Goal: Task Accomplishment & Management: Manage account settings

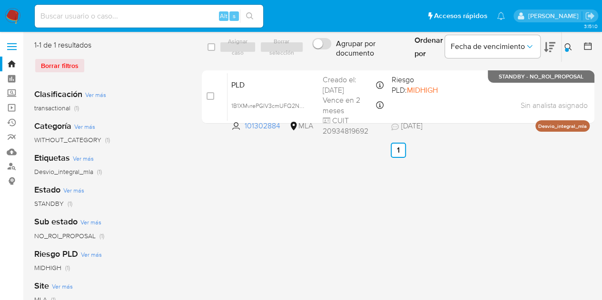
click at [564, 45] on icon at bounding box center [568, 47] width 8 height 8
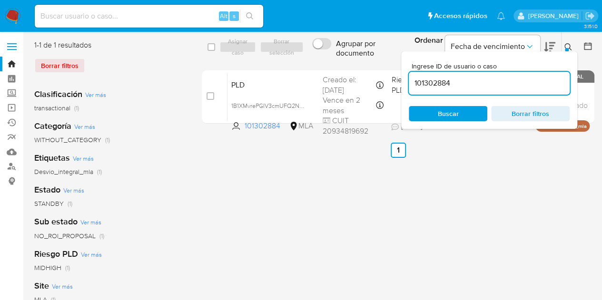
drag, startPoint x: 463, startPoint y: 77, endPoint x: 309, endPoint y: 53, distance: 155.0
click at [309, 53] on div "select-all-cases-checkbox Asignar caso Borrar selección Agrupar por documento O…" at bounding box center [398, 47] width 393 height 31
type input "533816181"
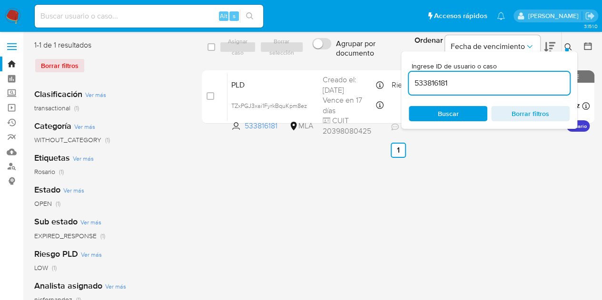
click at [568, 46] on icon at bounding box center [568, 47] width 8 height 8
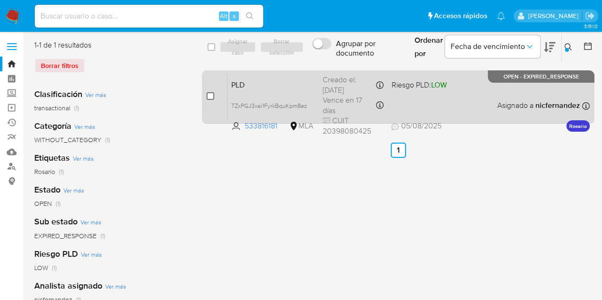
click at [210, 94] on input "checkbox" at bounding box center [211, 96] width 8 height 8
checkbox input "true"
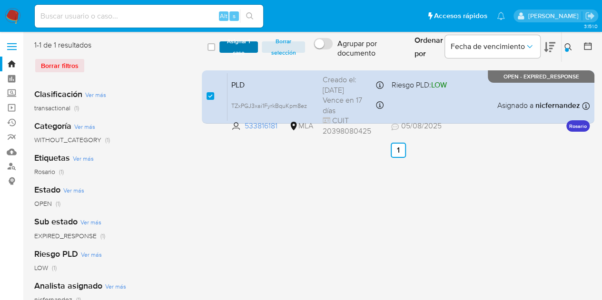
click at [236, 50] on span "Asignar 1 caso" at bounding box center [239, 47] width 30 height 10
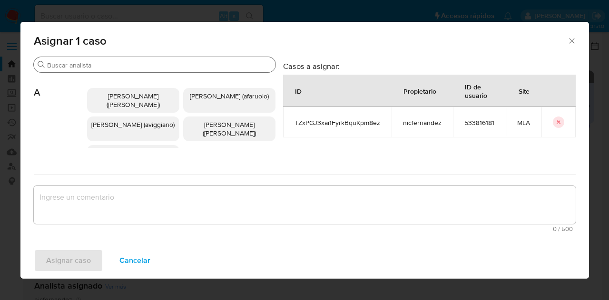
click at [102, 64] on input "Buscar" at bounding box center [159, 65] width 225 height 9
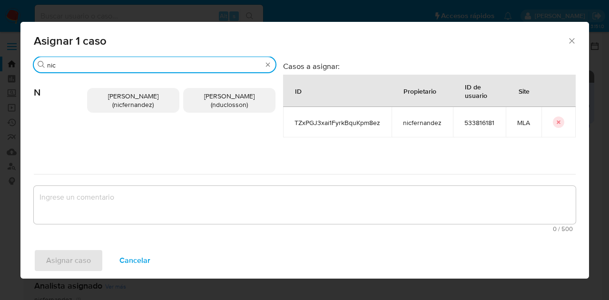
type input "nic"
click at [110, 101] on p "Nicolas Fernandez Allen (nicfernandez)" at bounding box center [133, 100] width 92 height 25
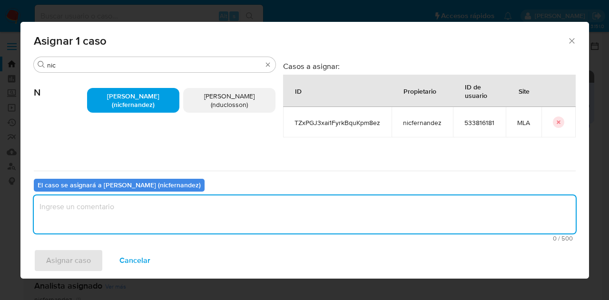
click at [148, 221] on textarea "assign-modal" at bounding box center [305, 215] width 542 height 38
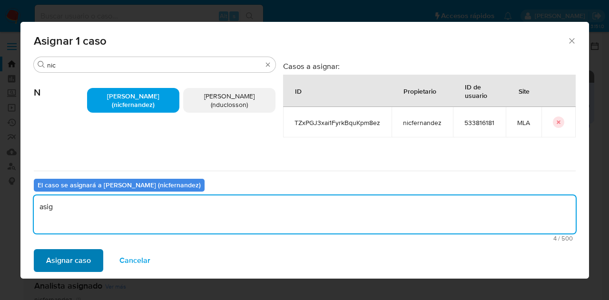
type textarea "asig"
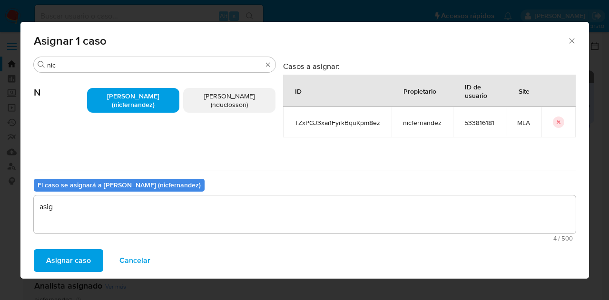
click at [71, 255] on span "Asignar caso" at bounding box center [68, 260] width 45 height 21
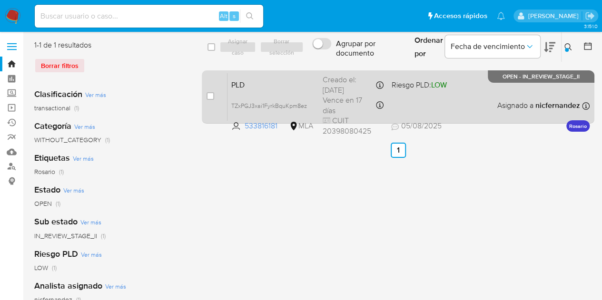
click at [254, 90] on span "PLD" at bounding box center [273, 84] width 84 height 12
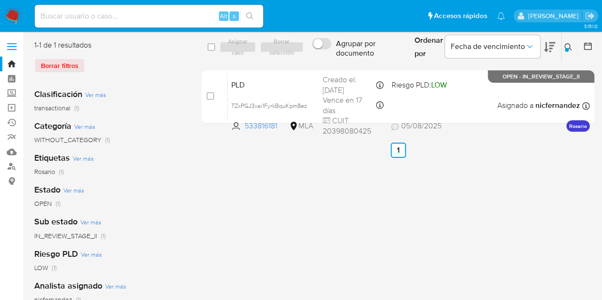
click at [567, 50] on div at bounding box center [567, 50] width 4 height 4
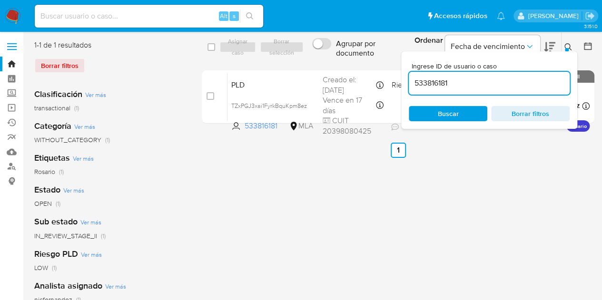
drag, startPoint x: 372, startPoint y: 60, endPoint x: 290, endPoint y: 48, distance: 82.7
click at [290, 48] on div "select-all-cases-checkbox Asignar caso Borrar selección Agrupar por documento O…" at bounding box center [398, 47] width 393 height 31
type input "1232671524"
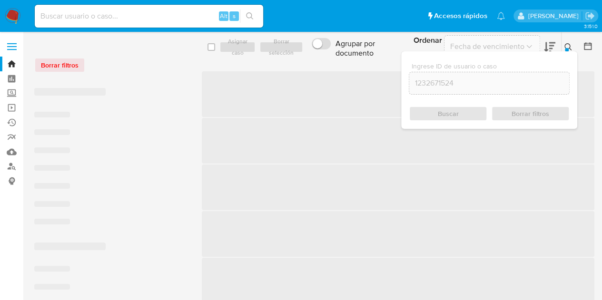
click at [566, 47] on icon at bounding box center [568, 47] width 8 height 8
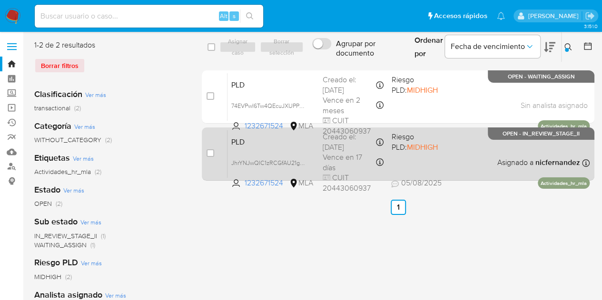
click at [272, 150] on div "PLD JhrYNJwQIC1zRCGfAU21g0do 1232671524 MLA Riesgo PLD: MIDHIGH Creado el: 12/0…" at bounding box center [408, 154] width 362 height 48
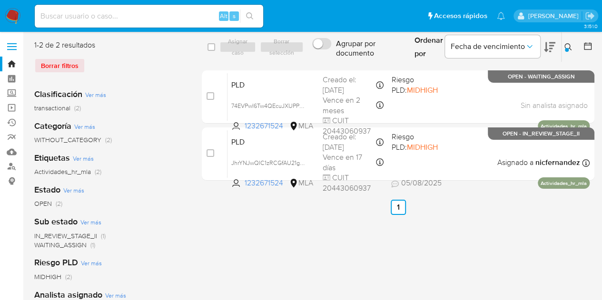
click at [568, 44] on icon at bounding box center [568, 47] width 8 height 8
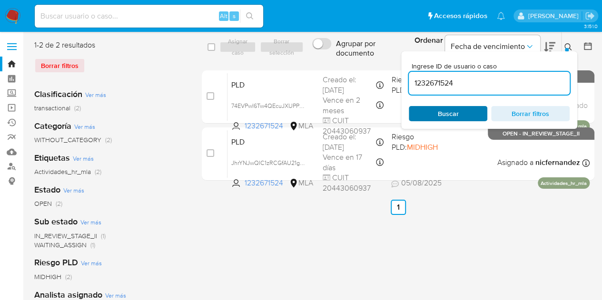
click at [435, 112] on span "Buscar" at bounding box center [447, 113] width 65 height 13
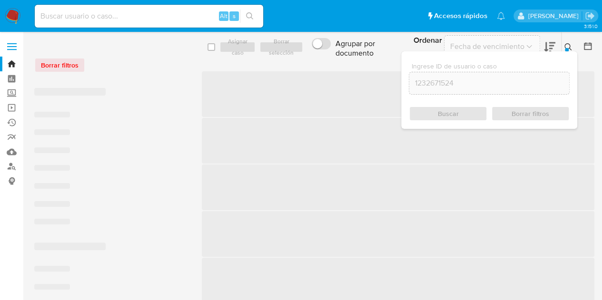
click at [565, 53] on div "Ingrese ID de usuario o caso 1232671524 Buscar Borrar filtros" at bounding box center [489, 90] width 176 height 78
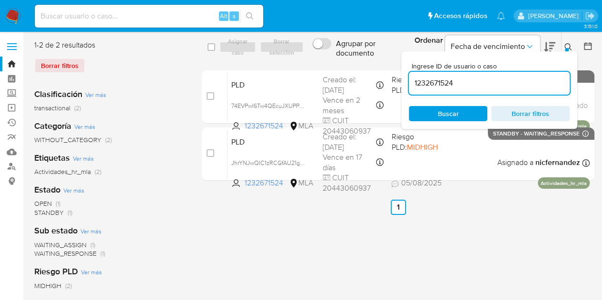
click at [566, 45] on icon at bounding box center [568, 47] width 8 height 8
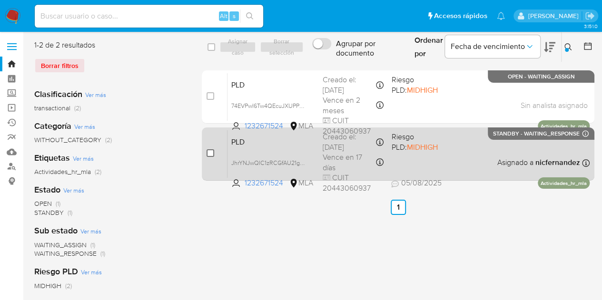
click at [210, 152] on input "checkbox" at bounding box center [211, 153] width 8 height 8
checkbox input "true"
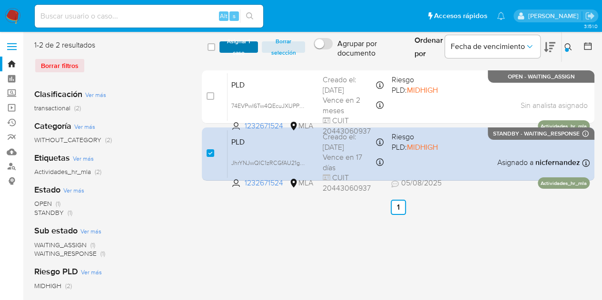
click at [232, 48] on span "Asignar 1 caso" at bounding box center [239, 47] width 30 height 10
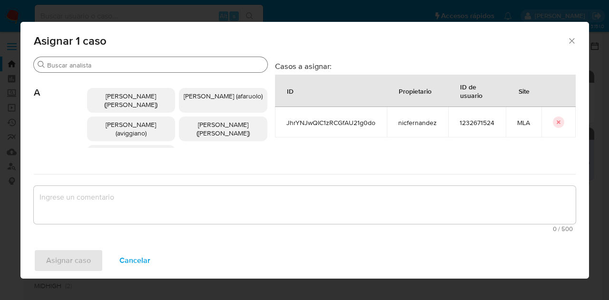
click at [106, 68] on input "Buscar" at bounding box center [155, 65] width 217 height 9
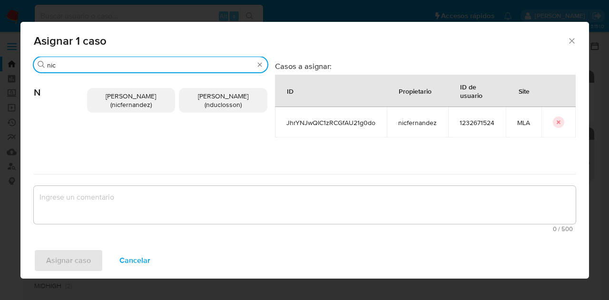
type input "nic"
drag, startPoint x: 123, startPoint y: 95, endPoint x: 143, endPoint y: 174, distance: 81.5
click at [123, 94] on span "Nicolas Fernandez Allen (nicfernandez)" at bounding box center [131, 100] width 50 height 18
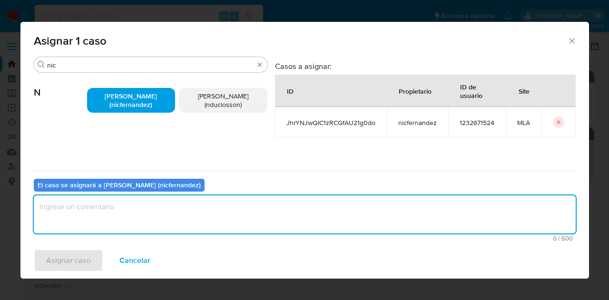
click at [153, 207] on textarea "assign-modal" at bounding box center [305, 215] width 542 height 38
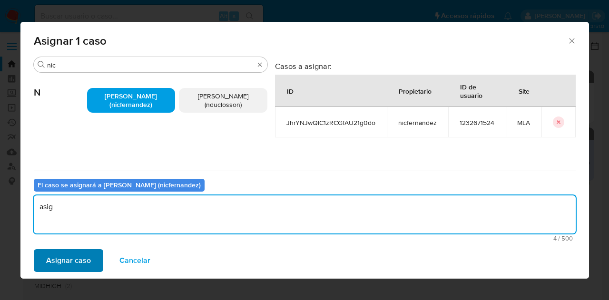
type textarea "asig"
click at [79, 253] on span "Asignar caso" at bounding box center [68, 260] width 45 height 21
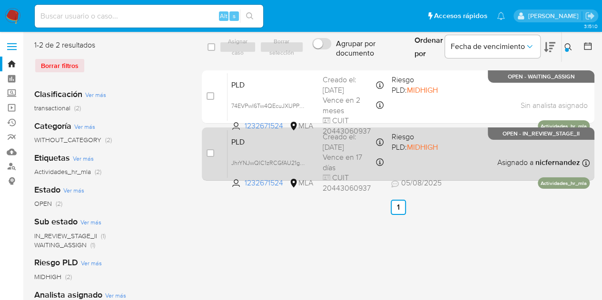
click at [270, 147] on span "PLD" at bounding box center [273, 141] width 84 height 12
click at [290, 155] on div "PLD JhrYNJwQIC1zRCGfAU21g0do 1232671524 MLA Riesgo PLD: MIDHIGH Creado el: 12/0…" at bounding box center [408, 154] width 362 height 48
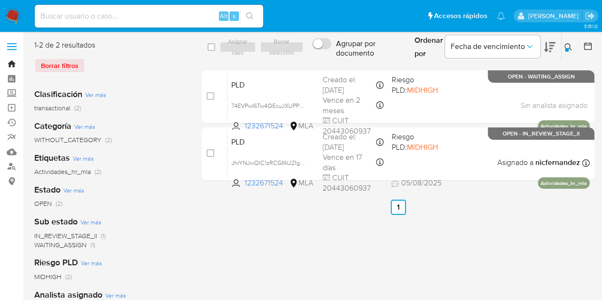
click at [16, 63] on link "Bandeja" at bounding box center [56, 64] width 113 height 15
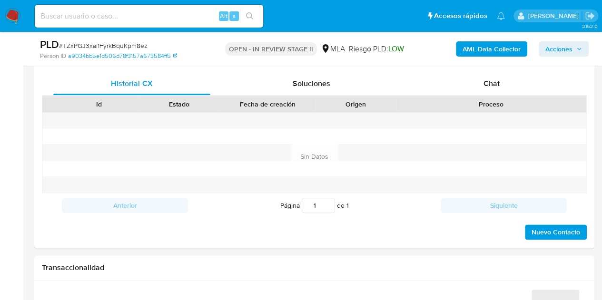
scroll to position [460, 0]
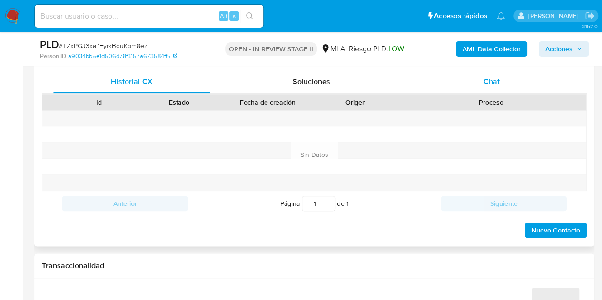
click at [488, 81] on span "Chat" at bounding box center [491, 81] width 16 height 11
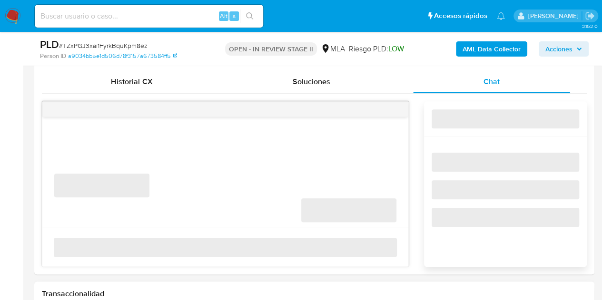
select select "10"
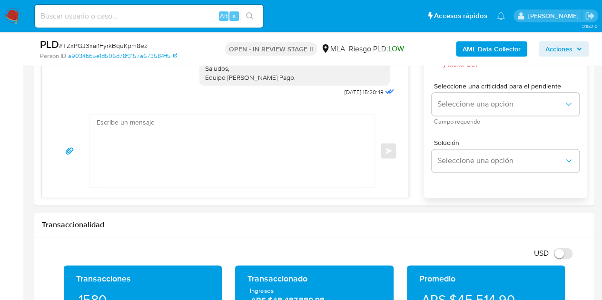
scroll to position [773, 0]
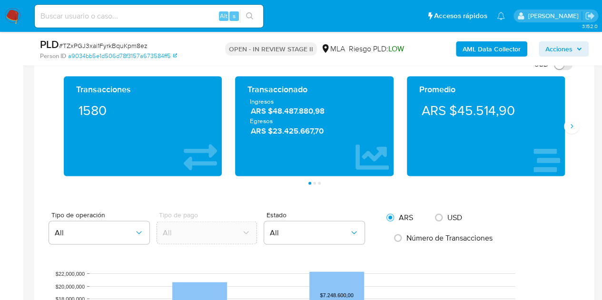
click at [564, 123] on button "Siguiente" at bounding box center [571, 125] width 15 height 15
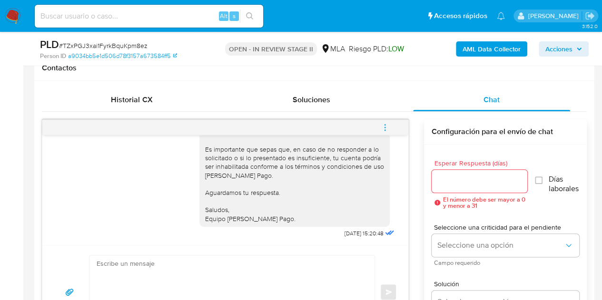
scroll to position [1078, 0]
click at [146, 101] on span "Historial CX" at bounding box center [131, 99] width 41 height 11
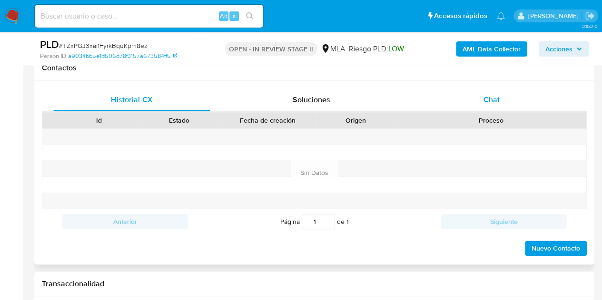
click at [530, 107] on div "Chat" at bounding box center [491, 100] width 157 height 23
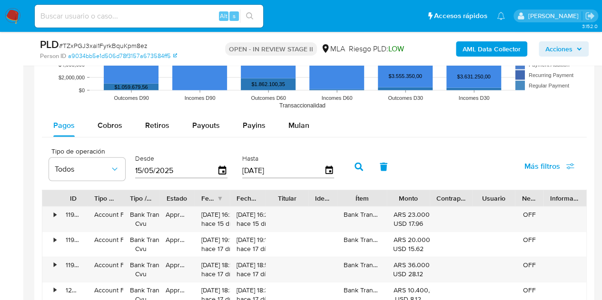
scroll to position [1099, 0]
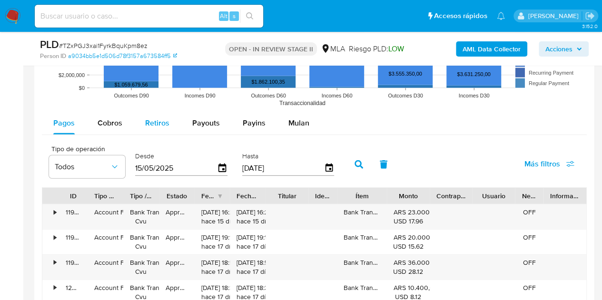
click at [154, 127] on div "Retiros" at bounding box center [157, 123] width 24 height 23
select select "10"
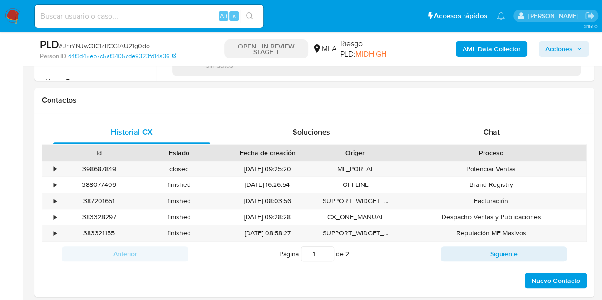
scroll to position [425, 0]
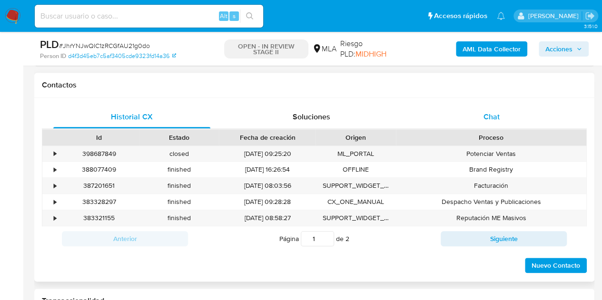
click at [508, 113] on div "Chat" at bounding box center [491, 117] width 157 height 23
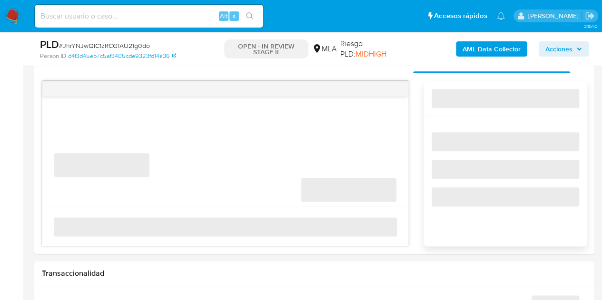
select select "10"
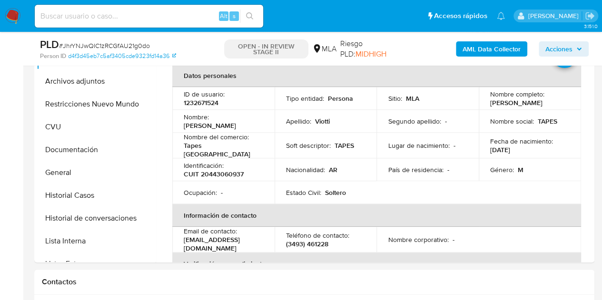
scroll to position [170, 0]
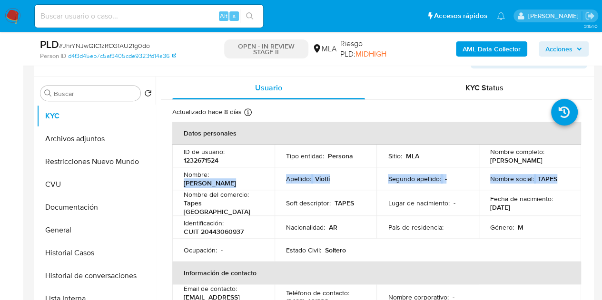
drag, startPoint x: 183, startPoint y: 186, endPoint x: 241, endPoint y: 191, distance: 58.8
click at [241, 191] on tbody "ID de usuario : 1232671524 Tipo entidad : Persona Sitio : MLA Nombre completo :…" at bounding box center [376, 203] width 409 height 117
drag, startPoint x: 243, startPoint y: 191, endPoint x: 208, endPoint y: 189, distance: 34.3
click at [242, 191] on td "Nombre del comercio : Tapes Argentina" at bounding box center [223, 203] width 102 height 26
click at [194, 184] on p "Federico Adrian" at bounding box center [210, 183] width 52 height 9
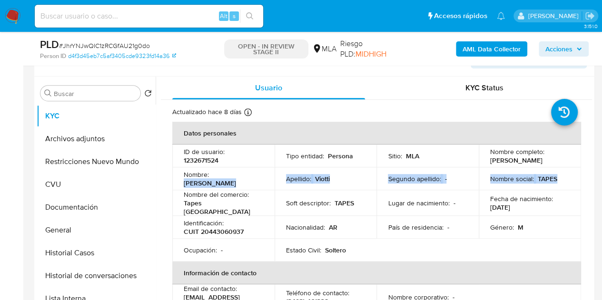
click at [187, 185] on p "Federico Adrian" at bounding box center [210, 183] width 52 height 9
click at [184, 183] on p "Federico Adrian" at bounding box center [210, 183] width 52 height 9
click at [184, 179] on p "Federico Adrian" at bounding box center [210, 183] width 52 height 9
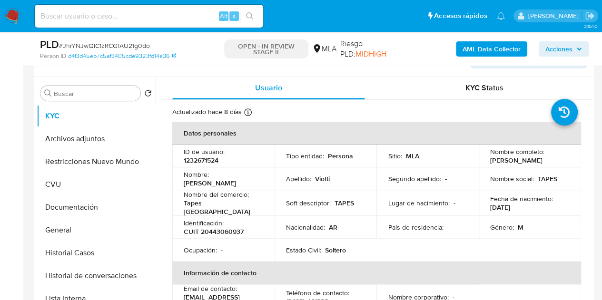
drag, startPoint x: 183, startPoint y: 184, endPoint x: 230, endPoint y: 184, distance: 47.1
click at [230, 184] on td "Nombre : Federico Adrian" at bounding box center [223, 179] width 102 height 23
copy p "Federico Adrian"
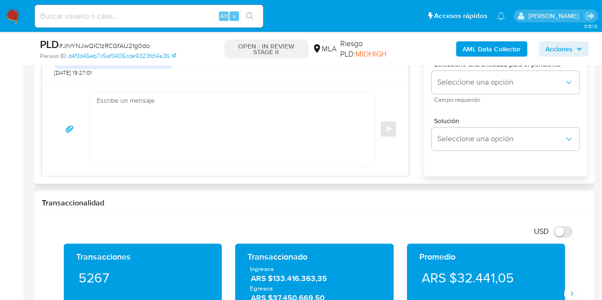
scroll to position [608, 0]
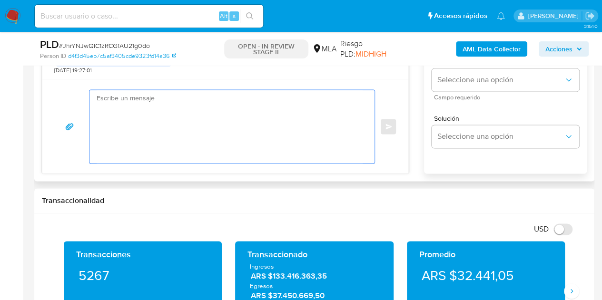
click at [236, 130] on textarea at bounding box center [230, 126] width 266 height 73
paste textarea "Hola Federico Adrian, Muchas gracias por la respuesta. Analizamos tu caso y not…"
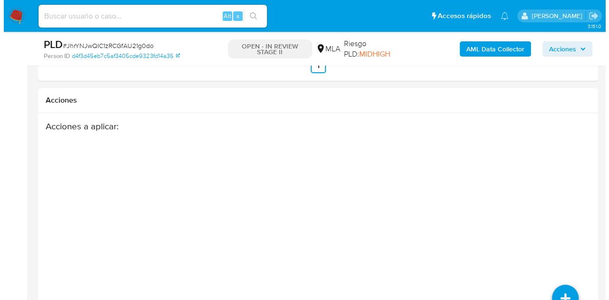
scroll to position [1784, 0]
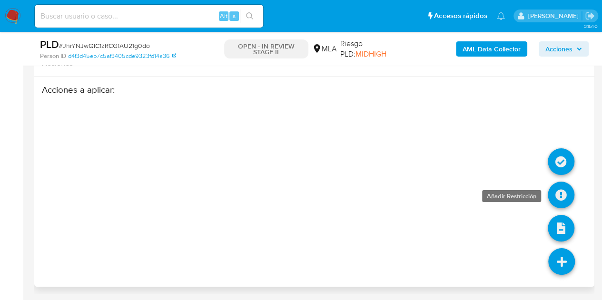
type textarea "Hola Federico Adrian, Muchas gracias por la respuesta. Analizamos tu caso y not…"
click at [559, 192] on icon at bounding box center [561, 195] width 27 height 27
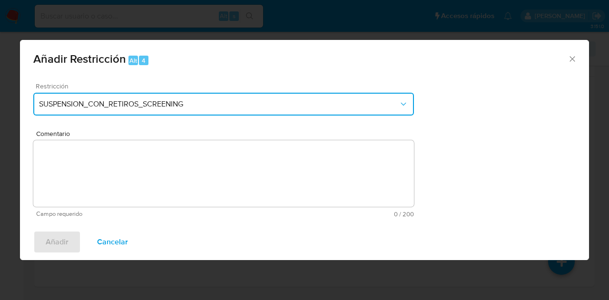
click at [286, 109] on span "SUSPENSION_CON_RETIROS_SCREENING" at bounding box center [219, 104] width 360 height 10
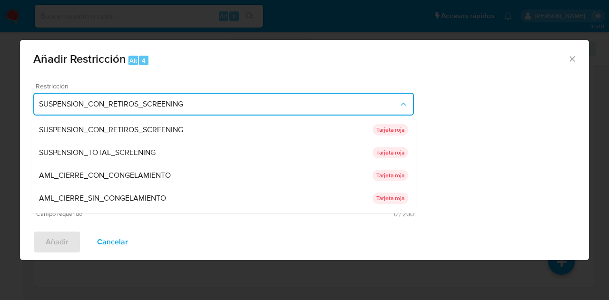
scroll to position [156, 0]
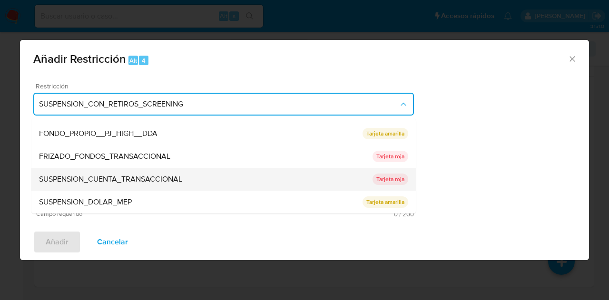
click at [227, 177] on div "SUSPENSION_CUENTA_TRANSACCIONAL" at bounding box center [206, 179] width 334 height 23
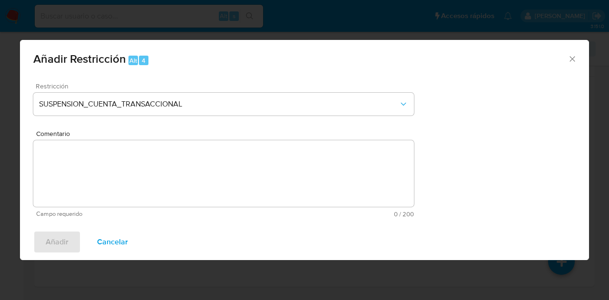
click at [210, 171] on textarea "Comentario" at bounding box center [223, 173] width 381 height 67
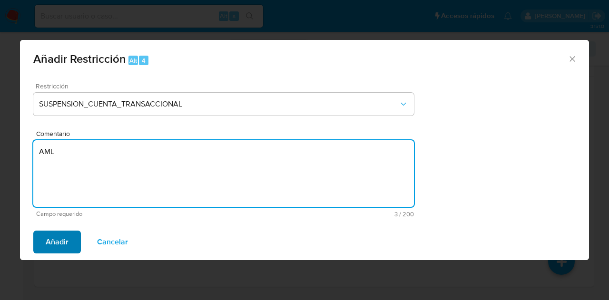
type textarea "AML"
click at [70, 234] on button "Añadir" at bounding box center [57, 242] width 48 height 23
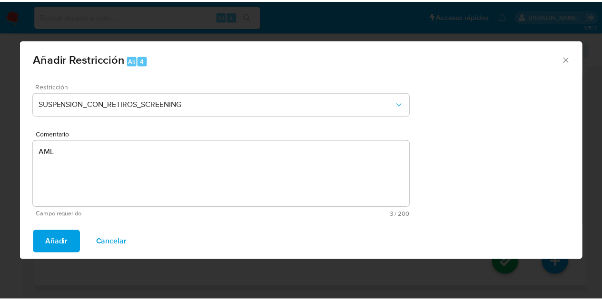
scroll to position [1770, 0]
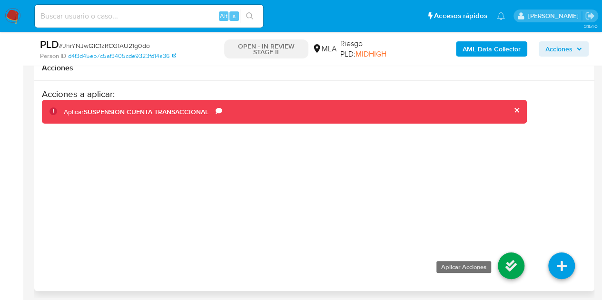
click at [500, 275] on icon at bounding box center [511, 266] width 27 height 27
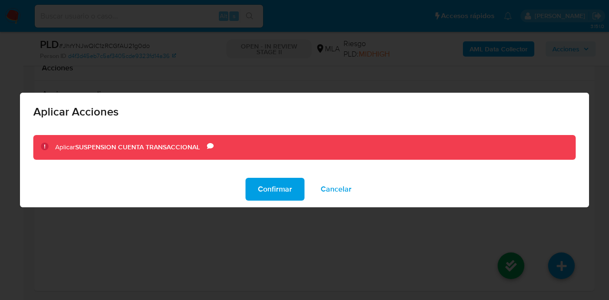
click at [276, 187] on span "Confirmar" at bounding box center [275, 189] width 34 height 21
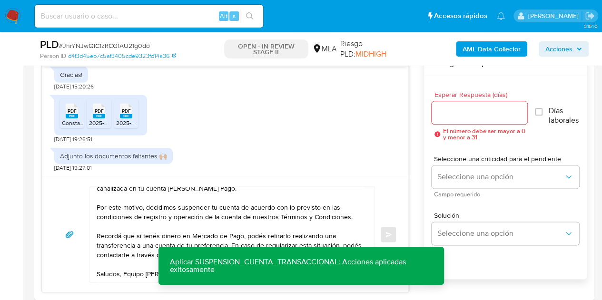
scroll to position [534, 0]
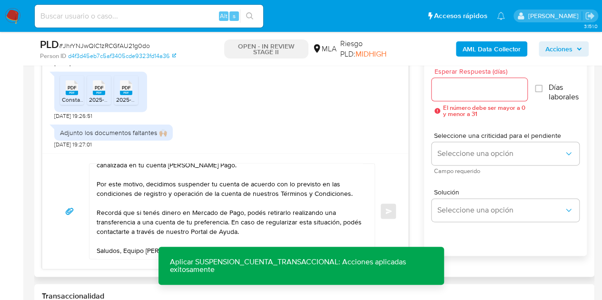
click at [467, 85] on input "Esperar Respuesta (días)" at bounding box center [480, 89] width 96 height 12
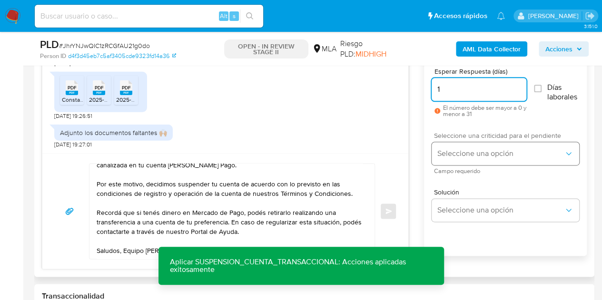
type input "1"
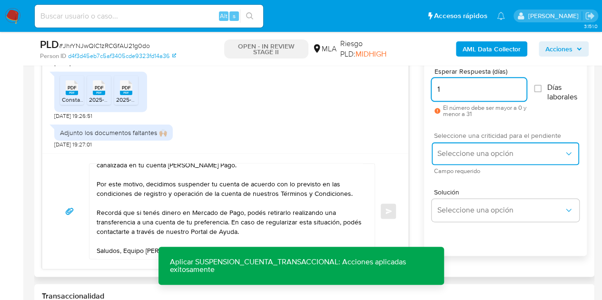
click at [453, 154] on span "Seleccione una opción" at bounding box center [500, 154] width 127 height 10
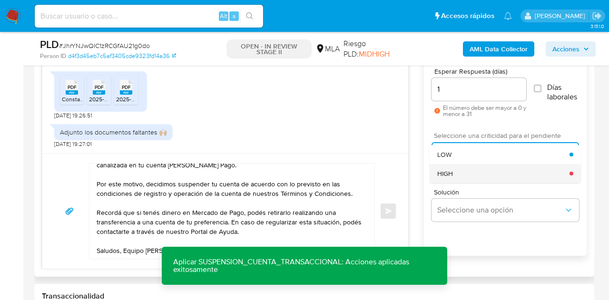
click at [460, 169] on div "HIGH" at bounding box center [503, 173] width 132 height 19
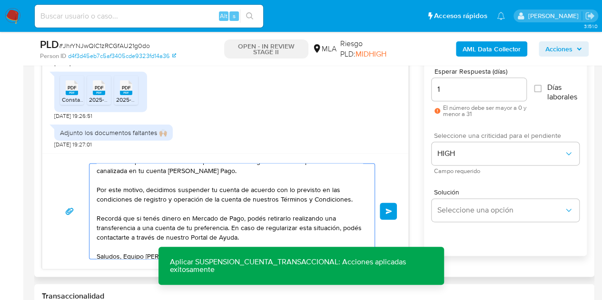
scroll to position [54, 0]
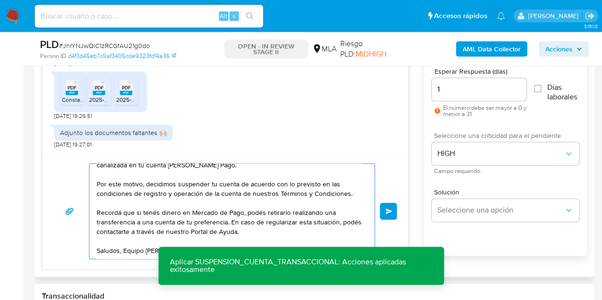
click at [386, 210] on span "Enviar" at bounding box center [388, 211] width 7 height 6
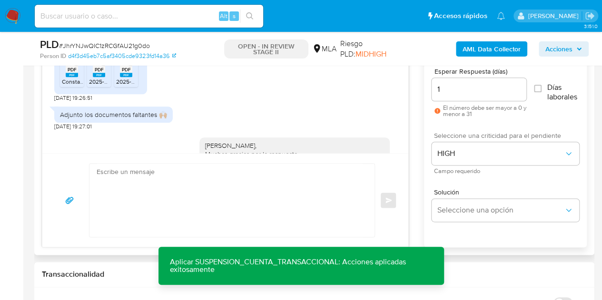
scroll to position [1655, 0]
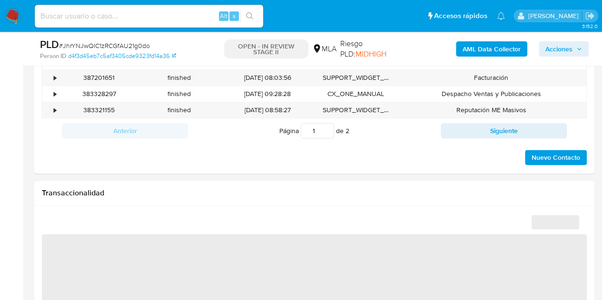
scroll to position [455, 0]
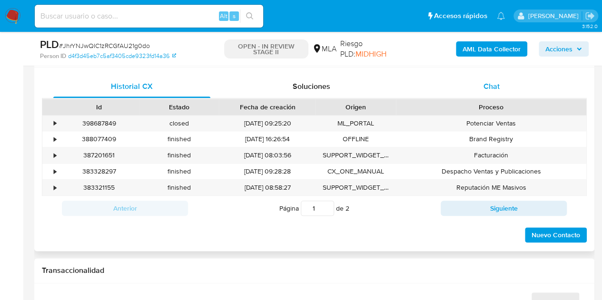
click at [493, 83] on span "Chat" at bounding box center [491, 86] width 16 height 11
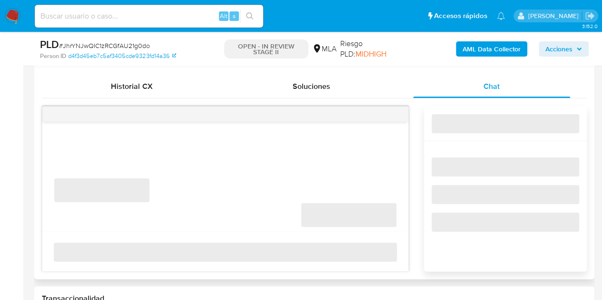
select select "10"
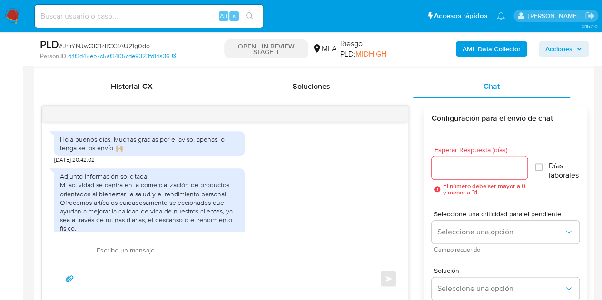
scroll to position [718, 0]
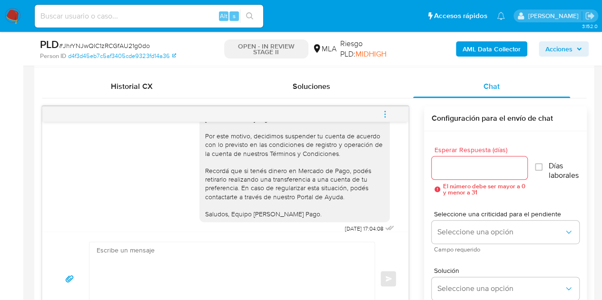
click at [387, 113] on icon "menu-action" at bounding box center [385, 114] width 9 height 9
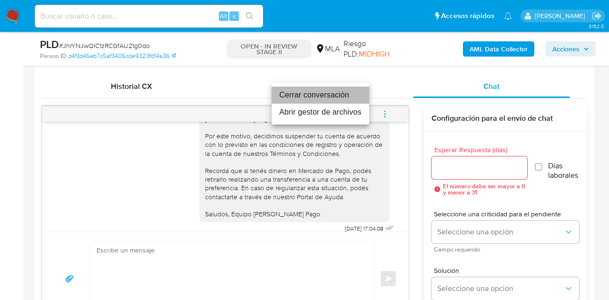
click at [345, 97] on li "Cerrar conversación" at bounding box center [321, 95] width 98 height 17
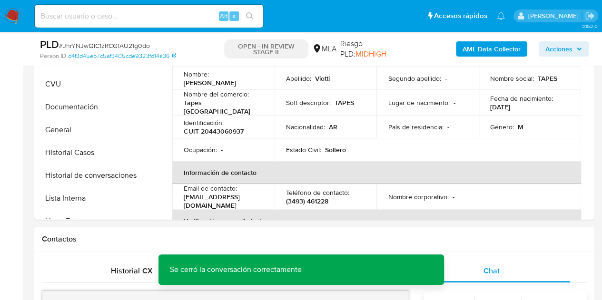
scroll to position [181, 0]
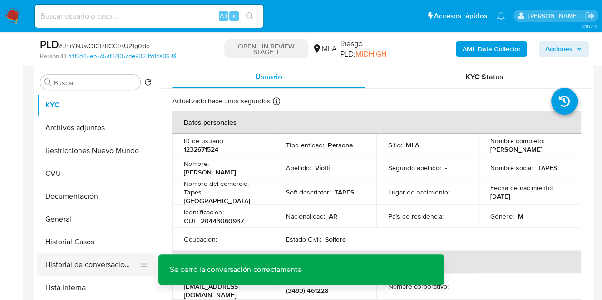
click at [78, 262] on button "Historial de conversaciones" at bounding box center [92, 265] width 111 height 23
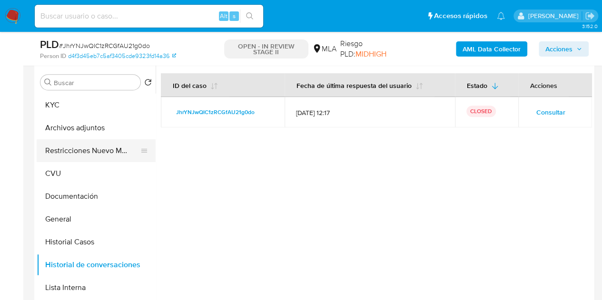
click at [72, 143] on button "Restricciones Nuevo Mundo" at bounding box center [92, 150] width 111 height 23
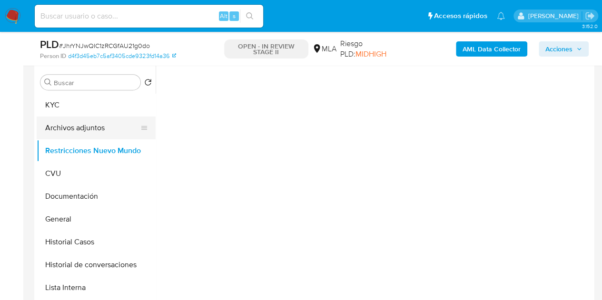
click at [78, 132] on button "Archivos adjuntos" at bounding box center [92, 128] width 111 height 23
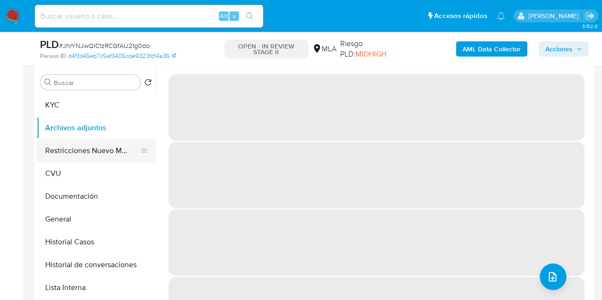
click at [74, 142] on button "Restricciones Nuevo Mundo" at bounding box center [92, 150] width 111 height 23
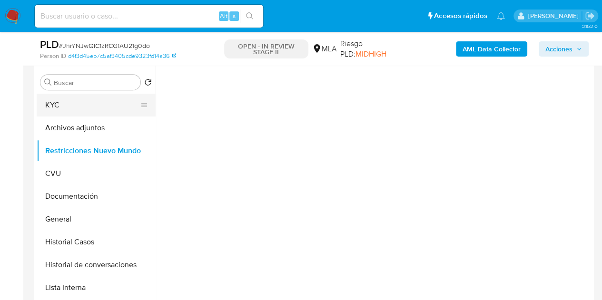
click at [59, 106] on button "KYC" at bounding box center [92, 105] width 111 height 23
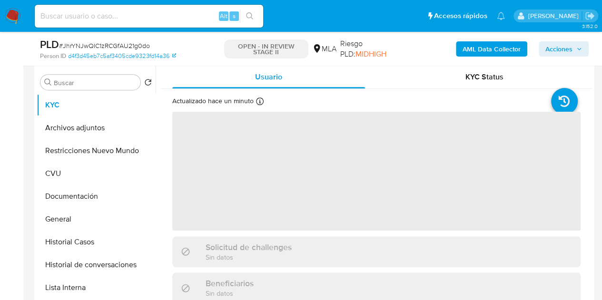
click at [185, 281] on div "Beneficiarios Sin datos" at bounding box center [376, 288] width 408 height 31
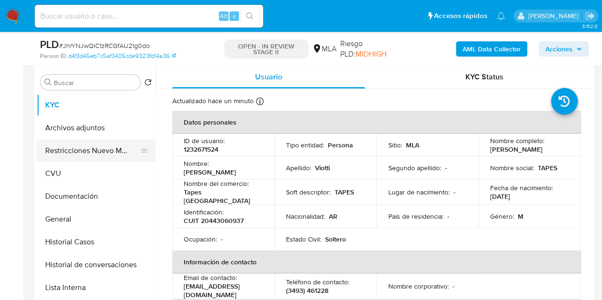
click at [70, 147] on button "Restricciones Nuevo Mundo" at bounding box center [92, 150] width 111 height 23
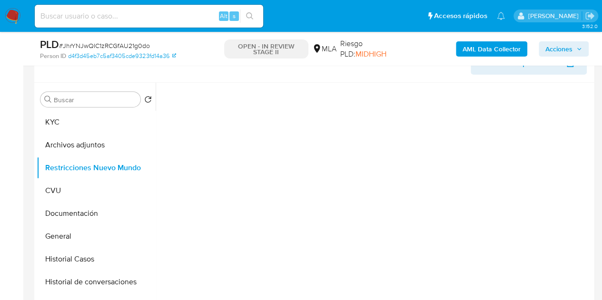
scroll to position [148, 0]
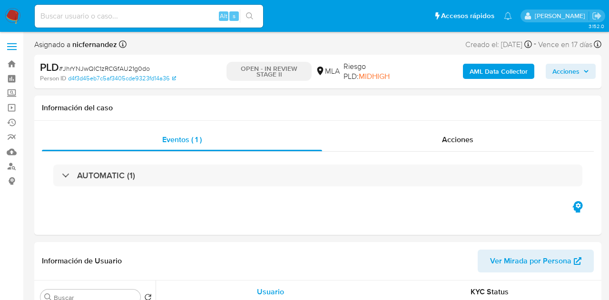
select select "10"
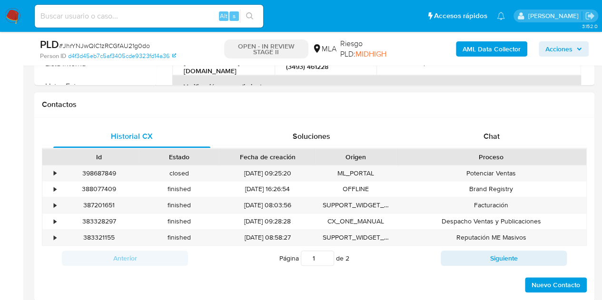
scroll to position [410, 0]
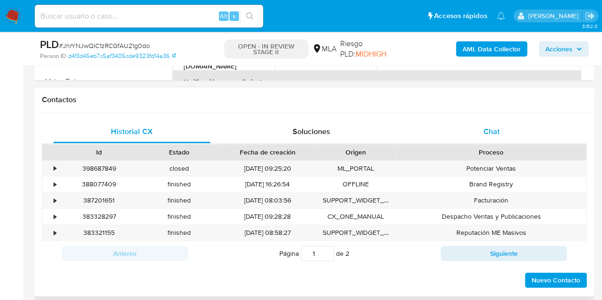
click at [503, 121] on div "Chat" at bounding box center [491, 131] width 157 height 23
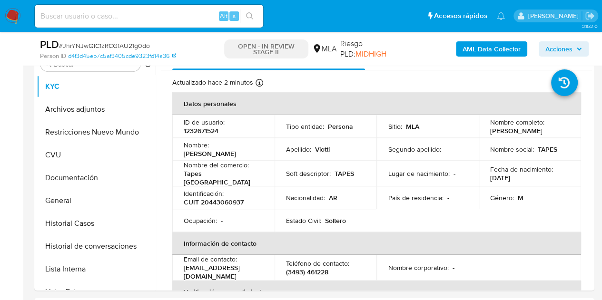
scroll to position [159, 0]
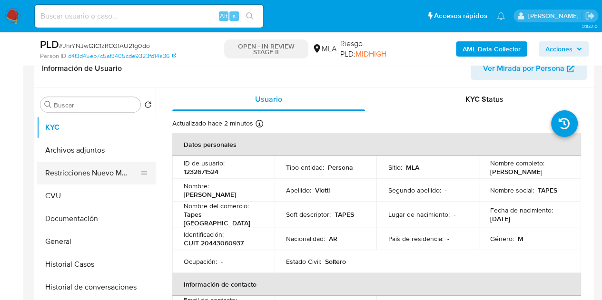
click at [44, 170] on button "Restricciones Nuevo Mundo" at bounding box center [92, 173] width 111 height 23
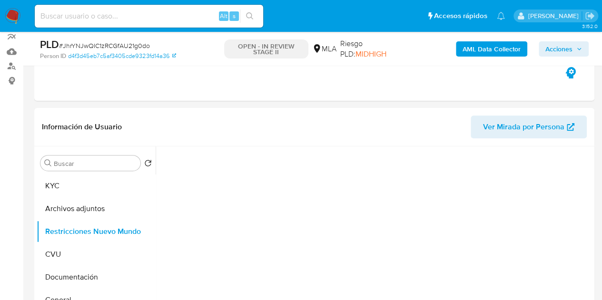
scroll to position [20, 0]
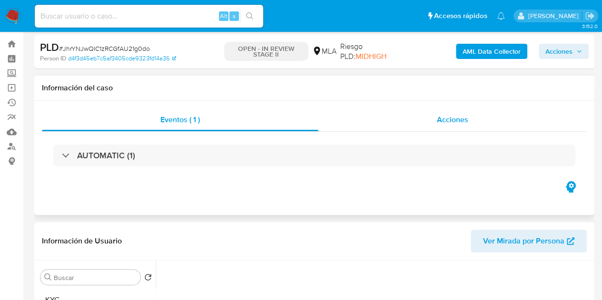
click at [433, 119] on div "Acciones" at bounding box center [452, 119] width 268 height 23
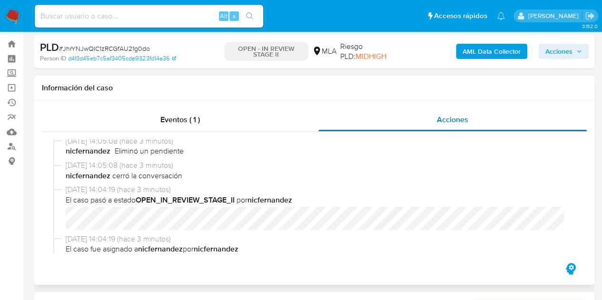
scroll to position [0, 0]
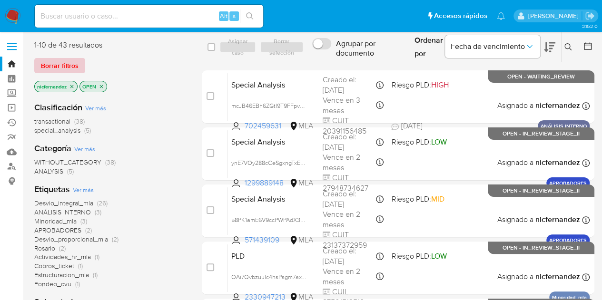
click at [77, 63] on span "Borrar filtros" at bounding box center [60, 65] width 38 height 13
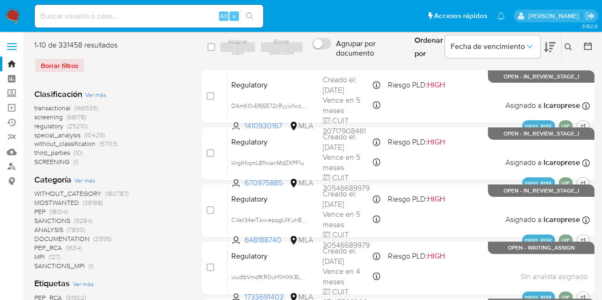
click at [570, 44] on icon at bounding box center [568, 47] width 8 height 8
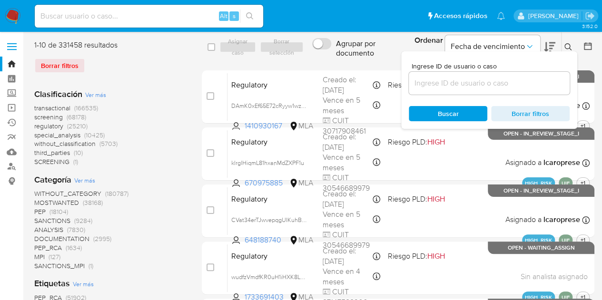
click at [508, 85] on input at bounding box center [489, 83] width 161 height 12
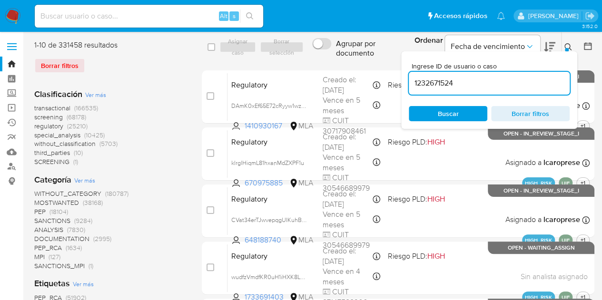
type input "1232671524"
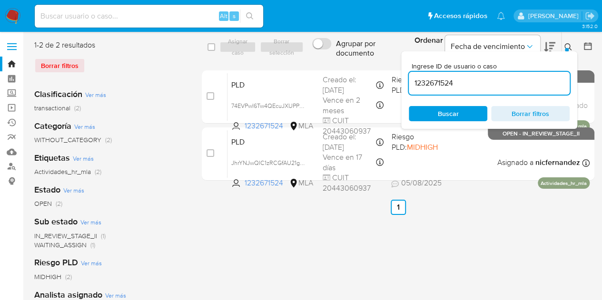
click at [568, 47] on icon at bounding box center [568, 47] width 8 height 8
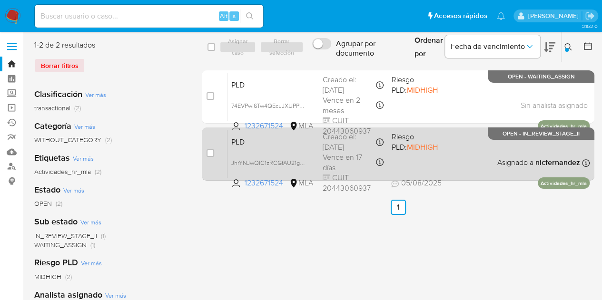
click at [266, 148] on div "PLD JhrYNJwQIC1zRCGfAU21g0do 1232671524 MLA Riesgo PLD: MIDHIGH Creado el: [DAT…" at bounding box center [408, 154] width 362 height 48
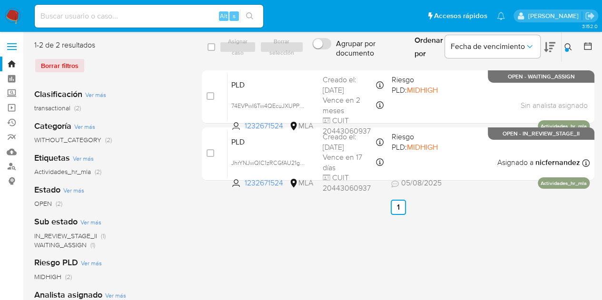
click at [16, 15] on img at bounding box center [13, 16] width 16 height 16
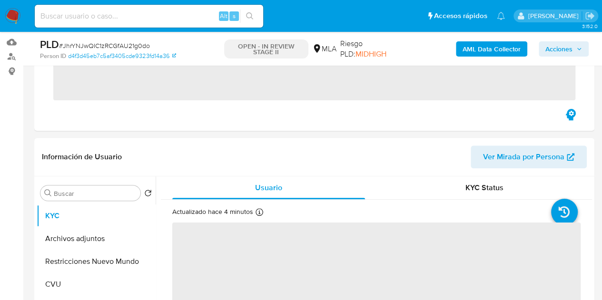
scroll to position [146, 0]
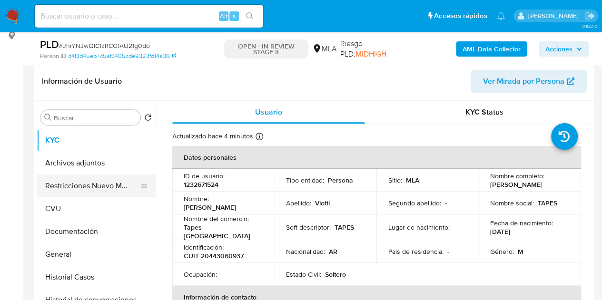
click at [65, 187] on button "Restricciones Nuevo Mundo" at bounding box center [92, 186] width 111 height 23
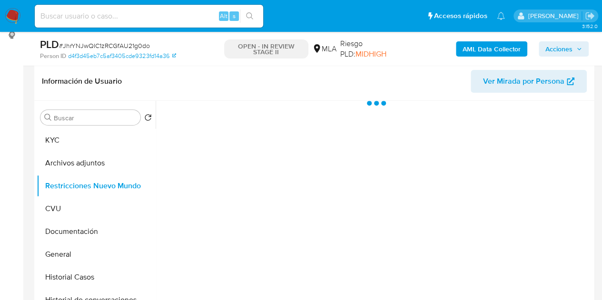
select select "10"
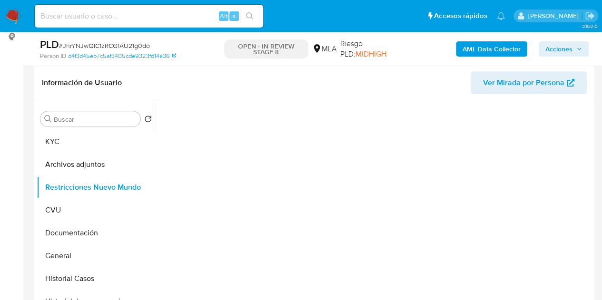
scroll to position [105, 0]
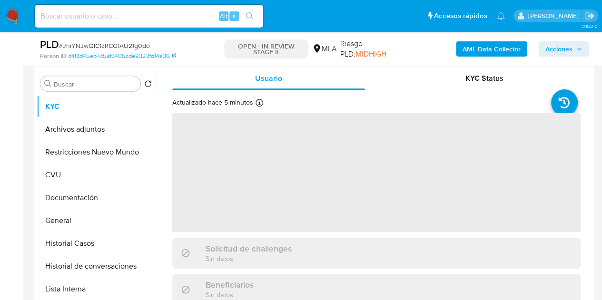
scroll to position [185, 0]
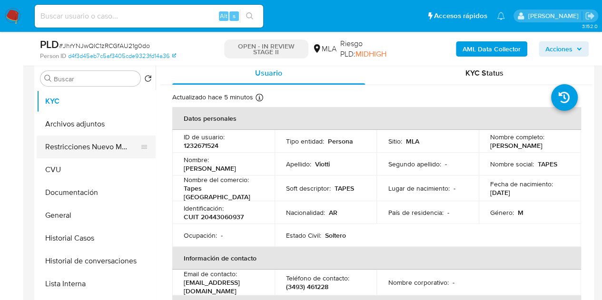
click at [78, 148] on button "Restricciones Nuevo Mundo" at bounding box center [92, 147] width 111 height 23
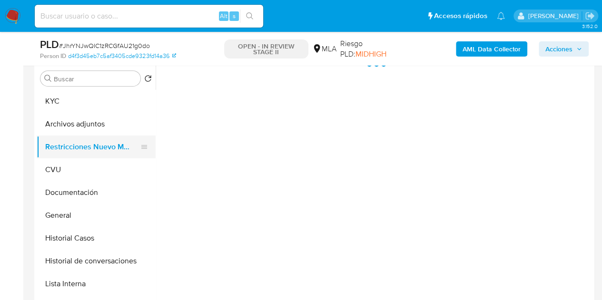
select select "10"
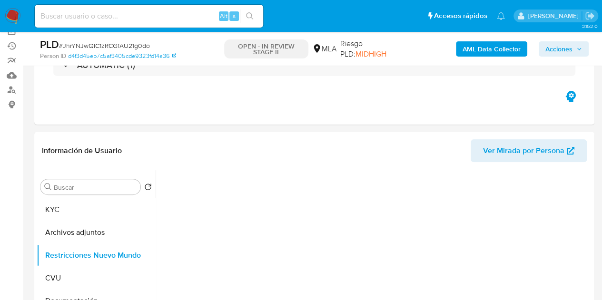
scroll to position [123, 0]
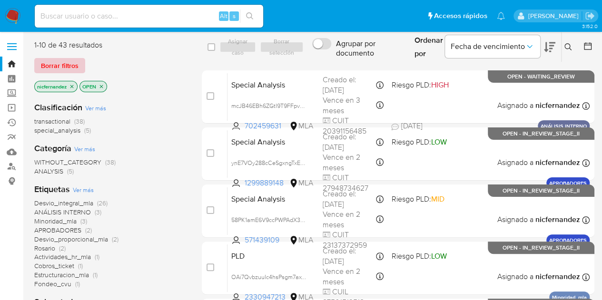
click at [74, 69] on span "Borrar filtros" at bounding box center [60, 65] width 38 height 13
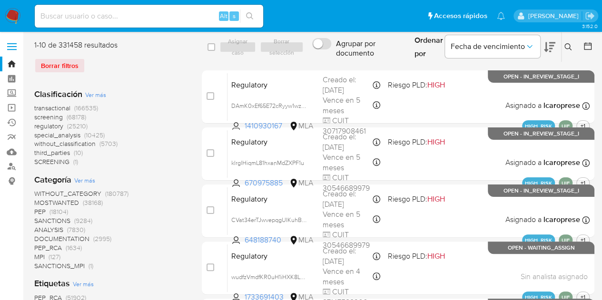
click at [572, 45] on button at bounding box center [570, 46] width 16 height 11
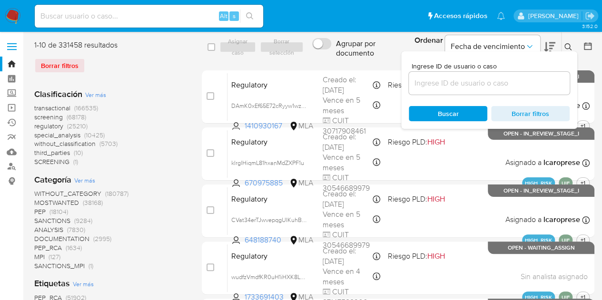
click at [451, 85] on input at bounding box center [489, 83] width 161 height 12
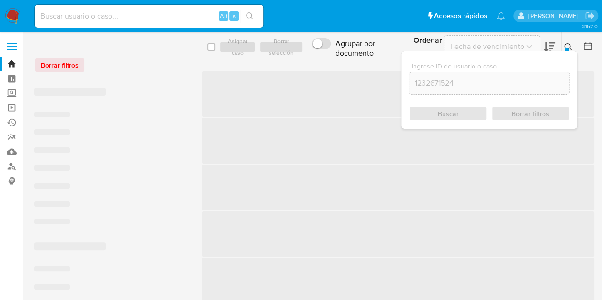
click at [562, 45] on button at bounding box center [570, 46] width 16 height 11
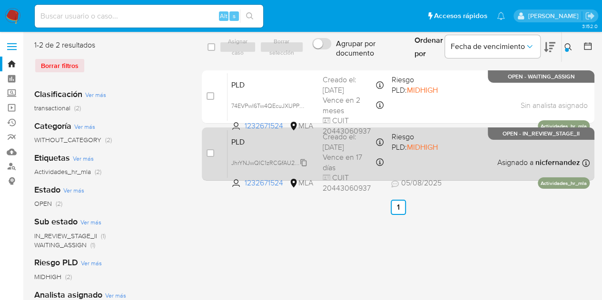
click at [259, 159] on span "JhrYNJwQIC1zRCGfAU21g0do" at bounding box center [270, 162] width 79 height 10
click at [262, 147] on span "PLD" at bounding box center [273, 141] width 84 height 12
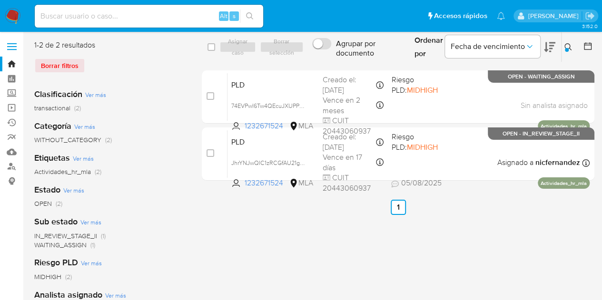
click at [266, 228] on div "select-all-cases-checkbox Asignar caso Borrar selección Agrupar por documento O…" at bounding box center [398, 245] width 393 height 410
click at [568, 47] on icon at bounding box center [568, 47] width 8 height 8
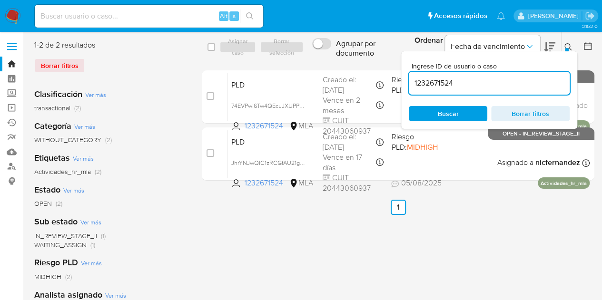
drag, startPoint x: 471, startPoint y: 81, endPoint x: 346, endPoint y: 56, distance: 126.8
click at [347, 56] on div "select-all-cases-checkbox Asignar caso Borrar selección Agrupar por documento O…" at bounding box center [398, 47] width 393 height 31
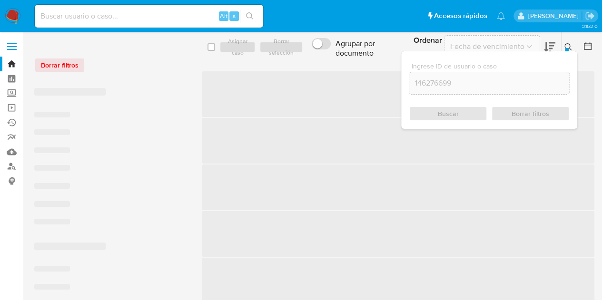
click at [571, 44] on icon at bounding box center [568, 47] width 8 height 8
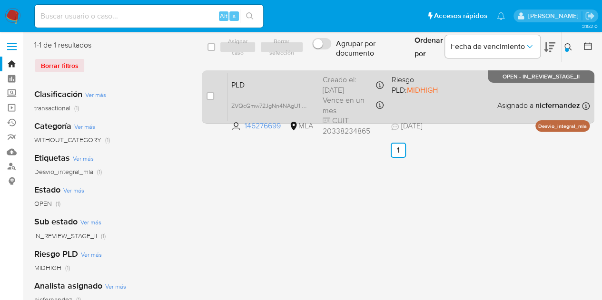
click at [268, 80] on span "PLD" at bounding box center [273, 84] width 84 height 12
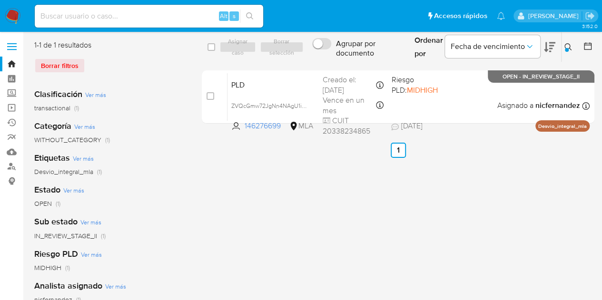
click at [570, 45] on icon at bounding box center [567, 46] width 7 height 7
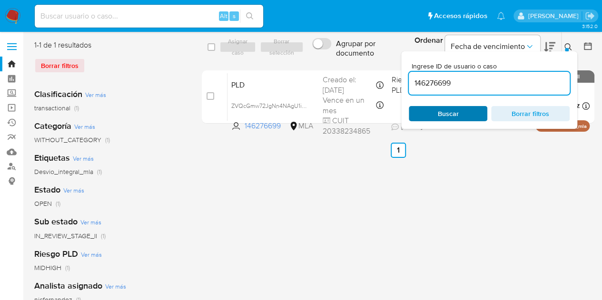
click at [457, 119] on span "Buscar" at bounding box center [448, 113] width 21 height 15
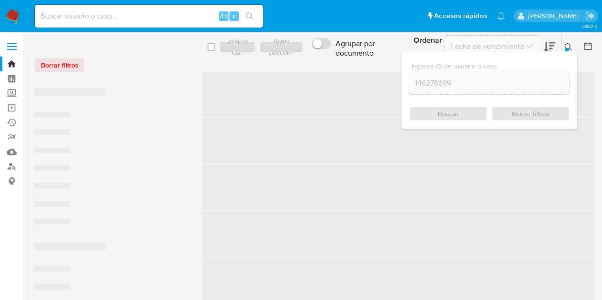
click at [570, 44] on icon at bounding box center [568, 47] width 8 height 8
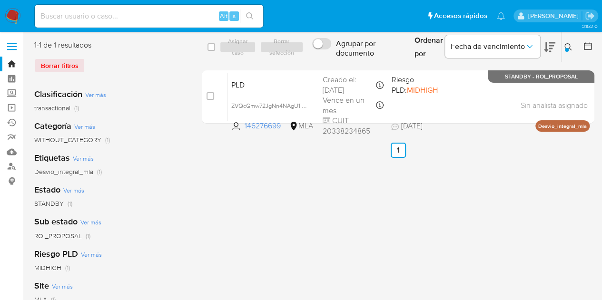
click at [569, 46] on icon at bounding box center [568, 47] width 8 height 8
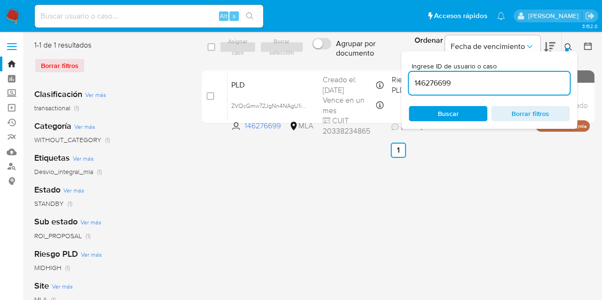
drag, startPoint x: 466, startPoint y: 110, endPoint x: 404, endPoint y: 109, distance: 62.8
click at [466, 110] on span "Buscar" at bounding box center [447, 113] width 65 height 13
drag, startPoint x: 571, startPoint y: 45, endPoint x: 347, endPoint y: 65, distance: 224.0
click at [570, 45] on icon at bounding box center [568, 47] width 8 height 8
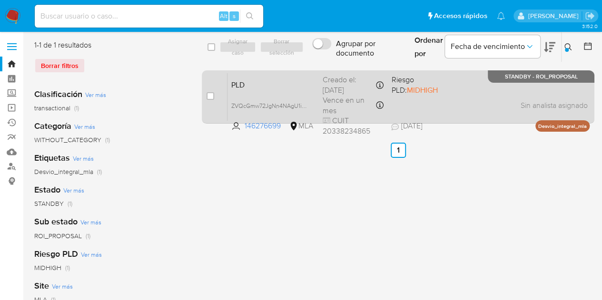
click at [272, 79] on span "PLD" at bounding box center [273, 84] width 84 height 12
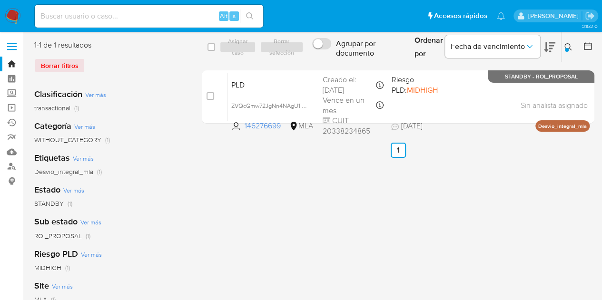
click at [569, 48] on icon at bounding box center [568, 47] width 8 height 8
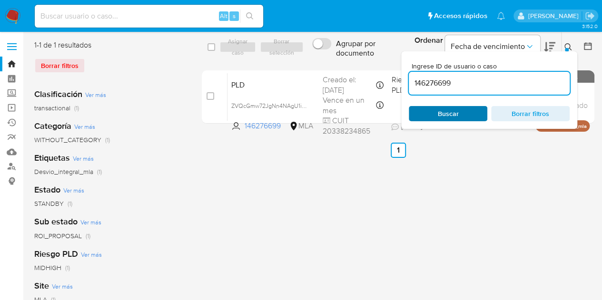
click at [479, 110] on span "Buscar" at bounding box center [447, 113] width 65 height 13
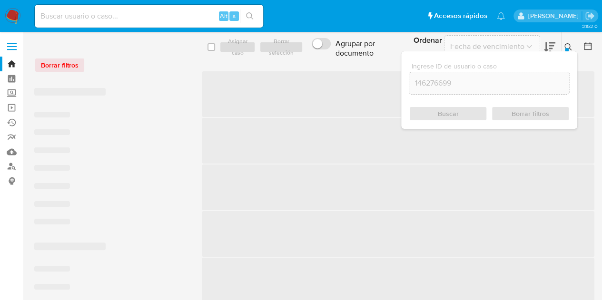
click at [566, 48] on icon at bounding box center [568, 47] width 8 height 8
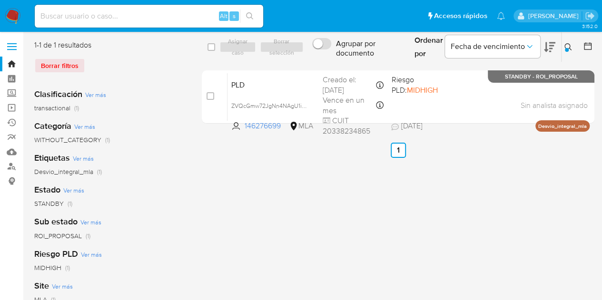
click at [277, 85] on span "PLD" at bounding box center [273, 84] width 84 height 12
drag, startPoint x: 573, startPoint y: 44, endPoint x: 550, endPoint y: 59, distance: 27.5
click at [572, 44] on button at bounding box center [570, 46] width 16 height 11
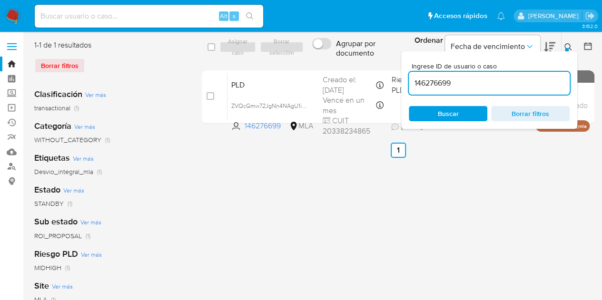
drag, startPoint x: 492, startPoint y: 82, endPoint x: 323, endPoint y: 56, distance: 171.4
click at [323, 56] on div "select-all-cases-checkbox Asignar caso Borrar selección Agrupar por documento O…" at bounding box center [398, 47] width 393 height 31
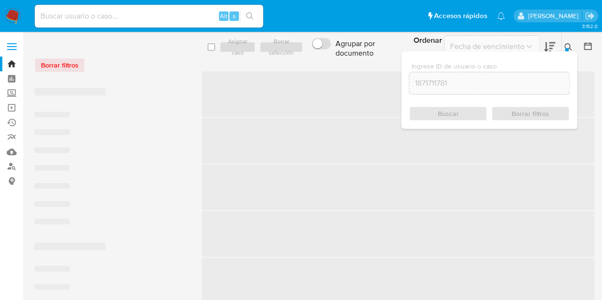
click at [572, 47] on button at bounding box center [570, 46] width 16 height 11
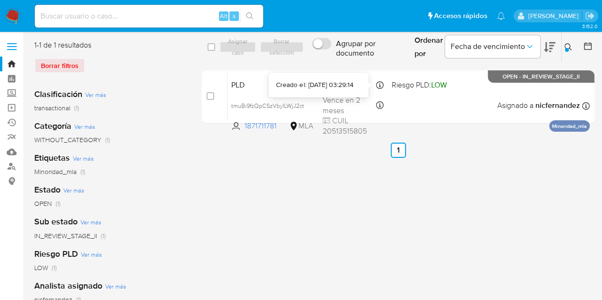
click at [301, 89] on div "Creado el: 12/07/2025 03:29:14" at bounding box center [314, 85] width 77 height 10
click at [569, 47] on icon at bounding box center [568, 47] width 8 height 8
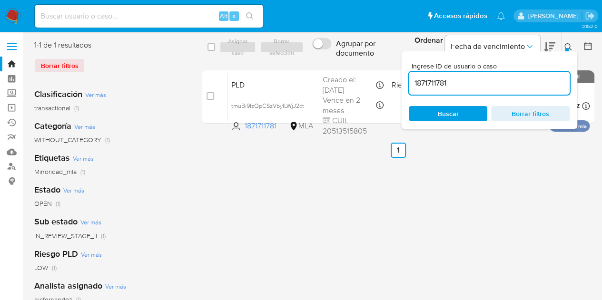
drag, startPoint x: 473, startPoint y: 85, endPoint x: 281, endPoint y: 62, distance: 193.2
click at [281, 61] on div "select-all-cases-checkbox Asignar caso Borrar selección Agrupar por documento O…" at bounding box center [398, 47] width 393 height 31
type input "815434598"
click at [569, 50] on icon at bounding box center [568, 47] width 8 height 8
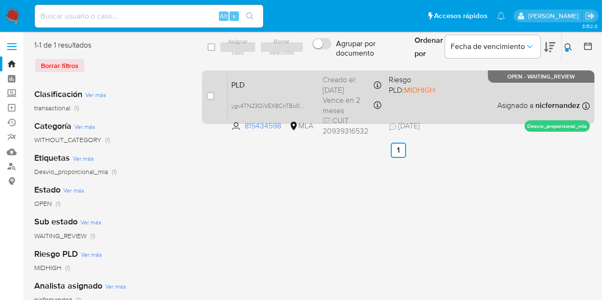
click at [206, 92] on div "case-item-checkbox No es posible asignar el caso PLD ygv4TN23QiVEX8CnTBo0qpAP 8…" at bounding box center [398, 96] width 393 height 53
click at [210, 94] on input "checkbox" at bounding box center [211, 96] width 8 height 8
checkbox input "true"
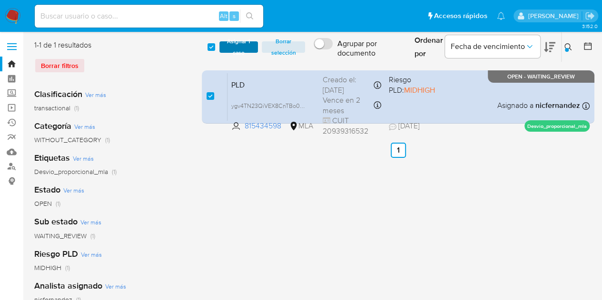
click at [239, 49] on span "Asignar 1 caso" at bounding box center [239, 47] width 30 height 10
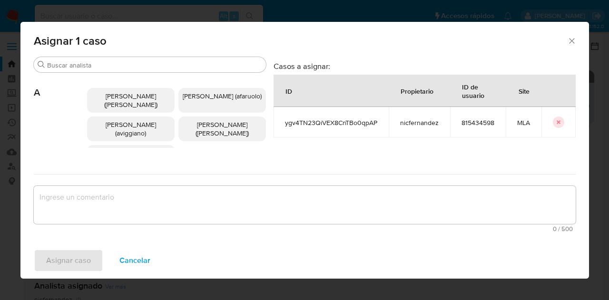
click at [104, 61] on input "Buscar" at bounding box center [154, 65] width 215 height 9
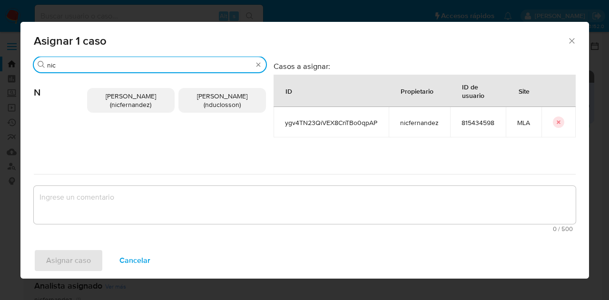
type input "nic"
click at [119, 94] on span "Nicolas Fernandez Allen (nicfernandez)" at bounding box center [131, 100] width 50 height 18
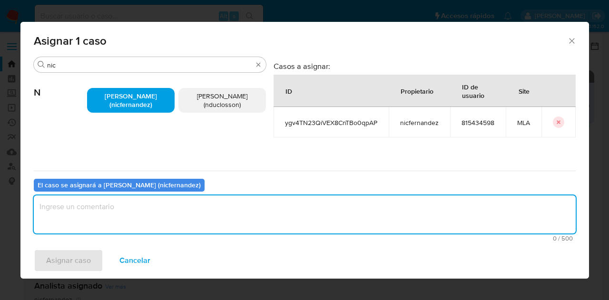
click at [154, 218] on textarea "assign-modal" at bounding box center [305, 215] width 542 height 38
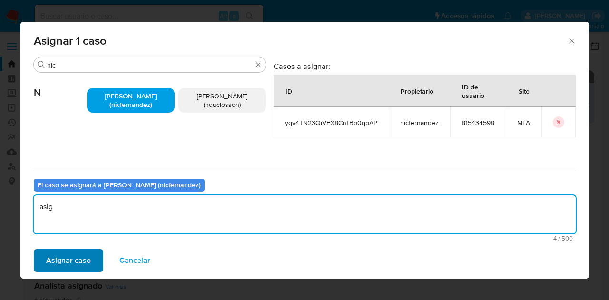
type textarea "asig"
click at [61, 264] on span "Asignar caso" at bounding box center [68, 260] width 45 height 21
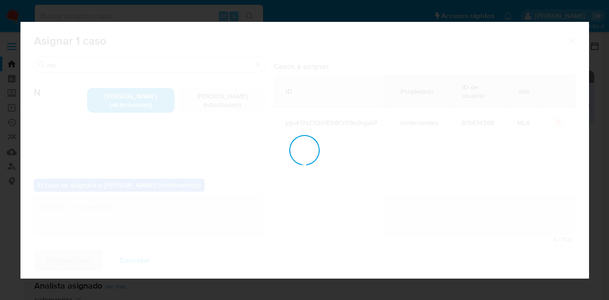
checkbox input "false"
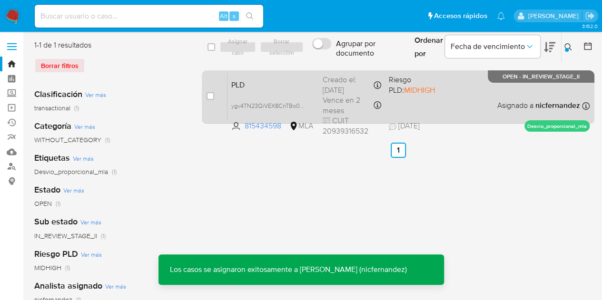
click at [272, 88] on span "PLD" at bounding box center [273, 84] width 84 height 12
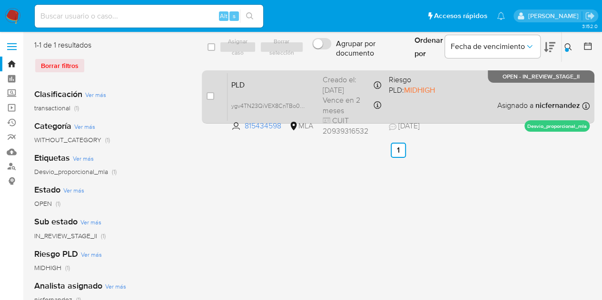
click at [251, 92] on div "PLD ygv4TN23QiVEX8CnTBo0qpAP 815434598 MLA Riesgo PLD: MIDHIGH Creado el: 12/07…" at bounding box center [408, 97] width 362 height 48
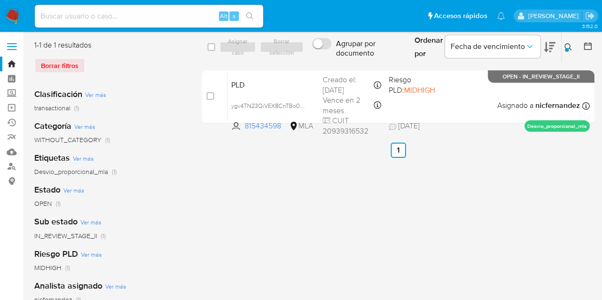
click at [564, 48] on icon at bounding box center [568, 47] width 8 height 8
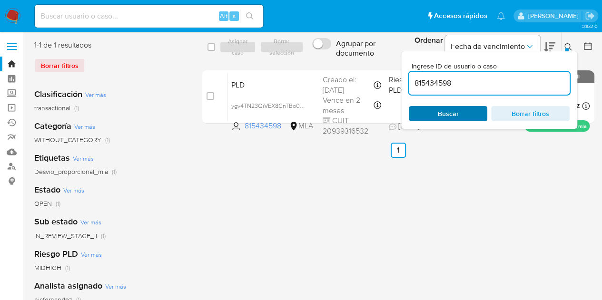
click at [465, 118] on span "Buscar" at bounding box center [447, 113] width 65 height 13
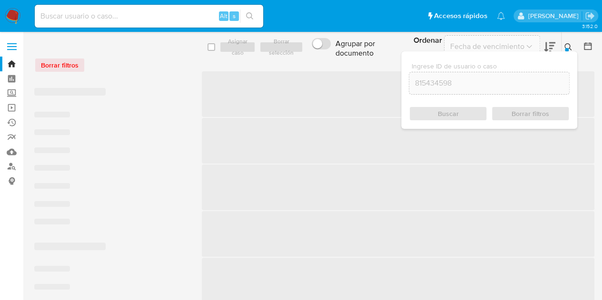
click at [571, 49] on icon at bounding box center [568, 47] width 8 height 8
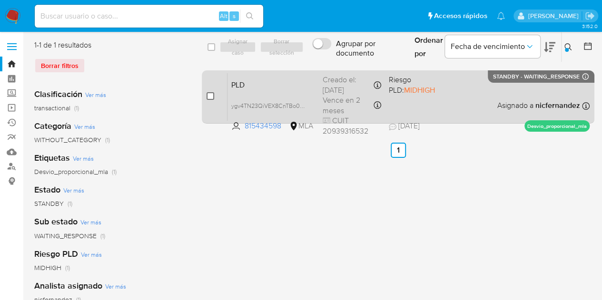
click at [208, 96] on input "checkbox" at bounding box center [211, 96] width 8 height 8
checkbox input "true"
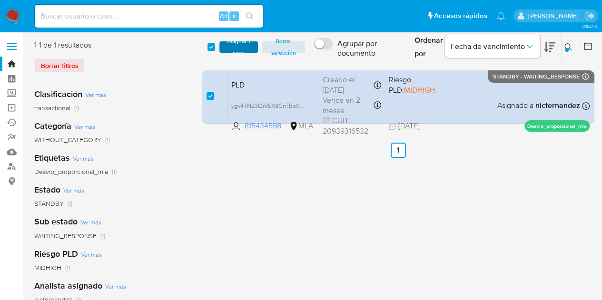
click at [242, 48] on span "Asignar 1 caso" at bounding box center [239, 47] width 30 height 10
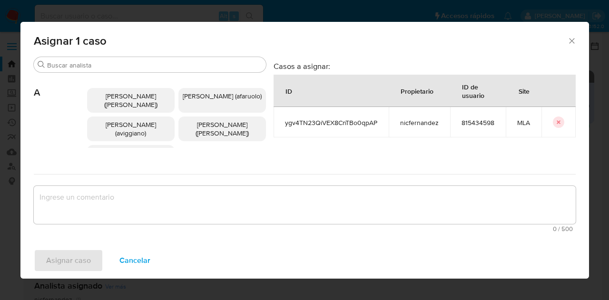
click at [88, 68] on input "Buscar" at bounding box center [154, 65] width 215 height 9
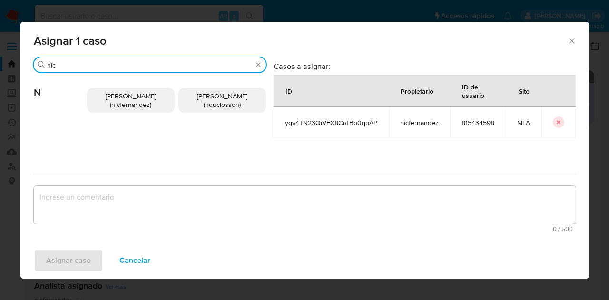
type input "nic"
click at [120, 105] on span "Nicolas Fernandez Allen (nicfernandez)" at bounding box center [131, 100] width 50 height 18
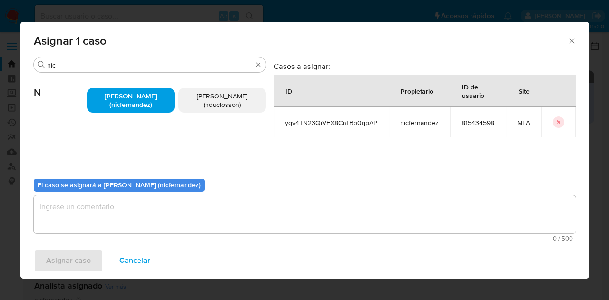
click at [147, 207] on textarea "assign-modal" at bounding box center [305, 215] width 542 height 38
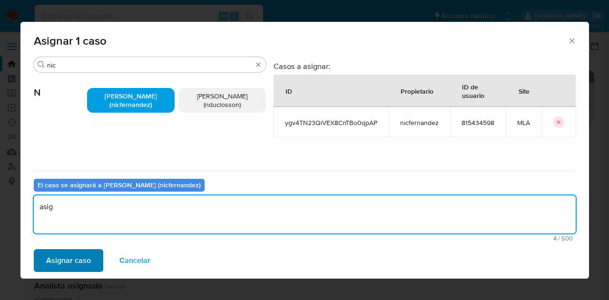
type textarea "asig"
click at [66, 257] on span "Asignar caso" at bounding box center [68, 260] width 45 height 21
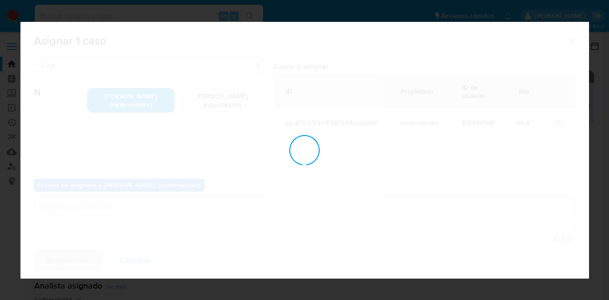
checkbox input "false"
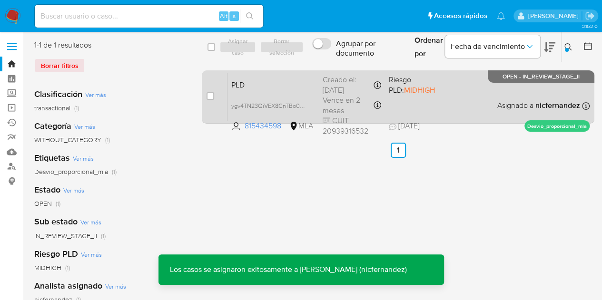
click at [270, 92] on div "PLD ygv4TN23QiVEX8CnTBo0qpAP 815434598 MLA Riesgo PLD: MIDHIGH Creado el: 12/07…" at bounding box center [408, 97] width 362 height 48
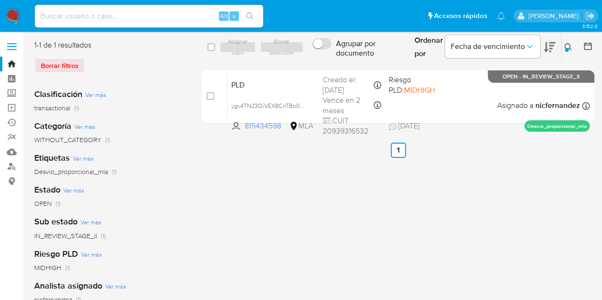
drag, startPoint x: 568, startPoint y: 46, endPoint x: 517, endPoint y: 68, distance: 56.0
click at [568, 46] on icon at bounding box center [568, 47] width 8 height 8
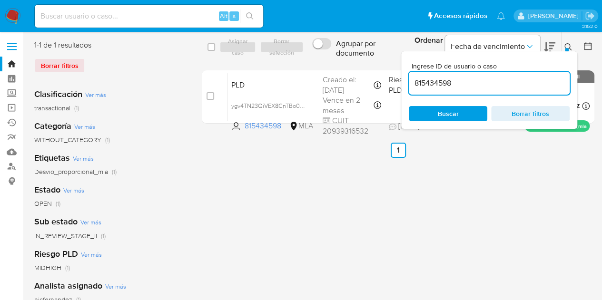
drag, startPoint x: 406, startPoint y: 61, endPoint x: 295, endPoint y: 43, distance: 112.7
click at [295, 44] on div "select-all-cases-checkbox Asignar caso Borrar selección Agrupar por documento O…" at bounding box center [398, 47] width 393 height 31
click at [568, 50] on div at bounding box center [567, 50] width 4 height 4
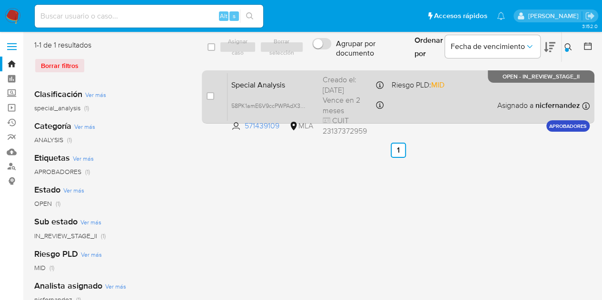
click at [307, 88] on span "Special Analysis" at bounding box center [273, 84] width 84 height 12
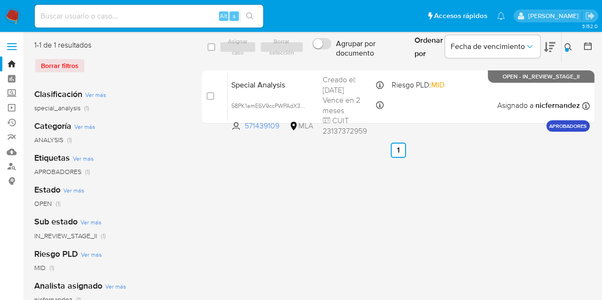
drag, startPoint x: 574, startPoint y: 45, endPoint x: 565, endPoint y: 53, distance: 11.8
click at [573, 45] on button at bounding box center [570, 46] width 16 height 11
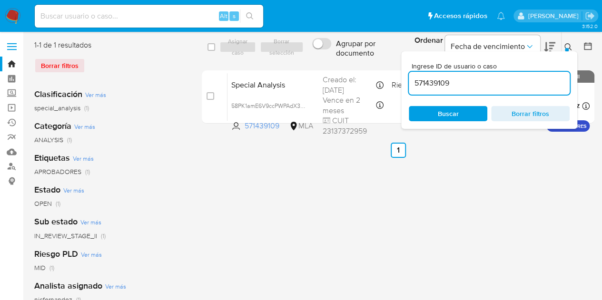
drag, startPoint x: 464, startPoint y: 86, endPoint x: 344, endPoint y: 63, distance: 122.9
click at [344, 63] on div "select-all-cases-checkbox Asignar caso Borrar selección Agrupar por documento O…" at bounding box center [398, 84] width 393 height 88
click at [569, 45] on icon at bounding box center [568, 47] width 8 height 8
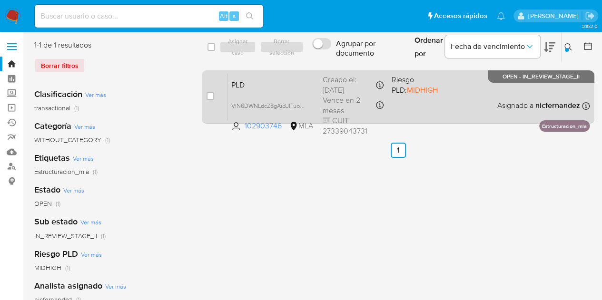
click at [255, 91] on div "PLD VIN6DWNLdcZ8gAiBJITuowrm 102903746 MLA Riesgo PLD: MIDHIGH Creado el: 12/07…" at bounding box center [408, 97] width 362 height 48
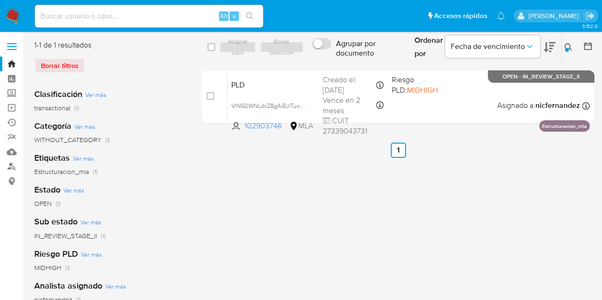
click at [567, 45] on icon at bounding box center [568, 47] width 8 height 8
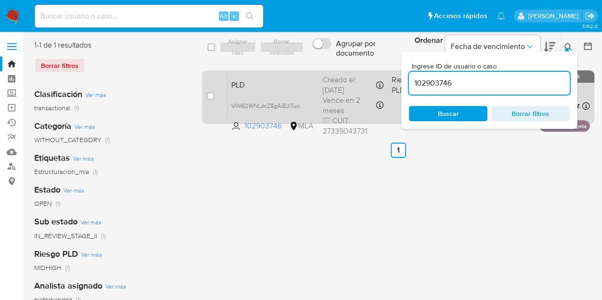
drag, startPoint x: 383, startPoint y: 78, endPoint x: 334, endPoint y: 71, distance: 49.4
click at [335, 71] on div "select-all-cases-checkbox Asignar caso Borrar selección Agrupar por documento O…" at bounding box center [398, 84] width 393 height 88
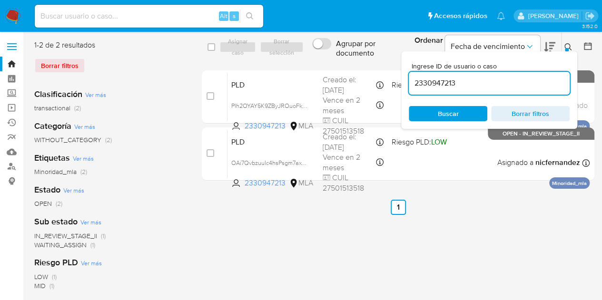
click at [562, 51] on div "Ingrese ID de usuario o caso 2330947213 Buscar Borrar filtros" at bounding box center [489, 90] width 176 height 78
click at [562, 50] on button at bounding box center [570, 46] width 16 height 11
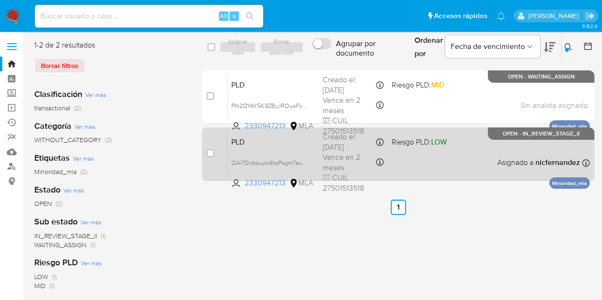
click at [266, 143] on span "PLD" at bounding box center [273, 141] width 84 height 12
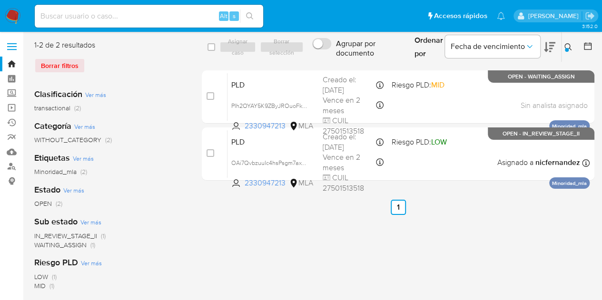
click at [568, 50] on icon at bounding box center [568, 47] width 8 height 8
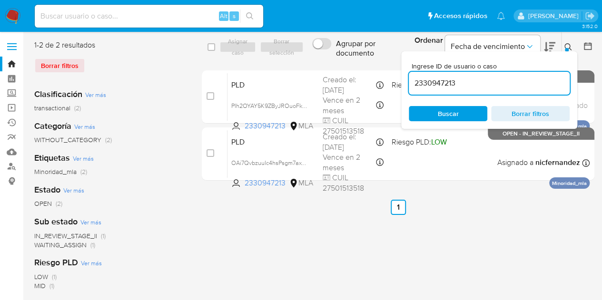
drag, startPoint x: 484, startPoint y: 81, endPoint x: 337, endPoint y: 54, distance: 149.1
click at [321, 52] on div "select-all-cases-checkbox Asignar caso Borrar selección Agrupar por documento O…" at bounding box center [398, 47] width 393 height 31
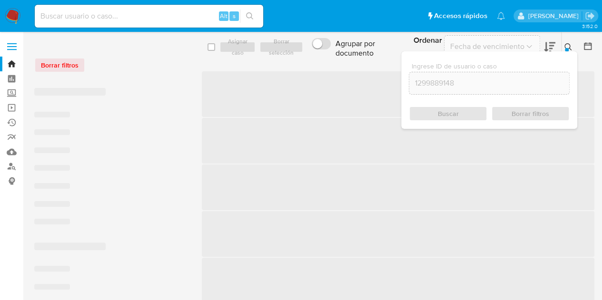
click at [567, 47] on icon at bounding box center [568, 47] width 8 height 8
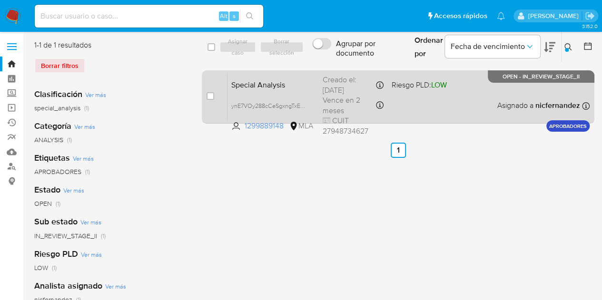
click at [274, 82] on span "Special Analysis" at bounding box center [273, 84] width 84 height 12
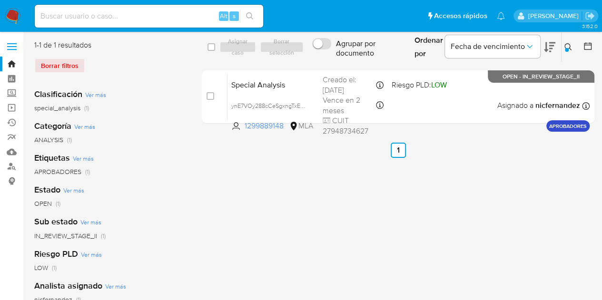
click at [570, 47] on icon at bounding box center [568, 47] width 8 height 8
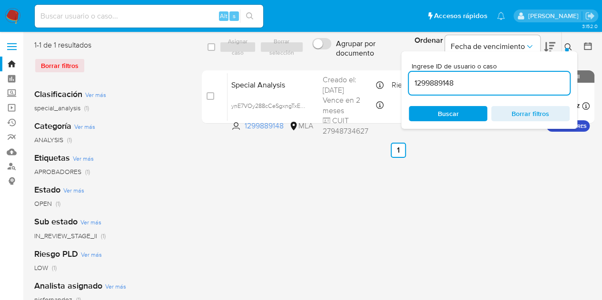
drag, startPoint x: 454, startPoint y: 78, endPoint x: 335, endPoint y: 61, distance: 120.1
click at [335, 61] on div "select-all-cases-checkbox Asignar caso Borrar selección Agrupar por documento O…" at bounding box center [398, 47] width 393 height 31
type input "1945711603"
click at [572, 42] on button at bounding box center [570, 46] width 16 height 11
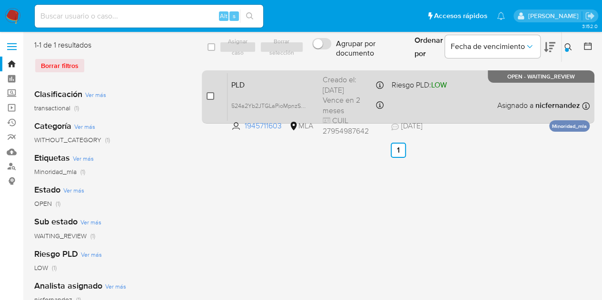
click at [209, 98] on input "checkbox" at bounding box center [211, 96] width 8 height 8
checkbox input "true"
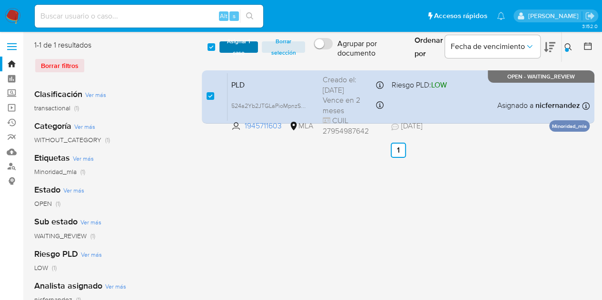
click at [236, 47] on span "Asignar 1 caso" at bounding box center [239, 47] width 30 height 10
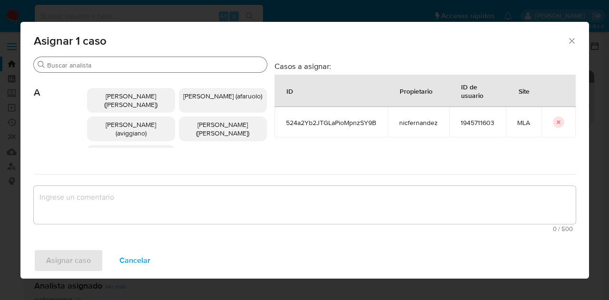
click at [102, 69] on input "Buscar" at bounding box center [155, 65] width 216 height 9
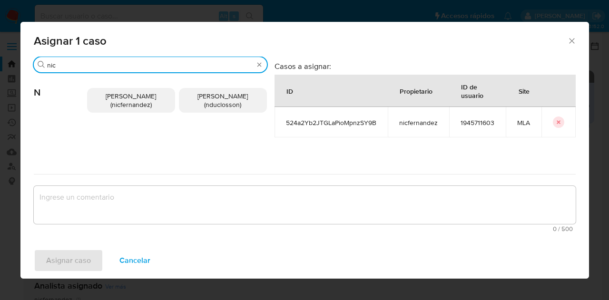
type input "nic"
click at [120, 87] on div "Nicolas Fernandez Allen (nicfernandez) Nicolas Martin Duclosson (nduclosson)" at bounding box center [177, 100] width 180 height 55
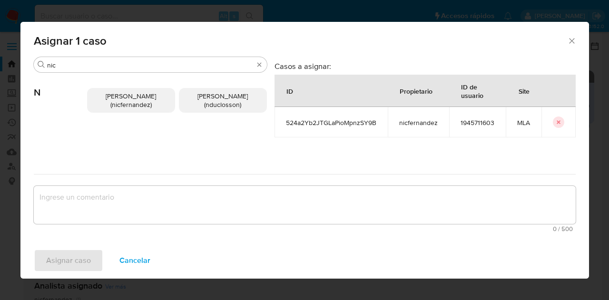
click at [125, 97] on span "Nicolas Fernandez Allen (nicfernandez)" at bounding box center [131, 100] width 50 height 18
click at [152, 228] on span "0 / 500" at bounding box center [305, 229] width 536 height 6
click at [117, 100] on span "Nicolas Fernandez Allen (nicfernandez)" at bounding box center [131, 100] width 50 height 18
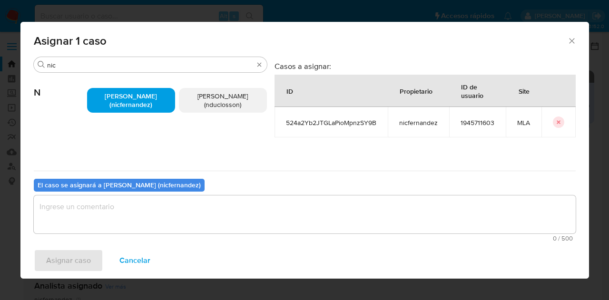
click at [148, 218] on textarea "assign-modal" at bounding box center [305, 215] width 542 height 38
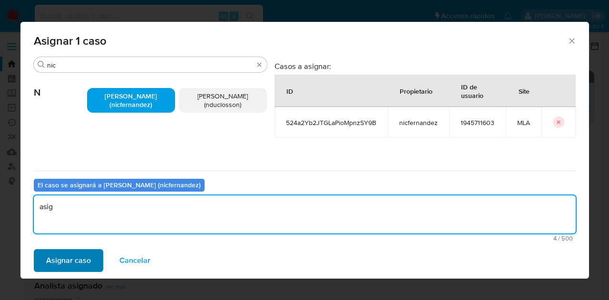
type textarea "asig"
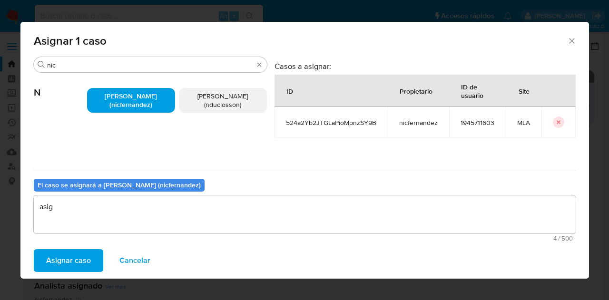
click at [77, 256] on span "Asignar caso" at bounding box center [68, 260] width 45 height 21
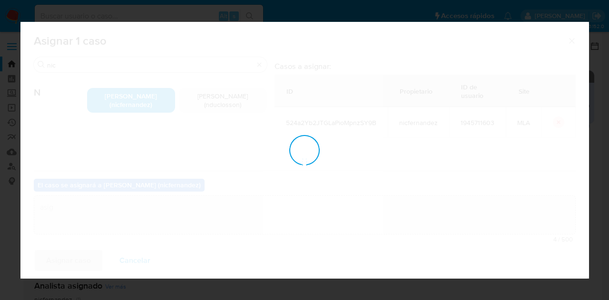
click at [70, 260] on div "assign-modal" at bounding box center [304, 150] width 569 height 257
checkbox input "false"
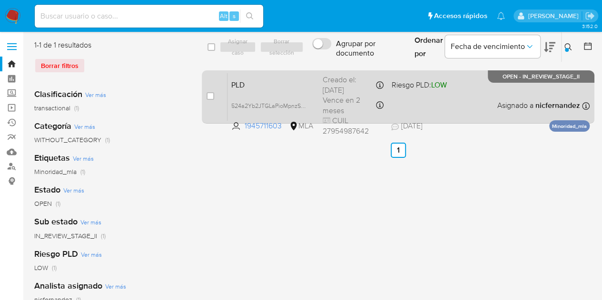
click at [290, 83] on span "PLD" at bounding box center [273, 84] width 84 height 12
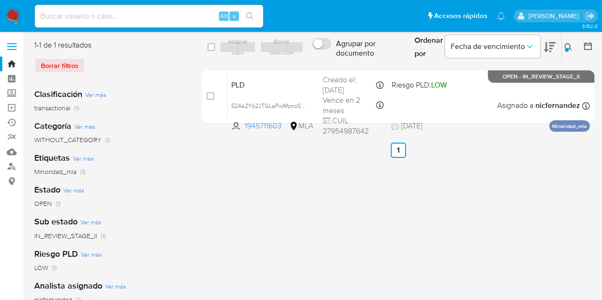
click at [568, 46] on icon at bounding box center [568, 47] width 8 height 8
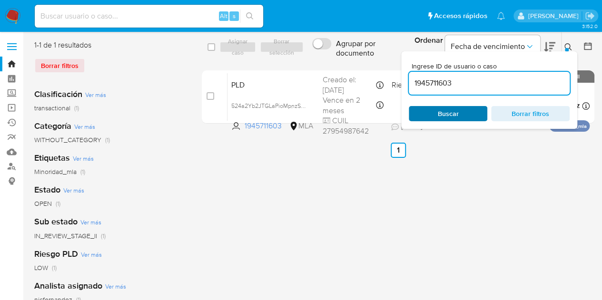
click at [441, 116] on span "Buscar" at bounding box center [448, 113] width 21 height 15
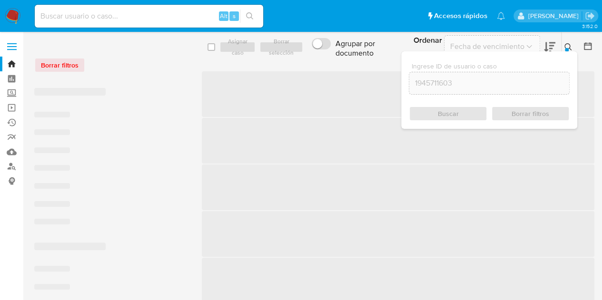
click at [568, 44] on icon at bounding box center [568, 47] width 8 height 8
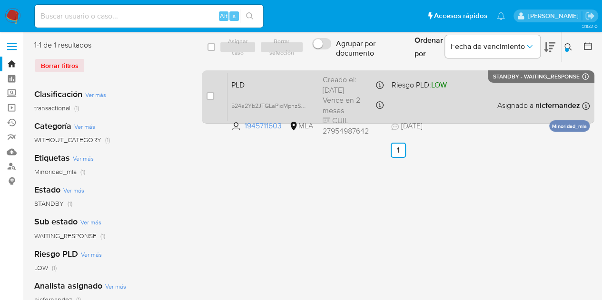
click at [208, 101] on div "case-item-checkbox" at bounding box center [211, 96] width 8 height 11
click at [213, 93] on input "checkbox" at bounding box center [211, 96] width 8 height 8
checkbox input "true"
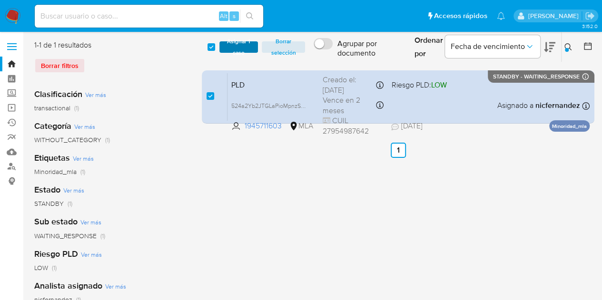
click at [237, 49] on span "Asignar 1 caso" at bounding box center [239, 47] width 30 height 10
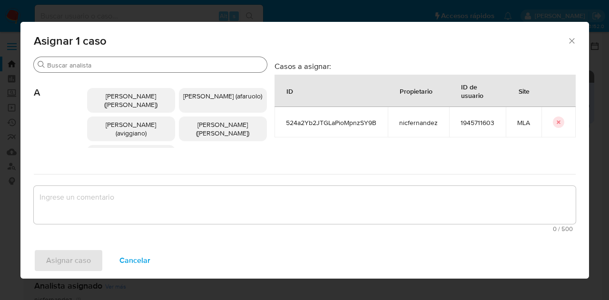
click at [111, 67] on input "Buscar" at bounding box center [155, 65] width 216 height 9
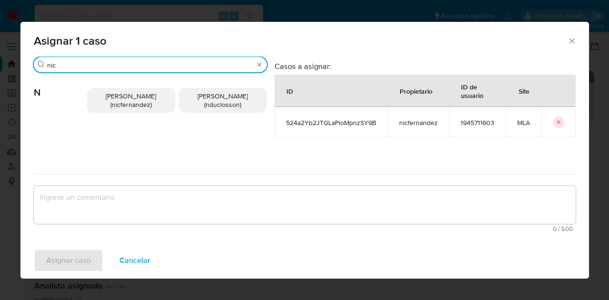
type input "nic"
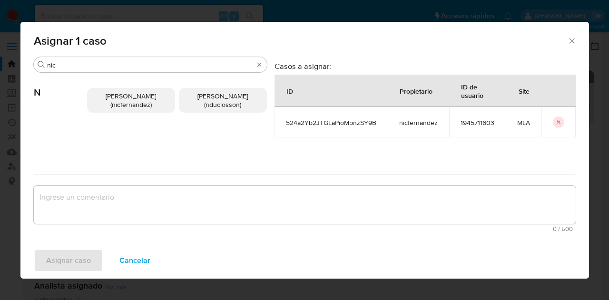
click at [109, 90] on p "Nicolas Fernandez Allen (nicfernandez)" at bounding box center [131, 100] width 88 height 25
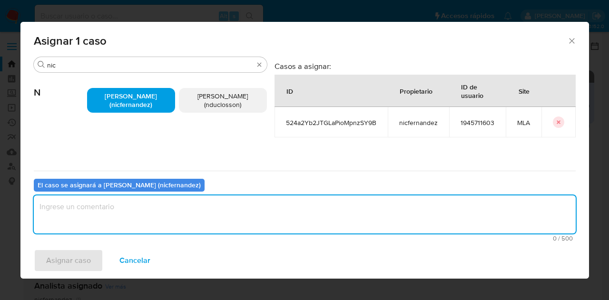
click at [143, 206] on textarea "assign-modal" at bounding box center [305, 215] width 542 height 38
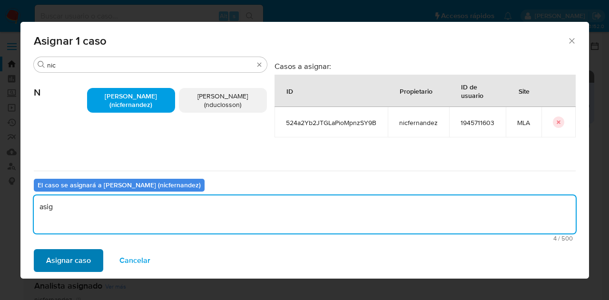
type textarea "asig"
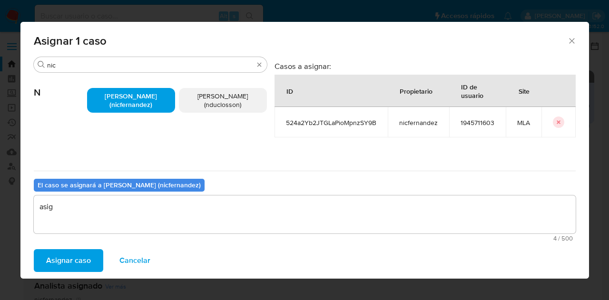
click at [87, 250] on span "Asignar caso" at bounding box center [68, 260] width 45 height 21
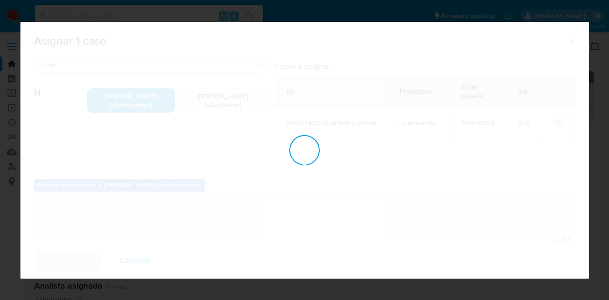
checkbox input "false"
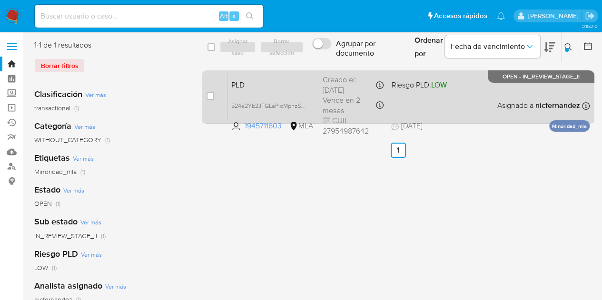
click at [262, 85] on span "PLD" at bounding box center [273, 84] width 84 height 12
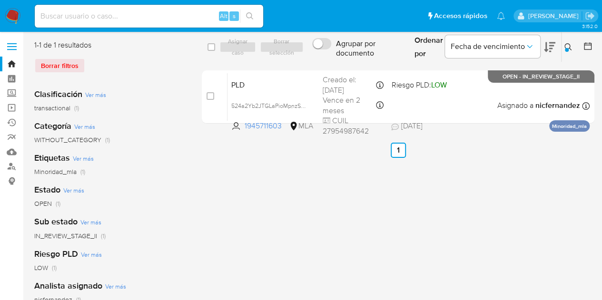
click at [569, 46] on icon at bounding box center [568, 47] width 8 height 8
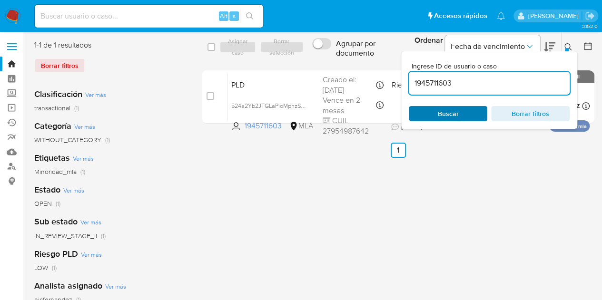
click at [477, 115] on span "Buscar" at bounding box center [447, 113] width 65 height 13
click at [436, 110] on span "Buscar" at bounding box center [447, 113] width 65 height 13
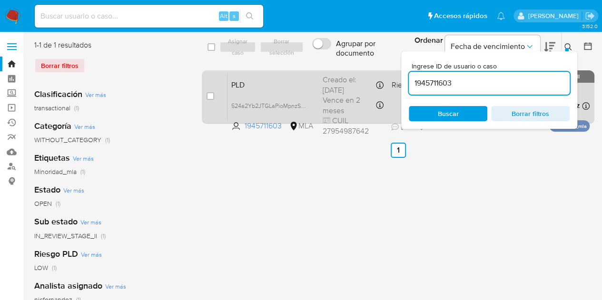
click at [271, 93] on div "PLD 524a2Yb2JTGLaPioMpnzSY9B 1945711603 MLA Riesgo PLD: LOW Creado el: 12/07/20…" at bounding box center [408, 97] width 362 height 48
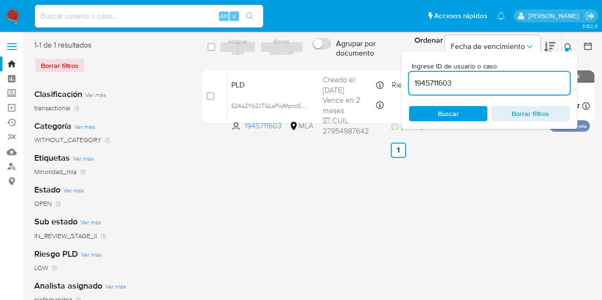
drag, startPoint x: 461, startPoint y: 80, endPoint x: 329, endPoint y: 61, distance: 132.7
click at [329, 61] on div "select-all-cases-checkbox Asignar caso Borrar selección Agrupar por documento O…" at bounding box center [398, 47] width 393 height 31
paste input "669903875"
type input "669903875"
click at [567, 45] on icon at bounding box center [568, 47] width 8 height 8
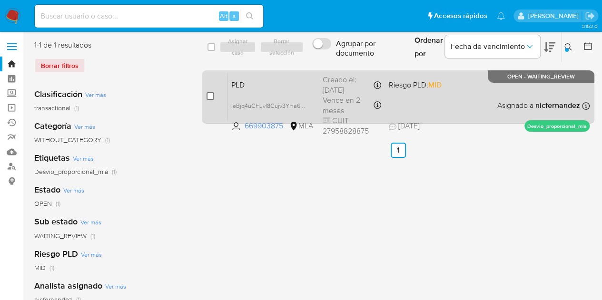
click at [210, 97] on input "checkbox" at bounding box center [211, 96] width 8 height 8
checkbox input "true"
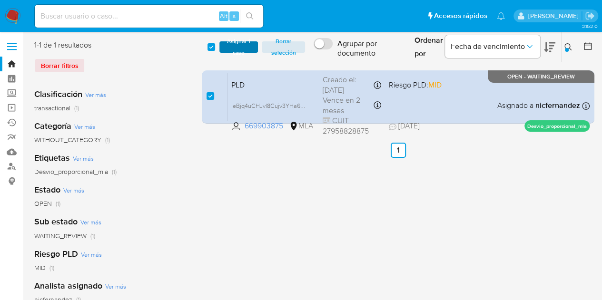
click at [228, 58] on div "select-all-cases-checkbox Asignar 1 caso Borrar selección Agrupar por documento…" at bounding box center [398, 47] width 393 height 31
click at [231, 52] on span "Asignar 1 caso" at bounding box center [239, 47] width 30 height 10
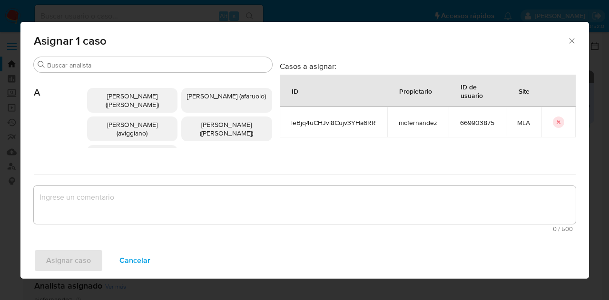
click at [93, 66] on input "Buscar" at bounding box center [157, 65] width 221 height 9
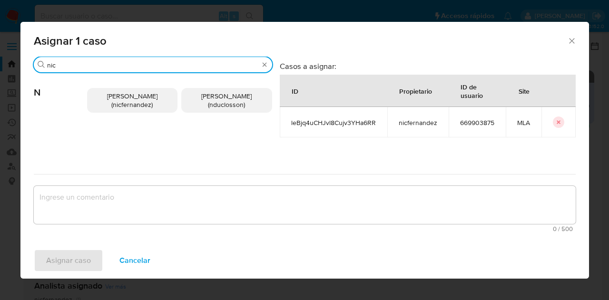
type input "nic"
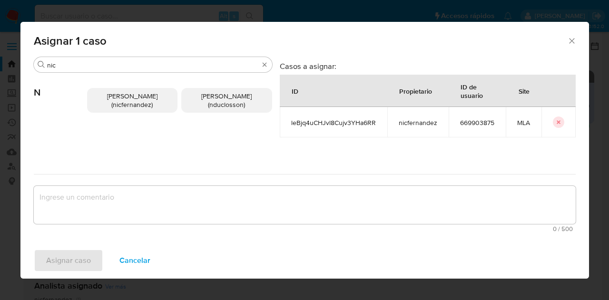
click at [108, 94] on span "Nicolas Fernandez Allen (nicfernandez)" at bounding box center [132, 100] width 50 height 18
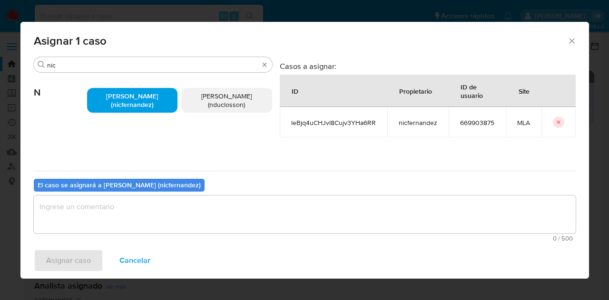
click at [146, 197] on textarea "assign-modal" at bounding box center [305, 215] width 542 height 38
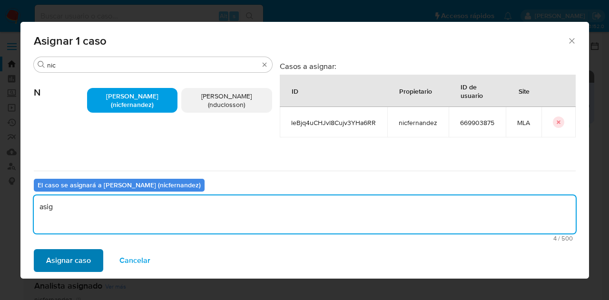
type textarea "asig"
click at [79, 256] on span "Asignar caso" at bounding box center [68, 260] width 45 height 21
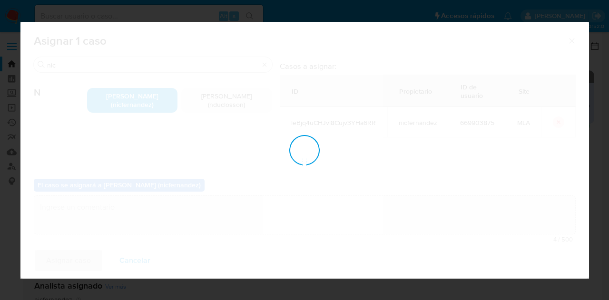
checkbox input "false"
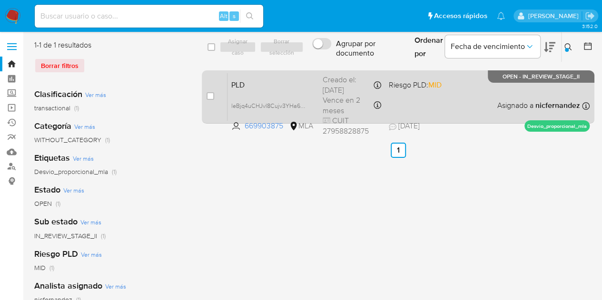
click at [255, 83] on span "PLD" at bounding box center [273, 84] width 84 height 12
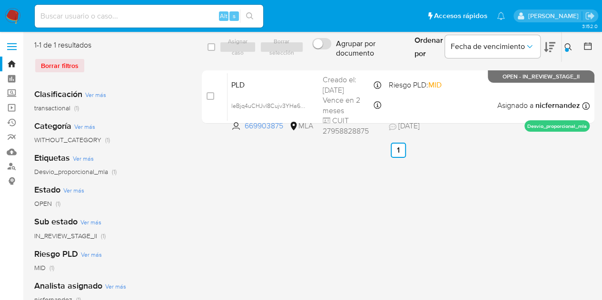
click at [564, 48] on icon at bounding box center [568, 47] width 8 height 8
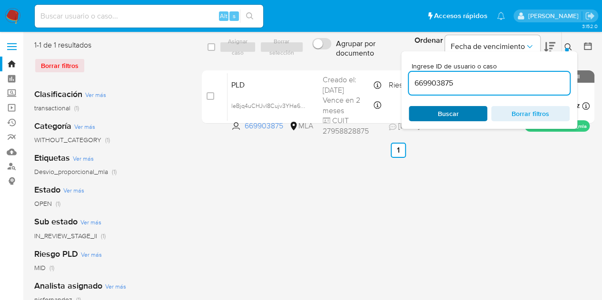
click at [467, 110] on span "Buscar" at bounding box center [447, 113] width 65 height 13
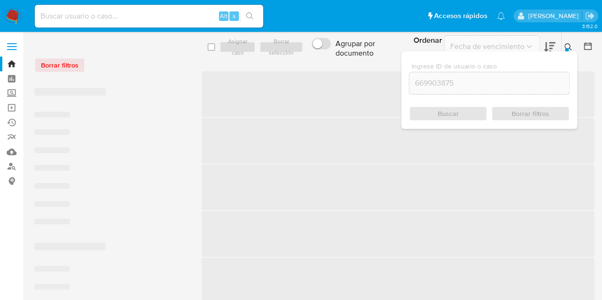
click at [570, 42] on button at bounding box center [570, 46] width 16 height 11
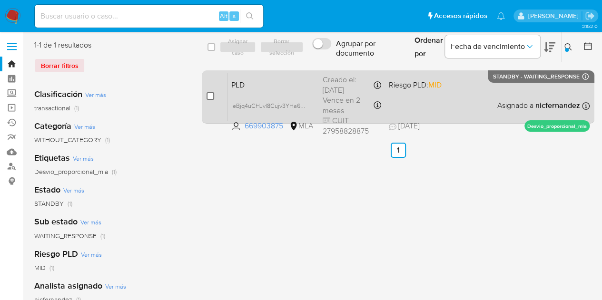
click at [208, 98] on input "checkbox" at bounding box center [211, 96] width 8 height 8
checkbox input "true"
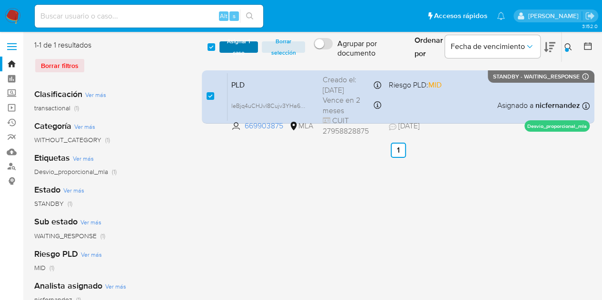
click at [233, 49] on span "Asignar 1 caso" at bounding box center [239, 47] width 30 height 10
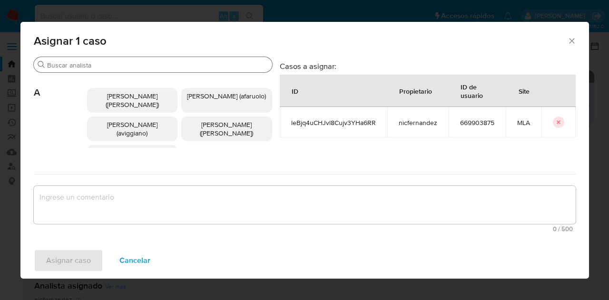
click at [90, 65] on input "Buscar" at bounding box center [157, 65] width 221 height 9
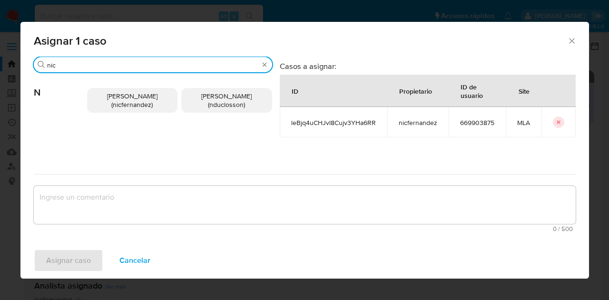
type input "nic"
click at [129, 92] on span "Nicolas Fernandez Allen (nicfernandez)" at bounding box center [132, 100] width 50 height 18
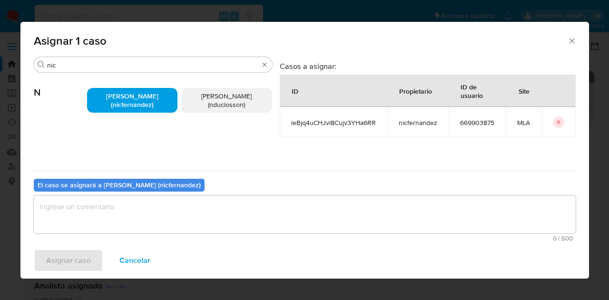
click at [147, 207] on textarea "assign-modal" at bounding box center [305, 215] width 542 height 38
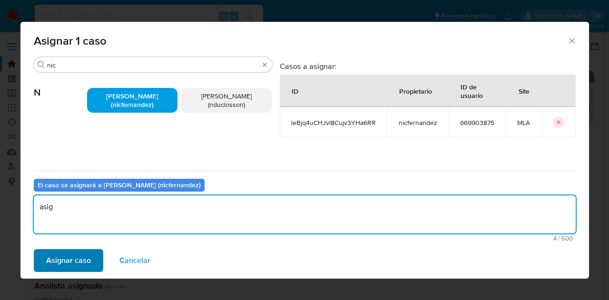
type textarea "asig"
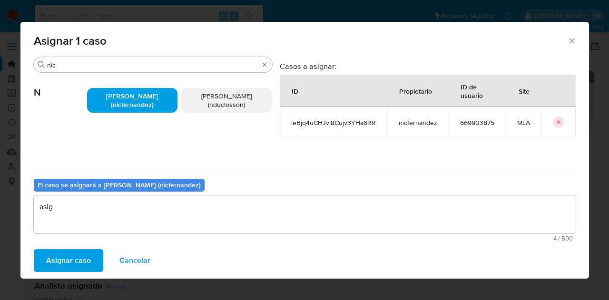
click at [73, 265] on span "Asignar caso" at bounding box center [68, 260] width 45 height 21
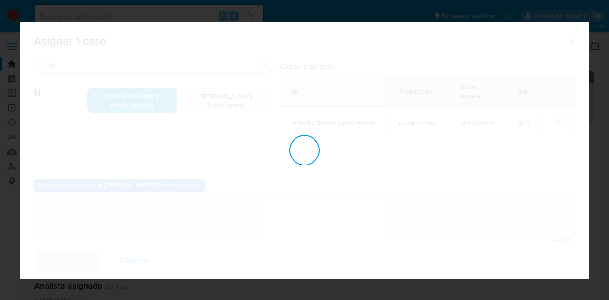
checkbox input "false"
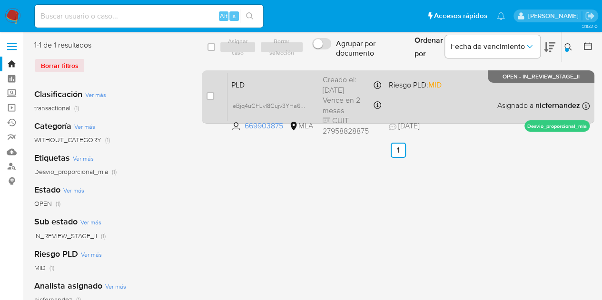
click at [258, 88] on span "PLD" at bounding box center [273, 84] width 84 height 12
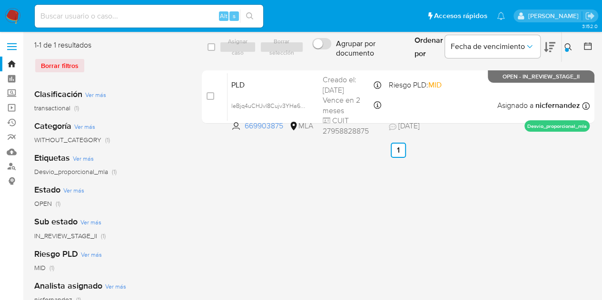
click at [565, 47] on icon at bounding box center [568, 47] width 8 height 8
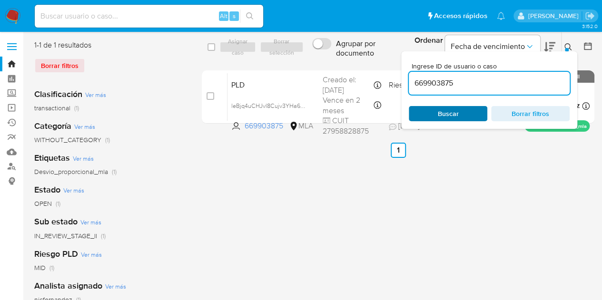
click at [451, 111] on span "Buscar" at bounding box center [448, 113] width 21 height 15
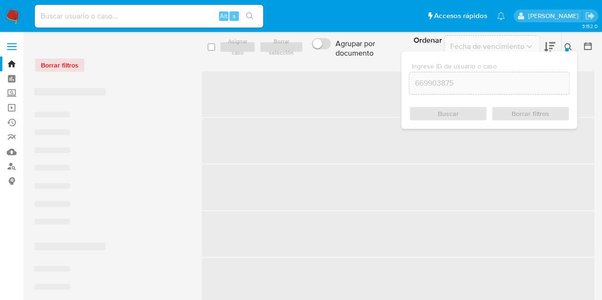
click at [571, 47] on icon at bounding box center [568, 47] width 8 height 8
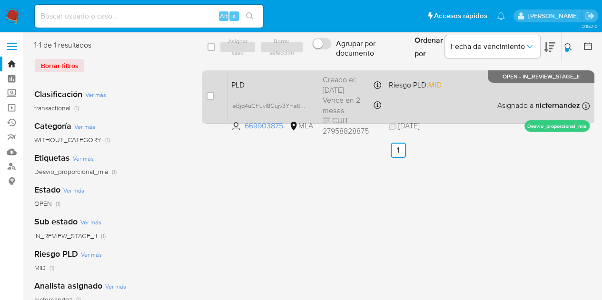
click at [257, 81] on span "PLD" at bounding box center [273, 84] width 84 height 12
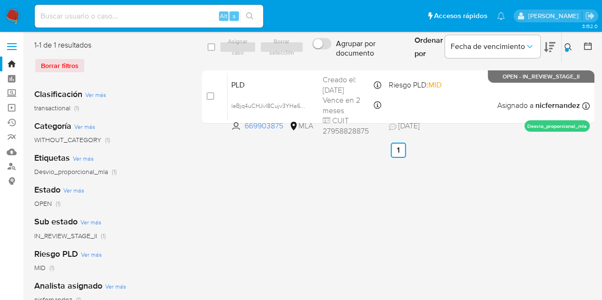
click at [566, 46] on icon at bounding box center [568, 47] width 8 height 8
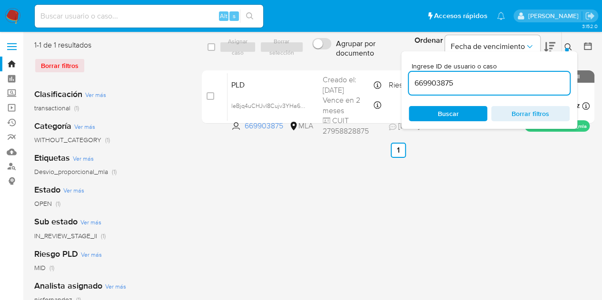
click at [457, 122] on div "Ingrese ID de usuario o caso 669903875 Buscar Borrar filtros" at bounding box center [489, 90] width 176 height 78
click at [458, 119] on span "Buscar" at bounding box center [447, 113] width 65 height 13
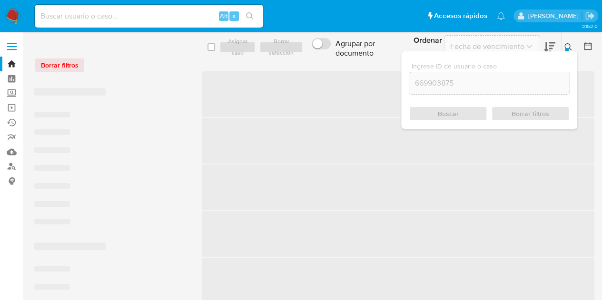
click at [570, 45] on icon at bounding box center [568, 47] width 8 height 8
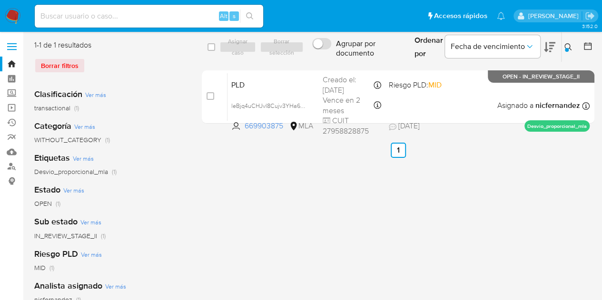
click at [568, 47] on icon at bounding box center [568, 47] width 8 height 8
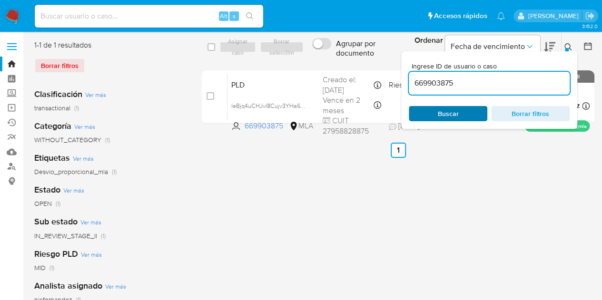
click at [462, 109] on span "Buscar" at bounding box center [447, 113] width 65 height 13
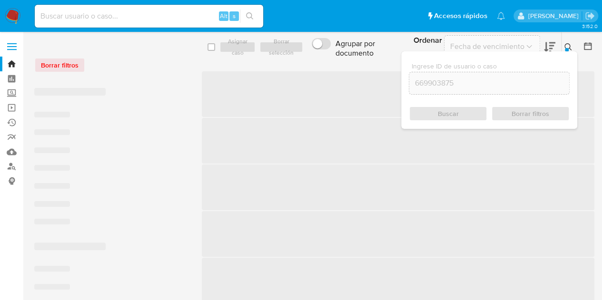
click at [568, 49] on icon at bounding box center [568, 47] width 8 height 8
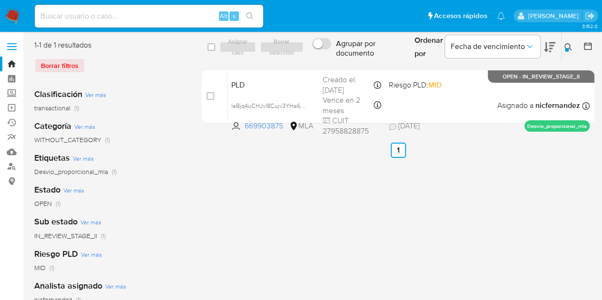
click at [287, 88] on span "PLD" at bounding box center [273, 84] width 84 height 12
drag, startPoint x: 567, startPoint y: 49, endPoint x: 550, endPoint y: 61, distance: 20.7
click at [566, 49] on div at bounding box center [567, 50] width 4 height 4
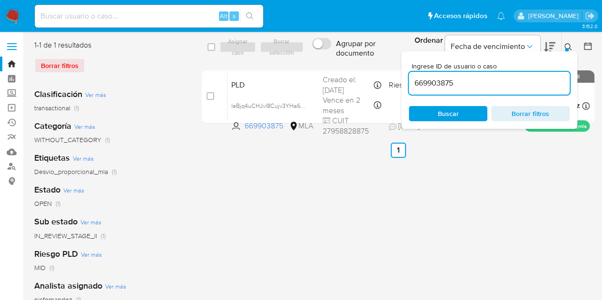
drag, startPoint x: 498, startPoint y: 81, endPoint x: 345, endPoint y: 64, distance: 154.2
click at [345, 64] on div "select-all-cases-checkbox Asignar caso Borrar selección Agrupar por documento O…" at bounding box center [398, 84] width 393 height 88
type input "354077615"
click at [572, 45] on icon at bounding box center [568, 47] width 8 height 8
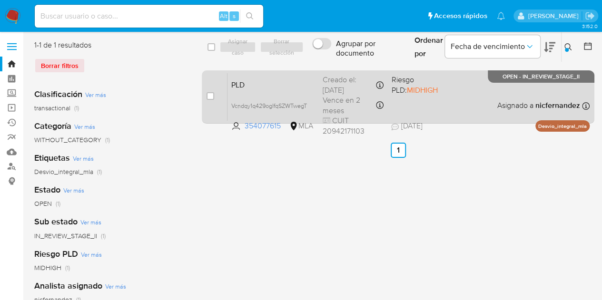
click at [265, 86] on span "PLD" at bounding box center [273, 84] width 84 height 12
click at [268, 76] on div "PLD Vcndqy1q429ogIfqSZWTwegT 354077615 MLA Riesgo PLD: MIDHIGH Creado el: 12/07…" at bounding box center [408, 97] width 362 height 48
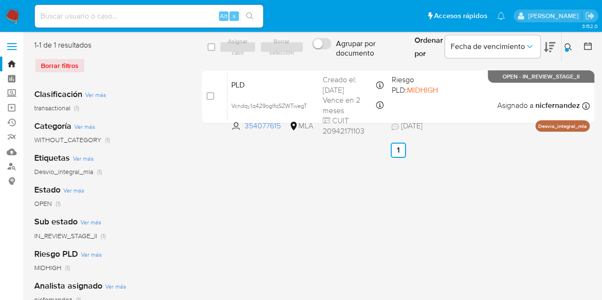
click at [564, 47] on icon at bounding box center [568, 47] width 8 height 8
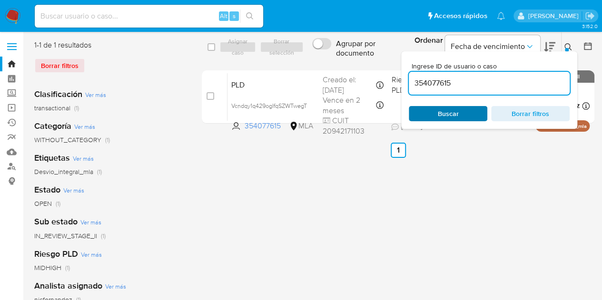
click at [463, 115] on span "Buscar" at bounding box center [447, 113] width 65 height 13
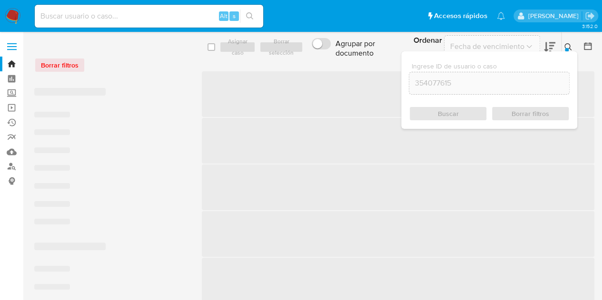
click at [564, 45] on icon at bounding box center [567, 46] width 7 height 7
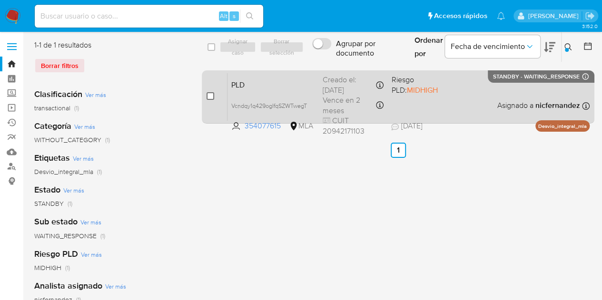
click at [212, 94] on input "checkbox" at bounding box center [211, 96] width 8 height 8
checkbox input "true"
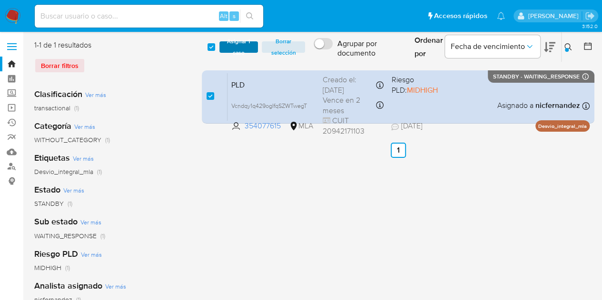
click at [243, 44] on span "Asignar 1 caso" at bounding box center [239, 47] width 30 height 10
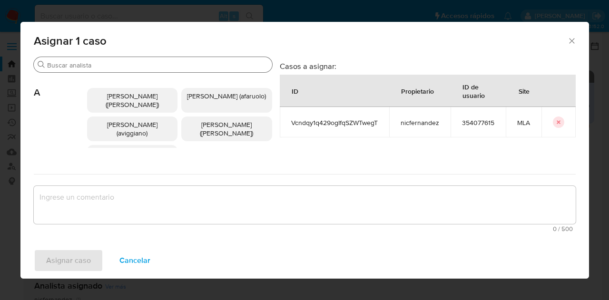
click at [99, 69] on input "Buscar" at bounding box center [157, 65] width 221 height 9
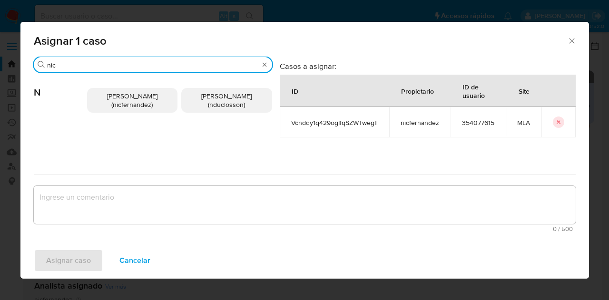
type input "nic"
click at [118, 86] on div "Nicolas Fernandez Allen (nicfernandez) Nicolas Martin Duclosson (nduclosson)" at bounding box center [179, 100] width 185 height 55
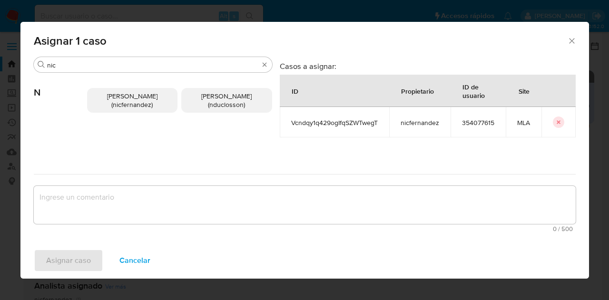
drag, startPoint x: 124, startPoint y: 97, endPoint x: 125, endPoint y: 118, distance: 21.9
click at [125, 103] on span "Nicolas Fernandez Allen (nicfernandez)" at bounding box center [132, 100] width 50 height 18
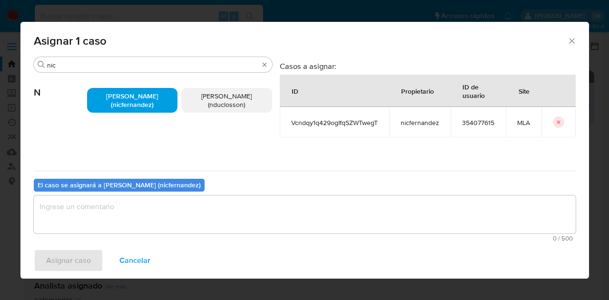
click at [133, 231] on textarea "assign-modal" at bounding box center [305, 215] width 542 height 38
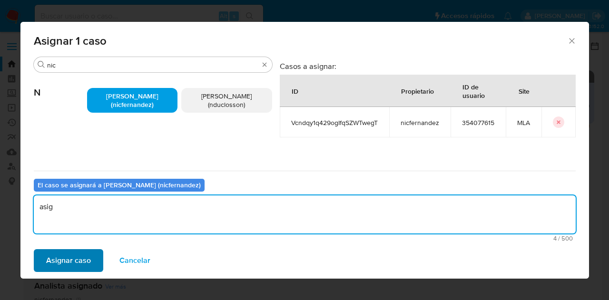
type textarea "asig"
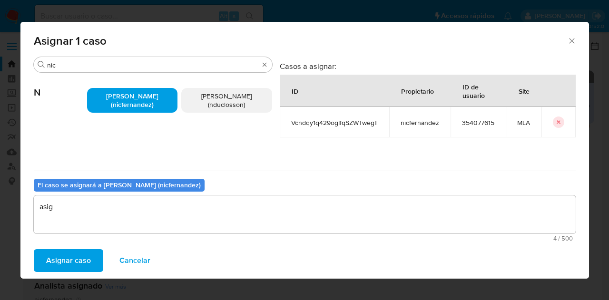
click at [72, 264] on span "Asignar caso" at bounding box center [68, 260] width 45 height 21
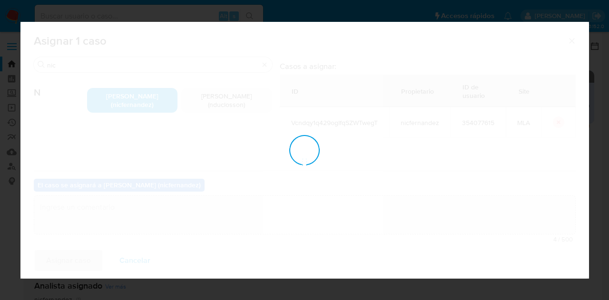
checkbox input "false"
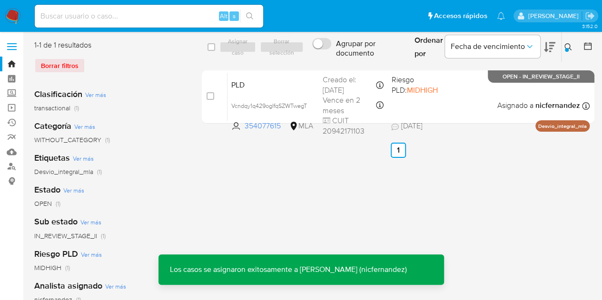
click at [267, 86] on span "PLD" at bounding box center [273, 84] width 84 height 12
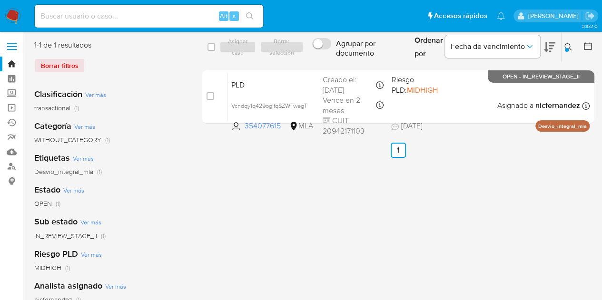
click at [569, 44] on icon at bounding box center [567, 46] width 7 height 7
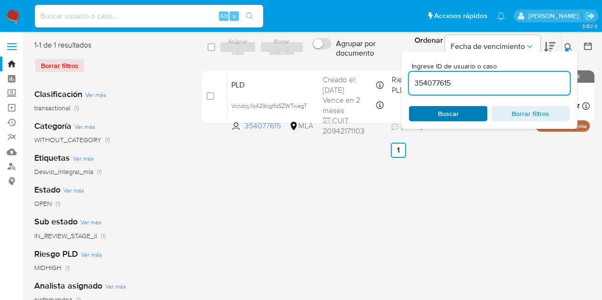
click at [438, 113] on span "Buscar" at bounding box center [448, 113] width 21 height 15
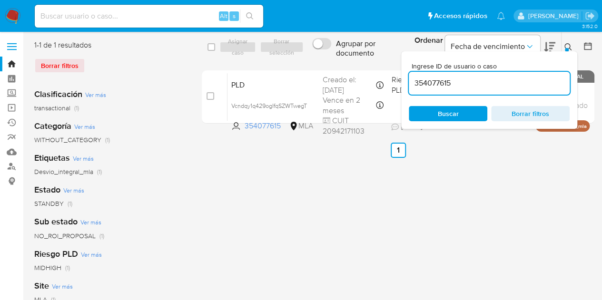
click at [568, 47] on icon at bounding box center [568, 47] width 8 height 8
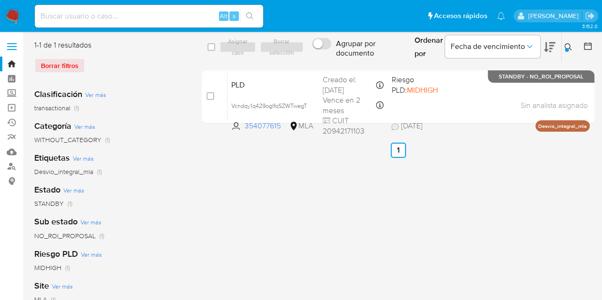
click at [566, 47] on icon at bounding box center [568, 47] width 8 height 8
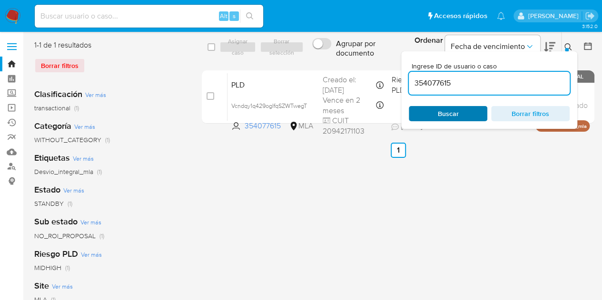
click at [424, 108] on span "Buscar" at bounding box center [447, 113] width 65 height 13
click at [451, 110] on span "Buscar" at bounding box center [448, 113] width 21 height 15
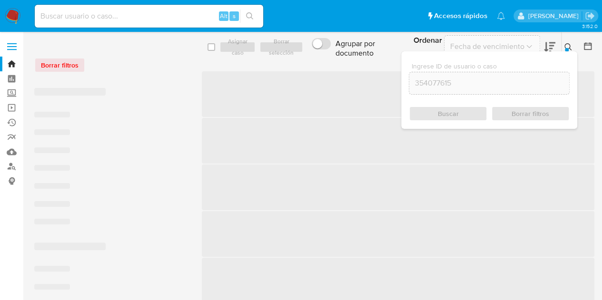
click at [567, 44] on icon at bounding box center [567, 46] width 7 height 7
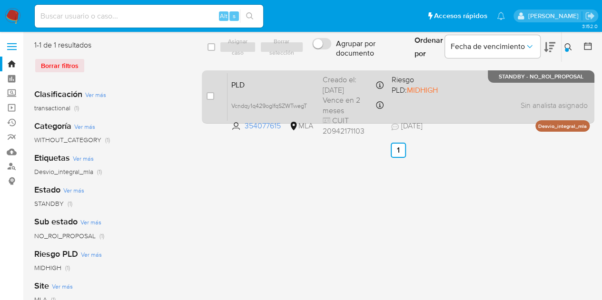
click at [274, 85] on span "PLD" at bounding box center [273, 84] width 84 height 12
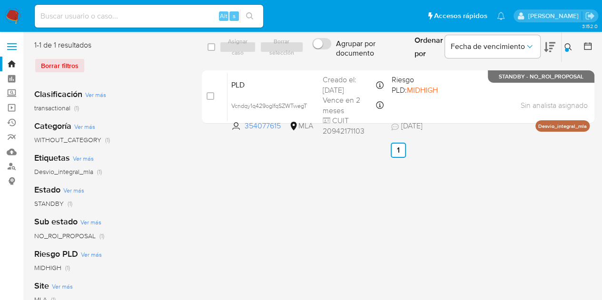
click at [567, 48] on icon at bounding box center [568, 47] width 8 height 8
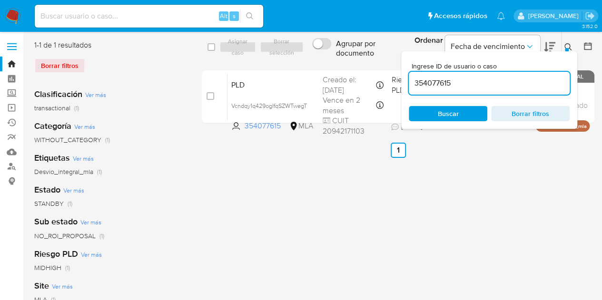
drag, startPoint x: 497, startPoint y: 79, endPoint x: 444, endPoint y: 69, distance: 53.8
click at [320, 68] on div "select-all-cases-checkbox Asignar caso Borrar selección Agrupar por documento O…" at bounding box center [398, 84] width 393 height 88
type input "188138168"
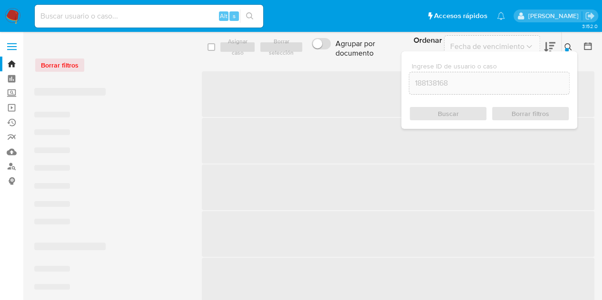
click at [572, 46] on button at bounding box center [570, 46] width 16 height 11
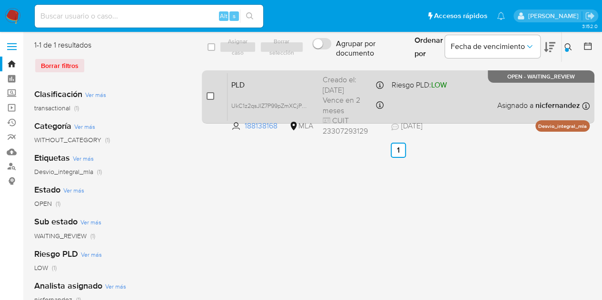
click at [210, 97] on input "checkbox" at bounding box center [211, 96] width 8 height 8
checkbox input "true"
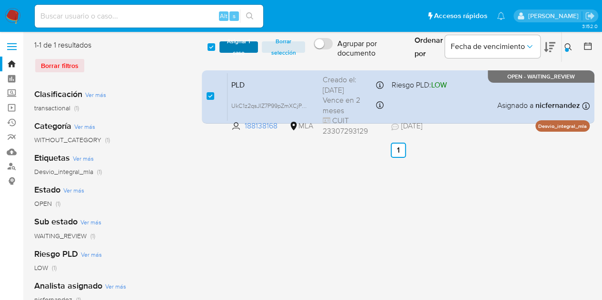
click at [237, 49] on span "Asignar 1 caso" at bounding box center [239, 47] width 30 height 10
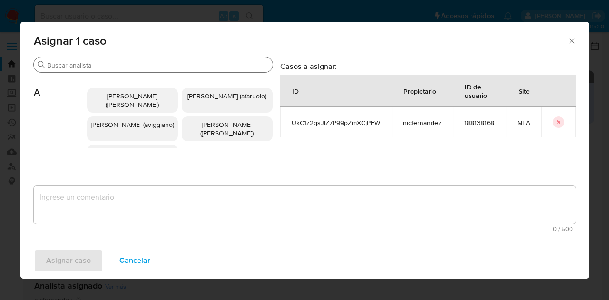
click at [86, 66] on input "Buscar" at bounding box center [158, 65] width 222 height 9
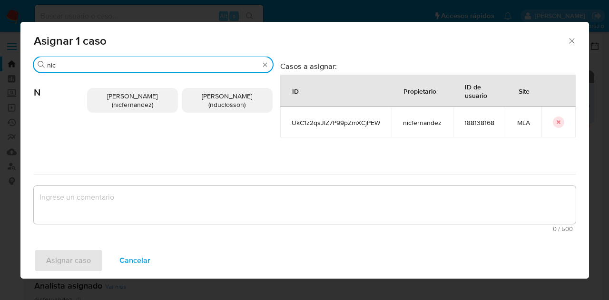
type input "nic"
click at [120, 108] on span "Nicolas Fernandez Allen (nicfernandez)" at bounding box center [132, 100] width 50 height 18
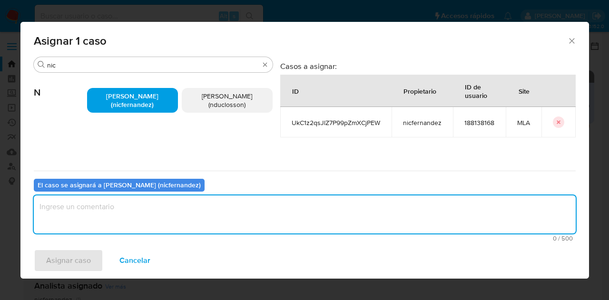
click at [141, 213] on textarea "assign-modal" at bounding box center [305, 215] width 542 height 38
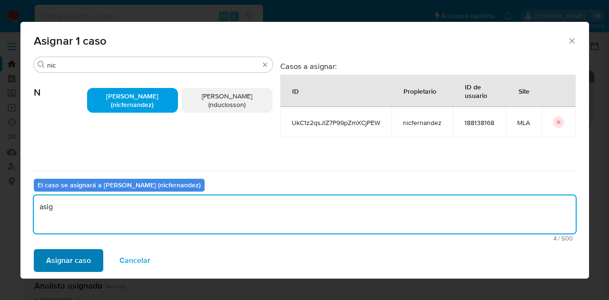
type textarea "asig"
click at [66, 263] on span "Asignar caso" at bounding box center [68, 260] width 45 height 21
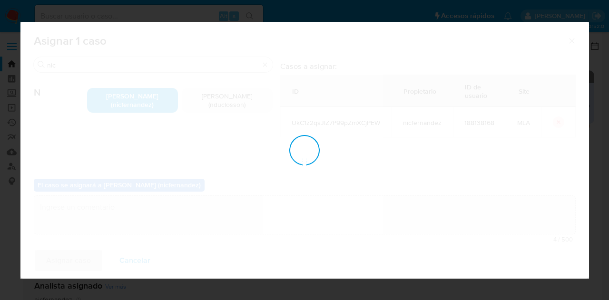
checkbox input "false"
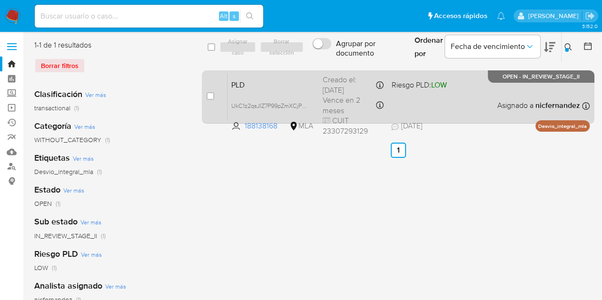
click at [285, 86] on span "PLD" at bounding box center [273, 84] width 84 height 12
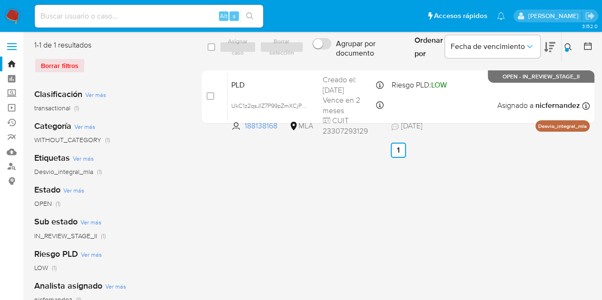
click at [565, 46] on icon at bounding box center [568, 47] width 8 height 8
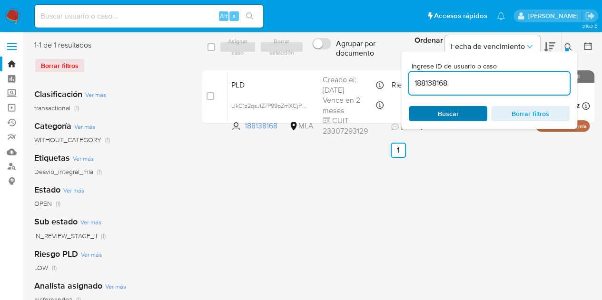
click at [450, 117] on span "Buscar" at bounding box center [448, 113] width 21 height 15
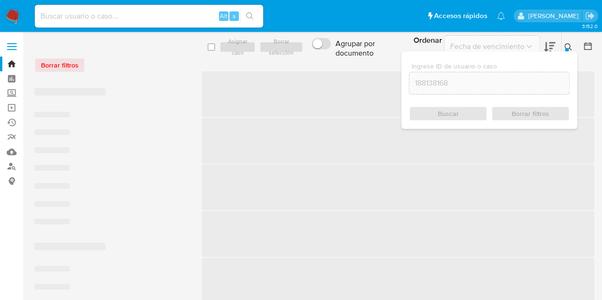
click at [572, 45] on button at bounding box center [570, 46] width 16 height 11
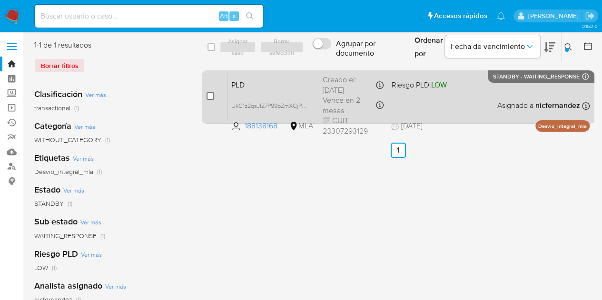
click at [212, 98] on input "checkbox" at bounding box center [211, 96] width 8 height 8
checkbox input "true"
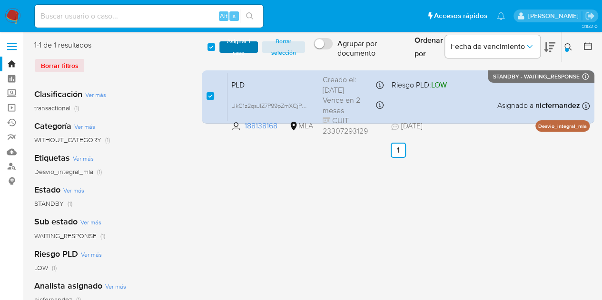
click at [232, 42] on span "Asignar 1 caso" at bounding box center [239, 47] width 30 height 10
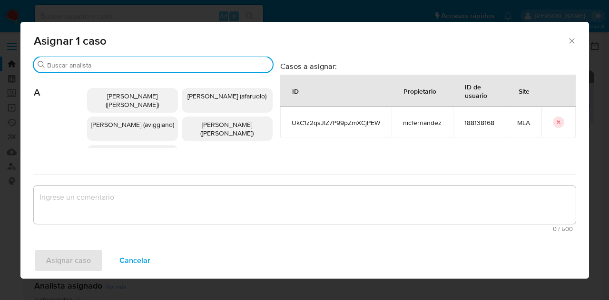
click at [98, 63] on input "Buscar" at bounding box center [158, 65] width 222 height 9
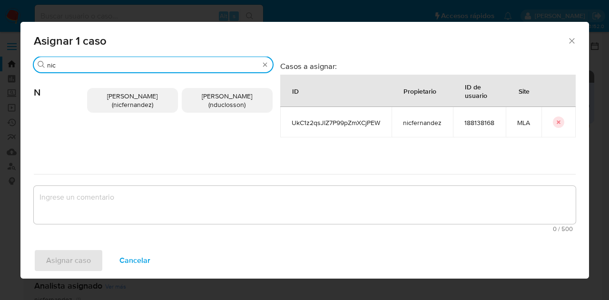
type input "nic"
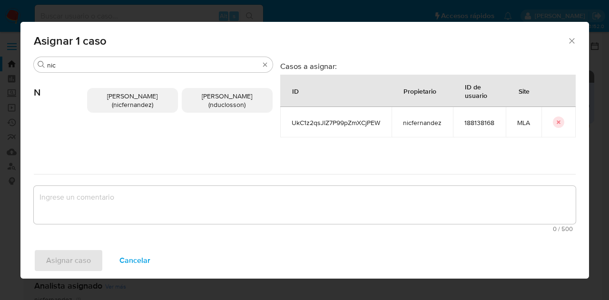
click at [112, 96] on span "Nicolas Fernandez Allen (nicfernandez)" at bounding box center [132, 100] width 50 height 18
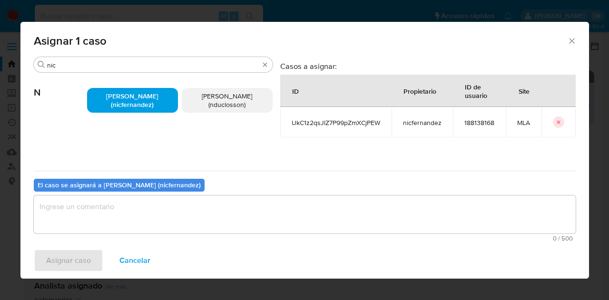
click at [133, 194] on div "El caso se asignará a Nicolas Fernandez Allen (nicfernandez) 0 / 500 500 caract…" at bounding box center [305, 208] width 542 height 75
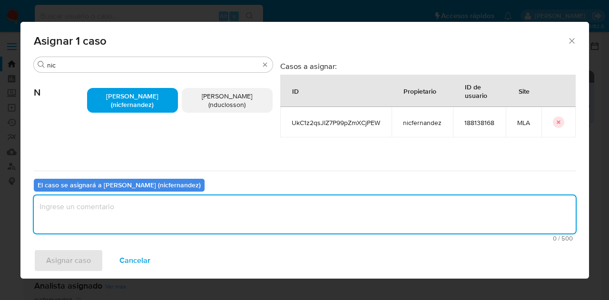
click at [138, 206] on textarea "assign-modal" at bounding box center [305, 215] width 542 height 38
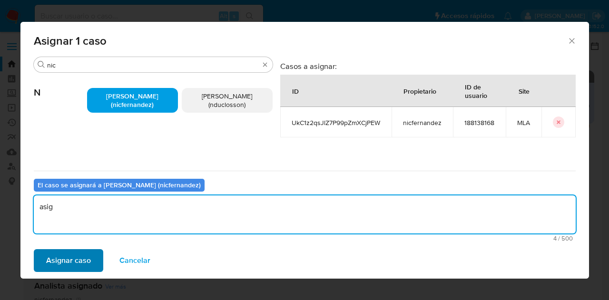
type textarea "asig"
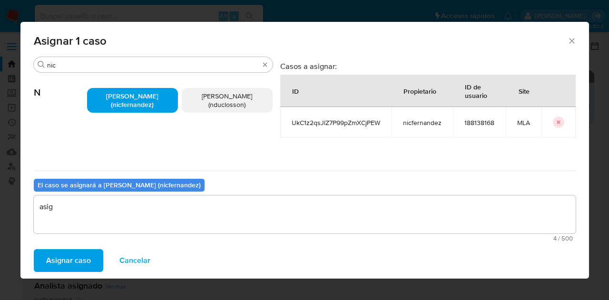
click at [81, 258] on span "Asignar caso" at bounding box center [68, 260] width 45 height 21
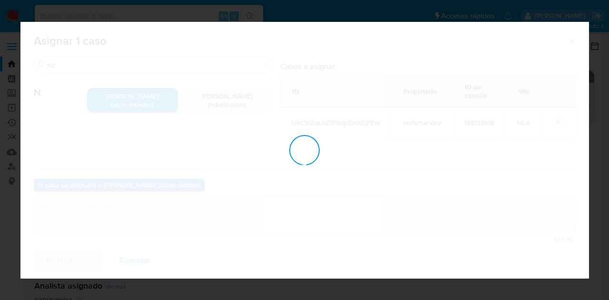
checkbox input "false"
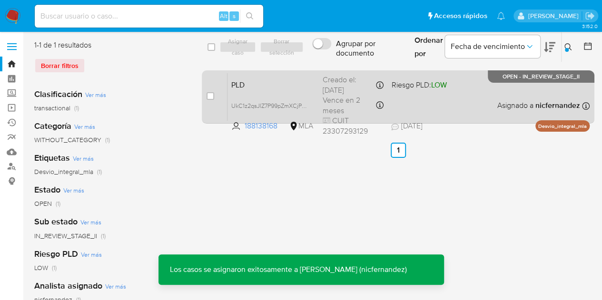
click at [275, 87] on span "PLD" at bounding box center [273, 84] width 84 height 12
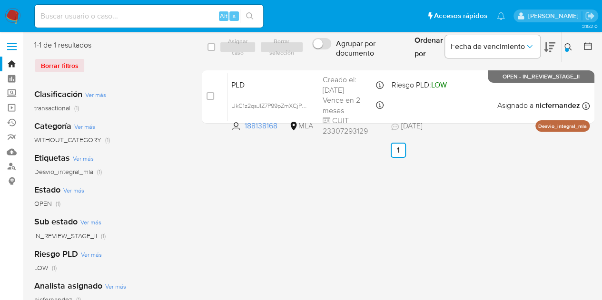
drag, startPoint x: 568, startPoint y: 46, endPoint x: 565, endPoint y: 55, distance: 9.5
click at [568, 46] on icon at bounding box center [568, 47] width 8 height 8
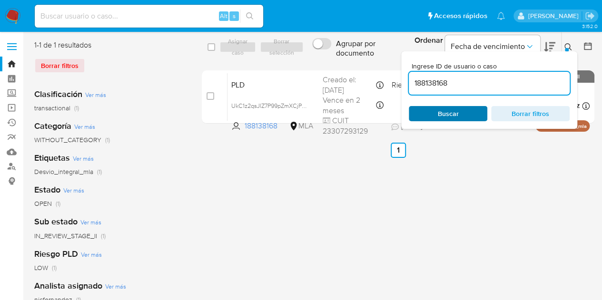
click at [464, 115] on span "Buscar" at bounding box center [447, 113] width 65 height 13
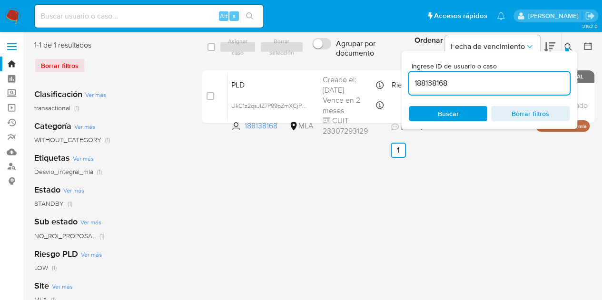
click at [306, 197] on div "select-all-cases-checkbox Asignar caso Borrar selección Agrupar por documento O…" at bounding box center [398, 245] width 393 height 410
click at [441, 116] on span "Buscar" at bounding box center [448, 113] width 21 height 15
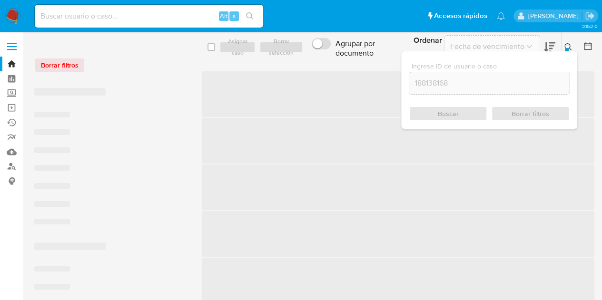
click at [568, 48] on icon at bounding box center [567, 46] width 7 height 7
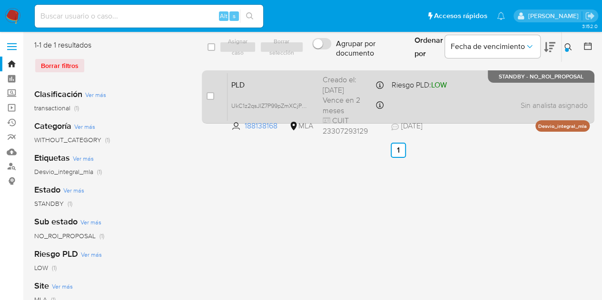
click at [291, 92] on div "PLD UkC1z2qsJlZ7P99pZmXCjPEW 188138168 MLA Riesgo PLD: LOW Creado el: 12/07/202…" at bounding box center [408, 97] width 362 height 48
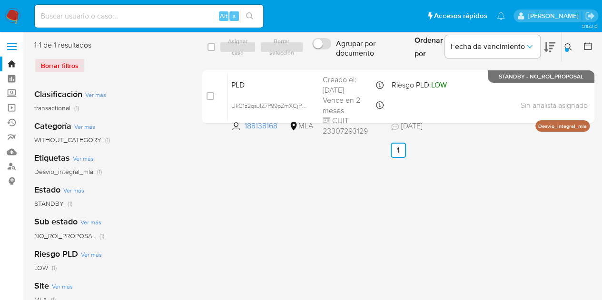
drag, startPoint x: 569, startPoint y: 48, endPoint x: 499, endPoint y: 83, distance: 78.5
click at [569, 48] on icon at bounding box center [567, 46] width 7 height 7
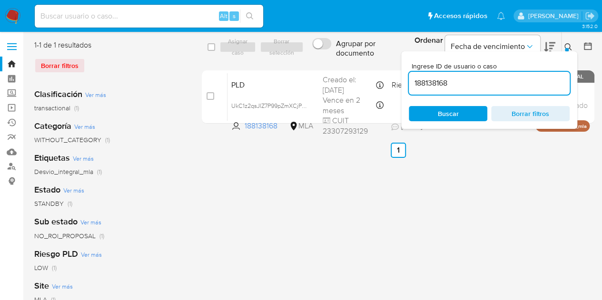
drag, startPoint x: 498, startPoint y: 83, endPoint x: 327, endPoint y: 54, distance: 172.9
click at [327, 54] on div "select-all-cases-checkbox Asignar caso Borrar selección Agrupar por documento O…" at bounding box center [398, 47] width 393 height 31
type input "85971006"
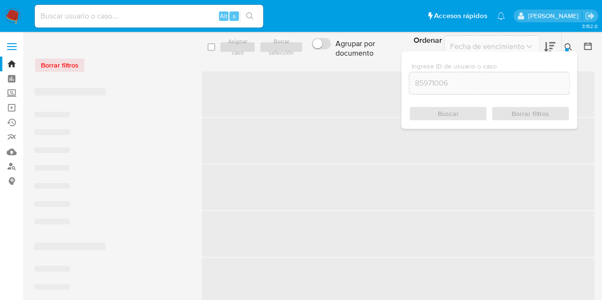
click at [565, 40] on div "Ingrese ID de usuario o caso 85971006 Buscar Borrar filtros" at bounding box center [569, 47] width 16 height 30
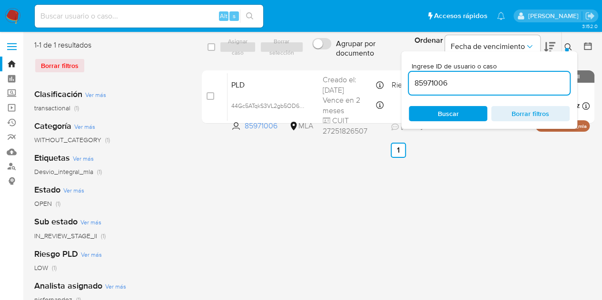
click at [568, 45] on icon at bounding box center [568, 47] width 8 height 8
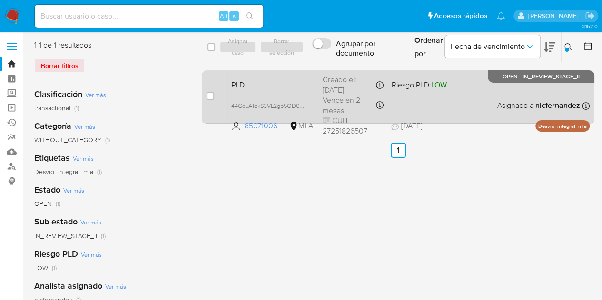
click at [280, 86] on span "PLD" at bounding box center [273, 84] width 84 height 12
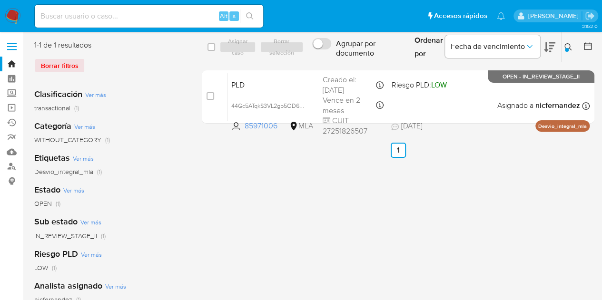
click at [566, 47] on icon at bounding box center [568, 47] width 8 height 8
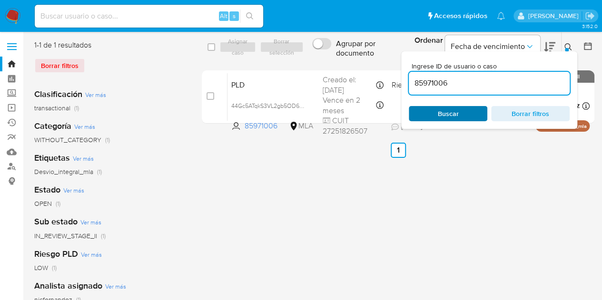
click at [462, 113] on span "Buscar" at bounding box center [447, 113] width 65 height 13
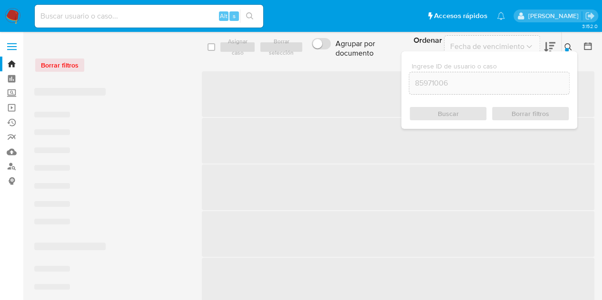
click at [571, 48] on icon at bounding box center [568, 47] width 8 height 8
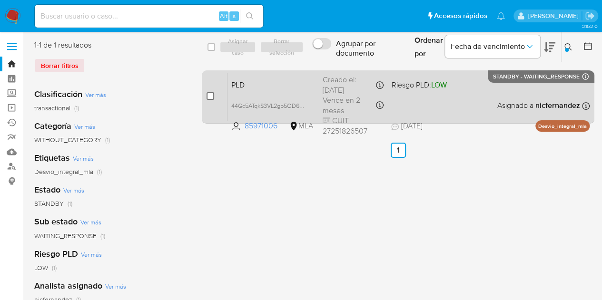
click at [211, 95] on input "checkbox" at bounding box center [211, 96] width 8 height 8
checkbox input "true"
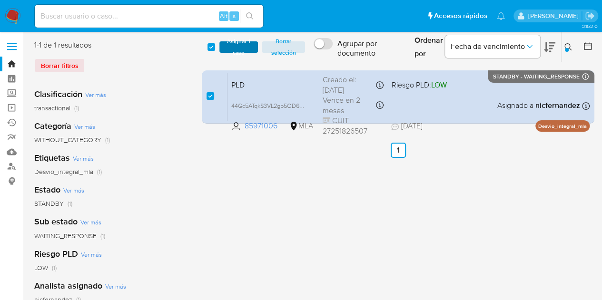
click at [232, 48] on span "Asignar 1 caso" at bounding box center [239, 47] width 30 height 10
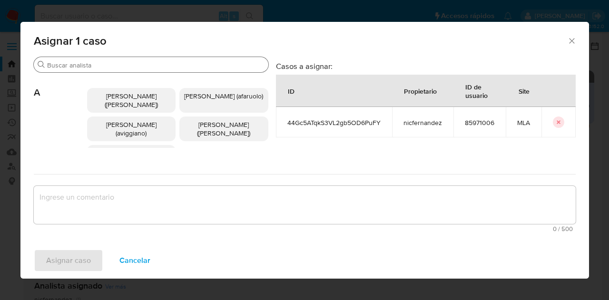
click at [89, 68] on input "Buscar" at bounding box center [155, 65] width 217 height 9
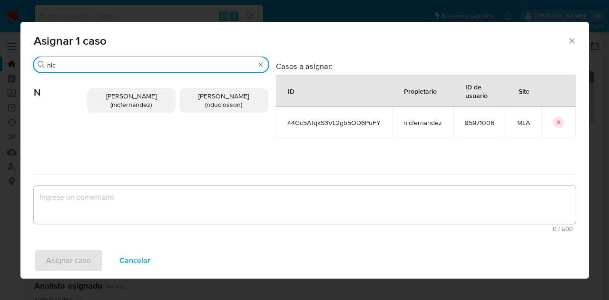
type input "nic"
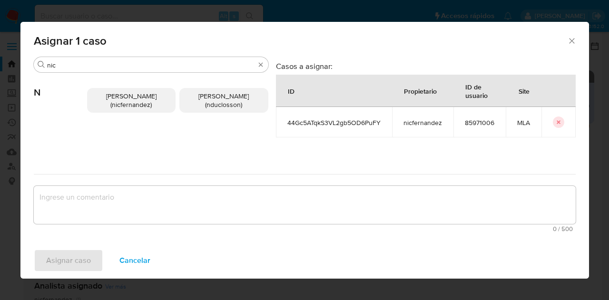
click at [118, 107] on span "Nicolas Fernandez Allen (nicfernandez)" at bounding box center [131, 100] width 50 height 18
click at [153, 202] on textarea "assign-modal" at bounding box center [305, 205] width 542 height 38
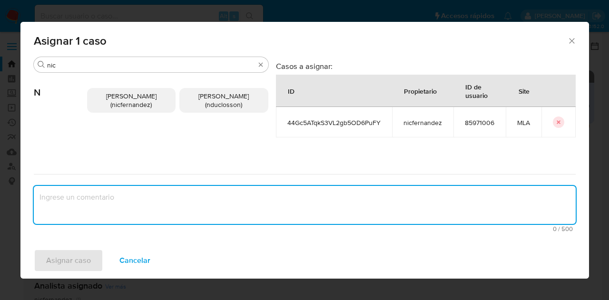
click at [113, 101] on span "Nicolas Fernandez Allen (nicfernandez)" at bounding box center [131, 100] width 50 height 18
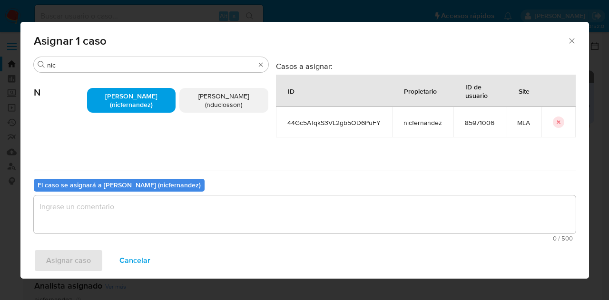
click at [149, 218] on textarea "assign-modal" at bounding box center [305, 215] width 542 height 38
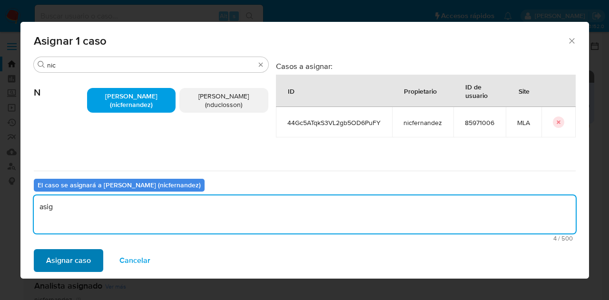
type textarea "asig"
click at [76, 251] on span "Asignar caso" at bounding box center [68, 260] width 45 height 21
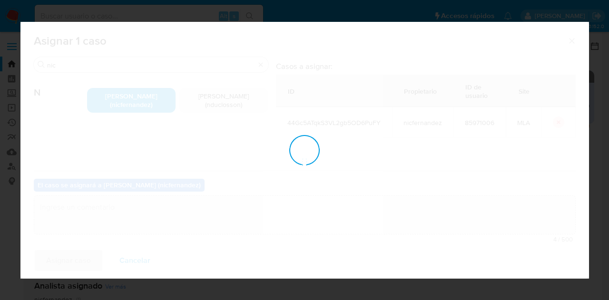
checkbox input "false"
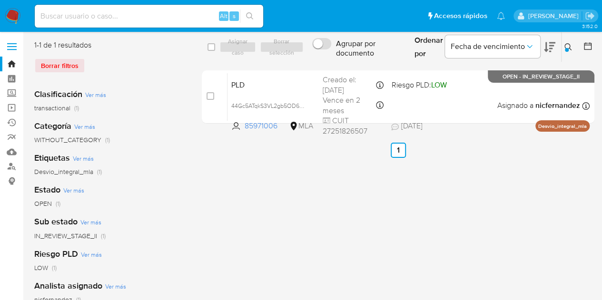
click at [570, 48] on icon at bounding box center [568, 47] width 8 height 8
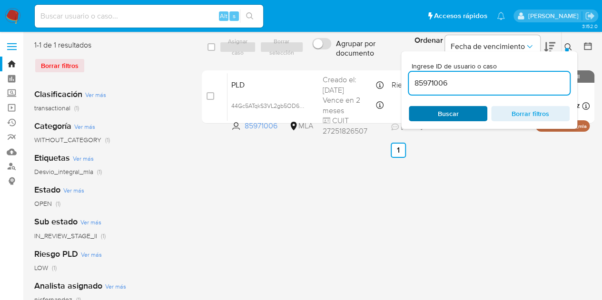
click at [457, 116] on span "Buscar" at bounding box center [448, 113] width 21 height 15
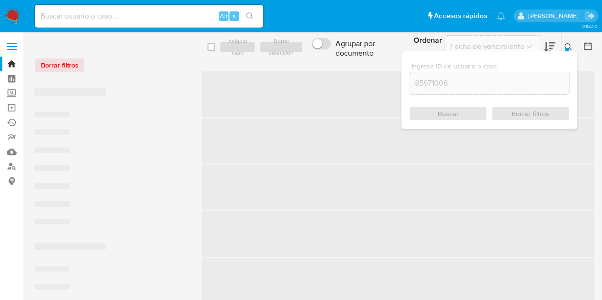
click at [565, 50] on div at bounding box center [567, 50] width 4 height 4
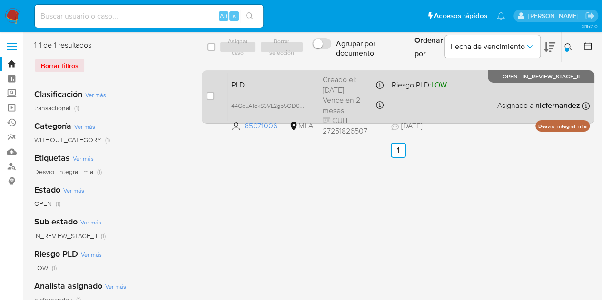
drag, startPoint x: 255, startPoint y: 72, endPoint x: 259, endPoint y: 85, distance: 13.4
click at [259, 85] on span "PLD" at bounding box center [273, 84] width 84 height 12
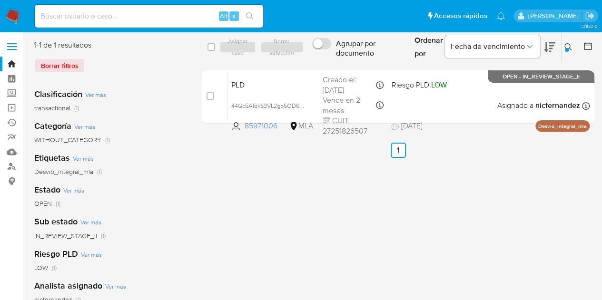
click at [566, 49] on div at bounding box center [567, 50] width 4 height 4
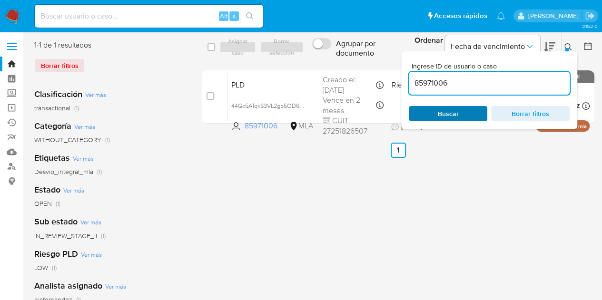
click at [437, 117] on span "Buscar" at bounding box center [447, 113] width 65 height 13
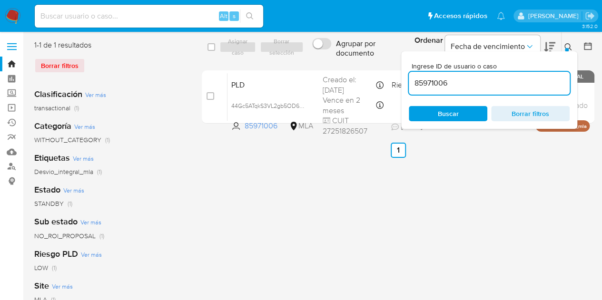
drag, startPoint x: 463, startPoint y: 111, endPoint x: 483, endPoint y: 96, distance: 25.4
click at [463, 112] on span "Buscar" at bounding box center [447, 113] width 65 height 13
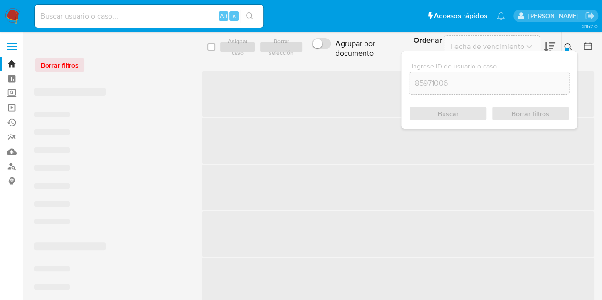
click at [568, 44] on icon at bounding box center [568, 47] width 8 height 8
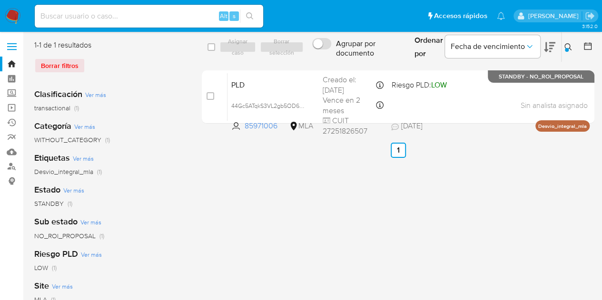
click at [568, 44] on icon at bounding box center [568, 47] width 8 height 8
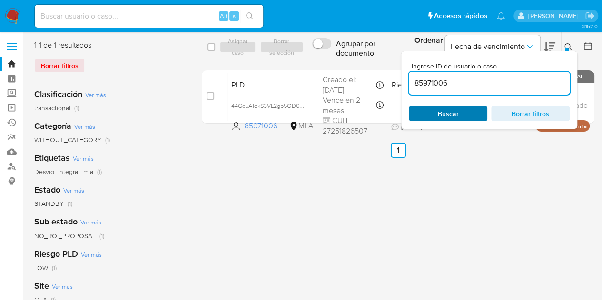
drag, startPoint x: 460, startPoint y: 112, endPoint x: 552, endPoint y: 51, distance: 109.5
click at [461, 111] on span "Buscar" at bounding box center [447, 113] width 65 height 13
click at [569, 46] on icon at bounding box center [568, 47] width 8 height 8
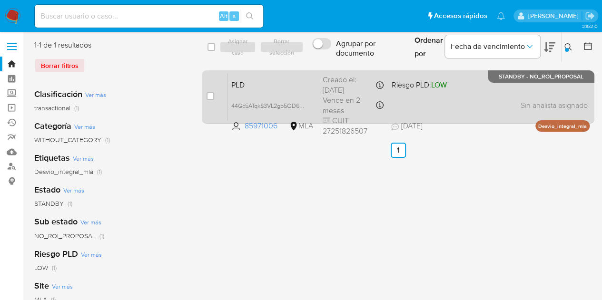
click at [300, 91] on div "PLD 44Gc5ATqkS3VL2gb5OD6PuFY 85971006 MLA Riesgo PLD: LOW Creado el: 12/07/2025…" at bounding box center [408, 97] width 362 height 48
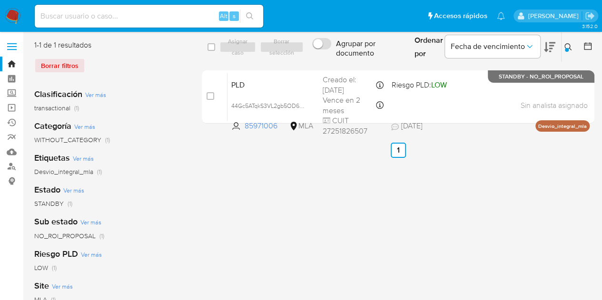
click at [562, 47] on button at bounding box center [570, 46] width 16 height 11
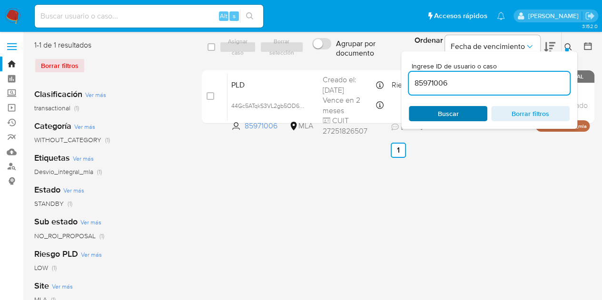
click at [458, 111] on span "Buscar" at bounding box center [448, 113] width 21 height 15
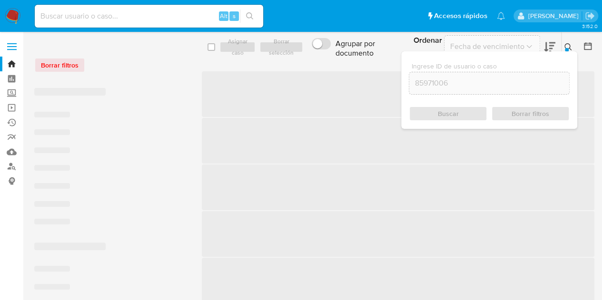
click at [570, 41] on button at bounding box center [570, 46] width 16 height 11
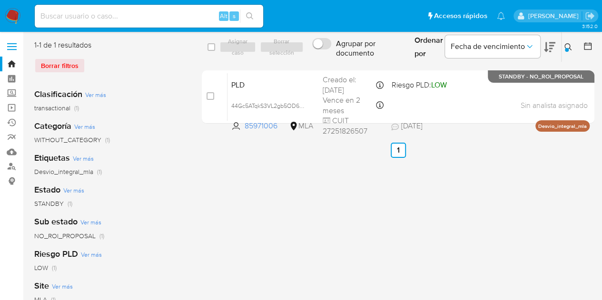
click at [566, 50] on div at bounding box center [567, 50] width 4 height 4
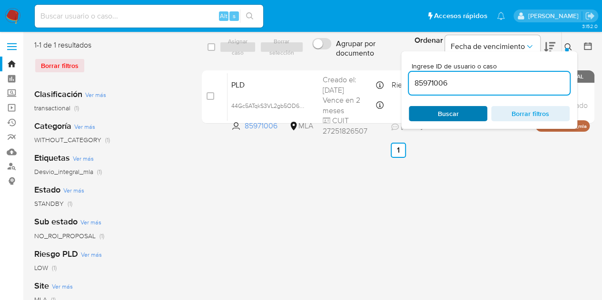
click at [455, 118] on span "Buscar" at bounding box center [448, 113] width 21 height 15
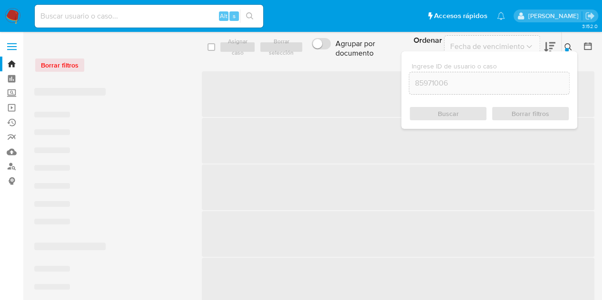
click at [567, 50] on div at bounding box center [567, 50] width 4 height 4
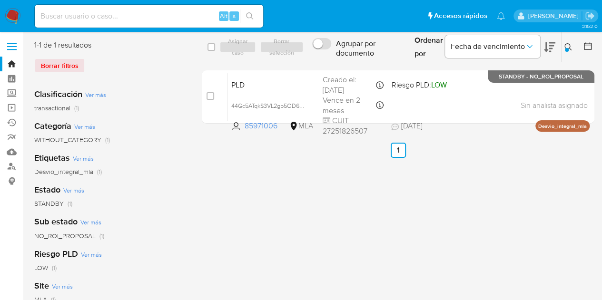
drag, startPoint x: 564, startPoint y: 47, endPoint x: 494, endPoint y: 87, distance: 81.0
click at [564, 47] on icon at bounding box center [567, 46] width 7 height 7
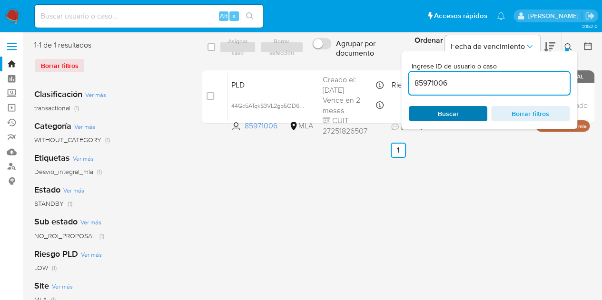
click at [432, 117] on span "Buscar" at bounding box center [447, 113] width 65 height 13
click at [569, 44] on icon at bounding box center [567, 46] width 7 height 7
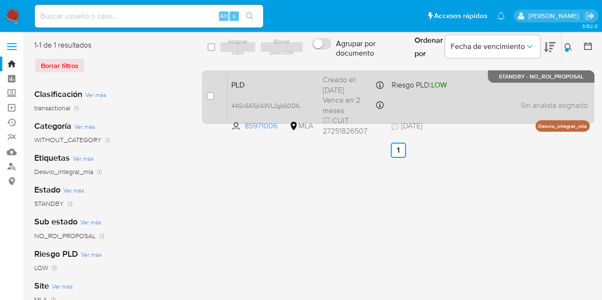
click at [283, 77] on div "PLD 44Gc5ATqkS3VL2gb5OD6PuFY 85971006 MLA Riesgo PLD: LOW Creado el: 12/07/2025…" at bounding box center [408, 97] width 362 height 48
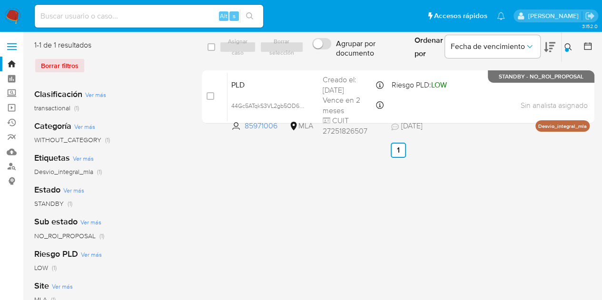
click at [562, 45] on button at bounding box center [570, 46] width 16 height 11
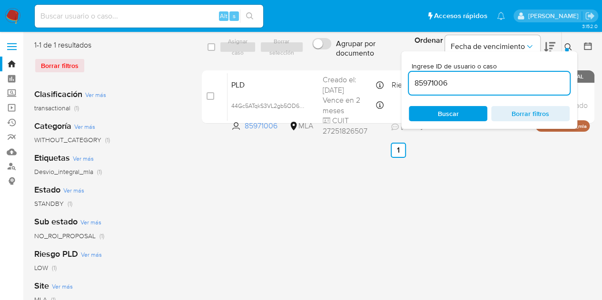
drag, startPoint x: 466, startPoint y: 89, endPoint x: 369, endPoint y: 61, distance: 100.9
click at [365, 59] on div "select-all-cases-checkbox Asignar caso Borrar selección Agrupar por documento O…" at bounding box center [398, 47] width 393 height 31
type input "142127381"
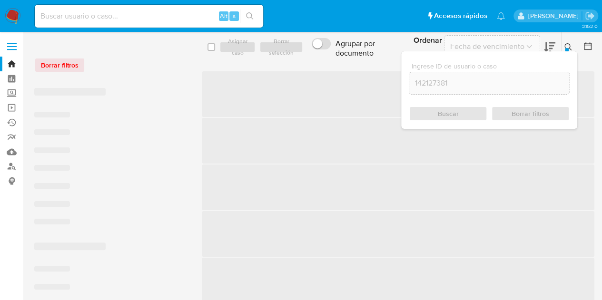
click at [568, 51] on button at bounding box center [570, 46] width 16 height 11
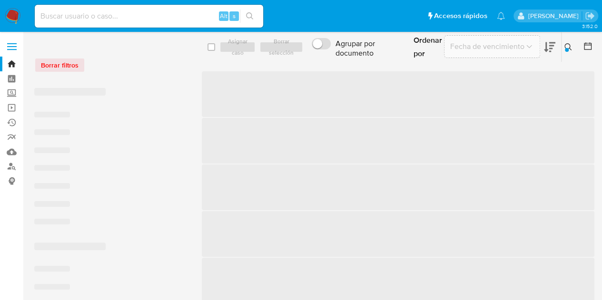
click at [567, 48] on div at bounding box center [567, 50] width 4 height 4
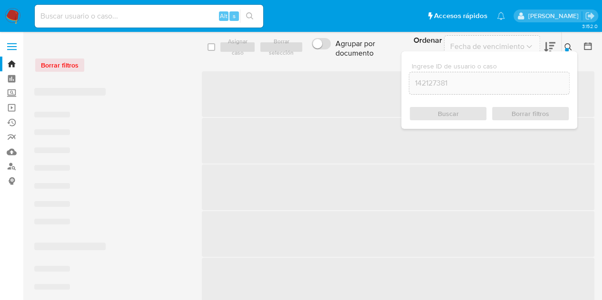
click at [568, 48] on icon at bounding box center [567, 46] width 7 height 7
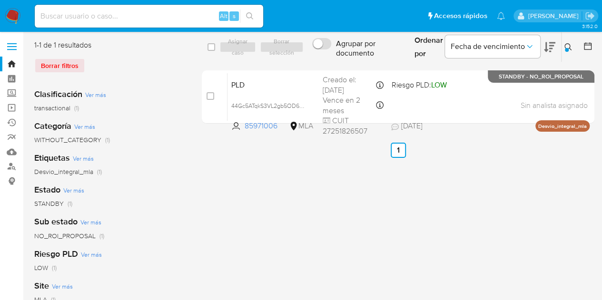
click at [564, 44] on icon at bounding box center [568, 47] width 8 height 8
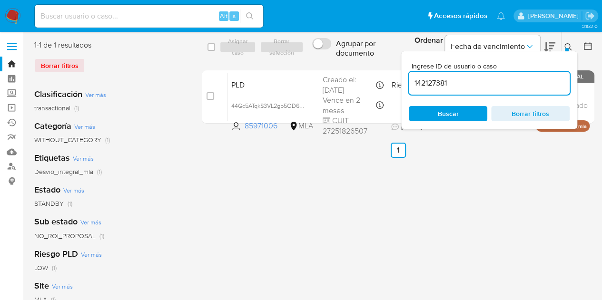
drag, startPoint x: 477, startPoint y: 80, endPoint x: 324, endPoint y: 64, distance: 153.6
click at [325, 63] on div "select-all-cases-checkbox Asignar caso Borrar selección Agrupar por documento O…" at bounding box center [398, 84] width 393 height 88
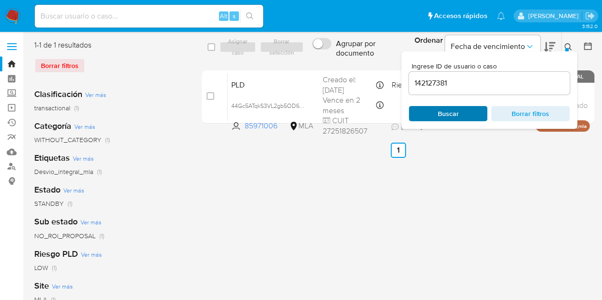
click at [469, 110] on span "Buscar" at bounding box center [447, 113] width 65 height 13
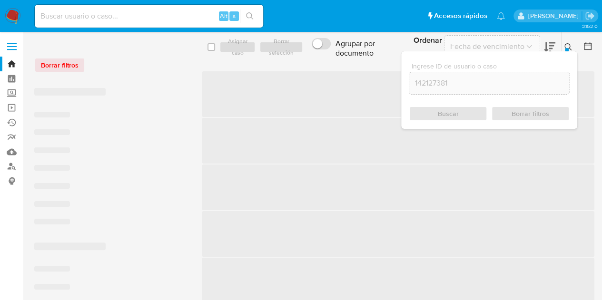
click at [568, 49] on icon at bounding box center [568, 47] width 8 height 8
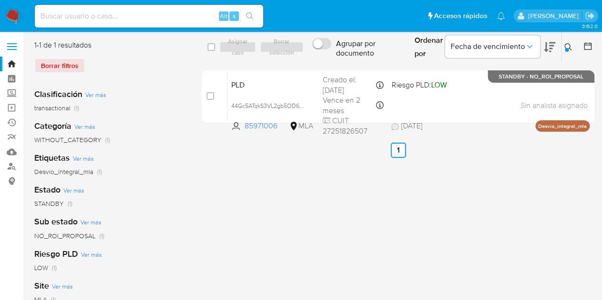
click at [10, 14] on img at bounding box center [13, 16] width 16 height 16
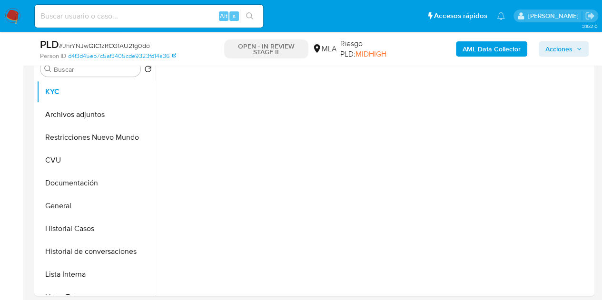
scroll to position [257, 0]
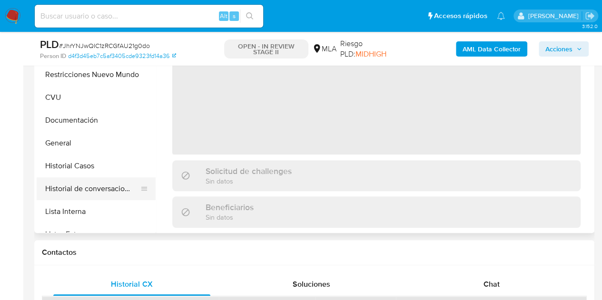
click at [83, 185] on button "Historial de conversaciones" at bounding box center [92, 188] width 111 height 23
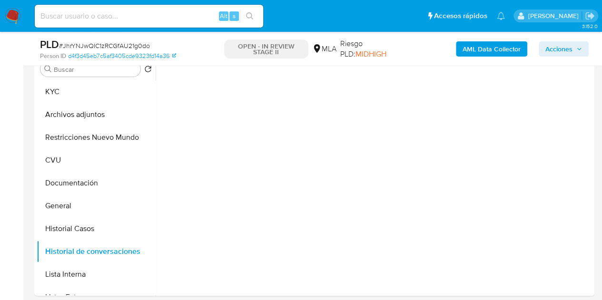
select select "10"
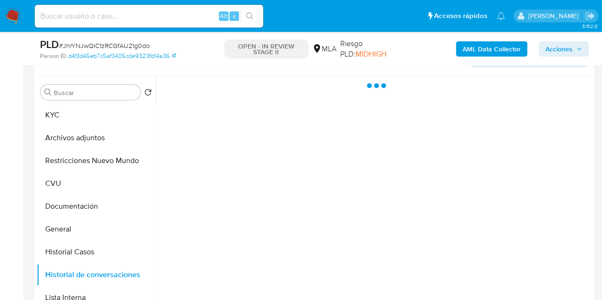
scroll to position [163, 0]
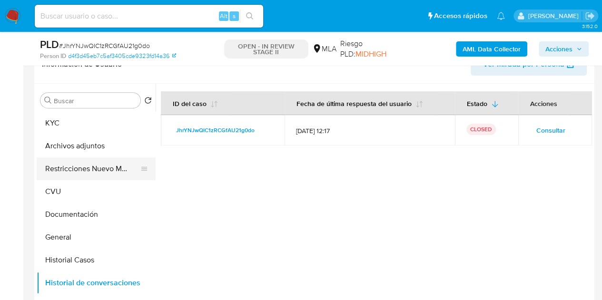
click at [76, 166] on button "Restricciones Nuevo Mundo" at bounding box center [92, 169] width 111 height 23
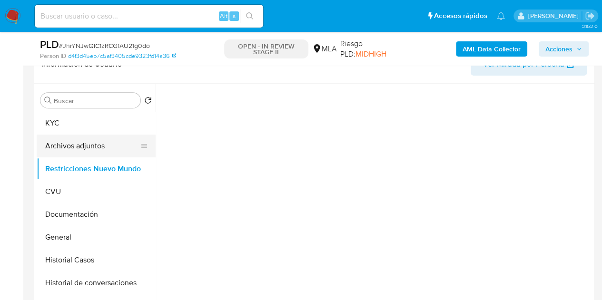
click at [74, 147] on button "Archivos adjuntos" at bounding box center [92, 146] width 111 height 23
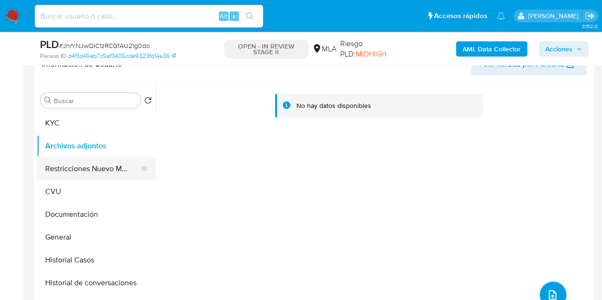
click at [75, 168] on button "Restricciones Nuevo Mundo" at bounding box center [92, 169] width 111 height 23
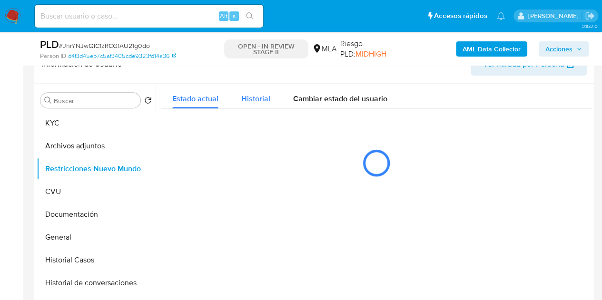
click at [260, 98] on span "Historial" at bounding box center [255, 98] width 29 height 11
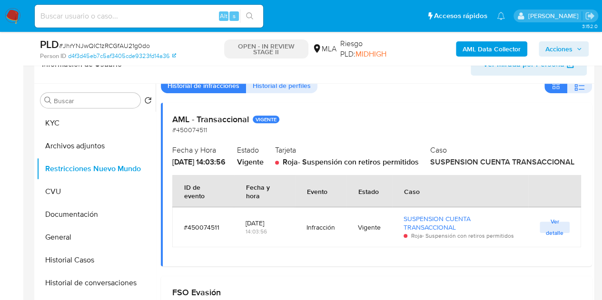
scroll to position [7, 0]
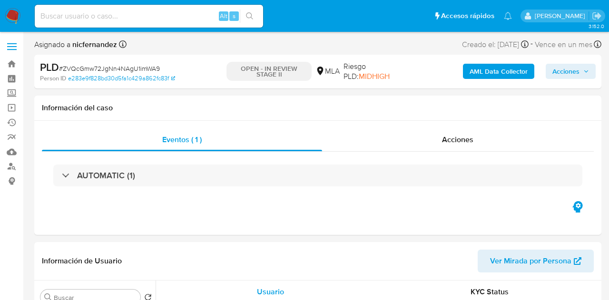
select select "10"
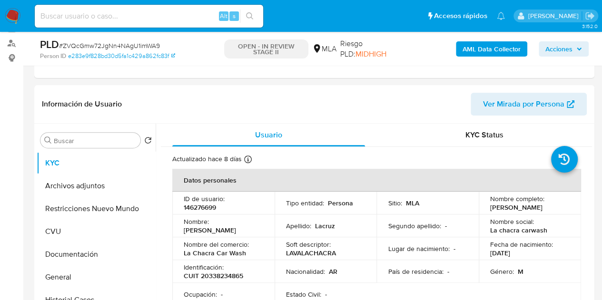
scroll to position [191, 0]
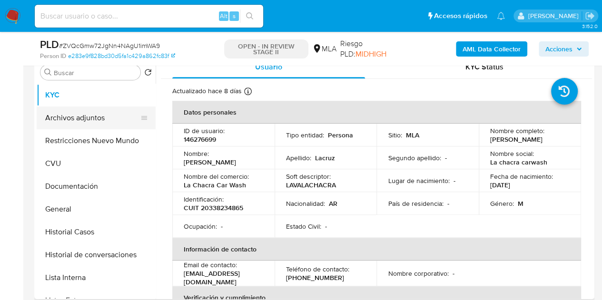
click at [75, 117] on button "Archivos adjuntos" at bounding box center [92, 118] width 111 height 23
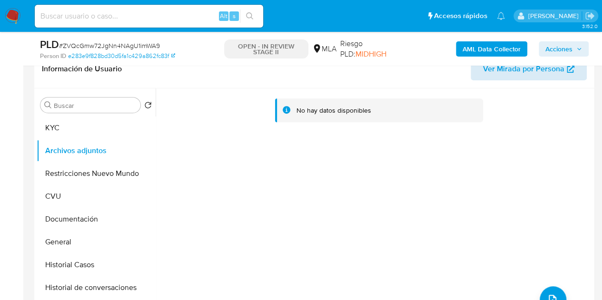
scroll to position [156, 0]
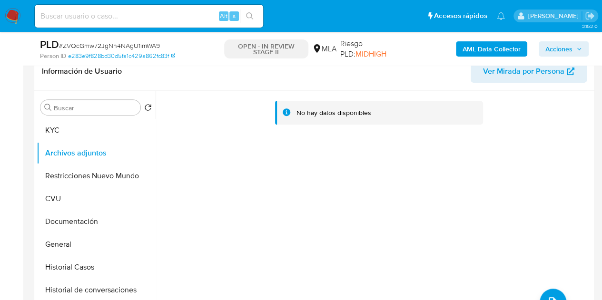
click at [484, 51] on b "AML Data Collector" at bounding box center [492, 48] width 58 height 15
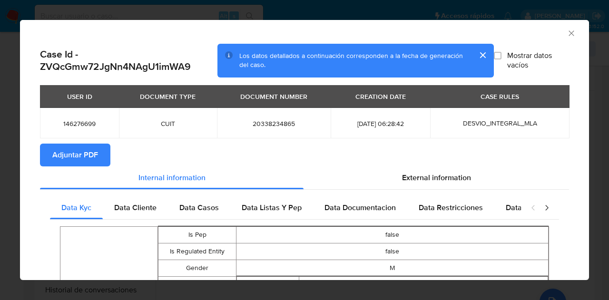
click at [82, 151] on span "Adjuntar PDF" at bounding box center [75, 155] width 46 height 21
click at [569, 32] on icon "Cerrar ventana" at bounding box center [571, 32] width 5 height 5
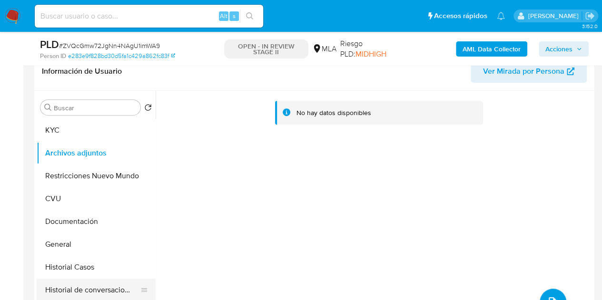
click at [98, 284] on button "Historial de conversaciones" at bounding box center [92, 290] width 111 height 23
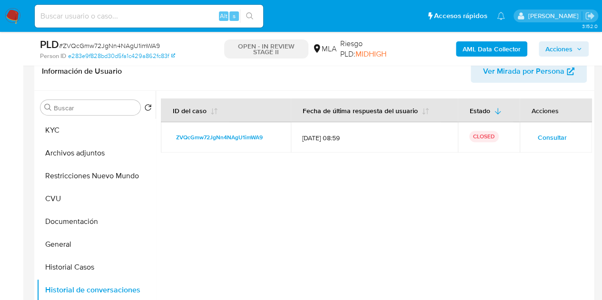
click at [188, 182] on div at bounding box center [374, 213] width 436 height 244
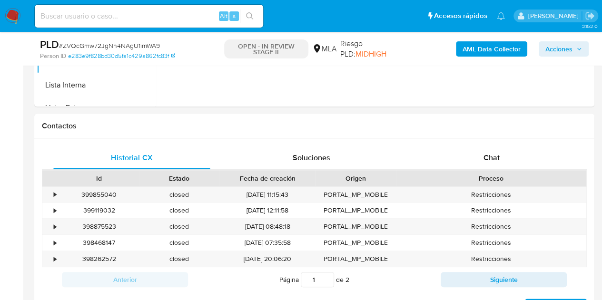
scroll to position [441, 0]
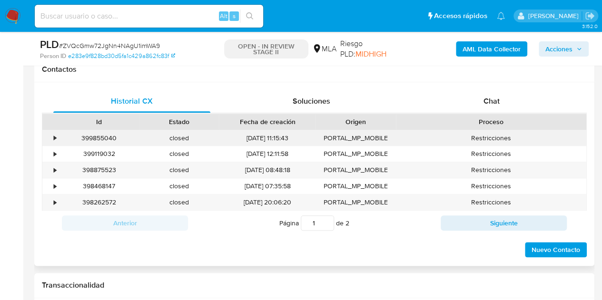
click at [103, 134] on div "399855040" at bounding box center [99, 138] width 80 height 16
copy div "399855040"
click at [484, 99] on span "Chat" at bounding box center [491, 101] width 16 height 11
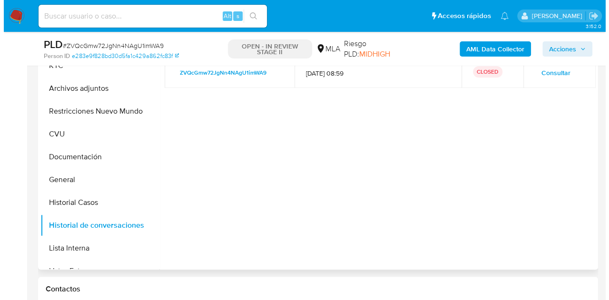
scroll to position [216, 0]
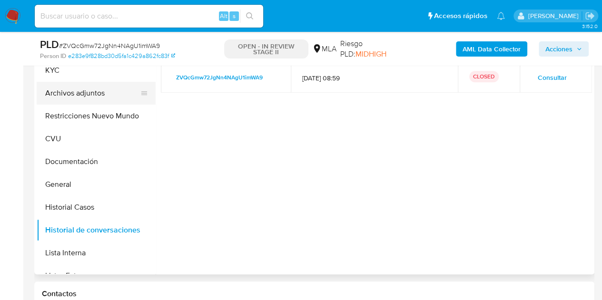
click at [74, 92] on button "Archivos adjuntos" at bounding box center [92, 93] width 111 height 23
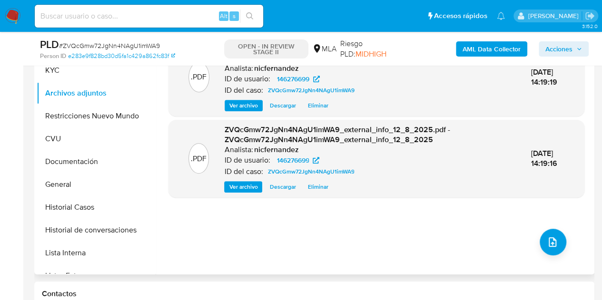
click at [220, 244] on div ".PDF ZVQcGmw72JgNn4NAgU1imWA9_internal_info_12_8_2025.pdf - ZVQcGmw72JgNn4NAgU1…" at bounding box center [376, 153] width 416 height 228
click at [558, 238] on button "upload-file" at bounding box center [553, 242] width 27 height 27
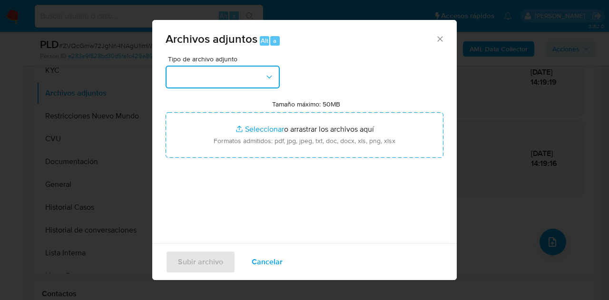
click at [256, 73] on button "button" at bounding box center [223, 77] width 114 height 23
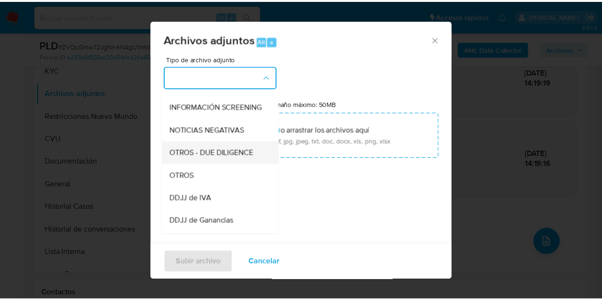
scroll to position [135, 0]
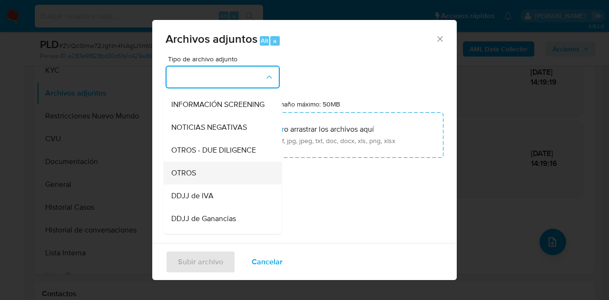
click at [221, 183] on div "OTROS" at bounding box center [219, 173] width 97 height 23
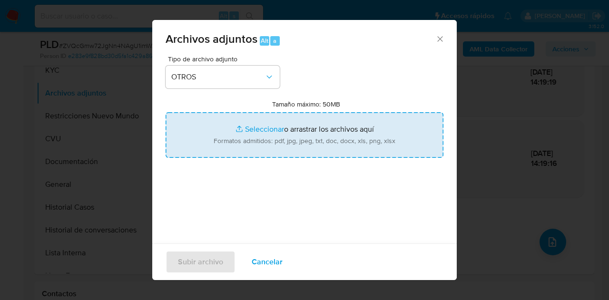
click at [246, 140] on input "Tamaño máximo: 50MB Seleccionar archivos" at bounding box center [305, 135] width 278 height 46
type input "C:\fakepath\NOSIS_Manager_InformeIndividual_20338234865_654930_20250717165017.p…"
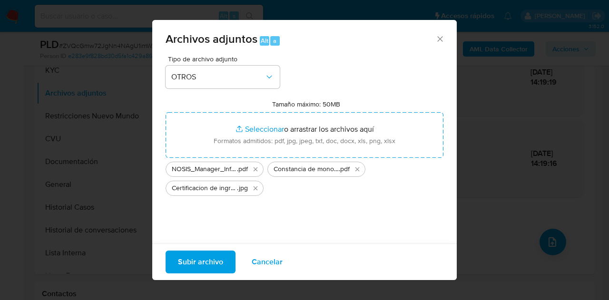
click at [200, 260] on span "Subir archivo" at bounding box center [200, 262] width 45 height 21
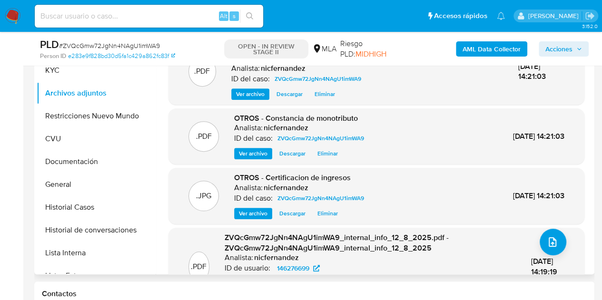
click at [177, 143] on div ".PDF OTROS - Constancia de monotributo Analista: nicfernandez ID del caso: ZVQc…" at bounding box center [376, 136] width 406 height 47
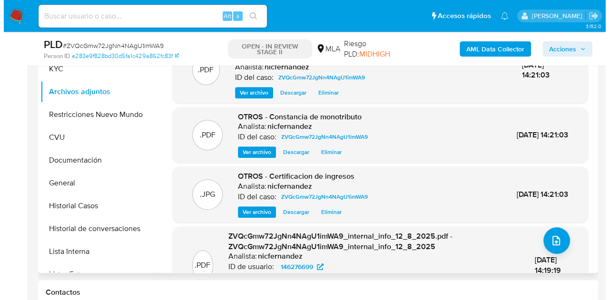
scroll to position [220, 0]
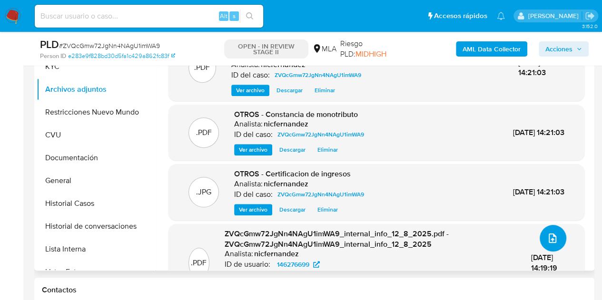
click at [557, 243] on button "upload-file" at bounding box center [553, 238] width 27 height 27
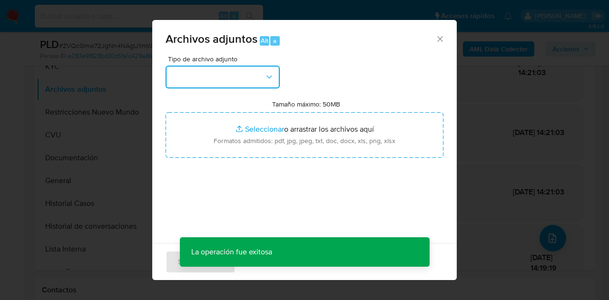
click at [263, 81] on button "button" at bounding box center [223, 77] width 114 height 23
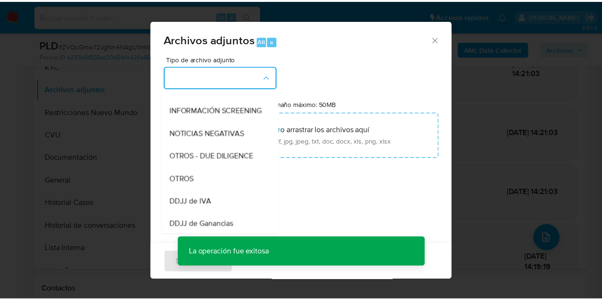
scroll to position [176, 0]
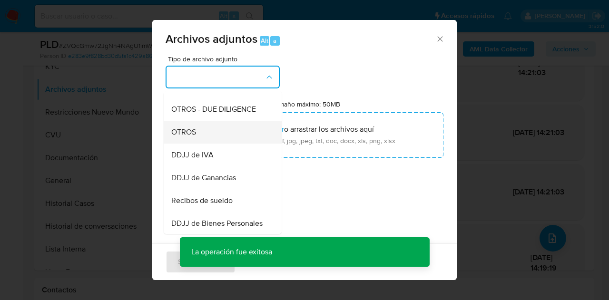
click at [206, 144] on div "OTROS" at bounding box center [219, 132] width 97 height 23
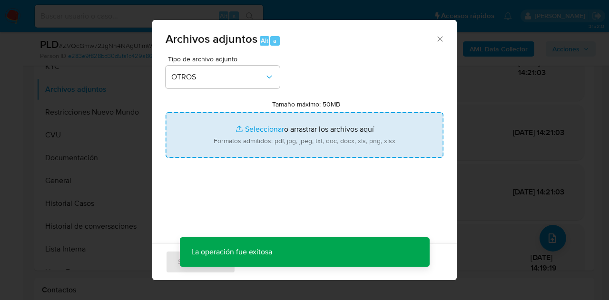
click at [252, 131] on input "Tamaño máximo: 50MB Seleccionar archivos" at bounding box center [305, 135] width 278 height 46
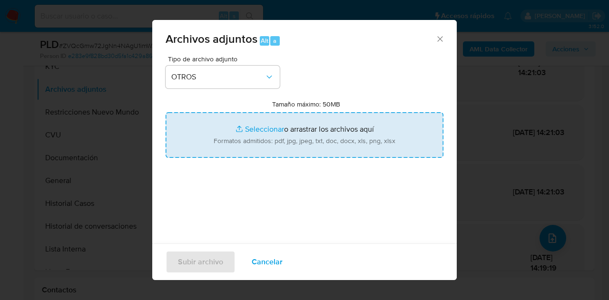
type input "C:\fakepath\Caselog ZVQcGmw72JgNn4NAgU1imWA9_2025_06_19_04_00_55.docx"
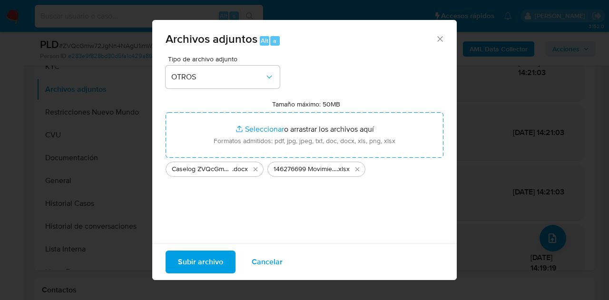
click at [194, 253] on span "Subir archivo" at bounding box center [200, 262] width 45 height 21
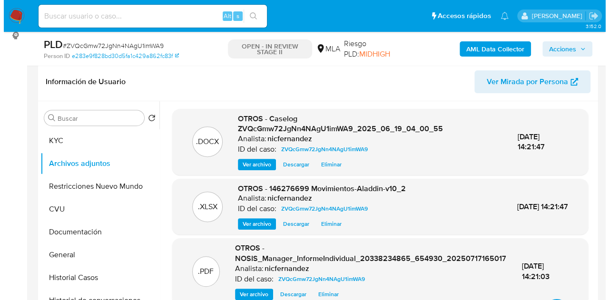
scroll to position [183, 0]
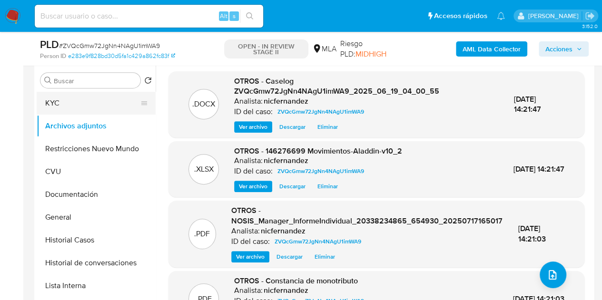
click at [70, 106] on button "KYC" at bounding box center [92, 103] width 111 height 23
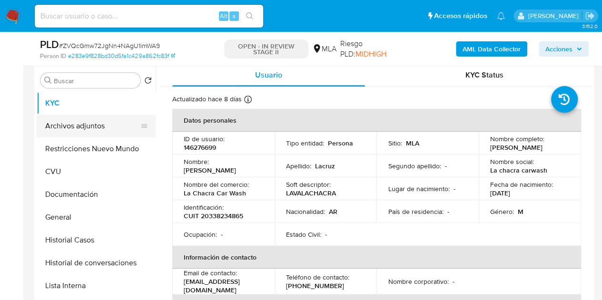
click at [51, 120] on button "Archivos adjuntos" at bounding box center [92, 126] width 111 height 23
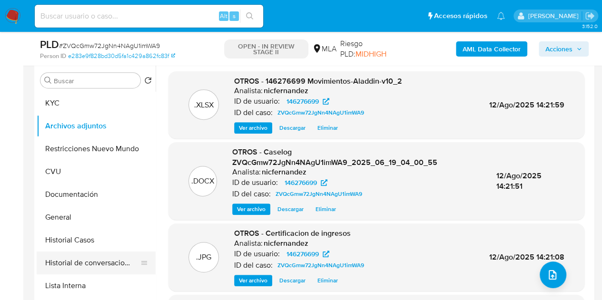
click at [83, 259] on button "Historial de conversaciones" at bounding box center [92, 263] width 111 height 23
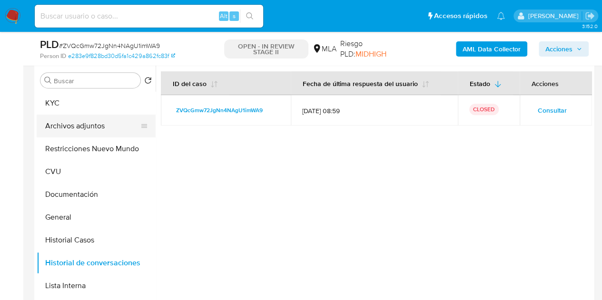
click at [66, 125] on button "Archivos adjuntos" at bounding box center [92, 126] width 111 height 23
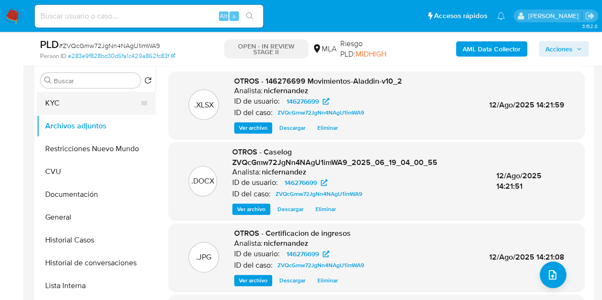
click at [93, 105] on button "KYC" at bounding box center [92, 103] width 111 height 23
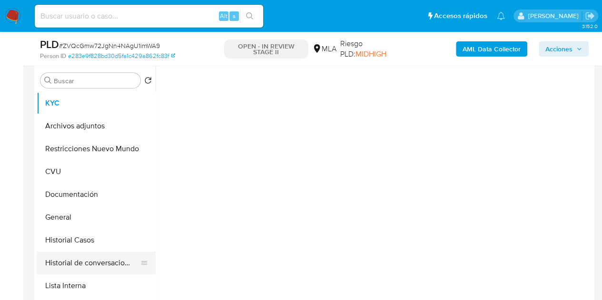
click at [90, 257] on button "Historial de conversaciones" at bounding box center [92, 263] width 111 height 23
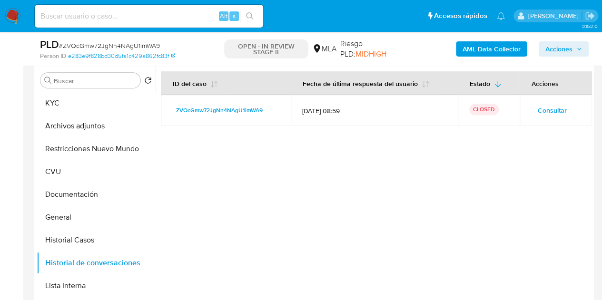
click at [85, 125] on button "Archivos adjuntos" at bounding box center [92, 126] width 111 height 23
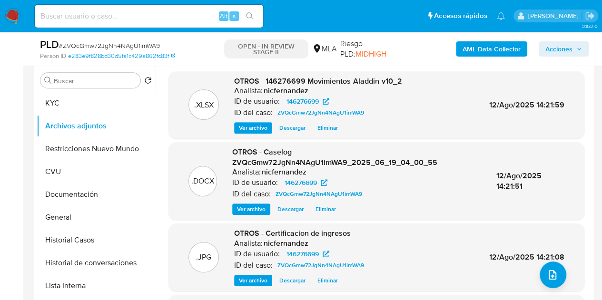
click at [252, 213] on span "Ver archivo" at bounding box center [251, 210] width 29 height 10
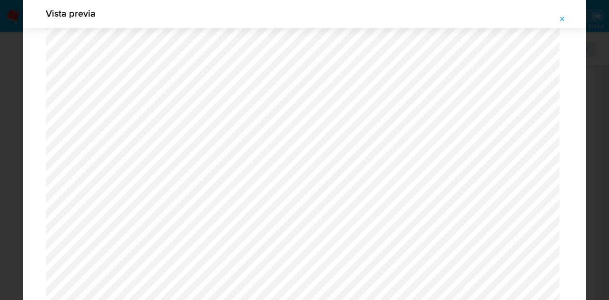
scroll to position [1350, 0]
click at [560, 17] on icon "Attachment preview" at bounding box center [563, 19] width 8 height 8
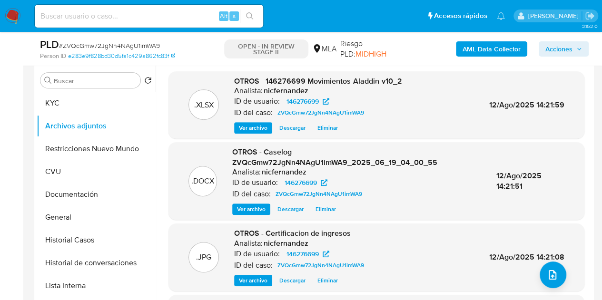
scroll to position [182, 0]
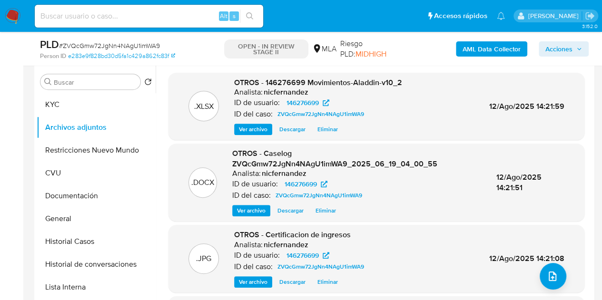
click at [550, 47] on span "Acciones" at bounding box center [558, 48] width 27 height 15
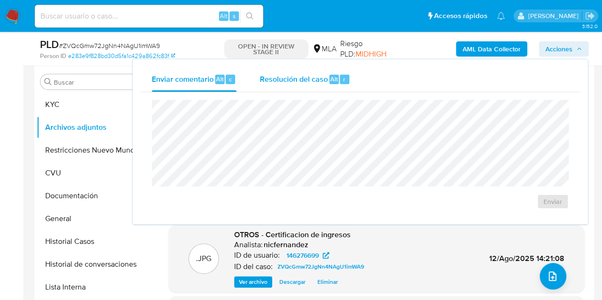
click at [287, 86] on div "Resolución del caso Alt r" at bounding box center [304, 79] width 91 height 25
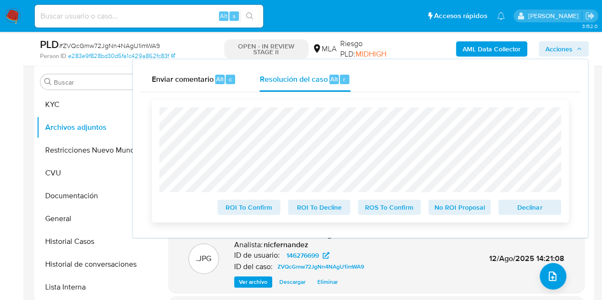
click at [522, 203] on span "Declinar" at bounding box center [529, 207] width 49 height 13
click at [542, 208] on span "Declinar" at bounding box center [529, 207] width 49 height 13
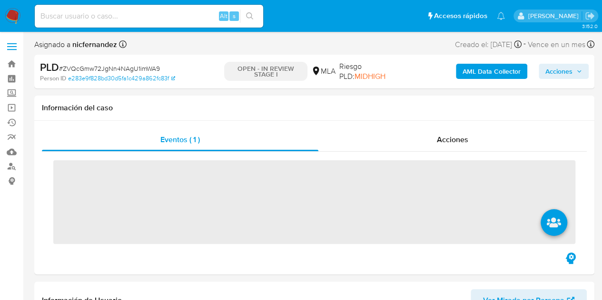
click at [560, 73] on span "Acciones" at bounding box center [558, 71] width 27 height 15
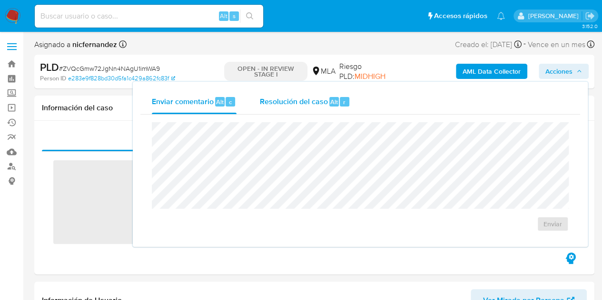
click at [321, 95] on div "Resolución del caso Alt r" at bounding box center [304, 101] width 91 height 25
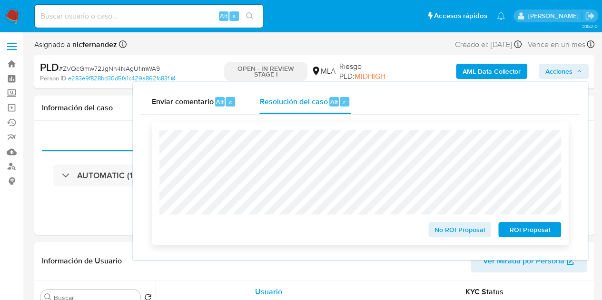
click at [541, 232] on span "ROI Proposal" at bounding box center [529, 229] width 49 height 13
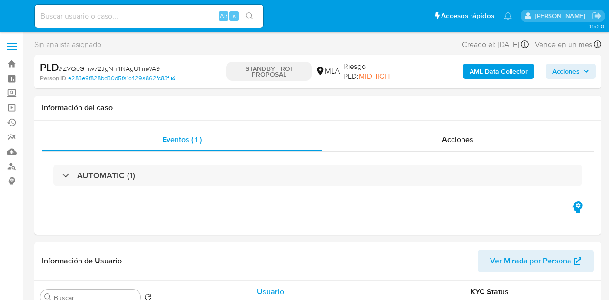
select select "10"
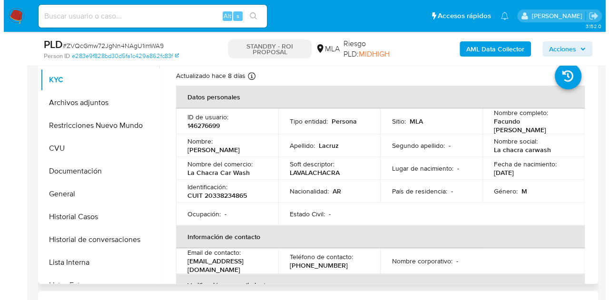
scroll to position [205, 0]
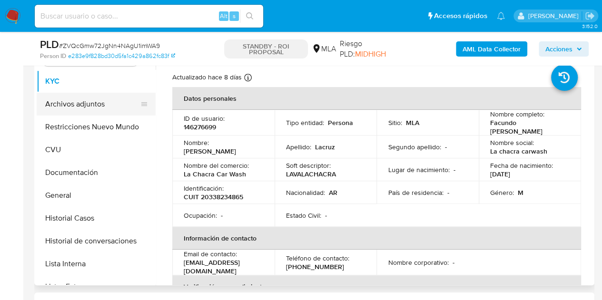
click at [58, 102] on button "Archivos adjuntos" at bounding box center [92, 104] width 111 height 23
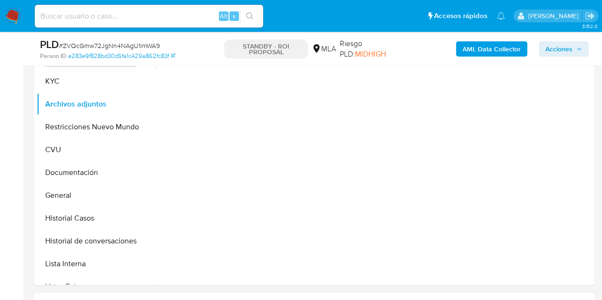
select select "10"
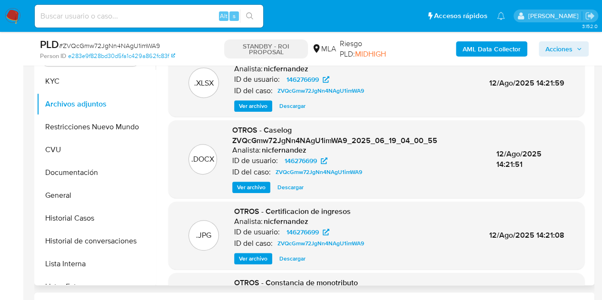
click at [265, 137] on span "OTROS - Caselog ZVQcGmw72JgNn4NAgU1imWA9_2025_06_19_04_00_55" at bounding box center [334, 135] width 205 height 21
click at [245, 191] on span "Ver archivo" at bounding box center [251, 188] width 29 height 10
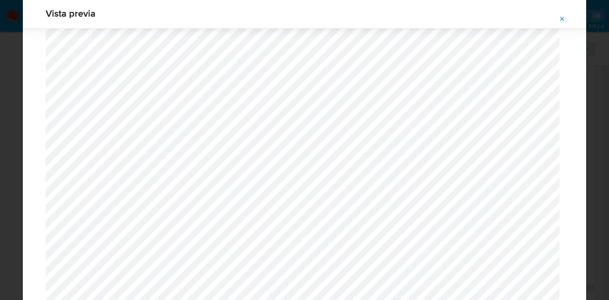
click at [561, 20] on icon "Attachment preview" at bounding box center [563, 19] width 8 height 8
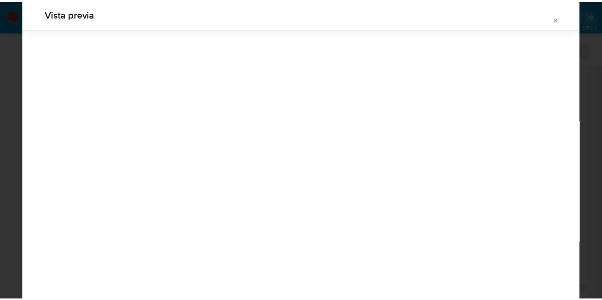
scroll to position [30, 0]
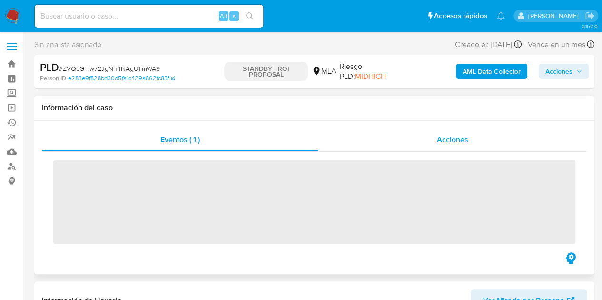
click at [435, 141] on div "Acciones" at bounding box center [452, 139] width 268 height 23
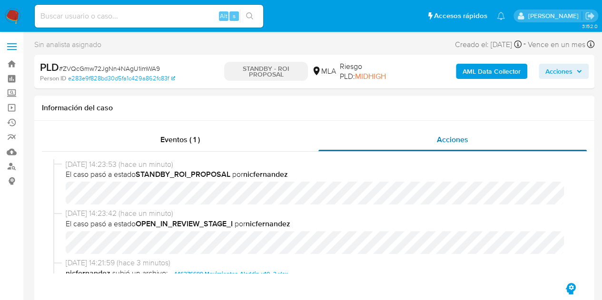
select select "10"
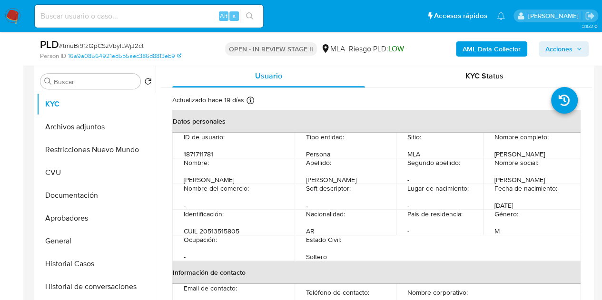
scroll to position [181, 0]
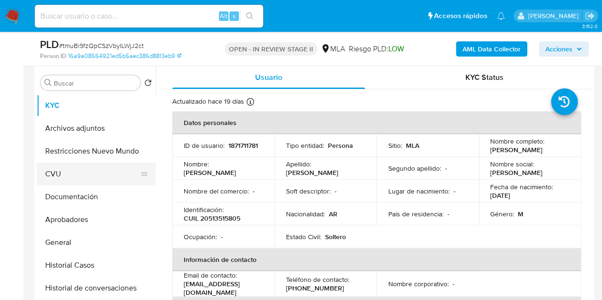
select select "10"
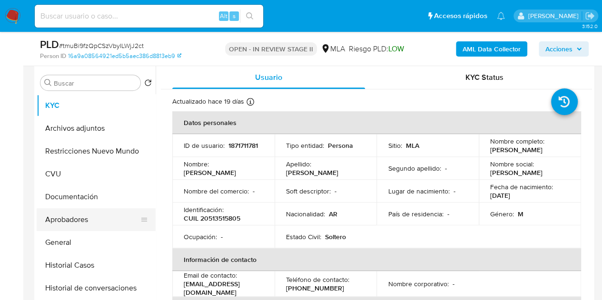
click at [72, 220] on button "Aprobadores" at bounding box center [92, 219] width 111 height 23
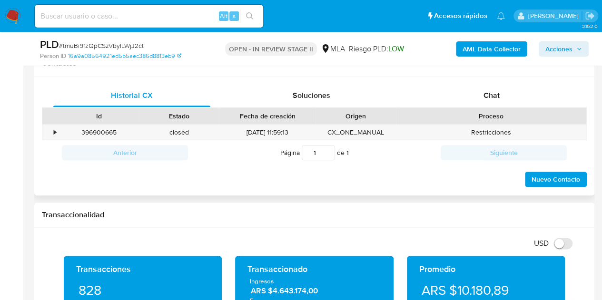
scroll to position [449, 0]
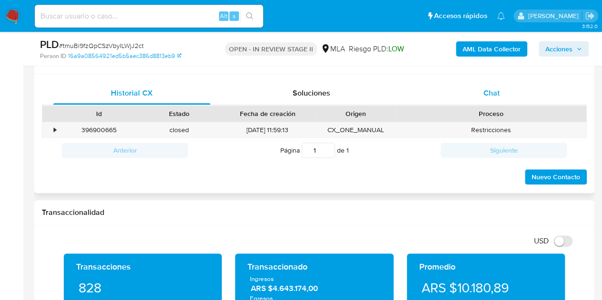
click at [509, 94] on div "Chat" at bounding box center [491, 93] width 157 height 23
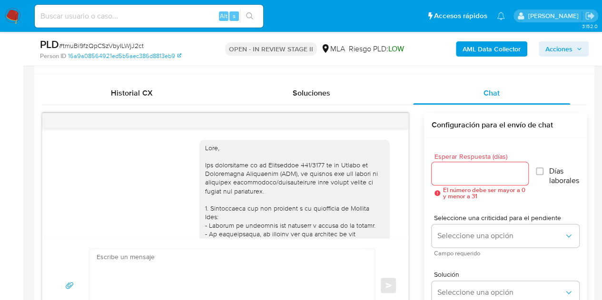
scroll to position [535, 0]
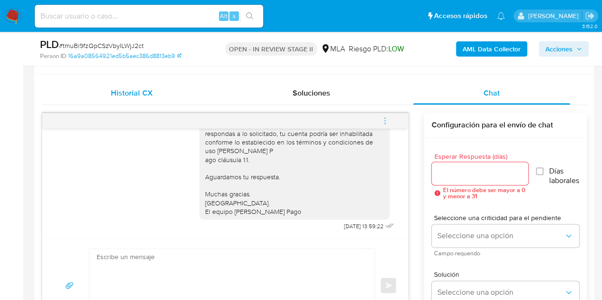
click at [114, 88] on span "Historial CX" at bounding box center [131, 93] width 41 height 11
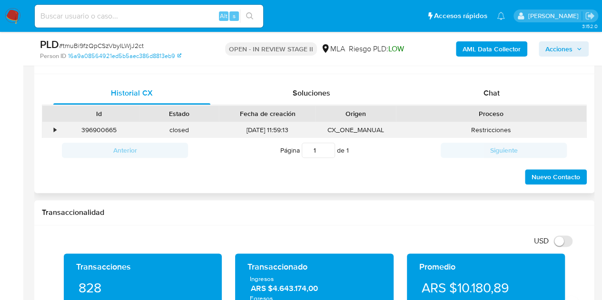
click at [106, 127] on div "396900665" at bounding box center [99, 130] width 80 height 16
copy div "396900665"
click at [488, 92] on span "Chat" at bounding box center [491, 93] width 16 height 11
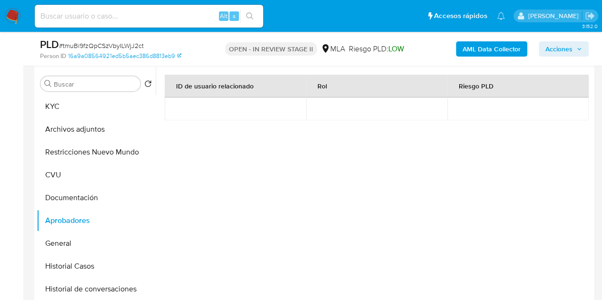
scroll to position [173, 0]
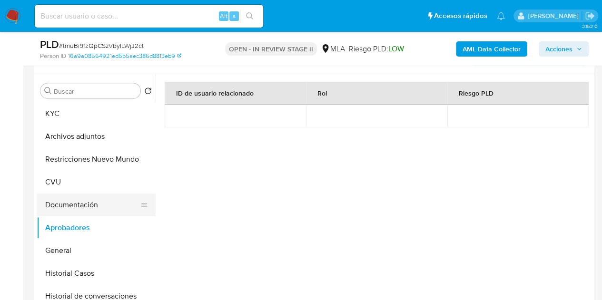
click at [70, 206] on button "Documentación" at bounding box center [92, 205] width 111 height 23
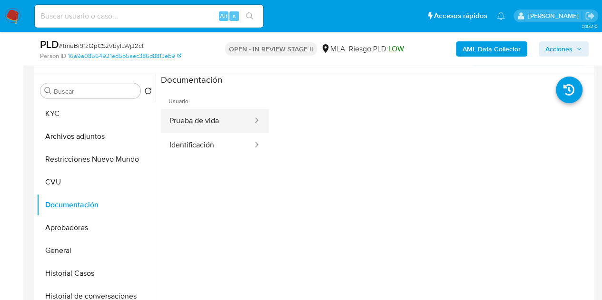
click at [232, 116] on button "Prueba de vida" at bounding box center [207, 121] width 93 height 24
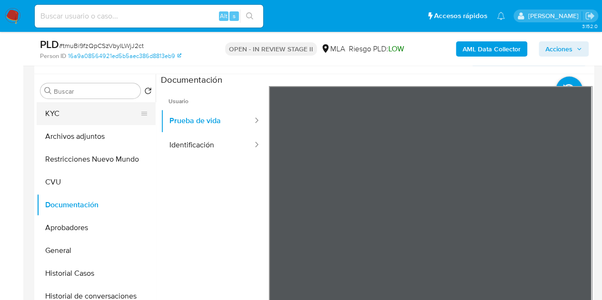
click at [81, 118] on button "KYC" at bounding box center [92, 113] width 111 height 23
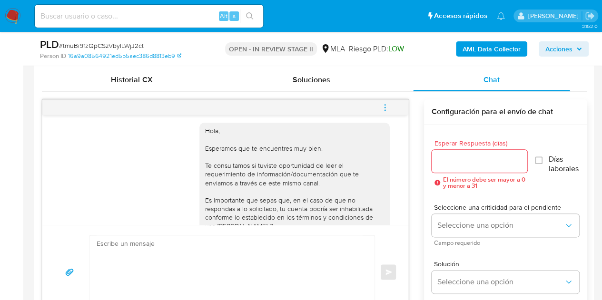
scroll to position [427, 0]
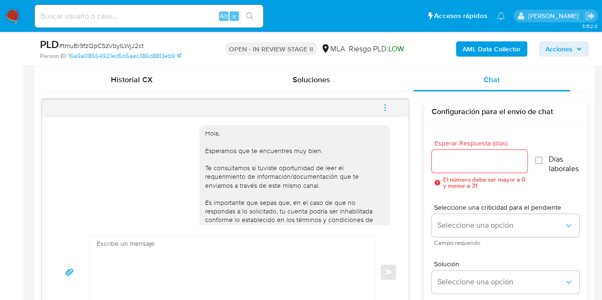
click at [388, 107] on icon "menu-action" at bounding box center [385, 107] width 9 height 9
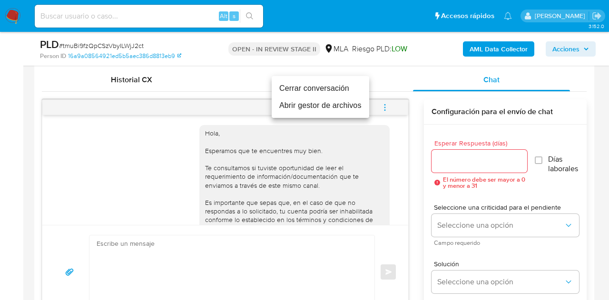
click at [342, 91] on li "Cerrar conversación" at bounding box center [321, 88] width 98 height 17
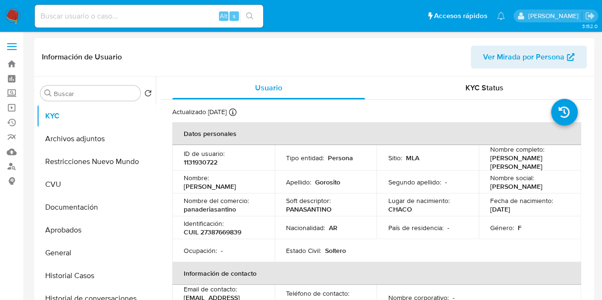
select select "10"
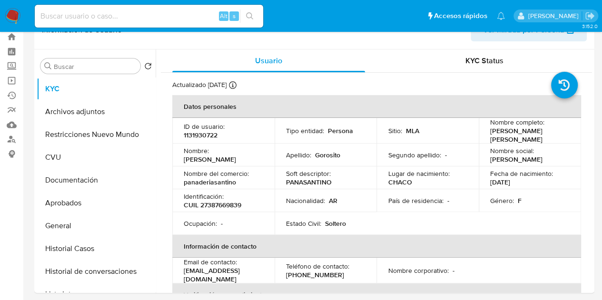
scroll to position [26, 0]
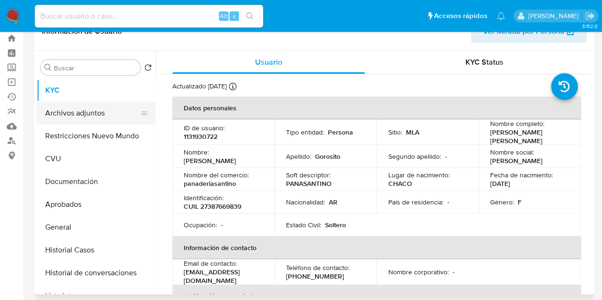
click at [53, 112] on button "Archivos adjuntos" at bounding box center [92, 113] width 111 height 23
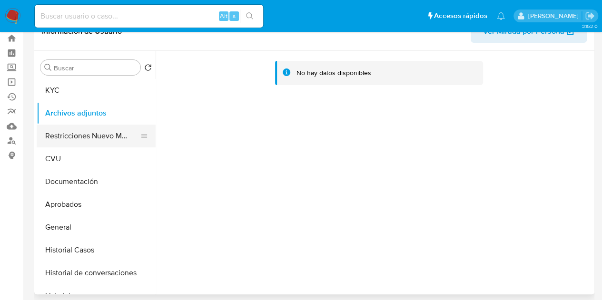
click at [65, 135] on button "Restricciones Nuevo Mundo" at bounding box center [92, 136] width 111 height 23
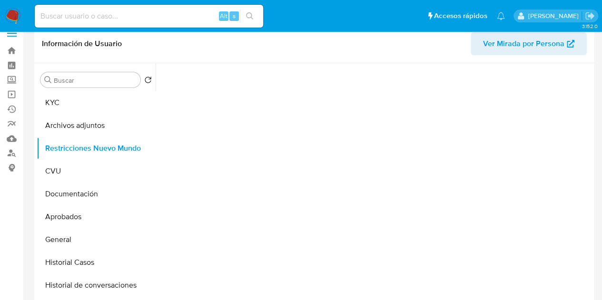
scroll to position [0, 0]
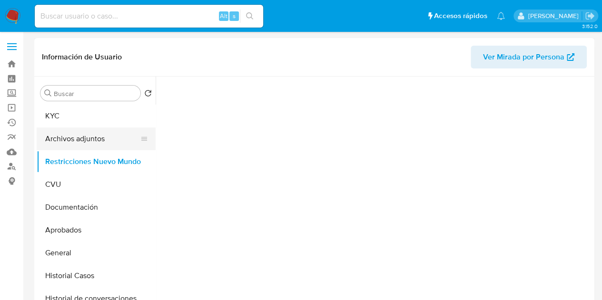
click at [79, 142] on button "Archivos adjuntos" at bounding box center [92, 139] width 111 height 23
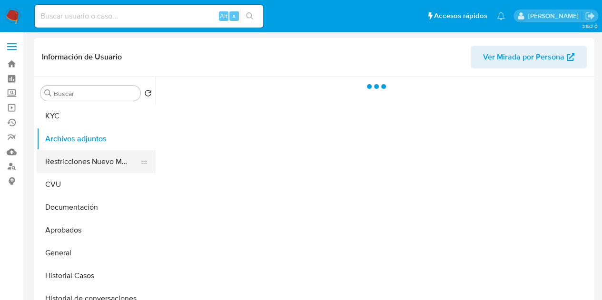
click at [78, 161] on button "Restricciones Nuevo Mundo" at bounding box center [92, 161] width 111 height 23
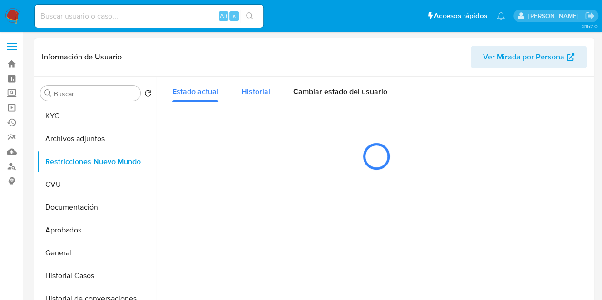
click at [254, 91] on span "Historial" at bounding box center [255, 91] width 29 height 11
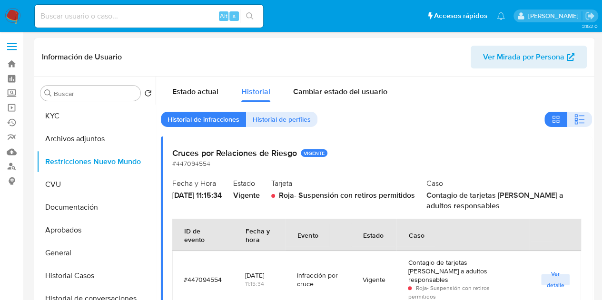
scroll to position [10, 0]
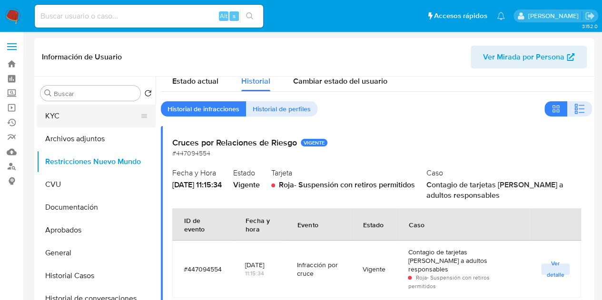
click at [99, 119] on button "KYC" at bounding box center [92, 116] width 111 height 23
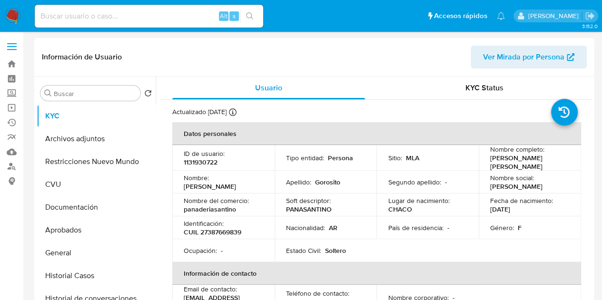
click at [217, 233] on p "CUIL 27387669839" at bounding box center [213, 232] width 58 height 9
copy p "27387669839"
click at [261, 174] on div "Nombre : Nieves Dalma Camila" at bounding box center [223, 182] width 79 height 17
click at [88, 202] on button "Documentación" at bounding box center [92, 207] width 111 height 23
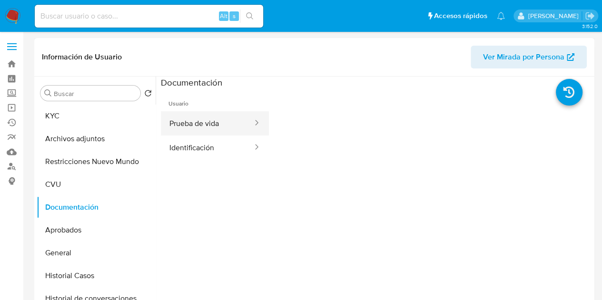
click at [208, 129] on button "Prueba de vida" at bounding box center [207, 123] width 93 height 24
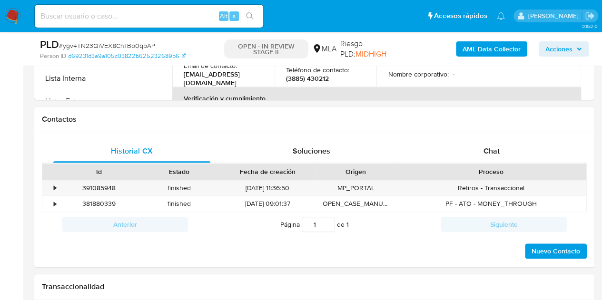
scroll to position [424, 0]
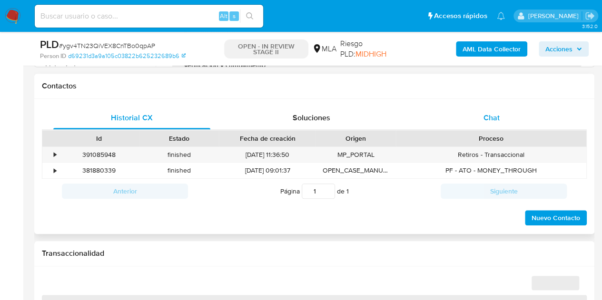
select select "10"
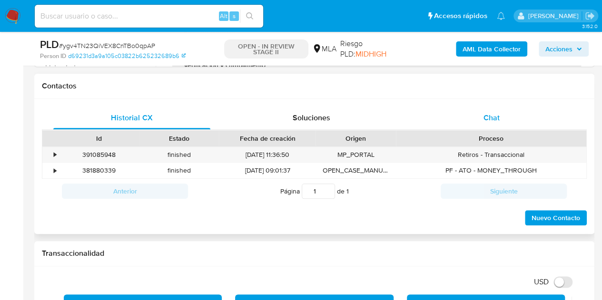
click at [512, 119] on div "Chat" at bounding box center [491, 118] width 157 height 23
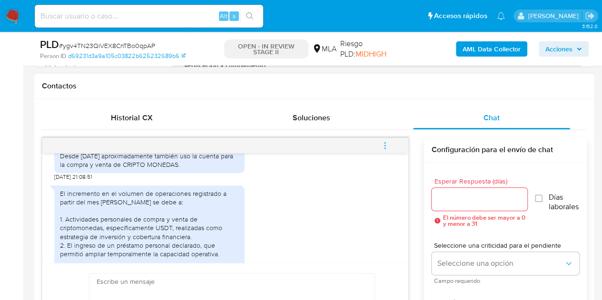
scroll to position [1124, 0]
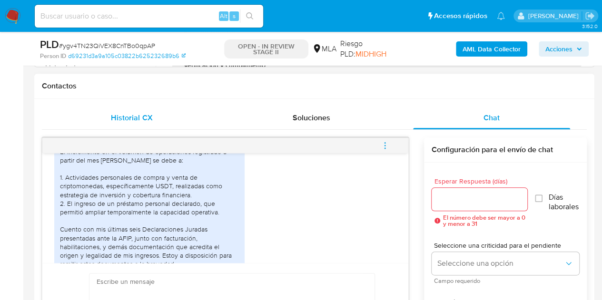
click at [152, 122] on div "Historial CX" at bounding box center [131, 118] width 157 height 23
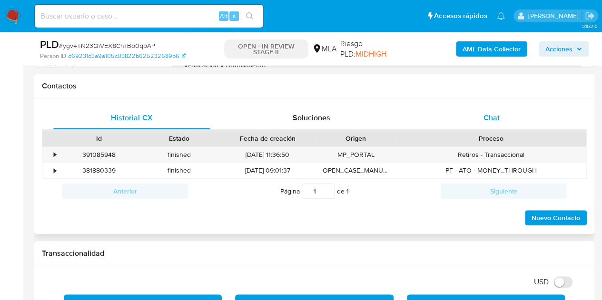
click at [492, 118] on span "Chat" at bounding box center [491, 117] width 16 height 11
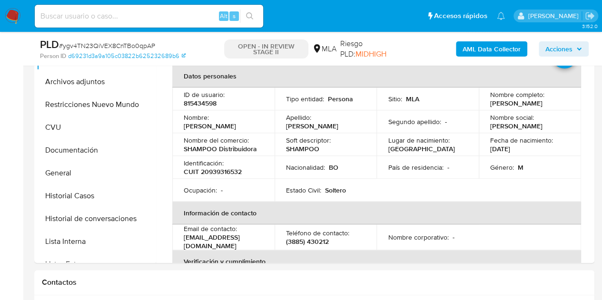
scroll to position [212, 0]
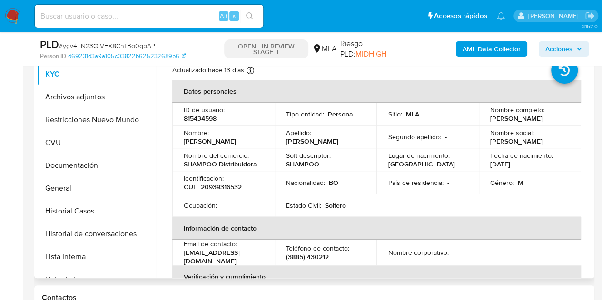
drag, startPoint x: 182, startPoint y: 146, endPoint x: 238, endPoint y: 149, distance: 55.7
click at [238, 148] on td "Nombre : David Alejandro" at bounding box center [223, 137] width 102 height 23
copy p "David Alejandro"
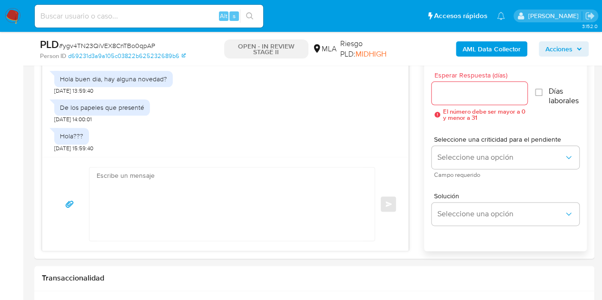
scroll to position [535, 0]
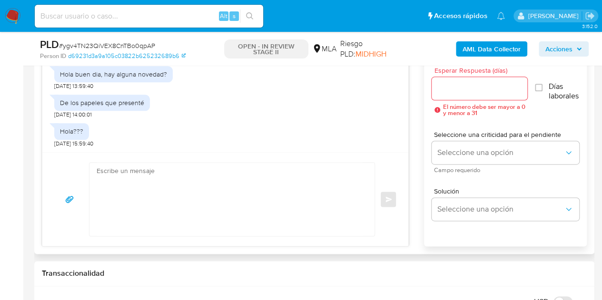
click at [295, 188] on textarea at bounding box center [230, 199] width 266 height 73
paste textarea "Hola David Alejandro, Muchas gracias por la respuesta. Analizamos tu caso y not…"
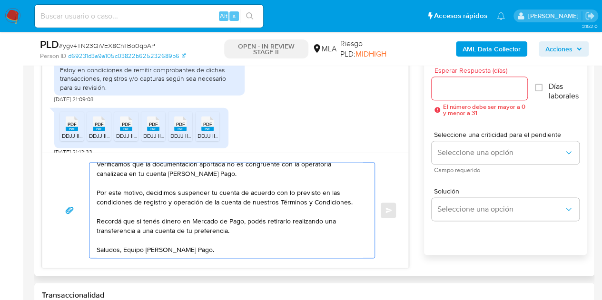
scroll to position [1301, 0]
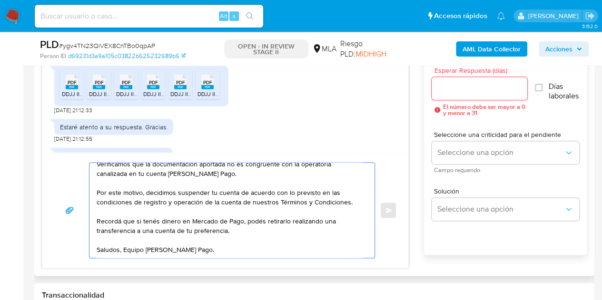
type textarea "Hola David Alejandro, Muchas gracias por la respuesta. Analizamos tu caso y not…"
click at [65, 90] on div "PDF PDF" at bounding box center [72, 80] width 20 height 19
click at [101, 89] on rect at bounding box center [99, 87] width 12 height 4
click at [125, 89] on rect at bounding box center [126, 87] width 12 height 4
click at [152, 89] on rect at bounding box center [153, 87] width 12 height 4
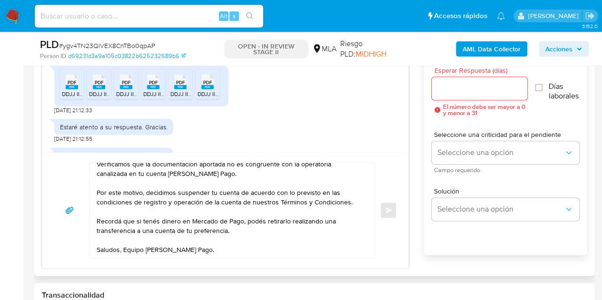
click at [177, 89] on rect at bounding box center [180, 87] width 12 height 4
click at [212, 89] on rect at bounding box center [207, 87] width 12 height 4
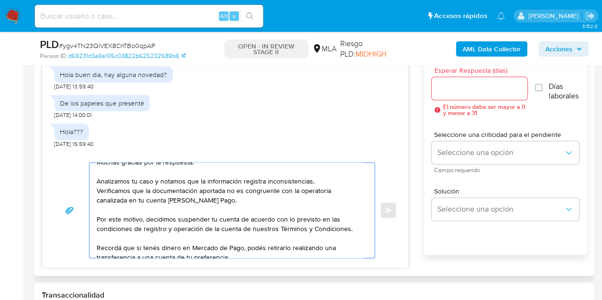
scroll to position [45, 0]
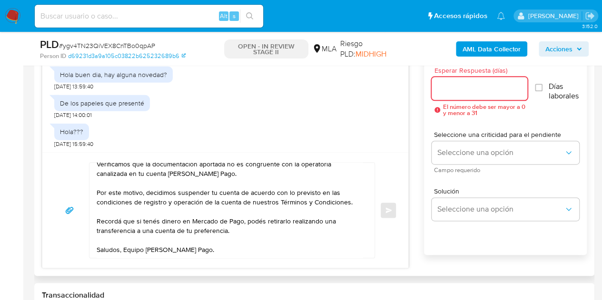
click at [452, 90] on input "Esperar Respuesta (días)" at bounding box center [480, 88] width 96 height 12
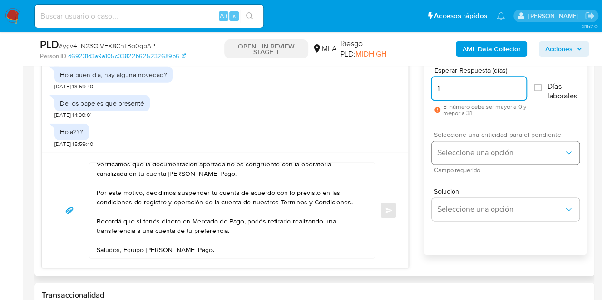
type input "1"
click at [456, 152] on span "Seleccione una opción" at bounding box center [500, 153] width 127 height 10
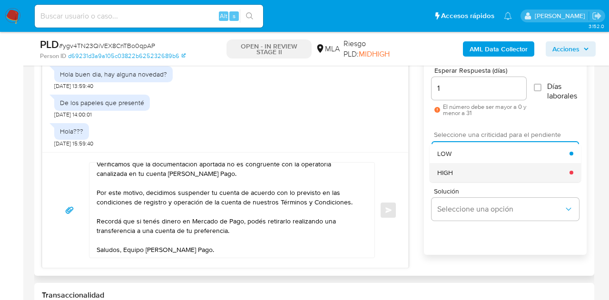
click at [459, 169] on div "HIGH" at bounding box center [503, 172] width 132 height 19
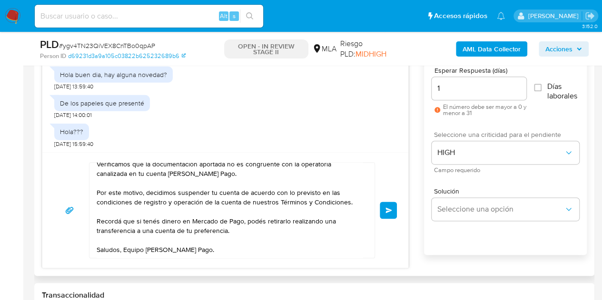
click at [398, 185] on div "Hola David Alejandro, Muchas gracias por la respuesta. Analizamos tu caso y not…" at bounding box center [225, 210] width 366 height 116
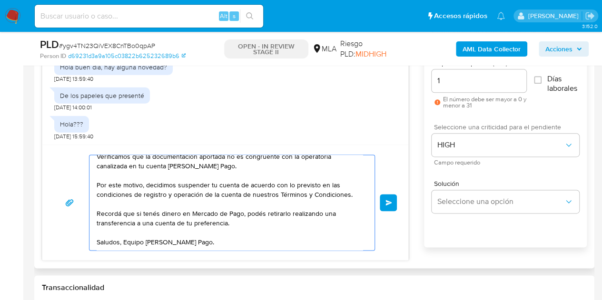
click at [390, 200] on span "Enviar" at bounding box center [388, 203] width 7 height 6
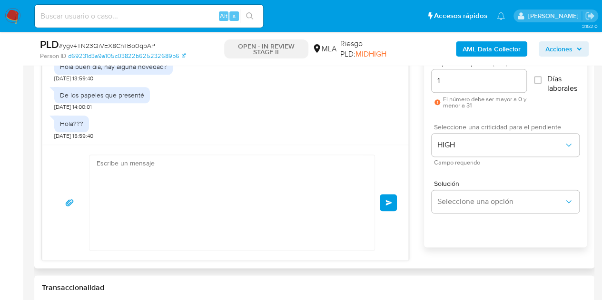
scroll to position [0, 0]
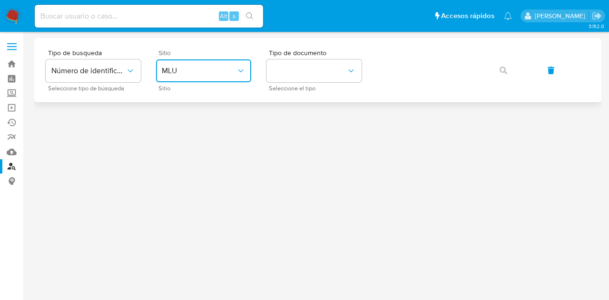
click at [177, 71] on span "MLU" at bounding box center [199, 71] width 74 height 10
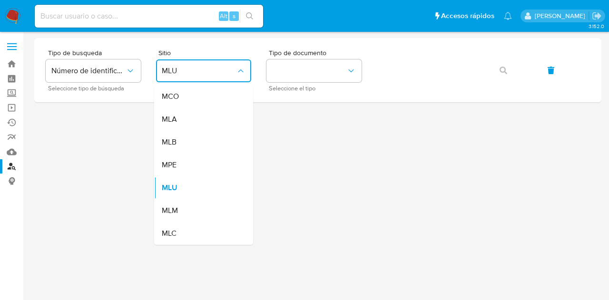
click at [207, 126] on div "MLA" at bounding box center [201, 119] width 78 height 23
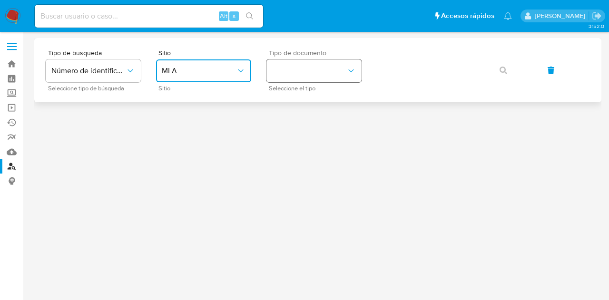
click at [299, 70] on button "identificationType" at bounding box center [313, 70] width 95 height 23
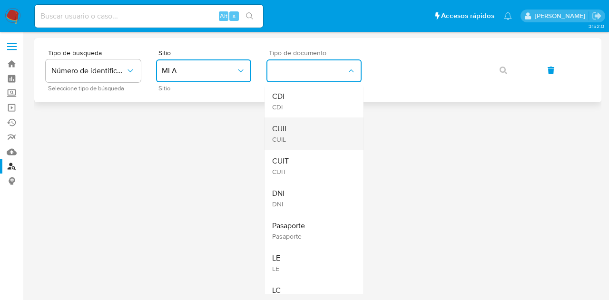
click at [307, 132] on div "CUIL CUIL" at bounding box center [311, 134] width 78 height 32
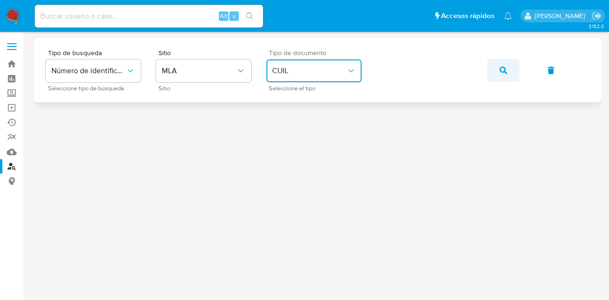
click at [504, 67] on icon "button" at bounding box center [504, 71] width 8 height 8
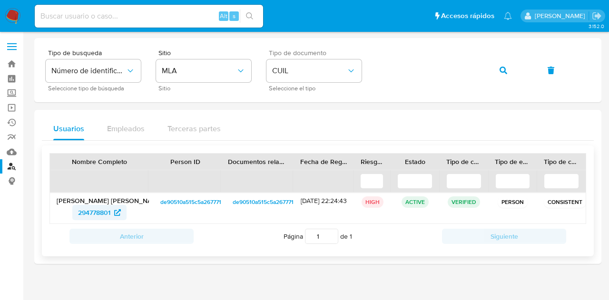
click at [100, 212] on span "294778801" at bounding box center [94, 212] width 32 height 15
click at [508, 66] on button "button" at bounding box center [503, 70] width 32 height 23
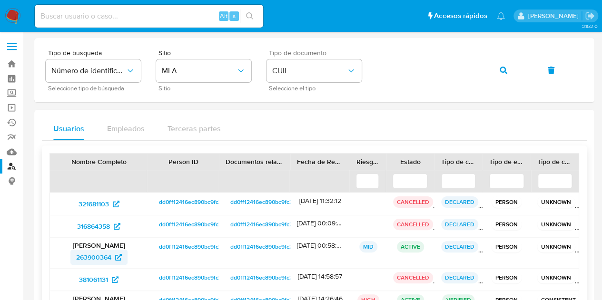
click at [93, 260] on span "263900364" at bounding box center [93, 257] width 35 height 15
click at [332, 50] on div "Tipo de busqueda Número de identificación Seleccione tipo de búsqueda Sitio MLA…" at bounding box center [314, 69] width 537 height 41
click at [497, 68] on button "button" at bounding box center [503, 70] width 32 height 23
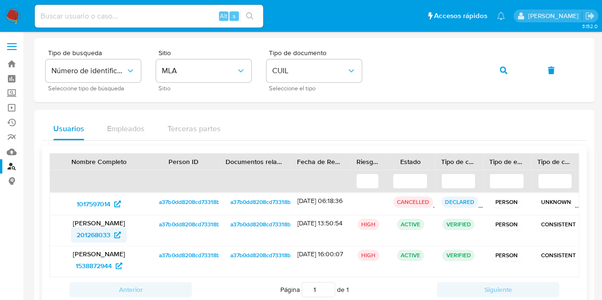
click at [100, 233] on span "201268033" at bounding box center [94, 234] width 34 height 15
click at [501, 71] on icon "button" at bounding box center [504, 71] width 8 height 8
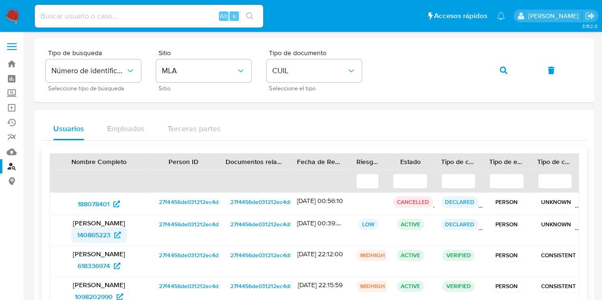
click at [96, 234] on span "140865223" at bounding box center [93, 234] width 33 height 15
click at [497, 69] on button "button" at bounding box center [503, 70] width 32 height 23
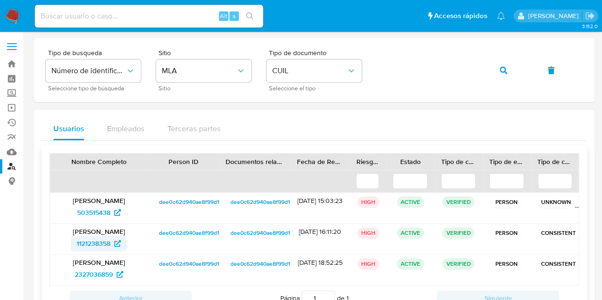
click at [86, 243] on span "1121238358" at bounding box center [94, 243] width 34 height 15
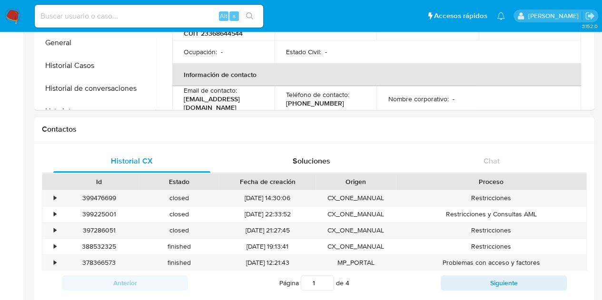
select select "10"
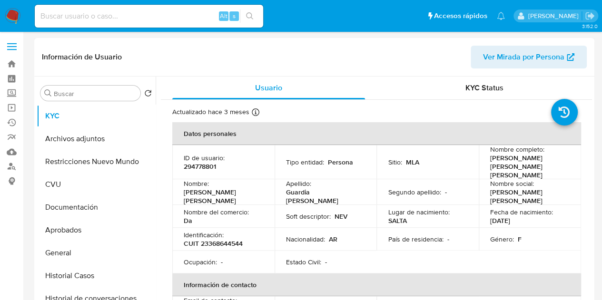
click at [518, 64] on span "Ver Mirada por Persona" at bounding box center [523, 57] width 81 height 23
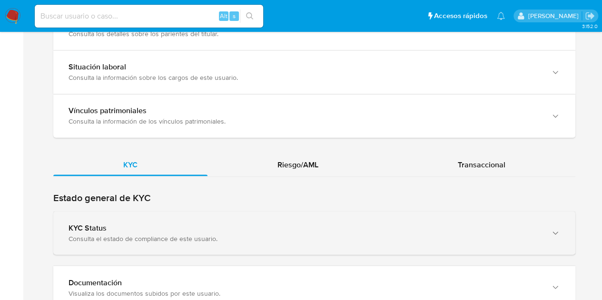
scroll to position [768, 0]
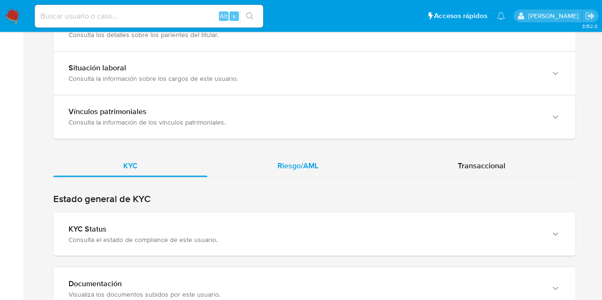
click at [295, 165] on span "Riesgo/AML" at bounding box center [297, 165] width 41 height 11
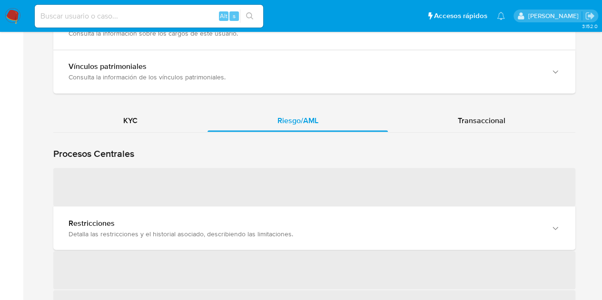
scroll to position [835, 0]
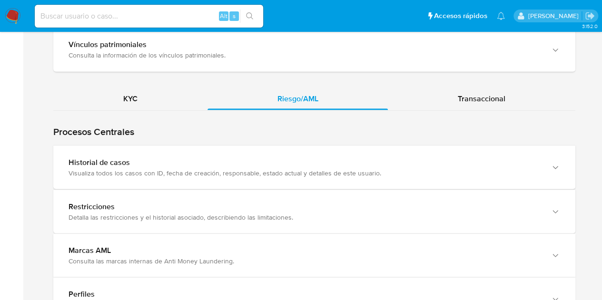
click at [209, 168] on div "Visualiza todos los casos con ID, fecha de creación, responsable, estado actual…" at bounding box center [305, 172] width 473 height 9
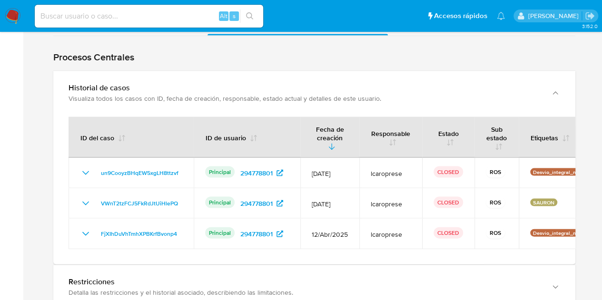
scroll to position [919, 0]
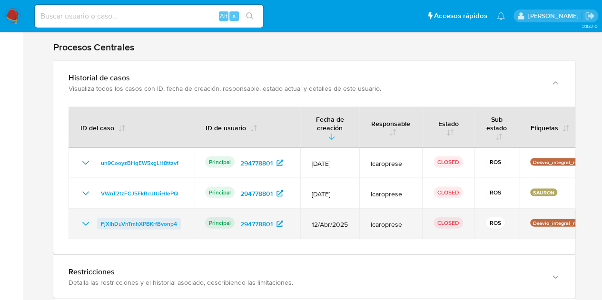
click at [135, 220] on span "FjXIhDuVhTmhXPBKrfBvonp4" at bounding box center [139, 223] width 76 height 11
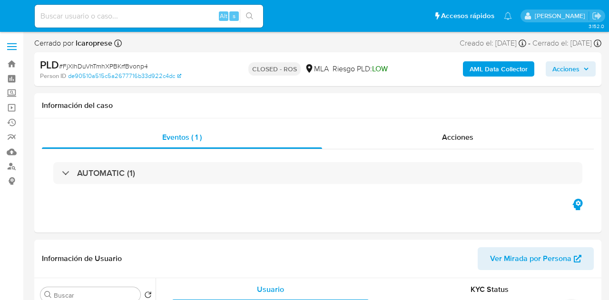
select select "10"
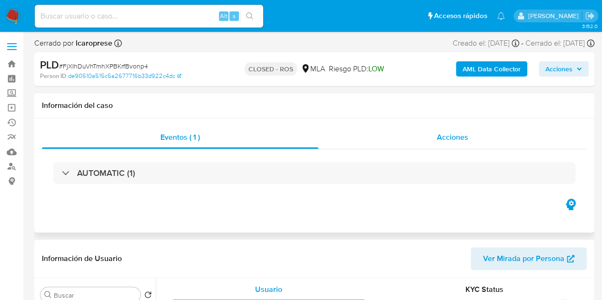
click at [477, 132] on div "Acciones" at bounding box center [452, 137] width 268 height 23
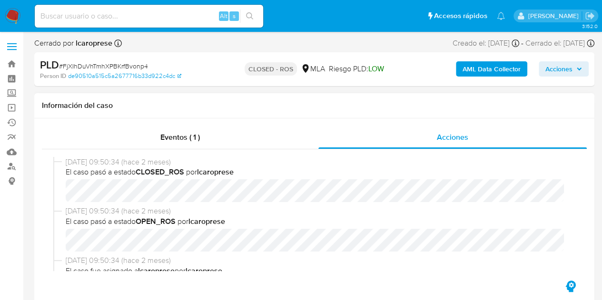
click at [181, 203] on div "27/06/2025 09:50:34 (hace 2 meses) El caso pasó a estado CLOSED_ROS por lcaropr…" at bounding box center [314, 181] width 522 height 49
click at [216, 205] on div "27/06/2025 09:50:34 (hace 2 meses) El caso pasó a estado CLOSED_ROS por lcaropr…" at bounding box center [314, 181] width 522 height 49
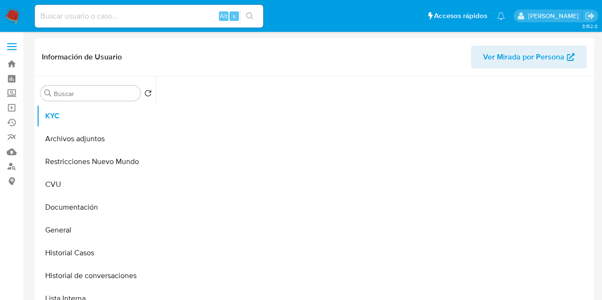
click at [484, 57] on span "Ver Mirada por Persona" at bounding box center [523, 57] width 81 height 23
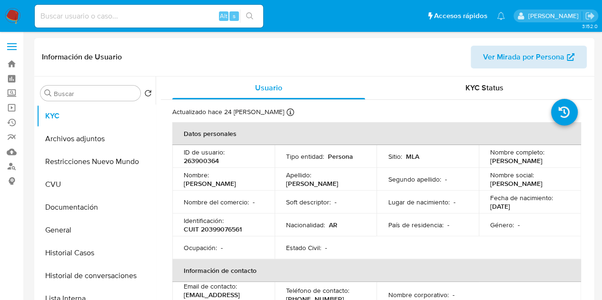
select select "10"
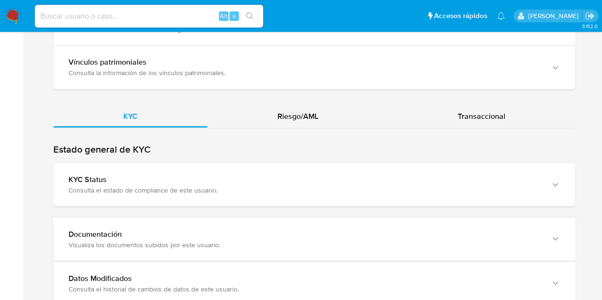
scroll to position [837, 0]
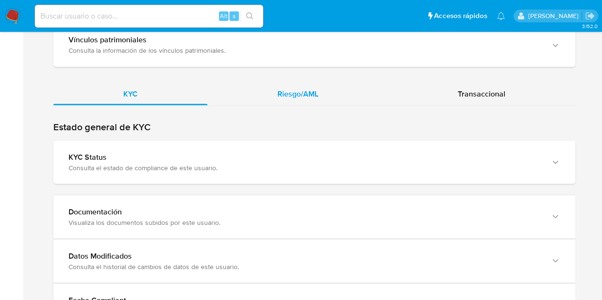
click at [320, 94] on div "Riesgo/AML" at bounding box center [297, 93] width 181 height 23
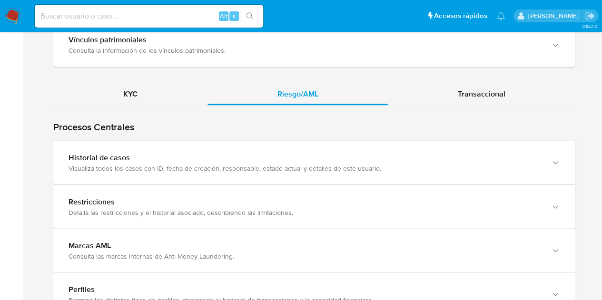
click at [213, 164] on div "Visualiza todos los casos con ID, fecha de creación, responsable, estado actual…" at bounding box center [305, 168] width 473 height 9
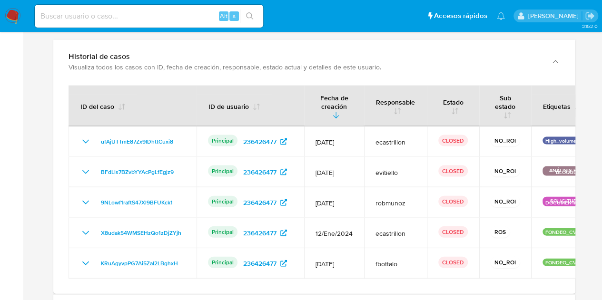
scroll to position [923, 0]
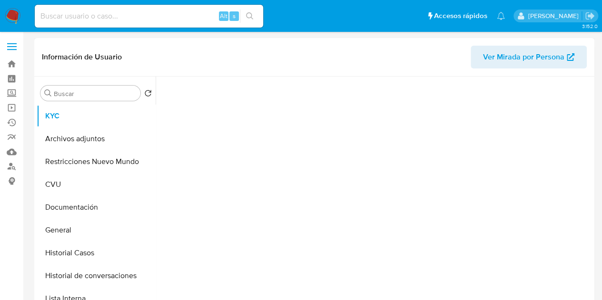
click at [502, 52] on span "Ver Mirada por Persona" at bounding box center [523, 57] width 81 height 23
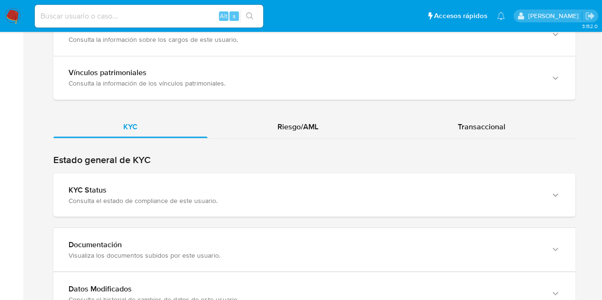
scroll to position [864, 0]
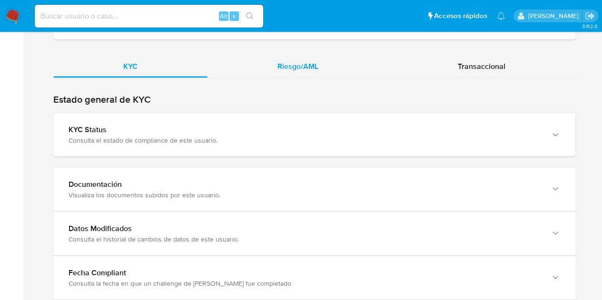
click at [300, 64] on span "Riesgo/AML" at bounding box center [297, 65] width 41 height 11
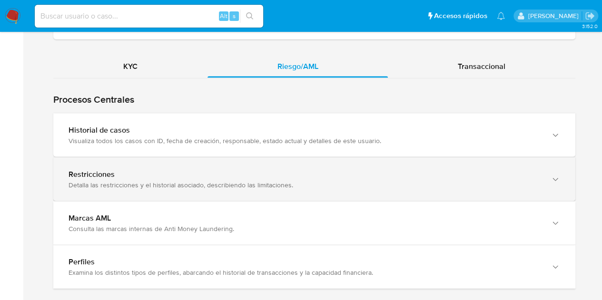
click at [231, 138] on div "Visualiza todos los casos con ID, fecha de creación, responsable, estado actual…" at bounding box center [305, 140] width 473 height 9
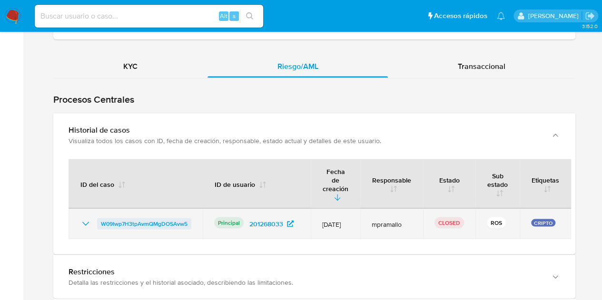
click at [167, 218] on span "W09Iwp7H3tpAvmQMgDOSAvw5" at bounding box center [144, 223] width 87 height 11
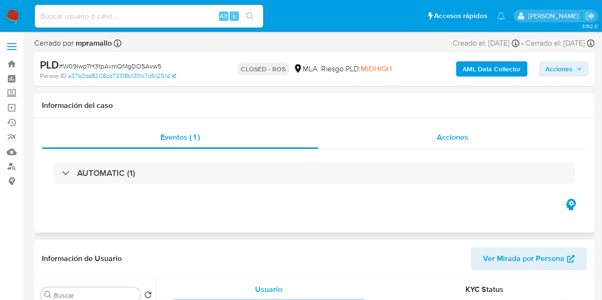
click at [443, 134] on span "Acciones" at bounding box center [452, 137] width 31 height 11
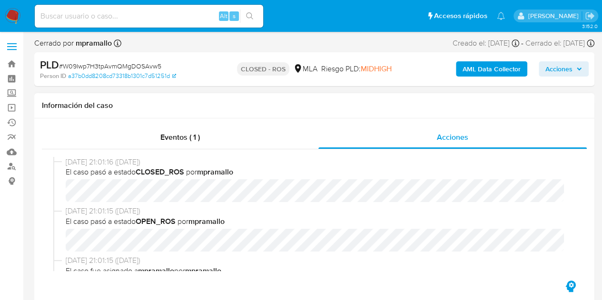
select select "10"
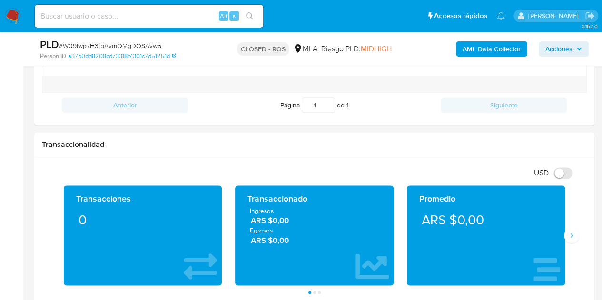
scroll to position [651, 0]
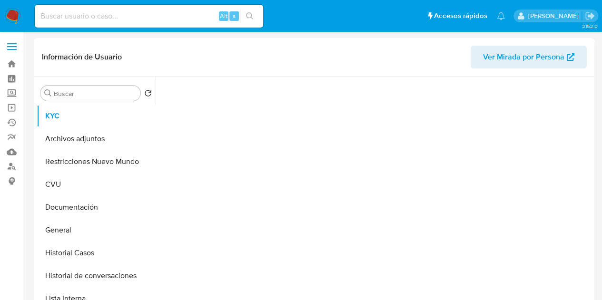
click at [490, 57] on span "Ver Mirada por Persona" at bounding box center [523, 57] width 81 height 23
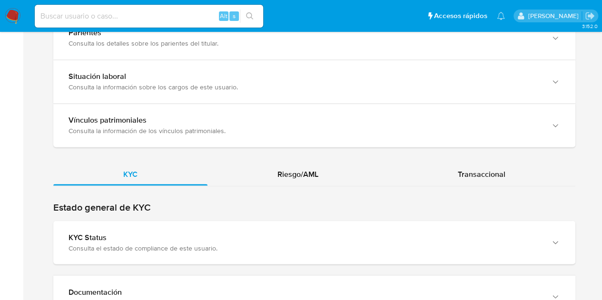
scroll to position [798, 0]
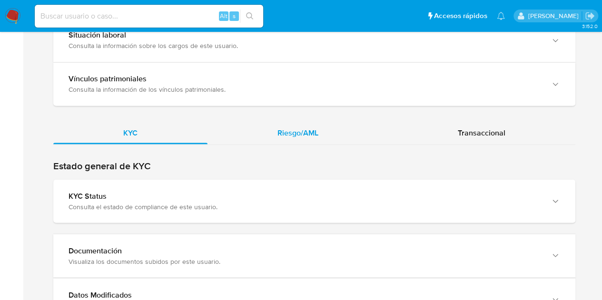
click span "Riesgo/AML"
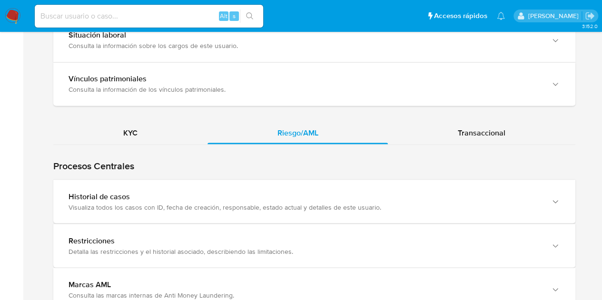
click div "Historial de casos"
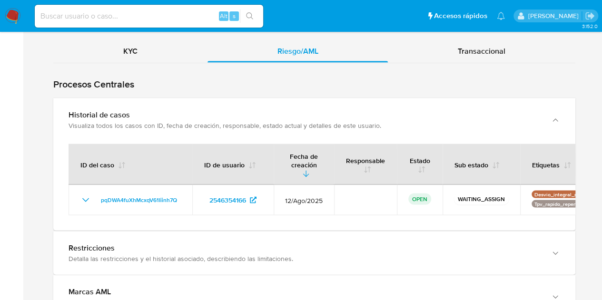
scroll to position [852, 0]
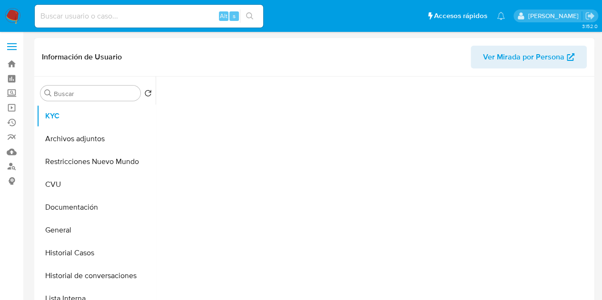
click at [506, 61] on span "Ver Mirada por Persona" at bounding box center [523, 57] width 81 height 23
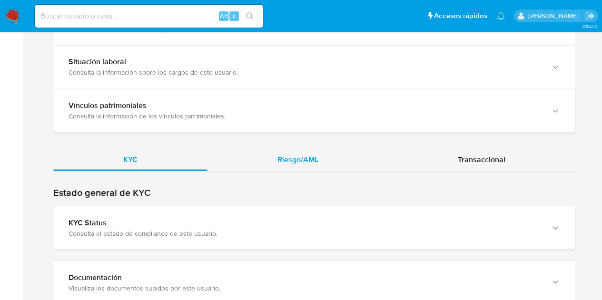
click at [307, 156] on span "Riesgo/AML" at bounding box center [297, 159] width 41 height 11
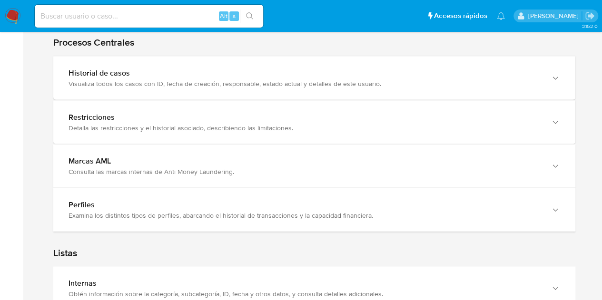
scroll to position [912, 0]
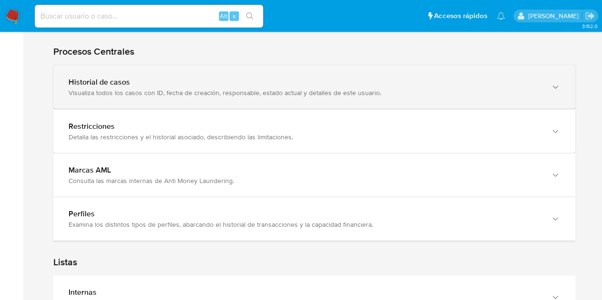
click at [255, 96] on div "Historial de casos Visualiza todos los casos con ID, fecha de creación, respons…" at bounding box center [314, 87] width 522 height 43
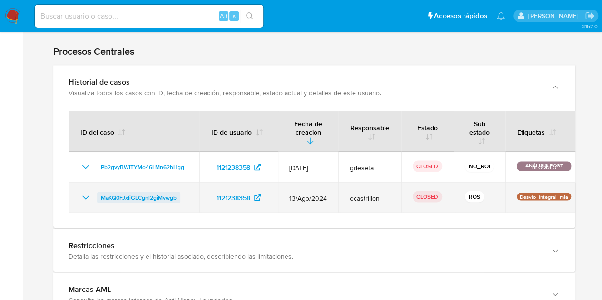
click at [139, 199] on span "MaKQ0FJxliGLCgnl2giMvwgb" at bounding box center [139, 197] width 76 height 11
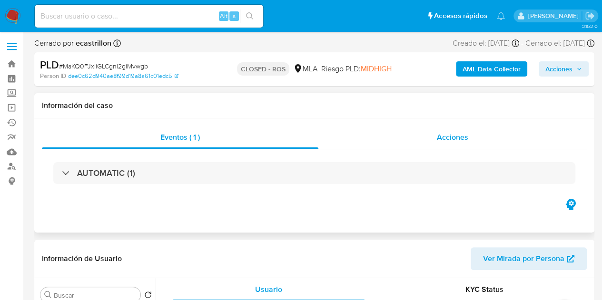
click at [425, 129] on div "Acciones" at bounding box center [452, 137] width 268 height 23
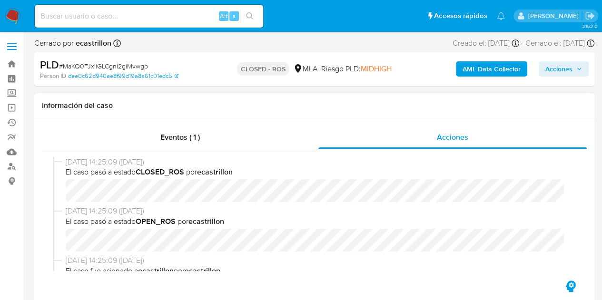
select select "10"
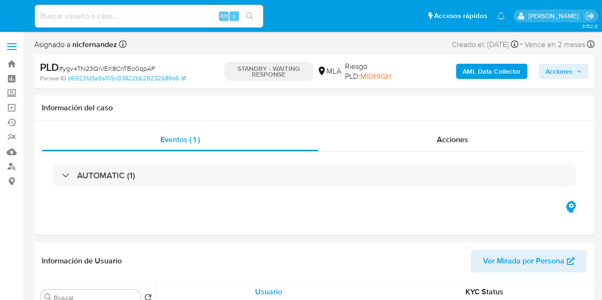
select select "10"
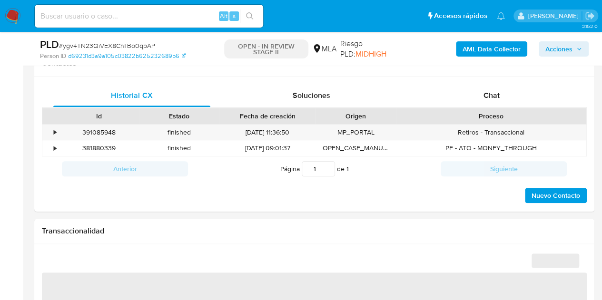
scroll to position [450, 0]
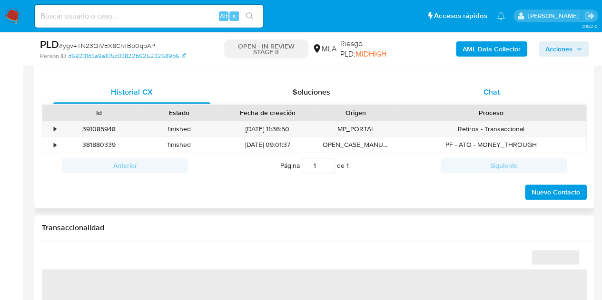
click at [507, 90] on div "Chat" at bounding box center [491, 92] width 157 height 23
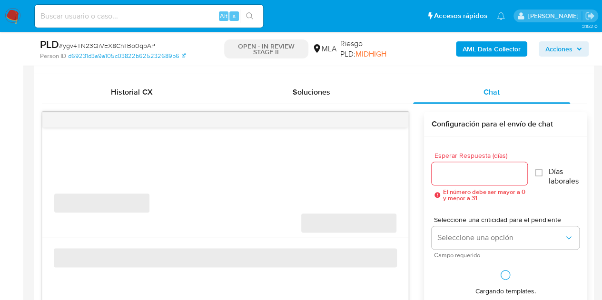
select select "10"
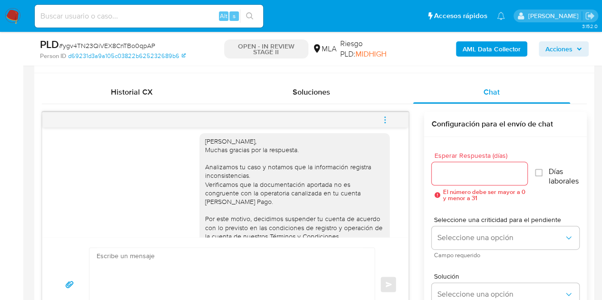
scroll to position [971, 0]
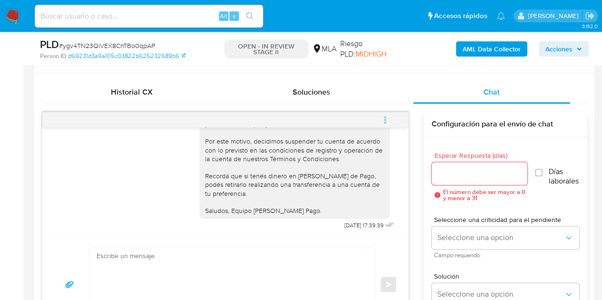
click at [388, 122] on icon "menu-action" at bounding box center [385, 120] width 9 height 9
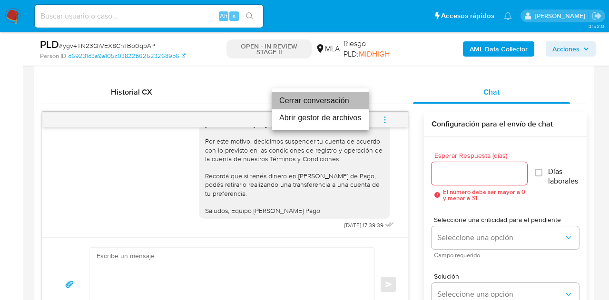
click at [336, 98] on li "Cerrar conversación" at bounding box center [321, 100] width 98 height 17
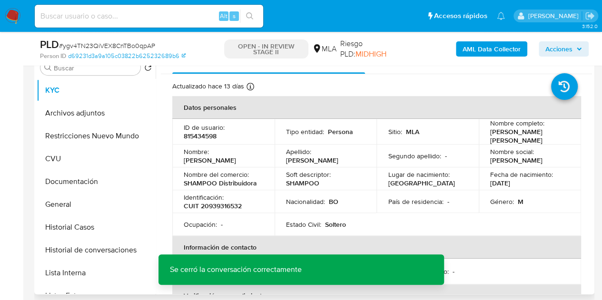
scroll to position [209, 0]
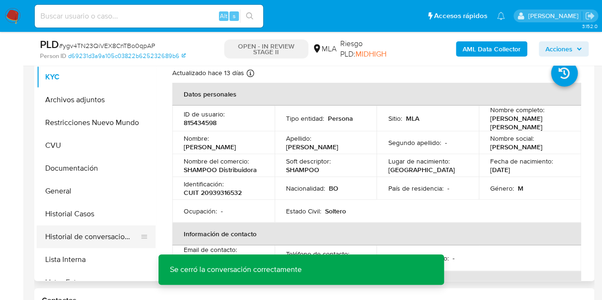
click at [99, 235] on button "Historial de conversaciones" at bounding box center [92, 237] width 111 height 23
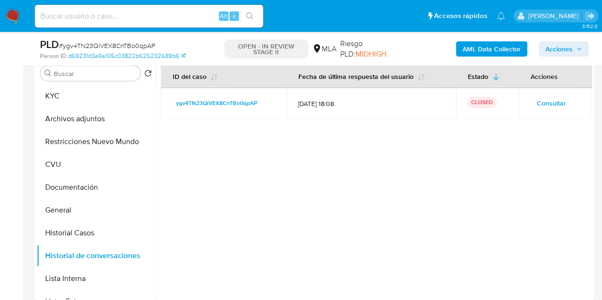
scroll to position [186, 0]
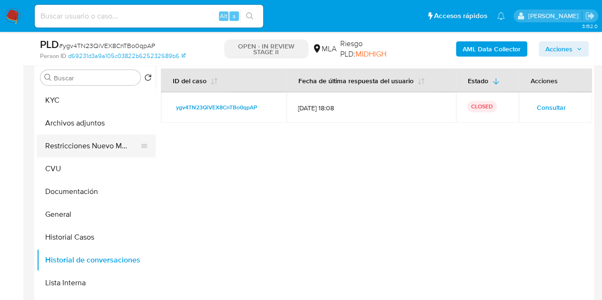
click at [77, 144] on button "Restricciones Nuevo Mundo" at bounding box center [92, 146] width 111 height 23
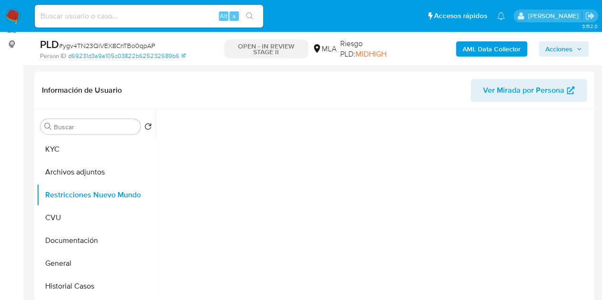
scroll to position [150, 0]
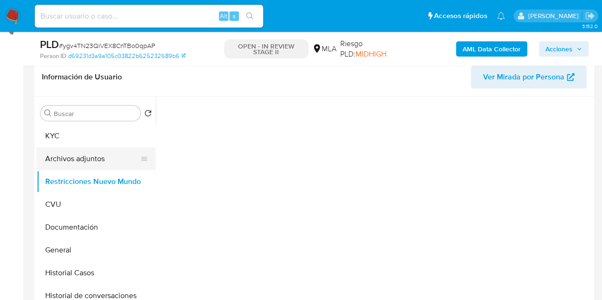
click at [69, 159] on button "Archivos adjuntos" at bounding box center [92, 159] width 111 height 23
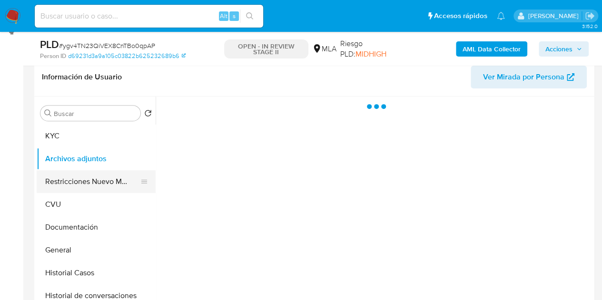
click at [74, 177] on button "Restricciones Nuevo Mundo" at bounding box center [92, 181] width 111 height 23
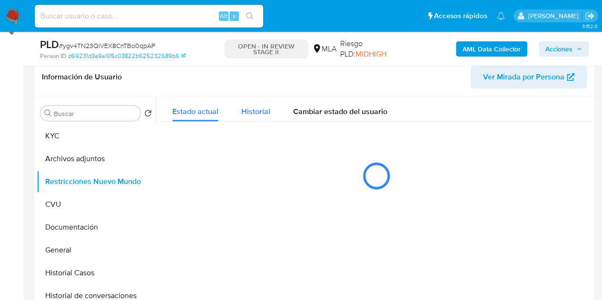
click at [270, 103] on button "Historial" at bounding box center [256, 109] width 52 height 25
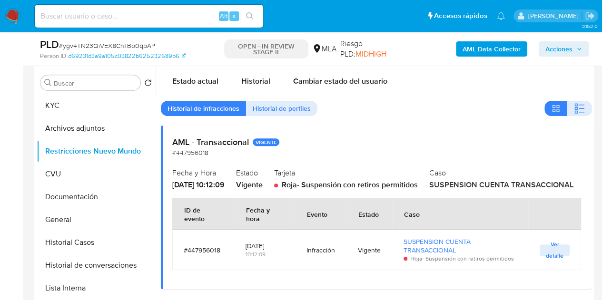
scroll to position [207, 0]
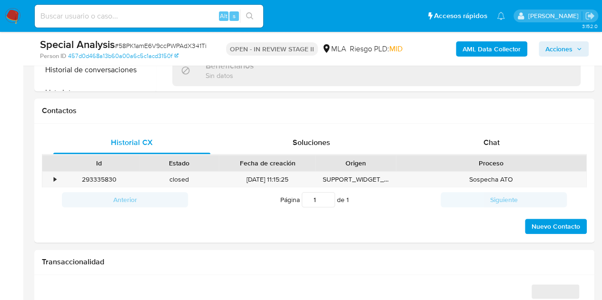
scroll to position [493, 0]
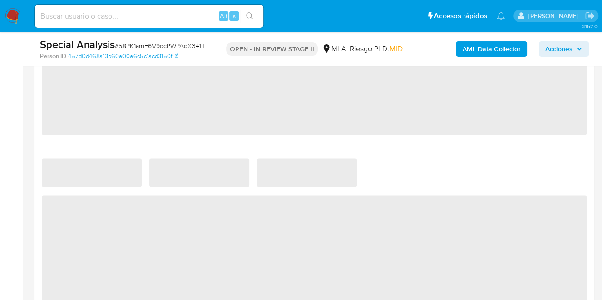
select select "10"
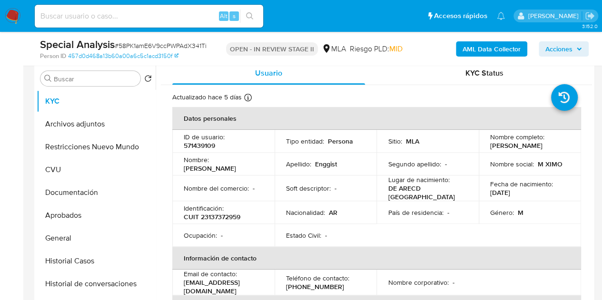
scroll to position [219, 0]
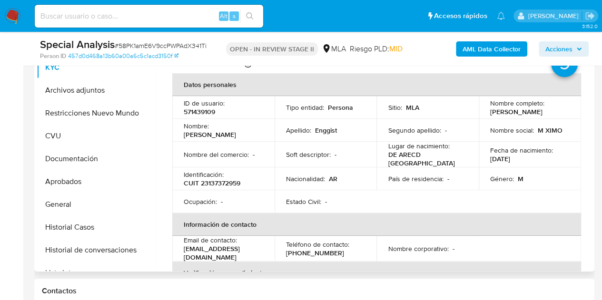
drag, startPoint x: 183, startPoint y: 136, endPoint x: 242, endPoint y: 137, distance: 58.5
click at [242, 137] on div "Nombre : Maximo Antonio" at bounding box center [223, 130] width 79 height 17
drag, startPoint x: 185, startPoint y: 136, endPoint x: 235, endPoint y: 137, distance: 50.5
click at [235, 137] on div "Nombre : Maximo Antonio" at bounding box center [223, 130] width 79 height 17
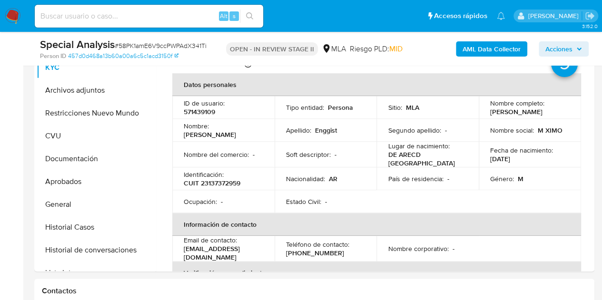
copy p "Maximo Antonio"
click at [211, 217] on th "Información de contacto" at bounding box center [376, 224] width 409 height 23
click at [190, 254] on p "maximoenggist.2016@gmail.com" at bounding box center [222, 253] width 76 height 17
click at [191, 254] on p "maximoenggist.2016@gmail.com" at bounding box center [222, 253] width 76 height 17
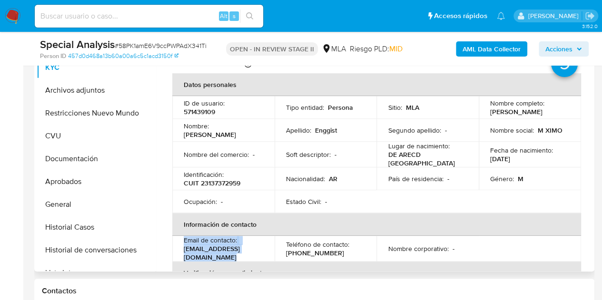
click at [192, 255] on p "maximoenggist.2016@gmail.com" at bounding box center [222, 253] width 76 height 17
click at [188, 252] on p "maximoenggist.2016@gmail.com" at bounding box center [222, 253] width 76 height 17
click at [187, 252] on p "maximoenggist.2016@gmail.com" at bounding box center [222, 253] width 76 height 17
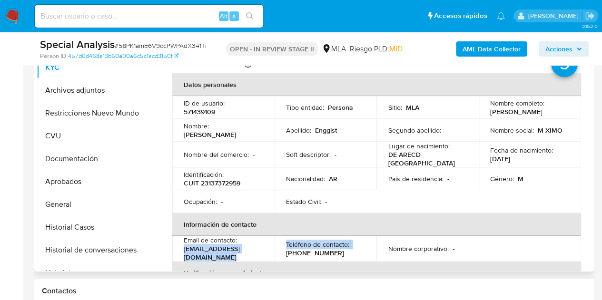
drag, startPoint x: 191, startPoint y: 253, endPoint x: 281, endPoint y: 250, distance: 90.0
click at [281, 250] on tr "Email de contacto : maximoenggist.2016@gmail.com Teléfono de contacto : (376) 4…" at bounding box center [376, 249] width 409 height 26
click at [259, 253] on p "maximoenggist.2016@gmail.com" at bounding box center [222, 253] width 76 height 17
drag, startPoint x: 191, startPoint y: 255, endPoint x: 280, endPoint y: 251, distance: 89.1
click at [259, 251] on p "maximoenggist.2016@gmail.com" at bounding box center [222, 253] width 76 height 17
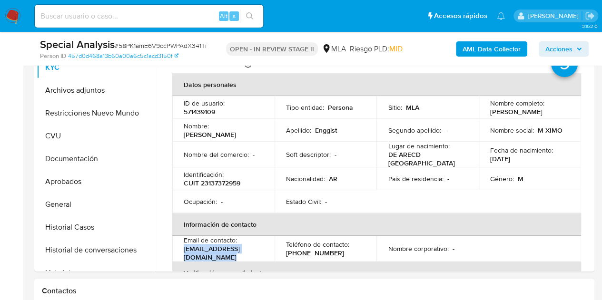
copy p "maximoenggist.2016@gmail.com"
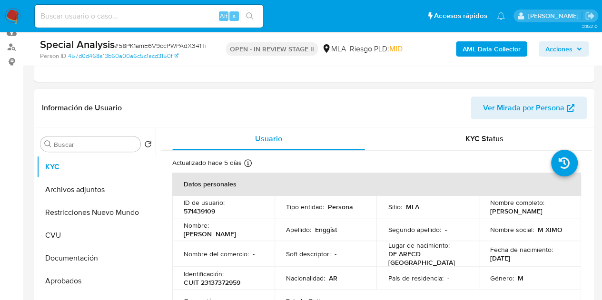
click at [536, 114] on span "Ver Mirada por Persona" at bounding box center [523, 108] width 81 height 23
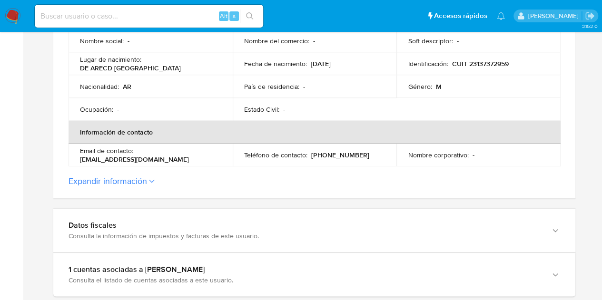
scroll to position [286, 0]
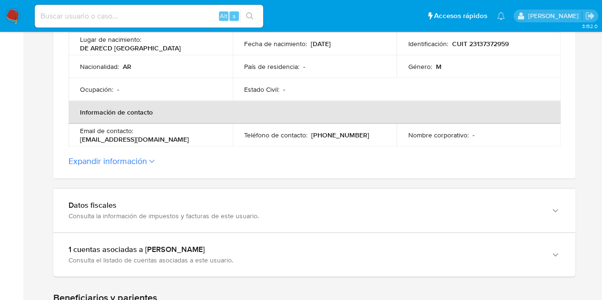
click at [137, 168] on section "ID de la persona : 457d0d468a13b60a00a6c5c1acd3150f Datos generales de [PERSON_…" at bounding box center [314, 1] width 522 height 353
click at [138, 165] on button "Expandir información" at bounding box center [108, 161] width 79 height 10
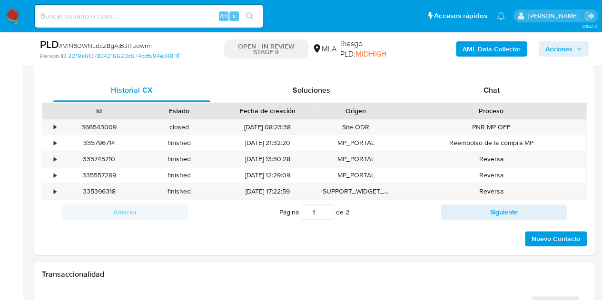
select select "10"
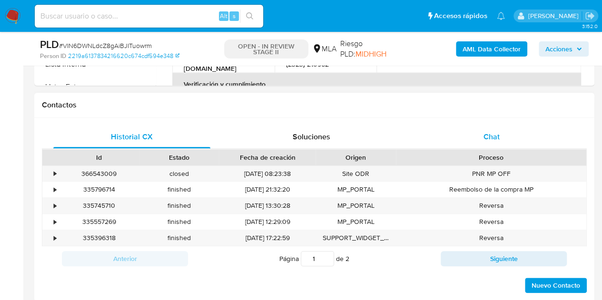
scroll to position [403, 0]
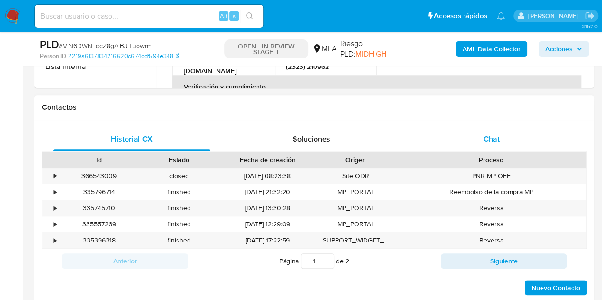
click at [515, 139] on div "Chat" at bounding box center [491, 139] width 157 height 23
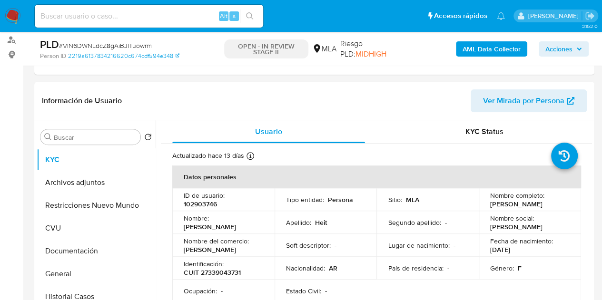
scroll to position [97, 0]
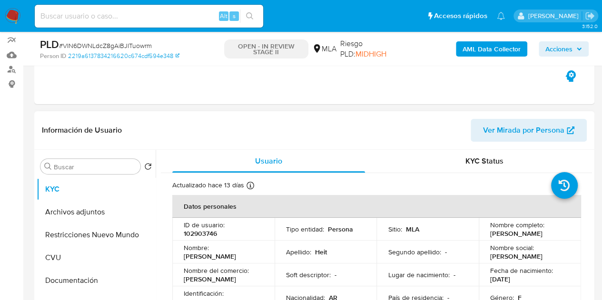
click at [517, 126] on span "Ver Mirada por Persona" at bounding box center [523, 130] width 81 height 23
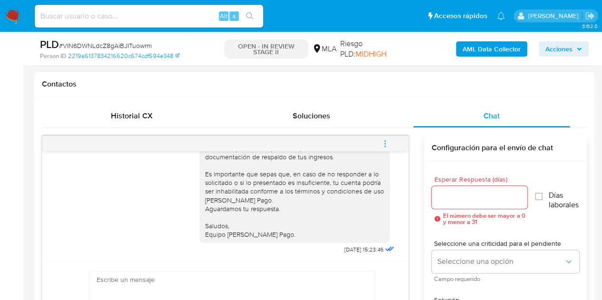
scroll to position [448, 0]
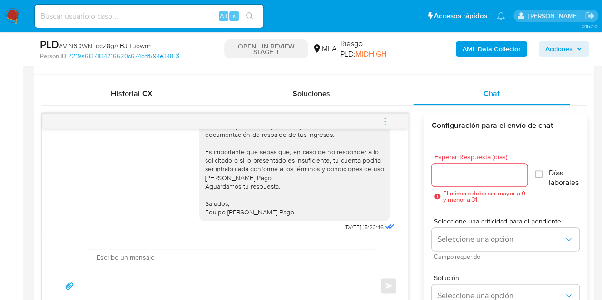
click at [384, 126] on span "menu-action" at bounding box center [385, 121] width 9 height 23
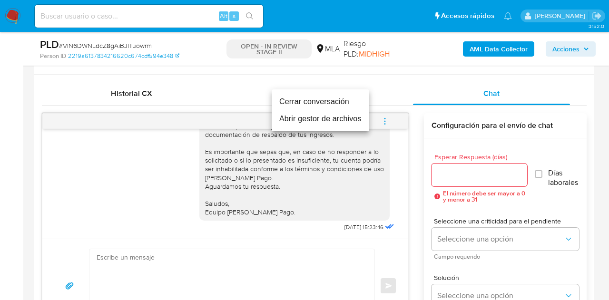
click at [334, 103] on li "Cerrar conversación" at bounding box center [321, 101] width 98 height 17
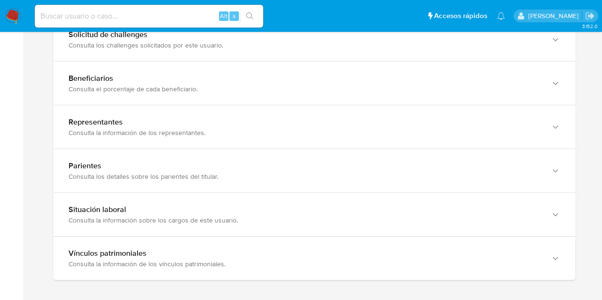
scroll to position [933, 0]
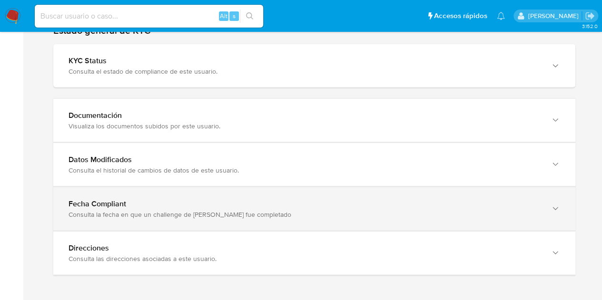
click at [529, 187] on div "Fecha Compliant Consulta la fecha en que un challenge de [PERSON_NAME] fue comp…" at bounding box center [314, 164] width 522 height 43
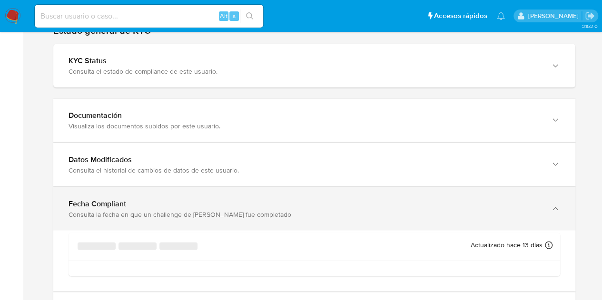
click at [524, 165] on div "Fecha Compliant" at bounding box center [305, 160] width 473 height 10
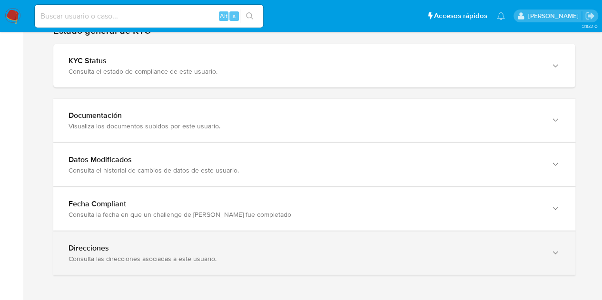
click at [526, 255] on div "Consulta las direcciones asociadas a este usuario." at bounding box center [305, 259] width 473 height 9
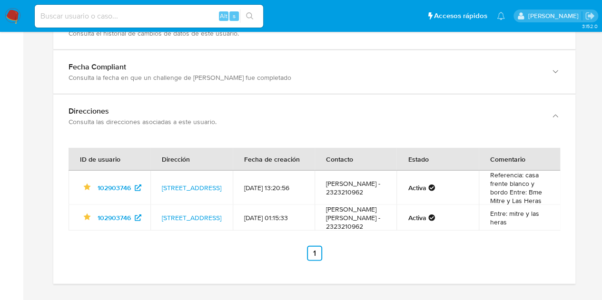
scroll to position [1079, 0]
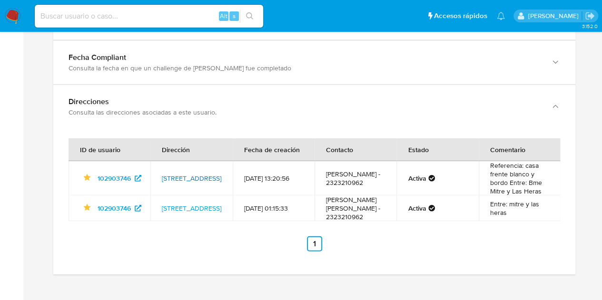
click at [189, 174] on link "[STREET_ADDRESS]" at bounding box center [191, 179] width 59 height 10
click at [187, 212] on link "[STREET_ADDRESS]" at bounding box center [191, 209] width 59 height 10
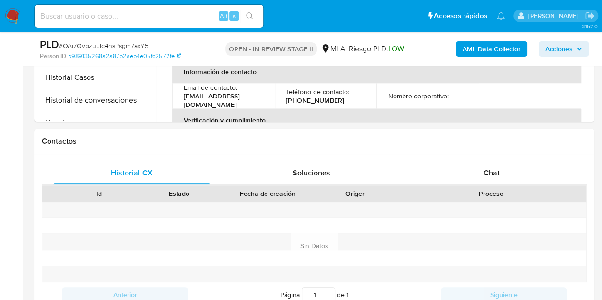
scroll to position [409, 0]
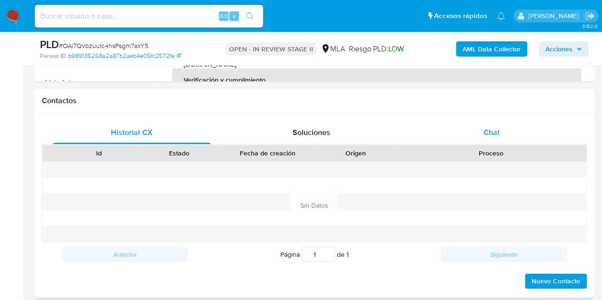
select select "10"
click at [489, 124] on div "Chat" at bounding box center [491, 132] width 157 height 23
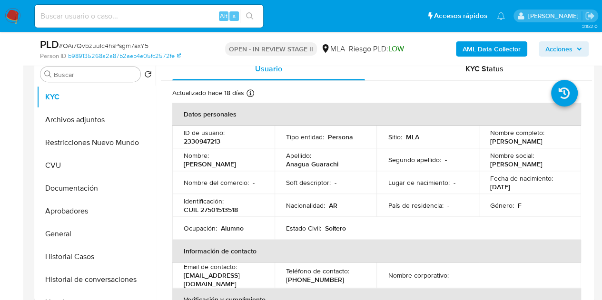
scroll to position [148, 0]
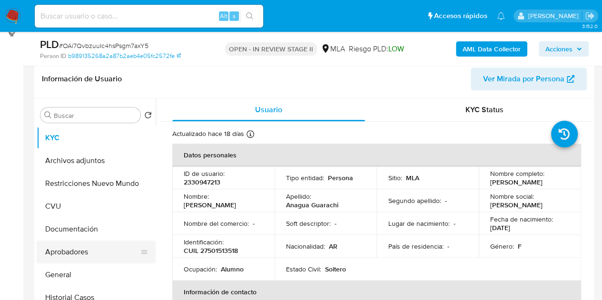
click at [73, 255] on button "Aprobadores" at bounding box center [92, 252] width 111 height 23
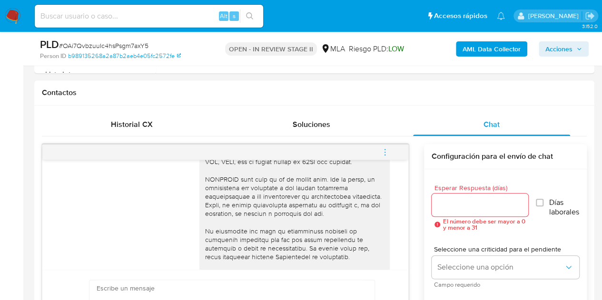
scroll to position [472, 0]
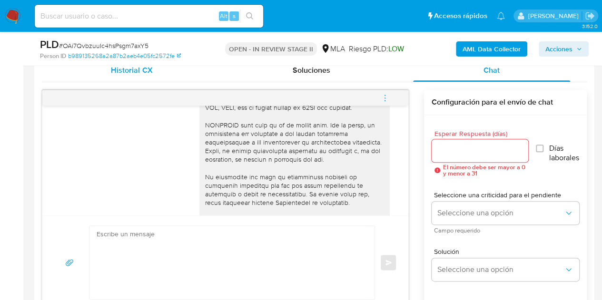
click at [116, 79] on div "Historial CX" at bounding box center [131, 70] width 157 height 23
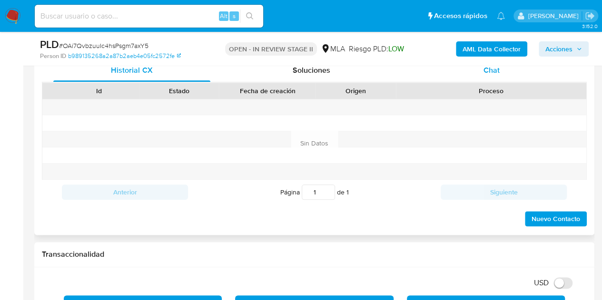
click at [481, 75] on div "Chat" at bounding box center [491, 70] width 157 height 23
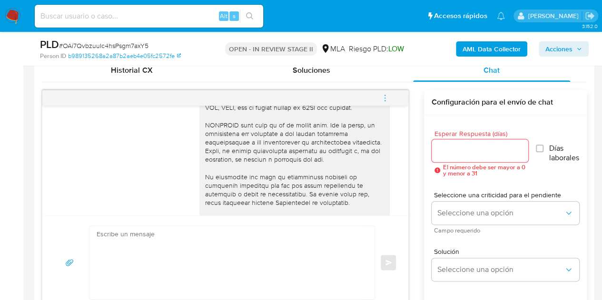
scroll to position [448, 0]
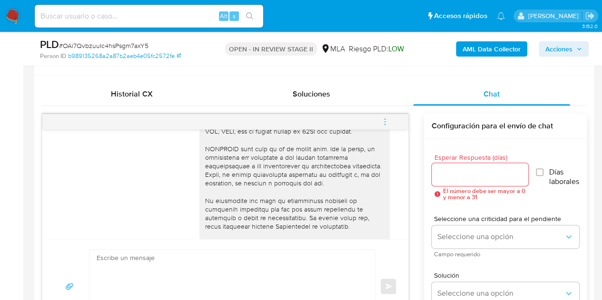
click at [387, 120] on icon "menu-action" at bounding box center [385, 122] width 9 height 9
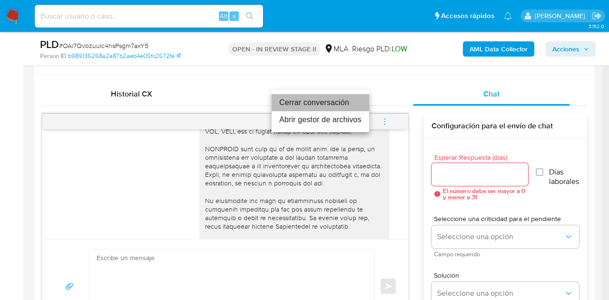
click at [337, 105] on li "Cerrar conversación" at bounding box center [321, 102] width 98 height 17
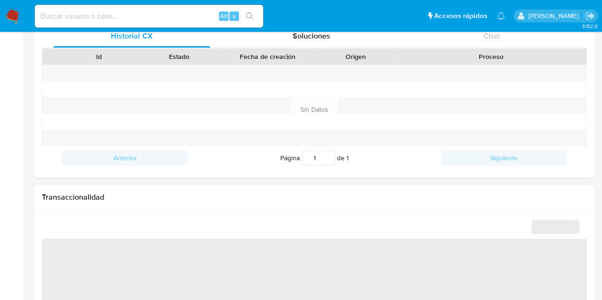
scroll to position [279, 0]
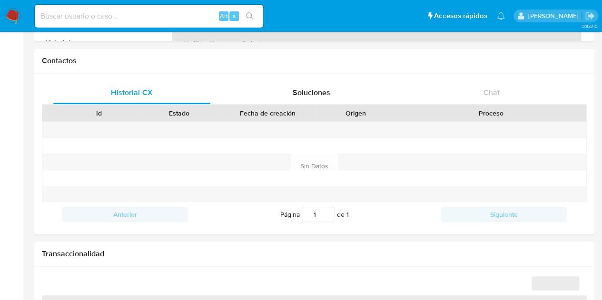
select select "10"
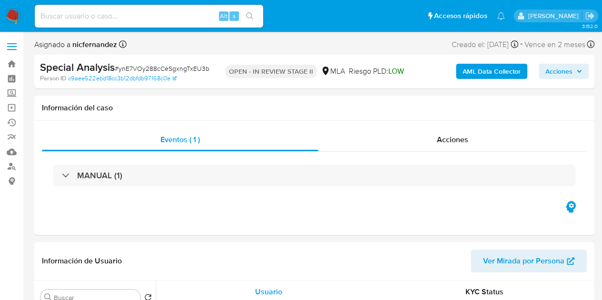
select select "10"
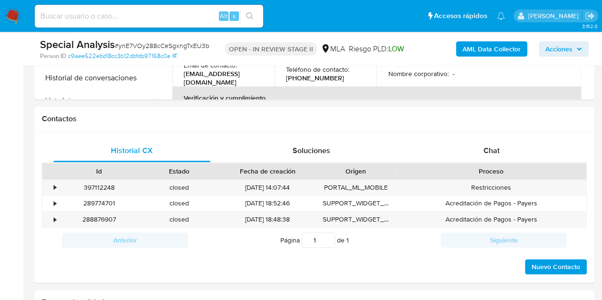
scroll to position [411, 0]
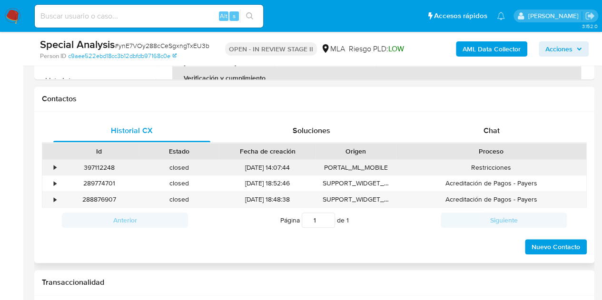
click at [105, 166] on div "397112248" at bounding box center [99, 168] width 80 height 16
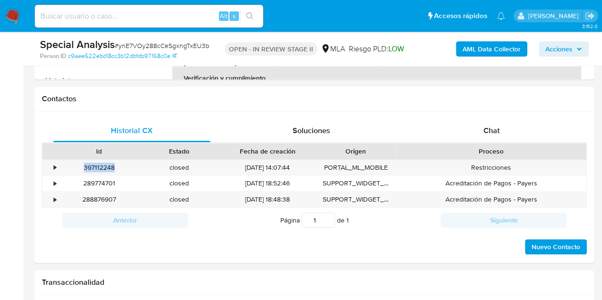
copy div "397112248"
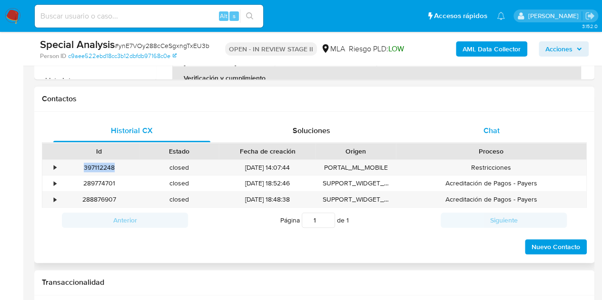
click at [503, 130] on div "Chat" at bounding box center [491, 130] width 157 height 23
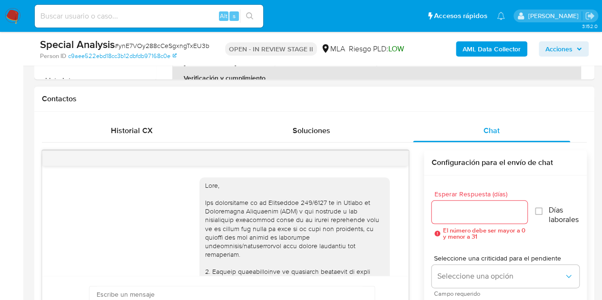
scroll to position [647, 0]
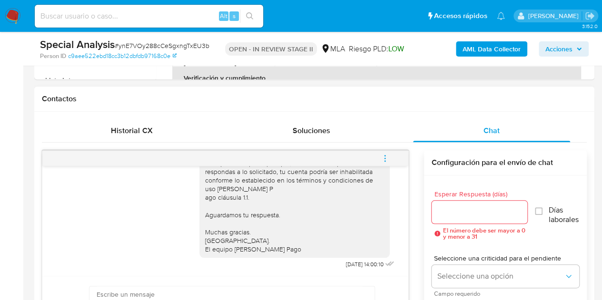
click at [388, 158] on icon "menu-action" at bounding box center [385, 158] width 9 height 9
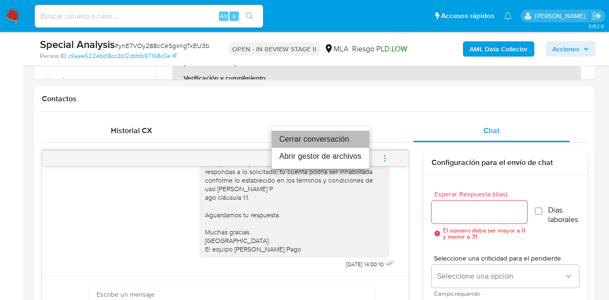
click at [343, 137] on li "Cerrar conversación" at bounding box center [321, 139] width 98 height 17
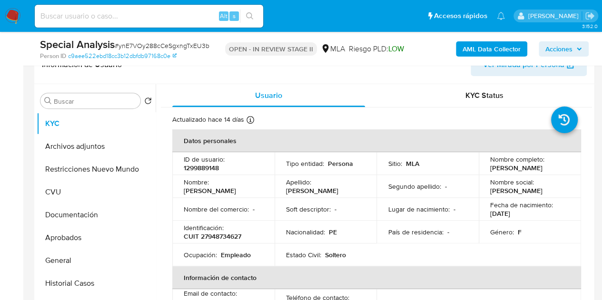
scroll to position [151, 0]
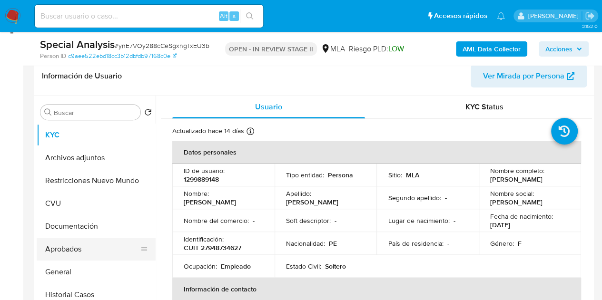
click at [69, 245] on button "Aprobados" at bounding box center [92, 249] width 111 height 23
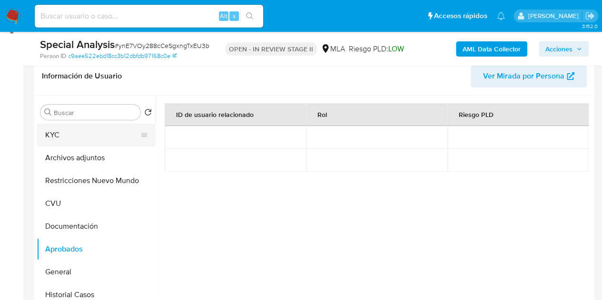
click at [92, 142] on button "KYC" at bounding box center [92, 135] width 111 height 23
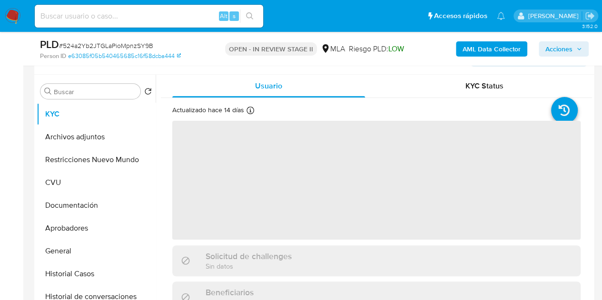
scroll to position [176, 0]
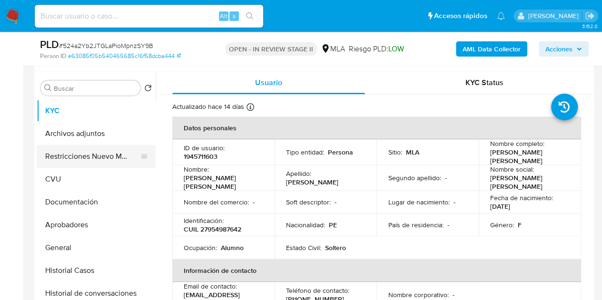
select select "10"
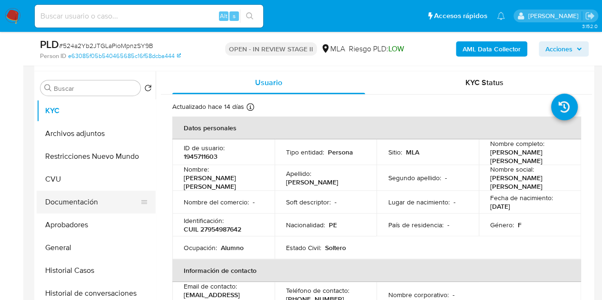
click at [67, 209] on button "Documentación" at bounding box center [92, 202] width 111 height 23
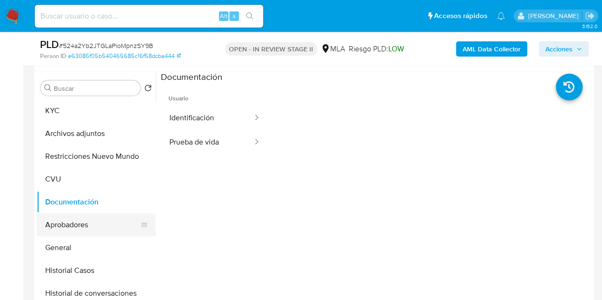
click at [82, 221] on button "Aprobadores" at bounding box center [92, 225] width 111 height 23
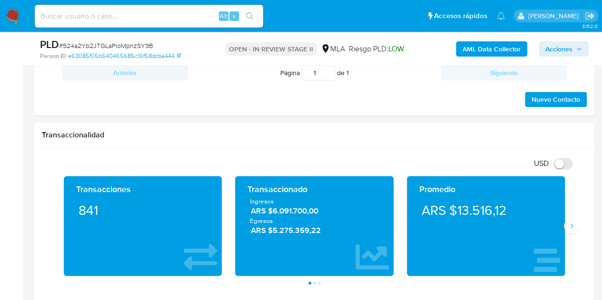
scroll to position [421, 0]
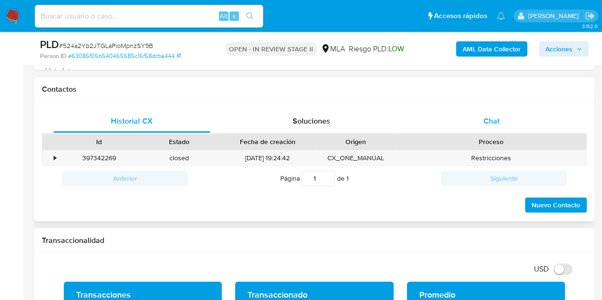
click at [519, 123] on div "Chat" at bounding box center [491, 121] width 157 height 23
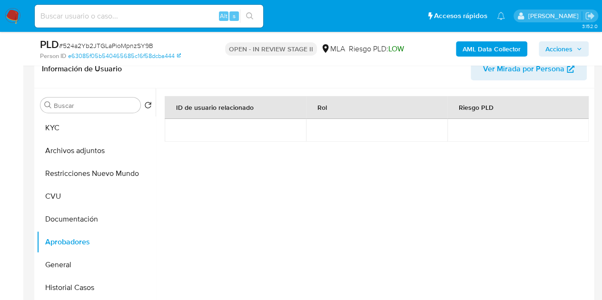
scroll to position [163, 0]
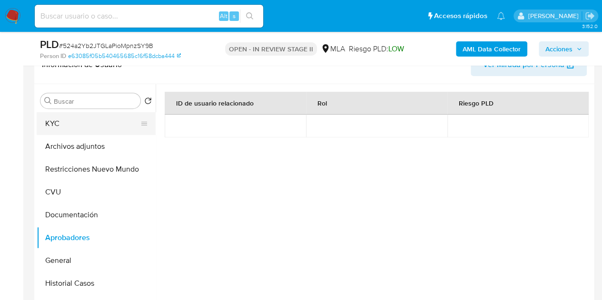
click at [87, 125] on button "KYC" at bounding box center [92, 123] width 111 height 23
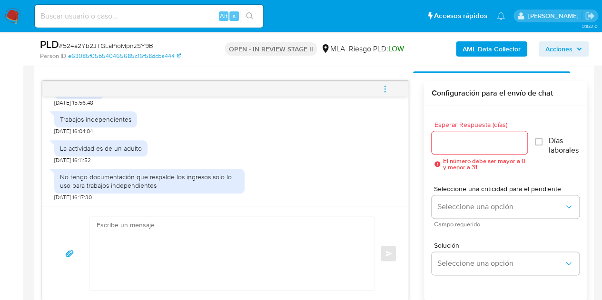
scroll to position [546, 0]
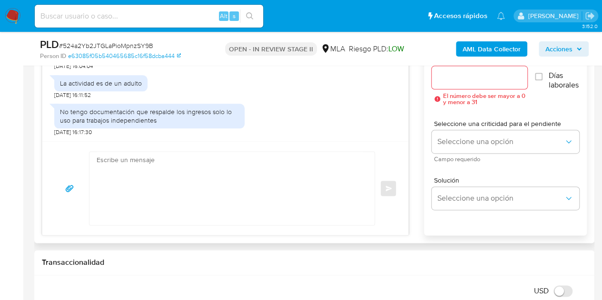
click at [259, 161] on textarea at bounding box center [230, 188] width 266 height 73
paste textarea "Hola, Muchas gracias por la respuesta. Analizamos tu caso y notamos que la info…"
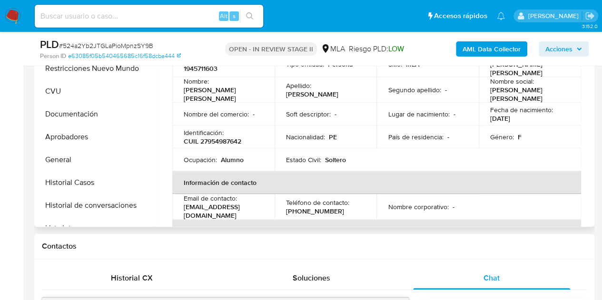
scroll to position [262, 0]
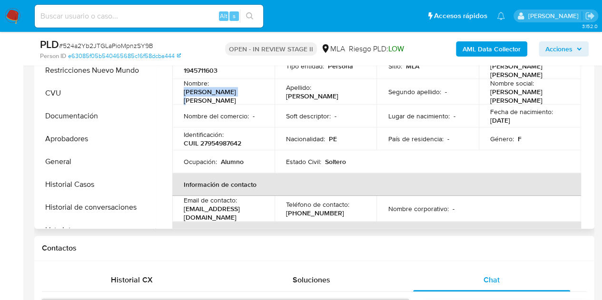
drag, startPoint x: 183, startPoint y: 97, endPoint x: 233, endPoint y: 97, distance: 50.0
click at [233, 97] on div "Nombre : Flavia Fernanda" at bounding box center [223, 92] width 79 height 26
copy p "[PERSON_NAME] [PERSON_NAME]"
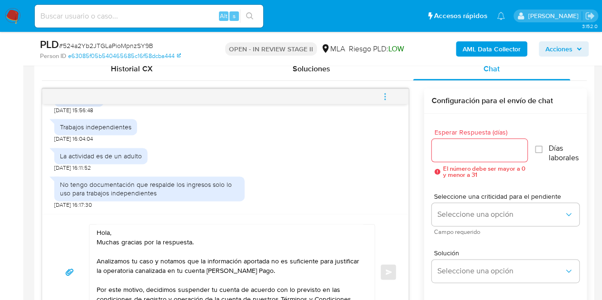
scroll to position [503, 0]
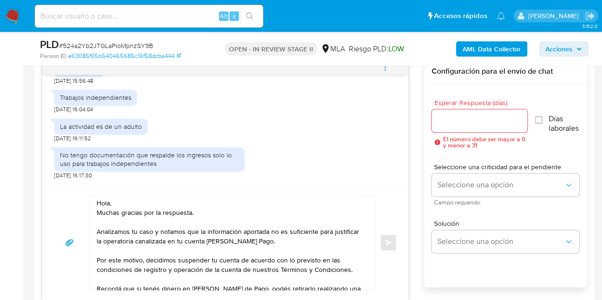
click at [108, 201] on textarea "Hola, Muchas gracias por la respuesta. Analizamos tu caso y notamos que la info…" at bounding box center [230, 242] width 266 height 95
paste textarea "Flavia Fernanda"
click at [227, 214] on textarea "Hola Flavia Fernanda, Muchas gracias por la respuesta. Analizamos tu caso y not…" at bounding box center [230, 242] width 266 height 95
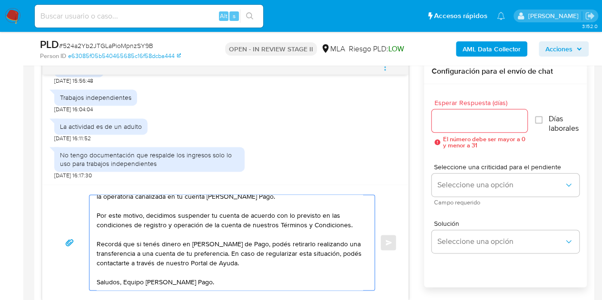
scroll to position [49, 0]
drag, startPoint x: 260, startPoint y: 256, endPoint x: 232, endPoint y: 248, distance: 29.8
click at [232, 248] on textarea "Hola Flavia Fernanda, Muchas gracias por la respuesta. Analizamos tu caso y not…" at bounding box center [230, 242] width 266 height 95
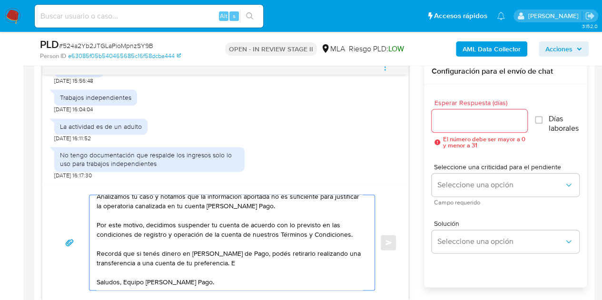
scroll to position [45, 0]
click at [235, 264] on textarea "Hola Flavia Fernanda, Muchas gracias por la respuesta. Analizamos tu caso y not…" at bounding box center [230, 242] width 266 height 95
click at [227, 278] on textarea "Hola Flavia Fernanda, Muchas gracias por la respuesta. Analizamos tu caso y not…" at bounding box center [230, 242] width 266 height 95
type textarea "Hola Flavia Fernanda, Muchas gracias por la respuesta. Analizamos tu caso y not…"
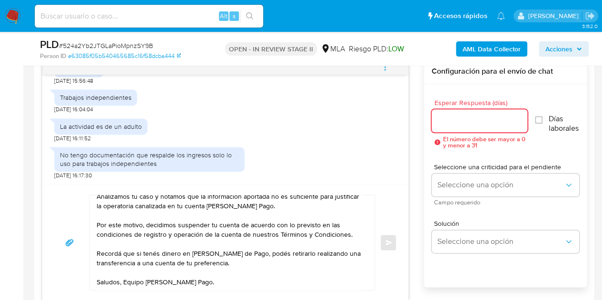
click at [473, 119] on input "Esperar Respuesta (días)" at bounding box center [480, 121] width 96 height 12
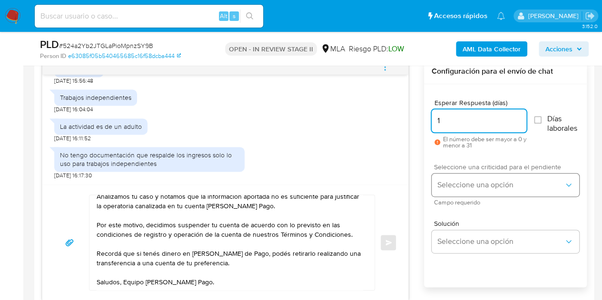
type input "1"
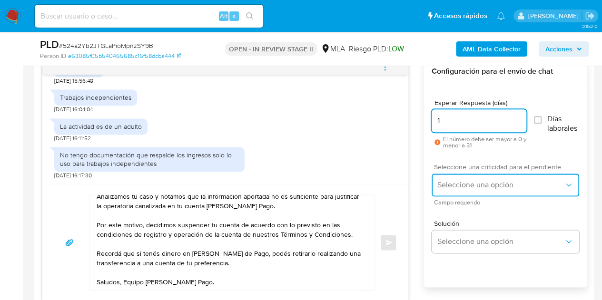
click at [456, 193] on button "Seleccione una opción" at bounding box center [506, 185] width 148 height 23
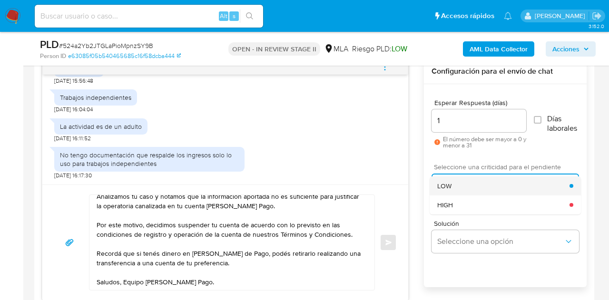
click at [457, 190] on div "LOW" at bounding box center [503, 186] width 132 height 19
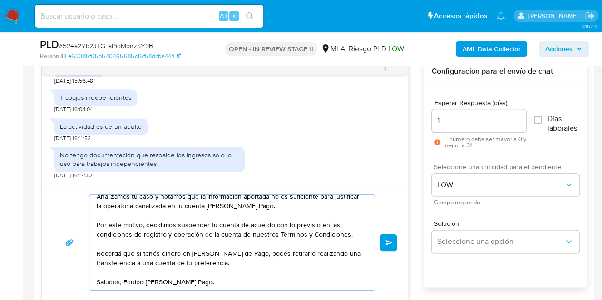
click at [394, 242] on button "Enviar" at bounding box center [388, 242] width 17 height 17
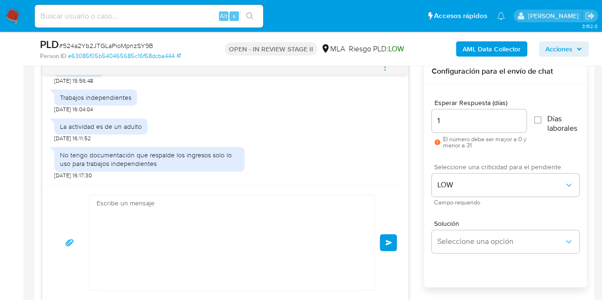
scroll to position [948, 0]
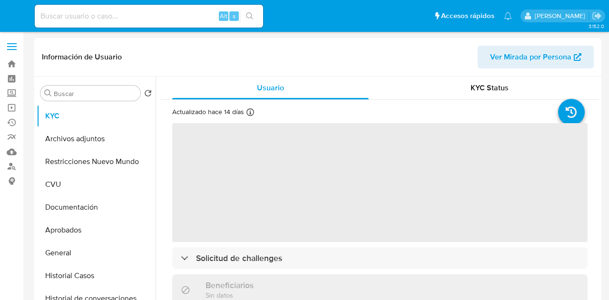
select select "10"
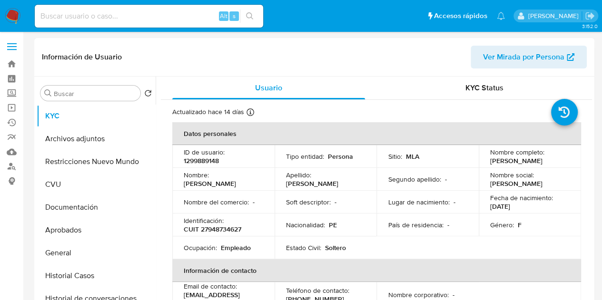
click at [229, 234] on p "CUIT 27948734627" at bounding box center [213, 229] width 58 height 9
copy p "27948734627"
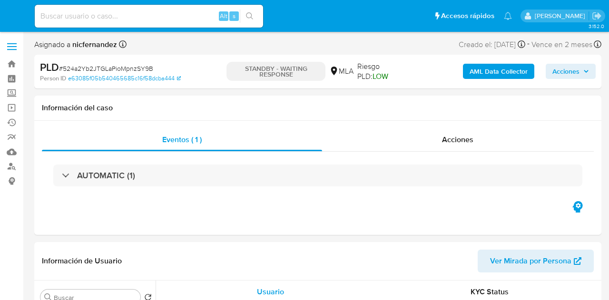
select select "10"
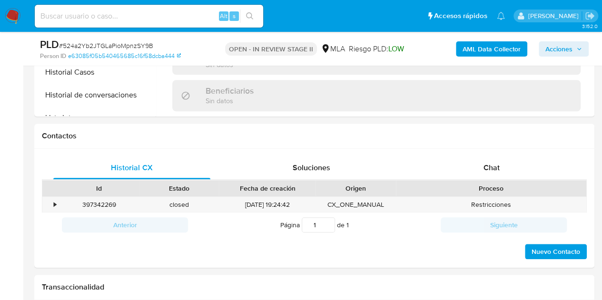
scroll to position [412, 0]
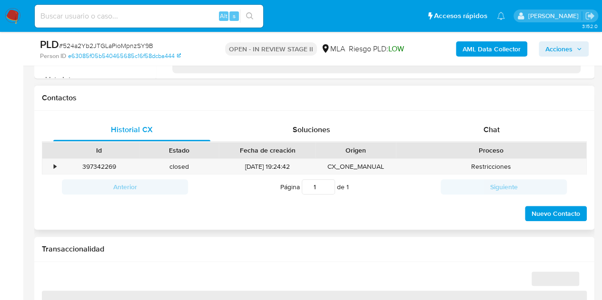
click at [502, 142] on div "Id Estado Fecha de creación Origen Proceso" at bounding box center [314, 150] width 545 height 17
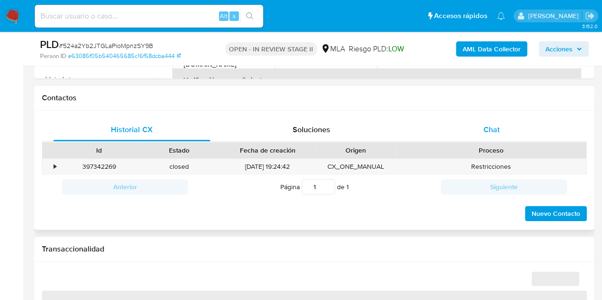
click at [498, 135] on div "Chat" at bounding box center [491, 129] width 157 height 23
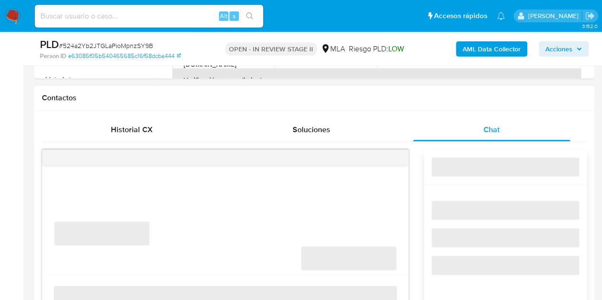
select select "10"
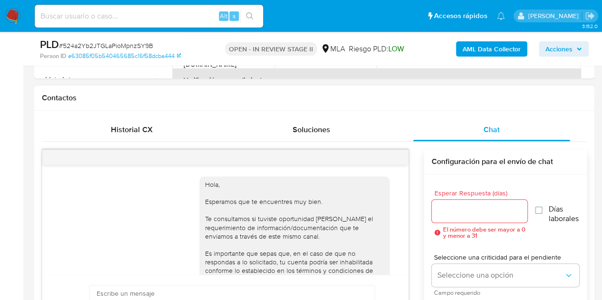
scroll to position [514, 0]
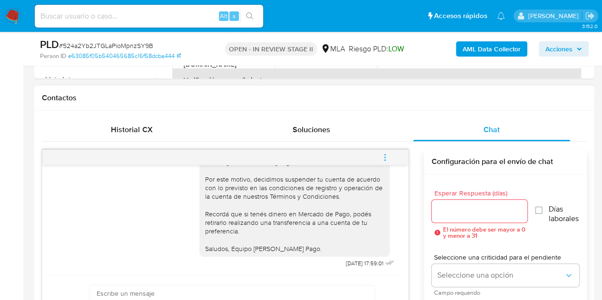
click at [384, 157] on icon "menu-action" at bounding box center [385, 157] width 9 height 9
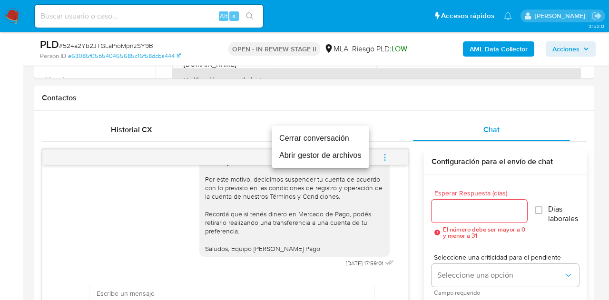
click at [343, 136] on li "Cerrar conversación" at bounding box center [321, 138] width 98 height 17
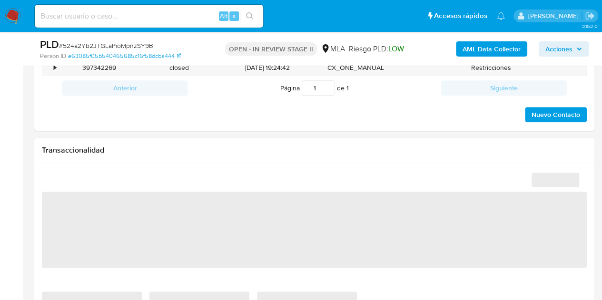
scroll to position [428, 0]
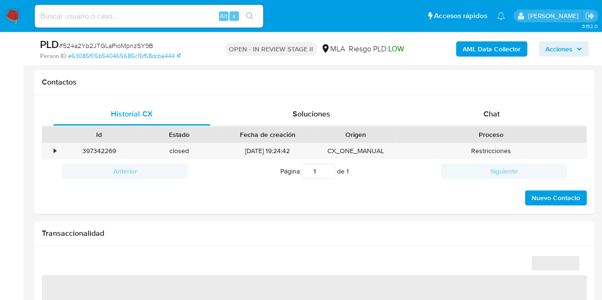
select select "10"
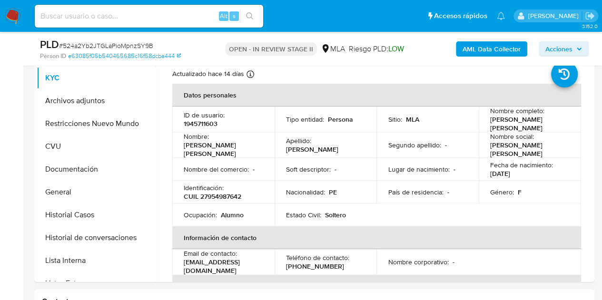
scroll to position [217, 0]
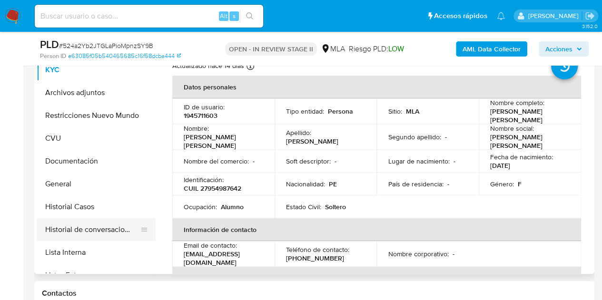
click at [101, 233] on button "Historial de conversaciones" at bounding box center [92, 229] width 111 height 23
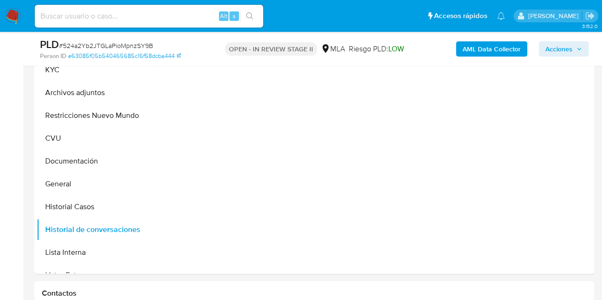
scroll to position [186, 0]
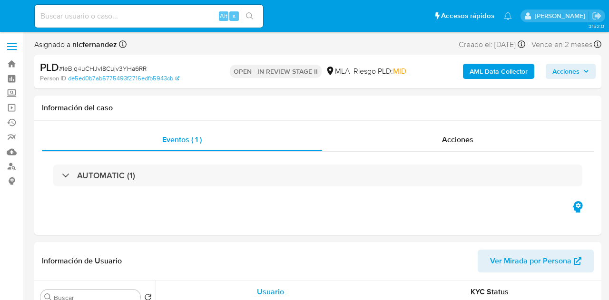
select select "10"
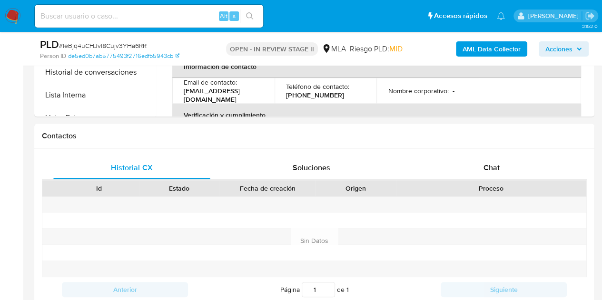
scroll to position [389, 0]
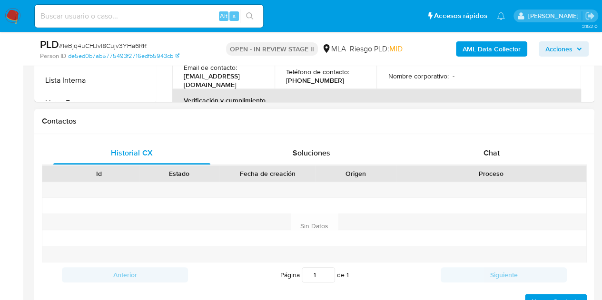
click at [518, 140] on div "Historial CX Soluciones Chat Id Estado Fecha de creación Origen Proceso Anterio…" at bounding box center [314, 226] width 560 height 184
click at [515, 148] on div "Chat" at bounding box center [491, 153] width 157 height 23
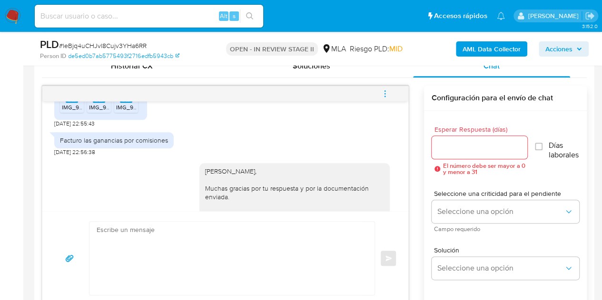
scroll to position [711, 0]
click at [132, 68] on span "Historial CX" at bounding box center [131, 65] width 41 height 11
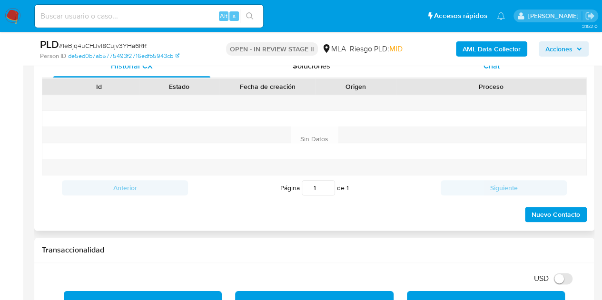
drag, startPoint x: 489, startPoint y: 71, endPoint x: 563, endPoint y: 86, distance: 75.8
click at [489, 71] on div "Chat" at bounding box center [491, 66] width 157 height 23
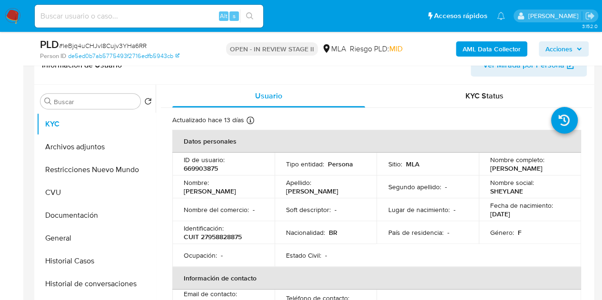
scroll to position [153, 0]
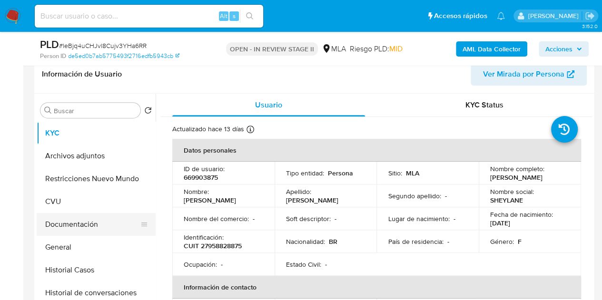
click at [73, 217] on button "Documentación" at bounding box center [92, 224] width 111 height 23
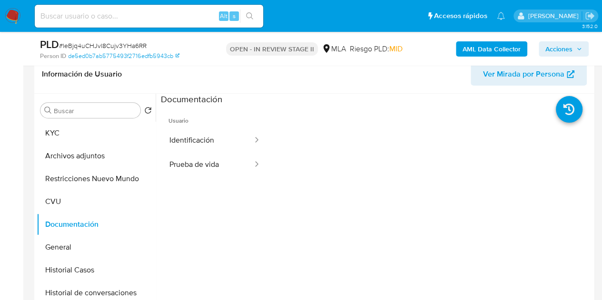
click at [215, 178] on ul "Usuario Identificación Prueba de vida" at bounding box center [215, 243] width 108 height 274
click at [209, 164] on button "Prueba de vida" at bounding box center [207, 165] width 93 height 24
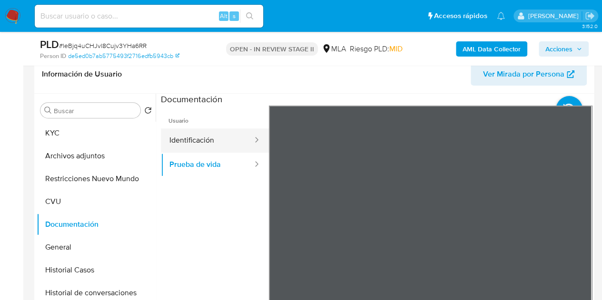
click at [186, 139] on button "Identificación" at bounding box center [207, 140] width 93 height 24
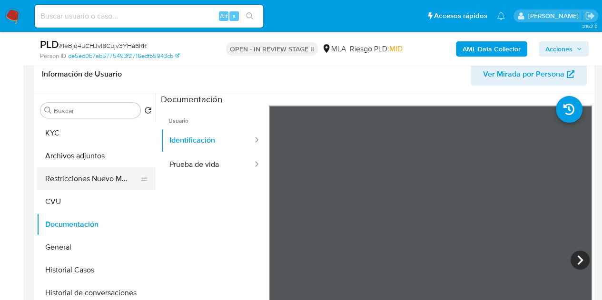
click at [49, 177] on button "Restricciones Nuevo Mundo" at bounding box center [92, 179] width 111 height 23
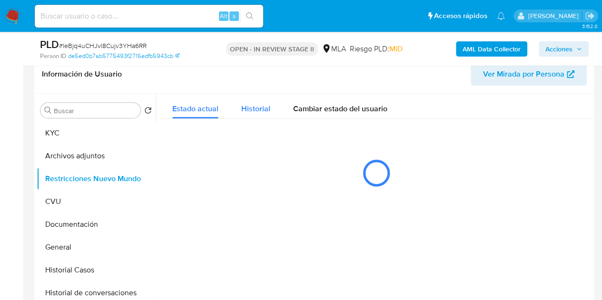
click at [254, 104] on span "Historial" at bounding box center [255, 108] width 29 height 11
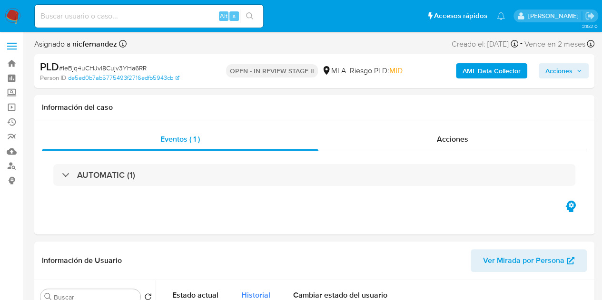
scroll to position [0, 0]
click at [516, 259] on span "Ver Mirada por Persona" at bounding box center [523, 261] width 81 height 23
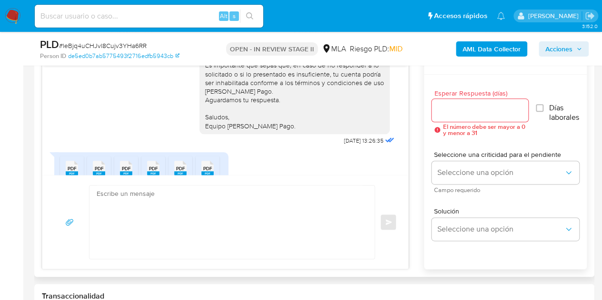
scroll to position [1015, 0]
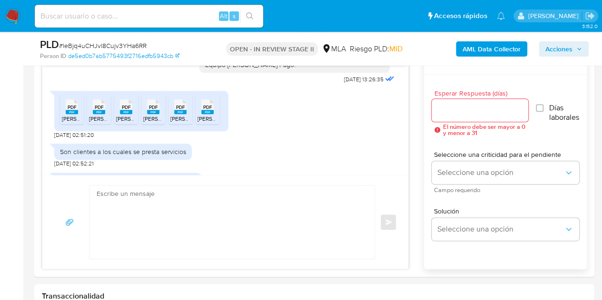
click at [58, 129] on div "PDF PDF Bruno - Junio 2025.pdf PDF PDF Bruno - Julio 2025.pdf PDF PDF Cano - Ju…" at bounding box center [141, 111] width 174 height 40
click at [63, 115] on div "PDF PDF" at bounding box center [72, 106] width 20 height 19
click at [93, 114] on rect at bounding box center [99, 112] width 12 height 4
click at [126, 114] on rect at bounding box center [126, 112] width 12 height 4
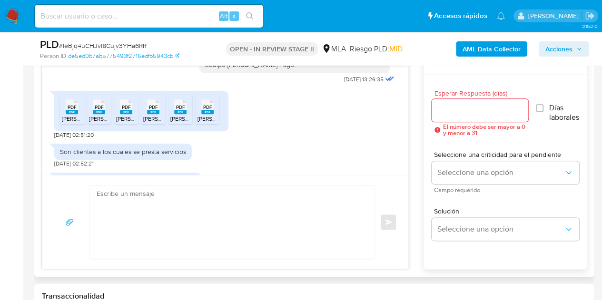
click at [160, 115] on div "PDF PDF" at bounding box center [153, 106] width 20 height 19
click at [183, 114] on rect at bounding box center [180, 112] width 12 height 4
click at [210, 110] on span "PDF" at bounding box center [207, 107] width 9 height 6
click at [208, 160] on div "Son clientes a los cuales se presta servicios 31/07/2025 02:52:21" at bounding box center [225, 153] width 342 height 29
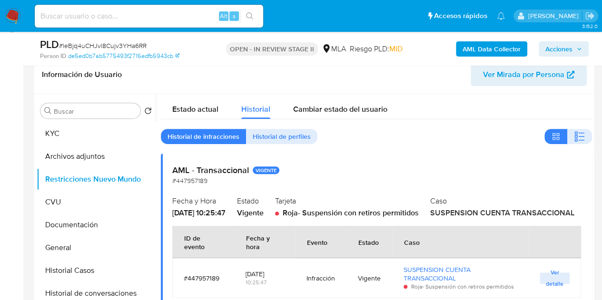
scroll to position [133, 0]
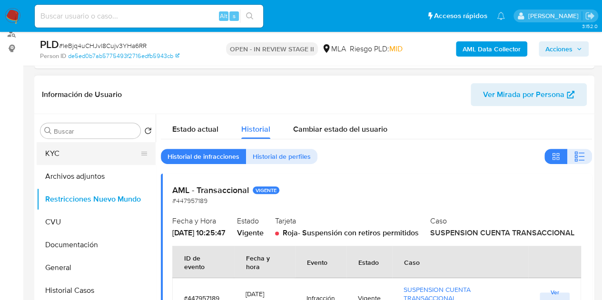
click at [93, 158] on button "KYC" at bounding box center [92, 153] width 111 height 23
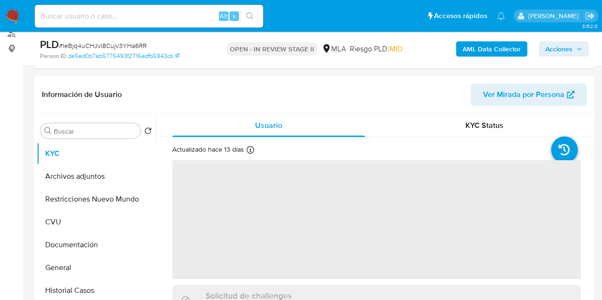
scroll to position [178, 0]
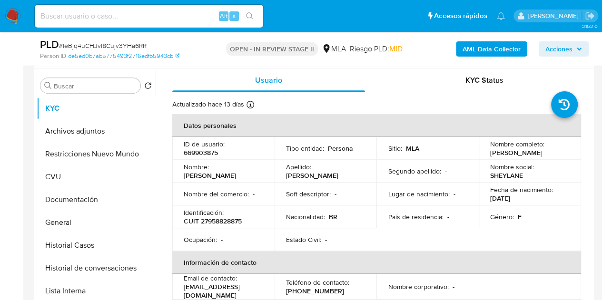
drag, startPoint x: 186, startPoint y: 180, endPoint x: 248, endPoint y: 184, distance: 62.9
click at [248, 183] on td "Nombre : Sheylane Thamyris" at bounding box center [223, 171] width 102 height 23
copy p "Sheylane Thamyris"
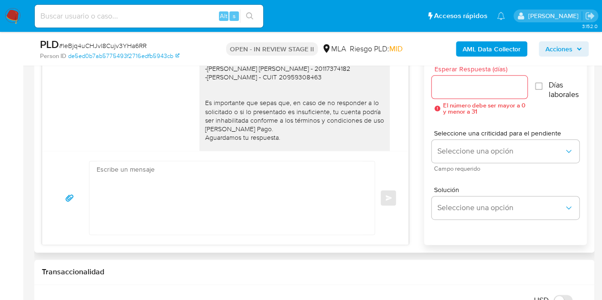
scroll to position [541, 0]
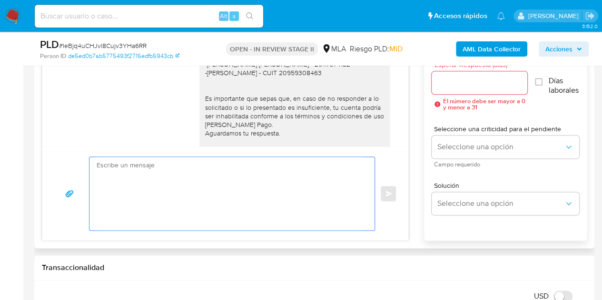
click at [284, 174] on textarea at bounding box center [230, 193] width 266 height 73
paste textarea "Hola Sheylane Thamyris, Muchas gracias por la respuesta. Analizamos tu caso y n…"
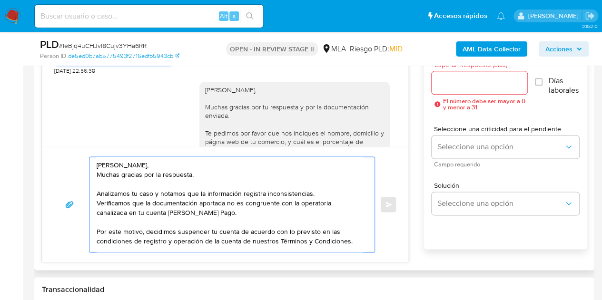
scroll to position [45, 0]
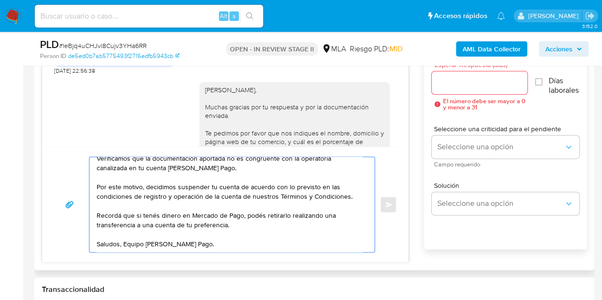
type textarea "Hola Sheylane Thamyris, Muchas gracias por la respuesta. Analizamos tu caso y n…"
click at [457, 79] on input "Esperar Respuesta (días)" at bounding box center [480, 83] width 96 height 12
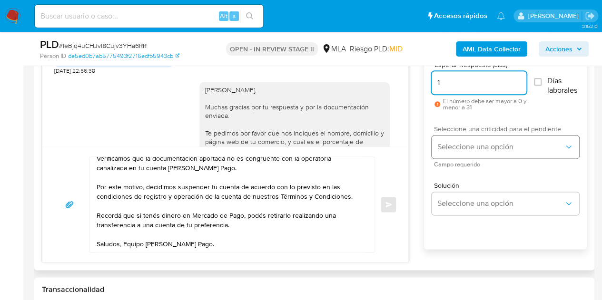
type input "1"
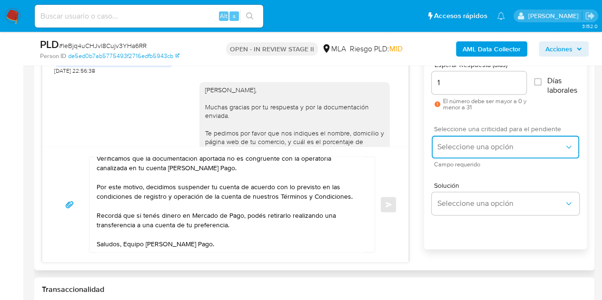
click at [449, 149] on span "Seleccione una opción" at bounding box center [500, 147] width 127 height 10
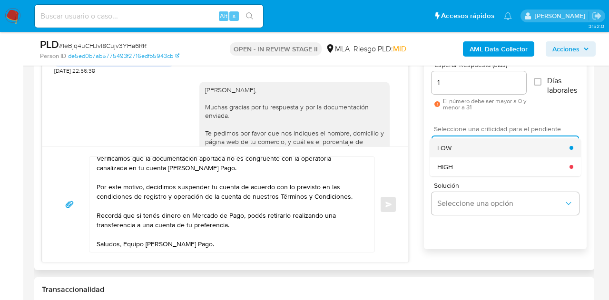
click at [451, 149] on span "LOW" at bounding box center [444, 148] width 14 height 9
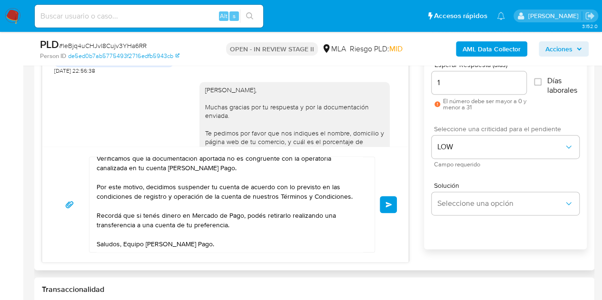
click at [407, 173] on div "Hola Sheylane Thamyris, Muchas gracias por la respuesta. Analizamos tu caso y n…" at bounding box center [225, 205] width 366 height 116
click at [392, 196] on button "Enviar" at bounding box center [388, 204] width 17 height 17
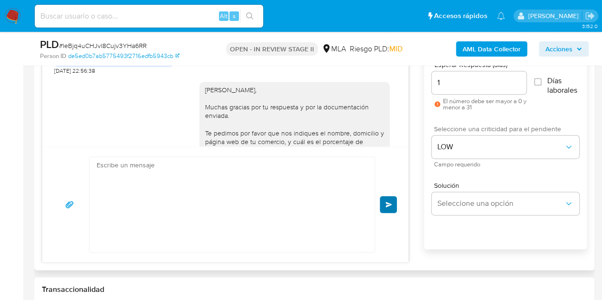
scroll to position [1277, 0]
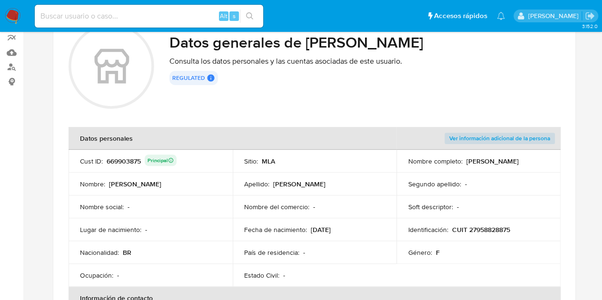
scroll to position [142, 0]
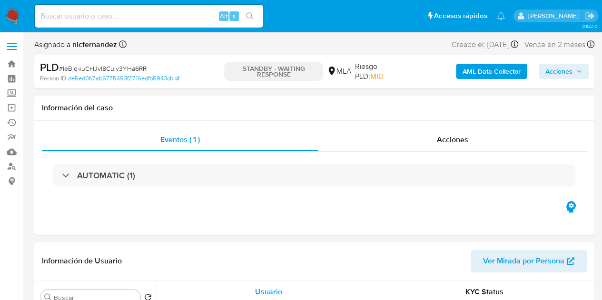
select select "10"
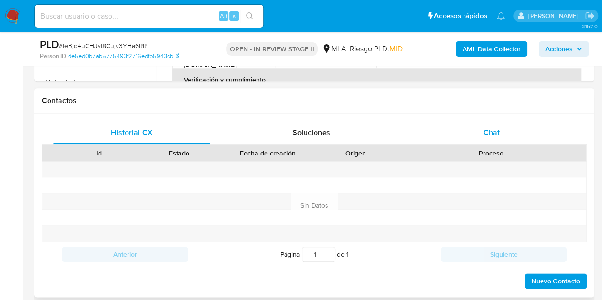
select select "10"
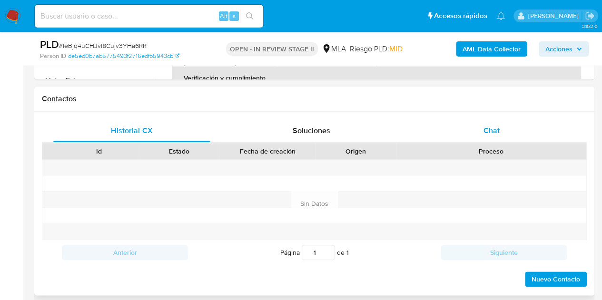
click at [494, 133] on span "Chat" at bounding box center [491, 130] width 16 height 11
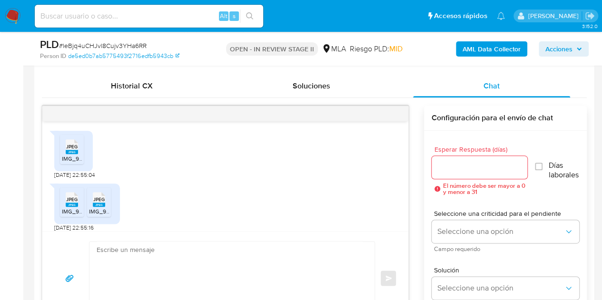
scroll to position [739, 0]
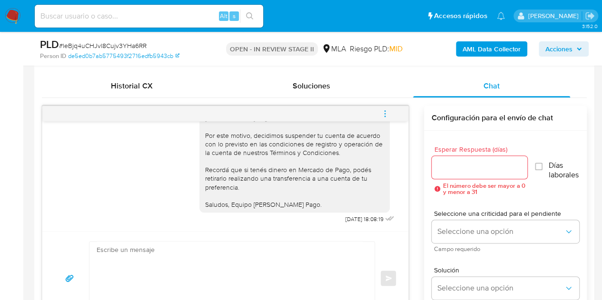
click at [384, 110] on icon "menu-action" at bounding box center [384, 110] width 1 height 1
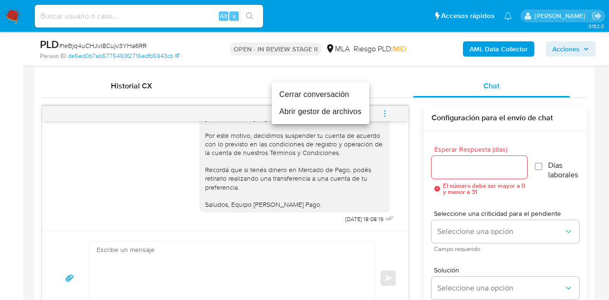
click at [330, 94] on li "Cerrar conversación" at bounding box center [321, 94] width 98 height 17
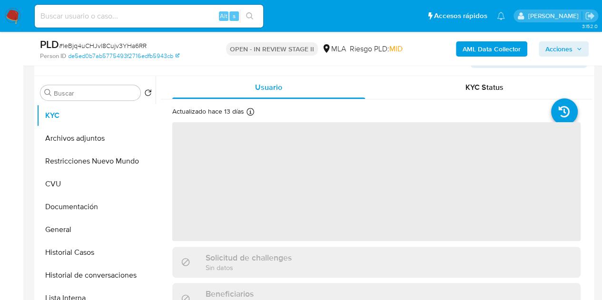
scroll to position [174, 0]
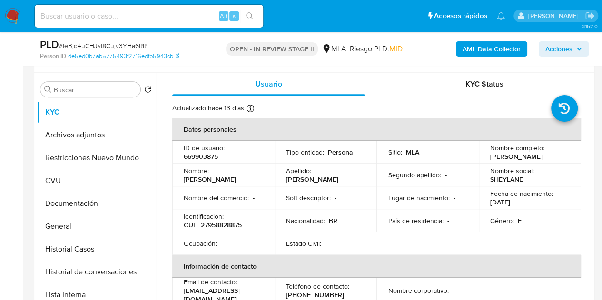
select select "10"
click at [87, 272] on button "Historial de conversaciones" at bounding box center [92, 272] width 111 height 23
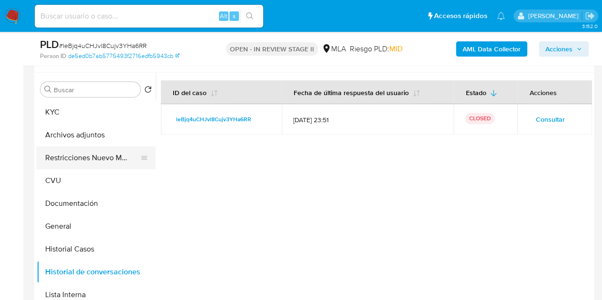
click at [67, 158] on button "Restricciones Nuevo Mundo" at bounding box center [92, 158] width 111 height 23
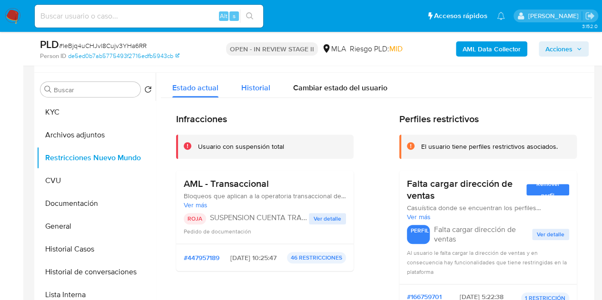
click at [251, 84] on span "Historial" at bounding box center [255, 87] width 29 height 11
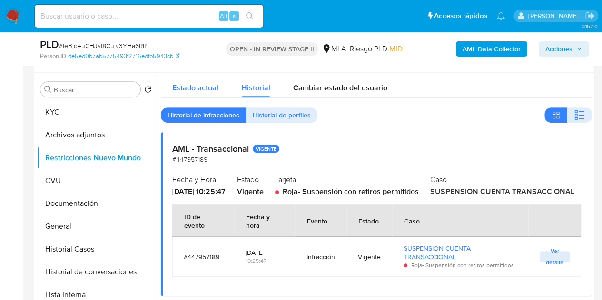
click at [219, 85] on button "Estado actual" at bounding box center [195, 85] width 69 height 25
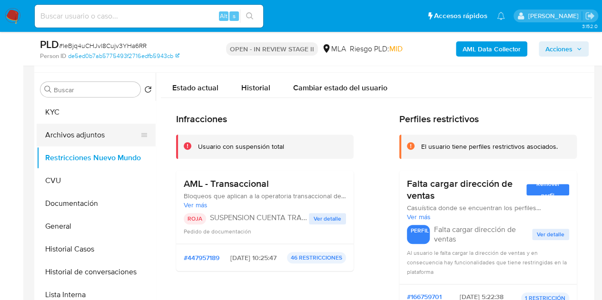
click at [69, 143] on button "Archivos adjuntos" at bounding box center [92, 135] width 111 height 23
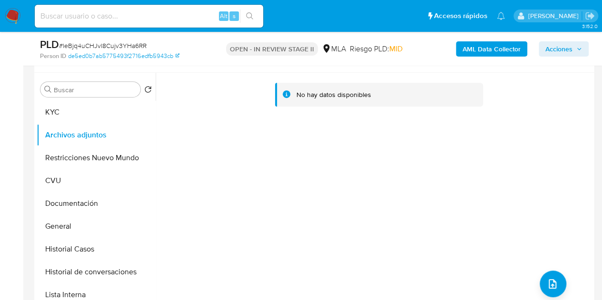
click at [246, 138] on div "No hay datos disponibles" at bounding box center [374, 195] width 436 height 244
click at [66, 125] on button "Archivos adjuntos" at bounding box center [92, 135] width 111 height 23
click at [67, 118] on button "KYC" at bounding box center [92, 112] width 111 height 23
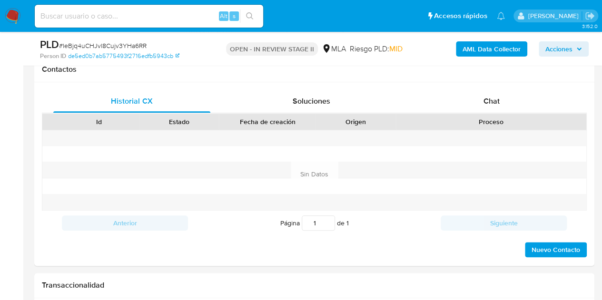
scroll to position [469, 0]
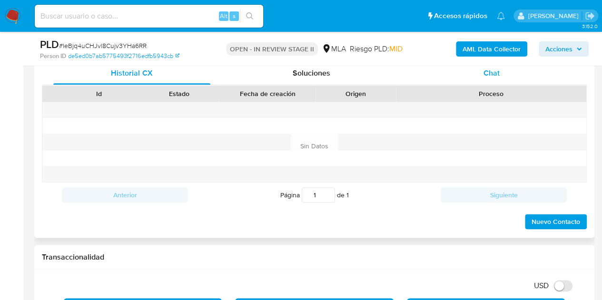
click at [503, 74] on div "Chat" at bounding box center [491, 73] width 157 height 23
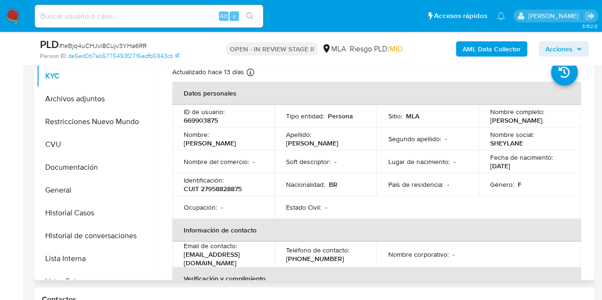
scroll to position [206, 0]
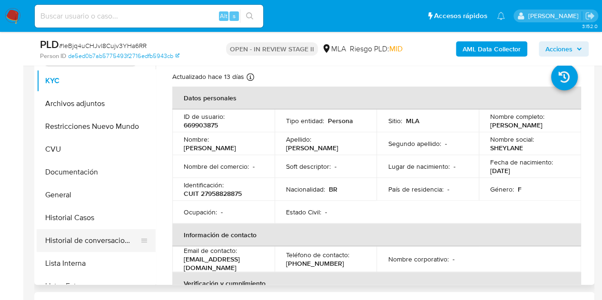
click at [76, 242] on button "Historial de conversaciones" at bounding box center [92, 240] width 111 height 23
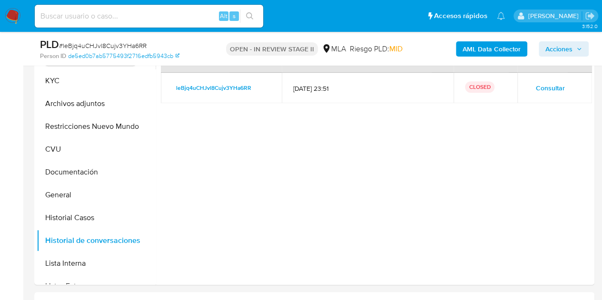
scroll to position [165, 0]
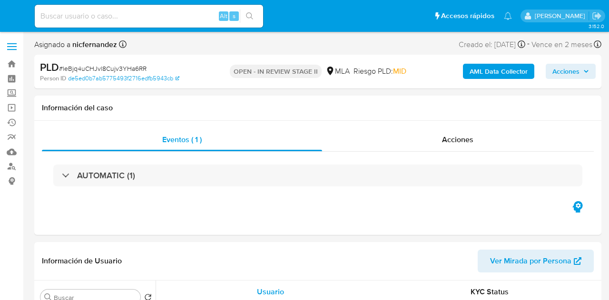
select select "10"
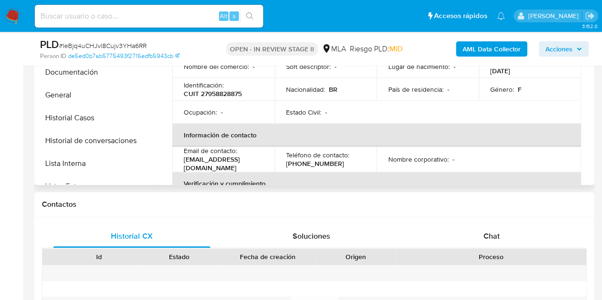
scroll to position [312, 0]
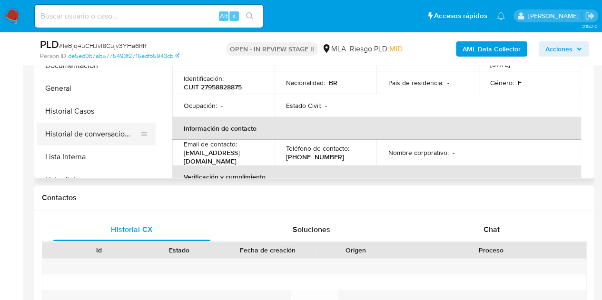
click at [85, 141] on button "Historial de conversaciones" at bounding box center [92, 134] width 111 height 23
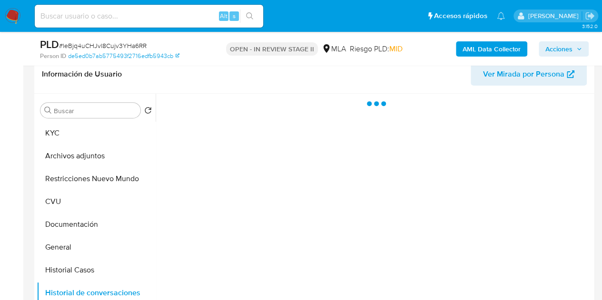
scroll to position [151, 0]
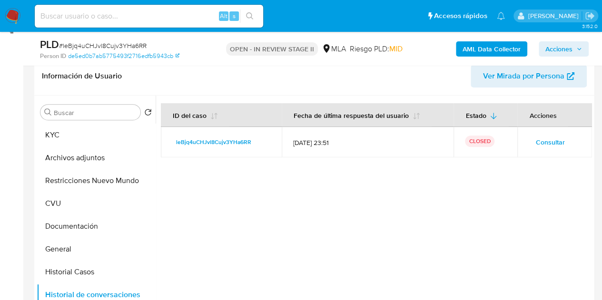
click at [297, 198] on div at bounding box center [374, 218] width 436 height 244
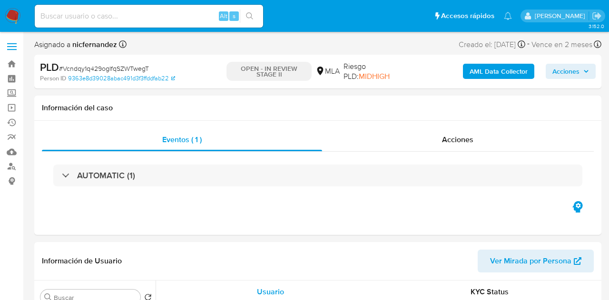
select select "10"
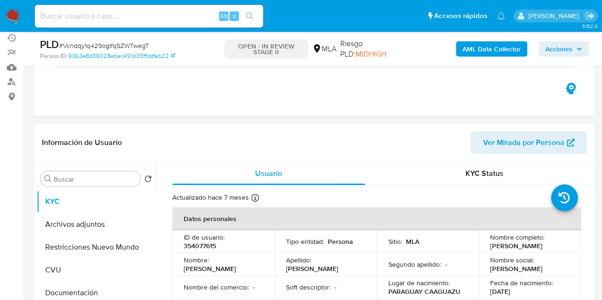
scroll to position [104, 0]
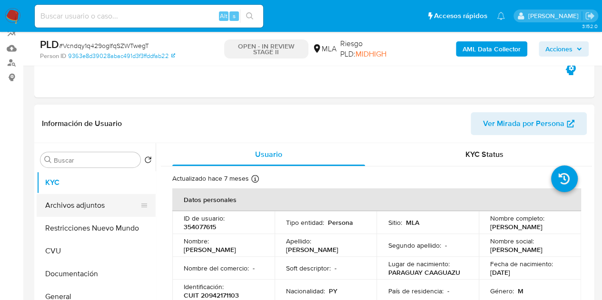
click at [71, 210] on button "Archivos adjuntos" at bounding box center [92, 205] width 111 height 23
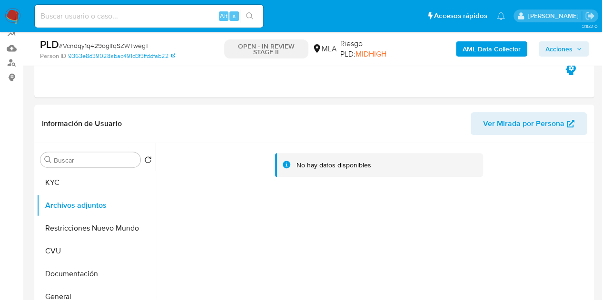
click at [486, 50] on b "AML Data Collector" at bounding box center [492, 48] width 58 height 15
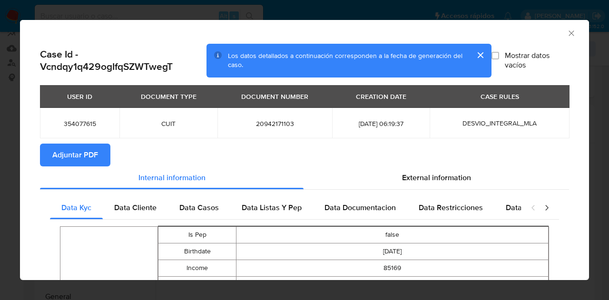
click at [79, 158] on span "Adjuntar PDF" at bounding box center [75, 155] width 46 height 21
click at [569, 32] on icon "Cerrar ventana" at bounding box center [571, 32] width 5 height 5
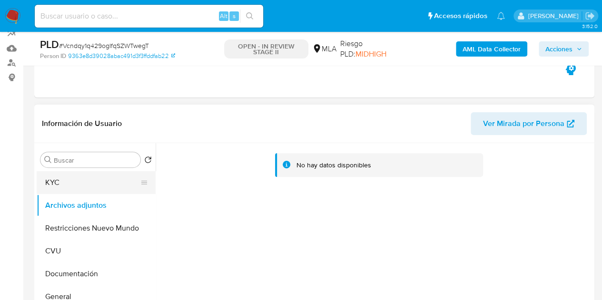
click at [51, 185] on button "KYC" at bounding box center [92, 182] width 111 height 23
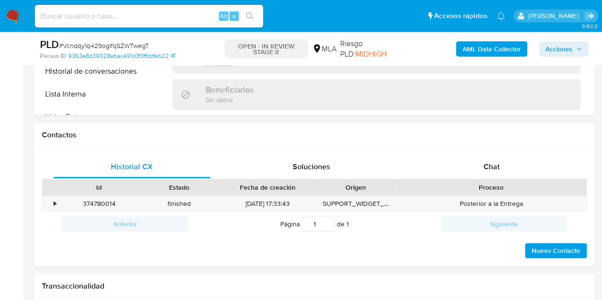
scroll to position [401, 0]
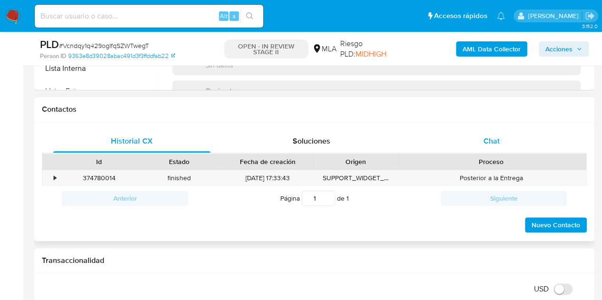
click at [506, 151] on div "Chat" at bounding box center [491, 141] width 157 height 23
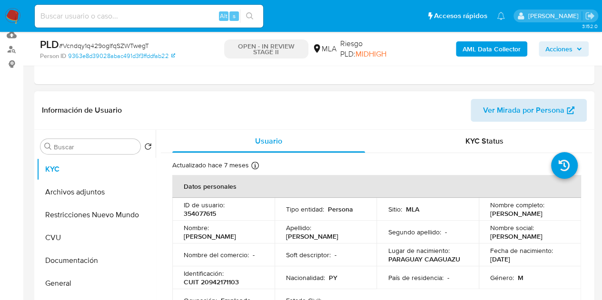
scroll to position [115, 0]
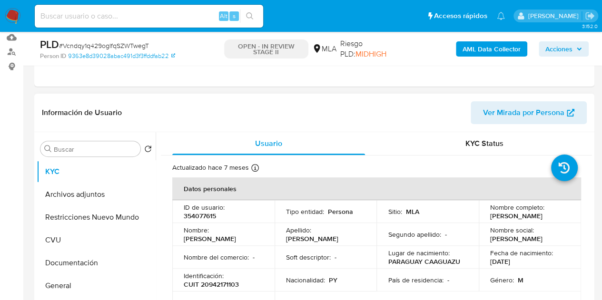
click at [521, 106] on span "Ver Mirada por Persona" at bounding box center [523, 112] width 81 height 23
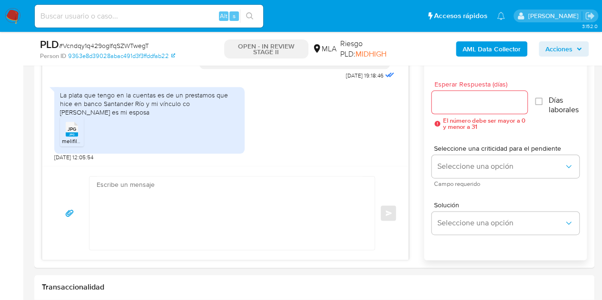
scroll to position [507, 0]
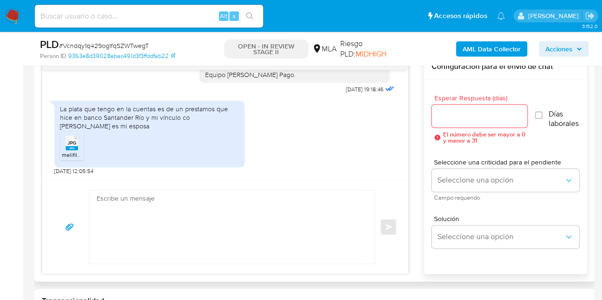
drag, startPoint x: 60, startPoint y: 111, endPoint x: 114, endPoint y: 123, distance: 55.6
click at [114, 123] on div "La plata que tengo en la cuentas es de un prestamos que hice en banco Santander…" at bounding box center [149, 118] width 179 height 26
copy div "La plata que tengo en la cuentas es de un prestamos que hice en banco Santander…"
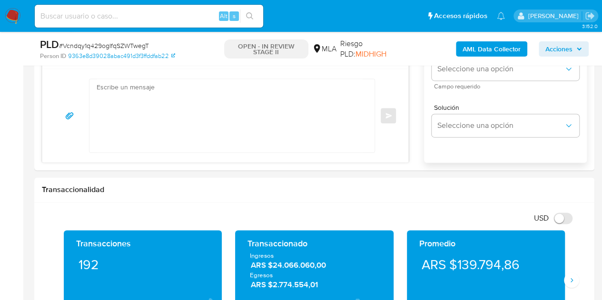
scroll to position [530, 0]
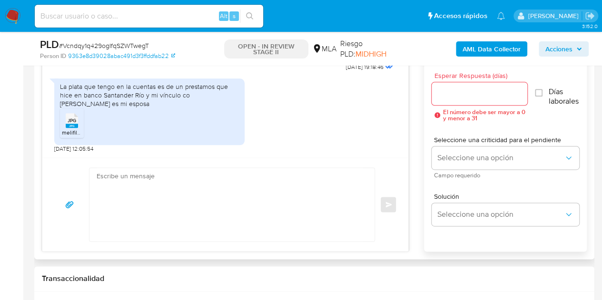
click at [326, 137] on div "La plata que tengo en la cuentas es de un prestamos que hice en banco Santander…" at bounding box center [225, 113] width 342 height 79
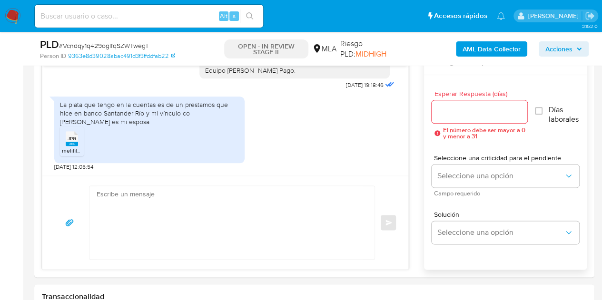
scroll to position [496, 0]
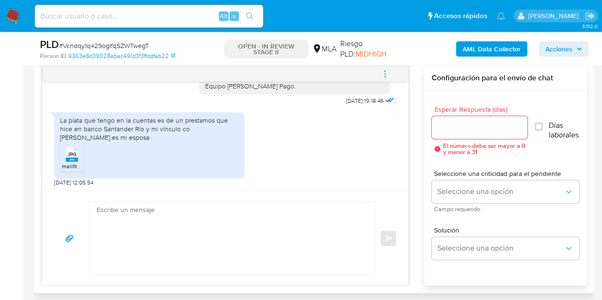
click at [328, 235] on textarea at bounding box center [230, 238] width 266 height 73
paste textarea "Hola, ¡Muchas gracias por tu respuesta! Confirmamos la recepción de la document…"
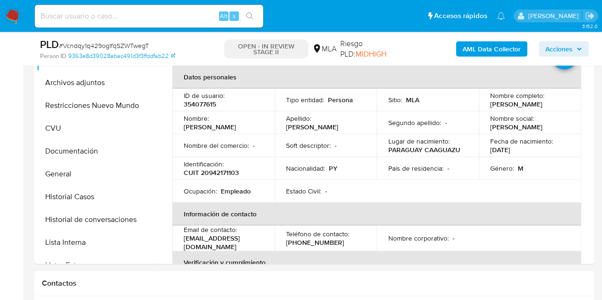
scroll to position [199, 0]
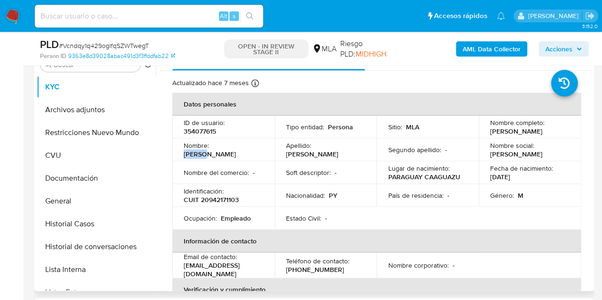
drag, startPoint x: 213, startPoint y: 154, endPoint x: 262, endPoint y: 151, distance: 48.6
click at [262, 151] on td "Nombre : Andres" at bounding box center [223, 149] width 102 height 23
copy p "Andres"
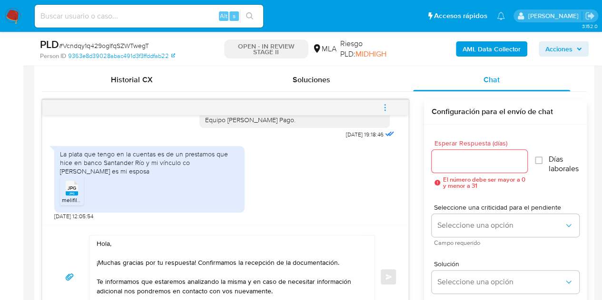
scroll to position [550, 0]
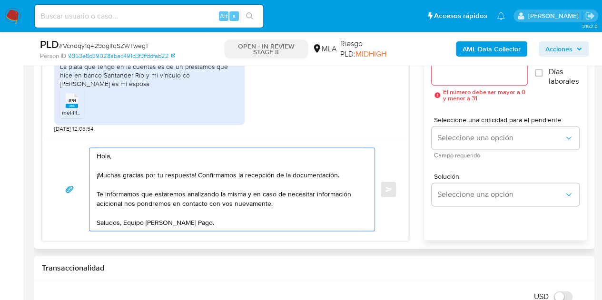
click at [110, 157] on textarea "Hola, ¡Muchas gracias por tu respuesta! Confirmamos la recepción de la document…" at bounding box center [230, 189] width 266 height 83
paste textarea "Andres"
click at [156, 156] on textarea "Hola Andres, ¡Muchas gracias por tu respuesta! Confirmamos la recepción de la d…" at bounding box center [230, 189] width 266 height 83
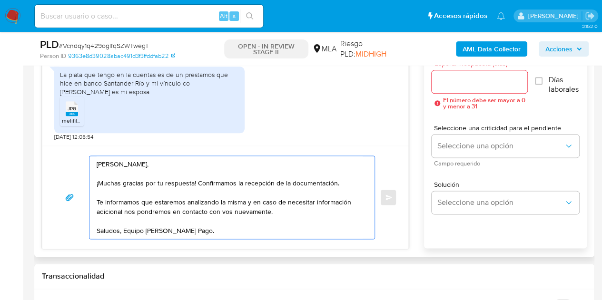
scroll to position [539, 0]
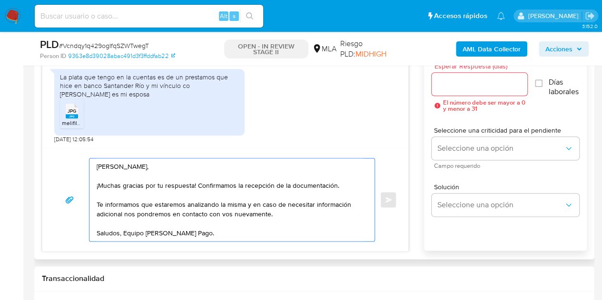
type textarea "Hola Andrés, ¡Muchas gracias por tu respuesta! Confirmamos la recepción de la d…"
click at [486, 84] on input "Esperar Respuesta (días)" at bounding box center [480, 84] width 96 height 12
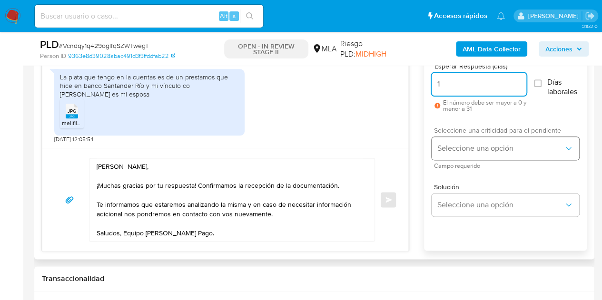
type input "1"
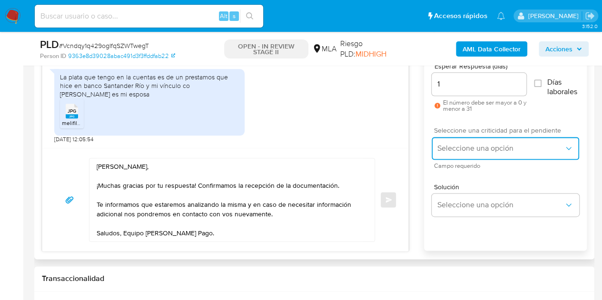
click at [463, 140] on button "Seleccione una opción" at bounding box center [506, 148] width 148 height 23
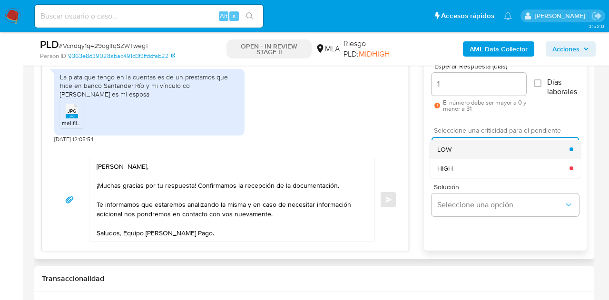
click at [462, 143] on div "LOW" at bounding box center [503, 149] width 132 height 19
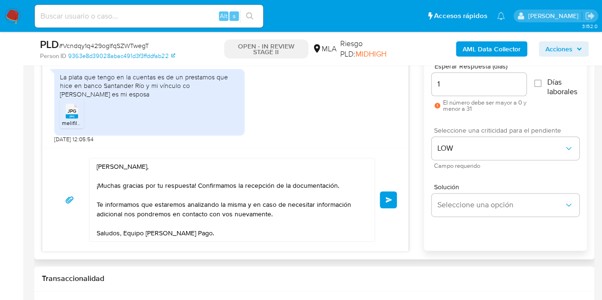
click at [270, 227] on textarea "Hola Andrés, ¡Muchas gracias por tu respuesta! Confirmamos la recepción de la d…" at bounding box center [230, 199] width 266 height 83
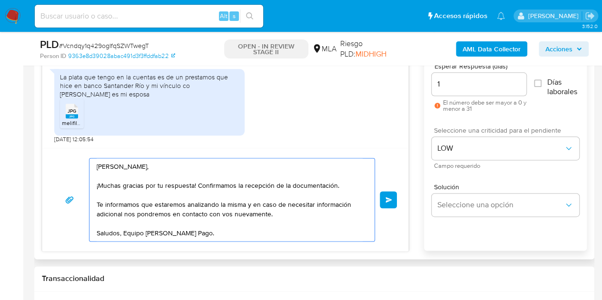
click at [389, 194] on button "Enviar" at bounding box center [388, 199] width 17 height 17
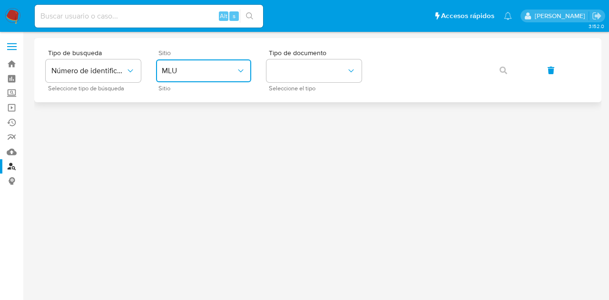
click at [219, 69] on span "MLU" at bounding box center [199, 71] width 74 height 10
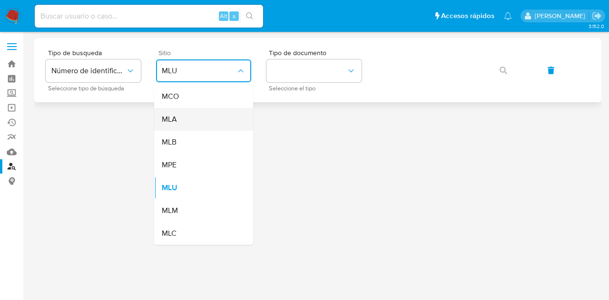
click at [211, 118] on div "MLA" at bounding box center [201, 119] width 78 height 23
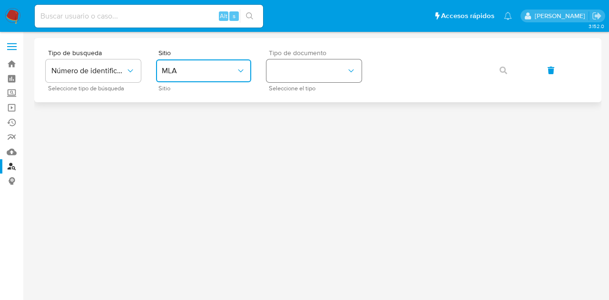
click at [289, 71] on button "identificationType" at bounding box center [313, 70] width 95 height 23
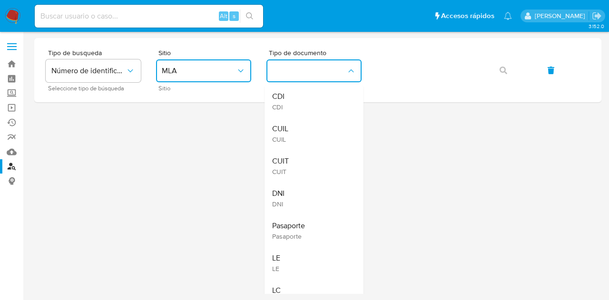
click at [298, 132] on div "CUIL CUIL" at bounding box center [311, 134] width 78 height 32
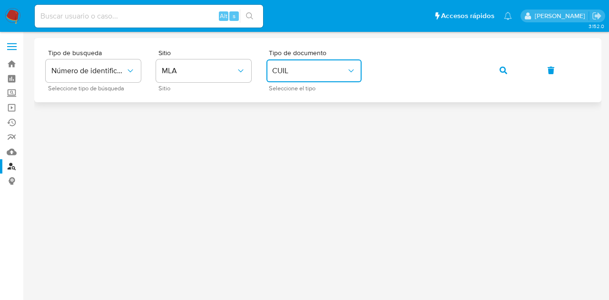
click at [493, 69] on button "button" at bounding box center [503, 70] width 32 height 23
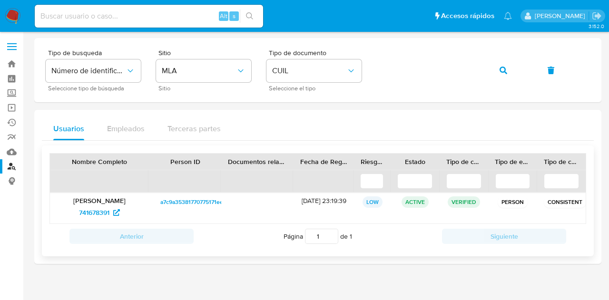
click at [194, 205] on span "a7c9a35381770775171eeff470fd0081" at bounding box center [207, 202] width 94 height 11
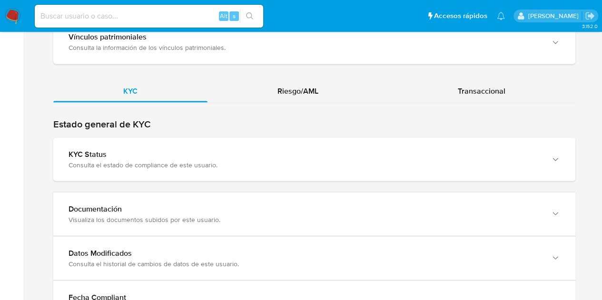
scroll to position [933, 0]
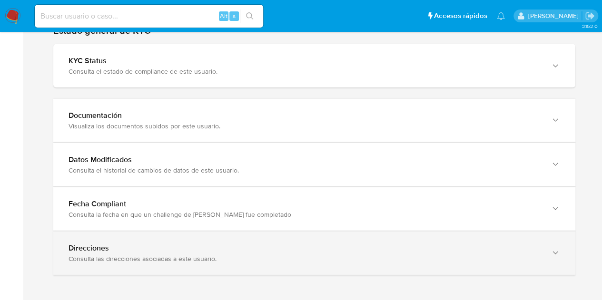
click at [532, 234] on div "Direcciones Consulta las direcciones asociadas a este usuario." at bounding box center [314, 253] width 522 height 43
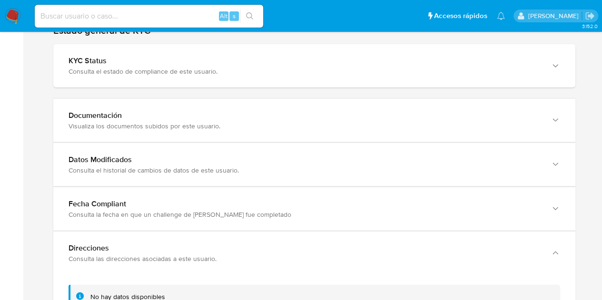
scroll to position [990, 0]
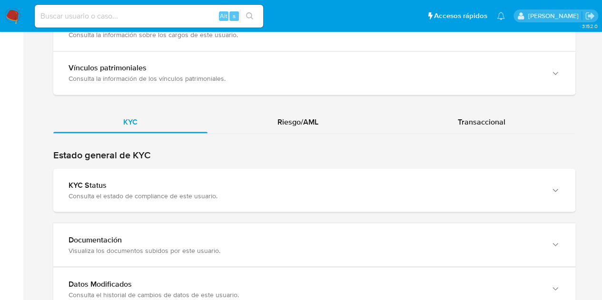
scroll to position [933, 0]
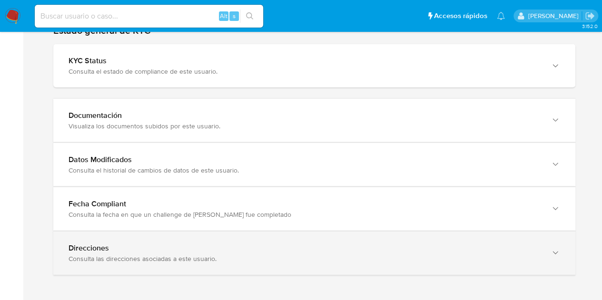
click at [552, 248] on icon "button" at bounding box center [556, 253] width 10 height 10
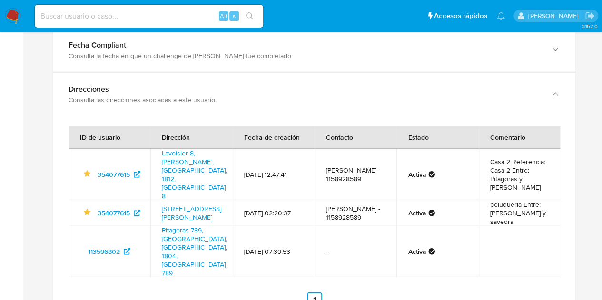
scroll to position [1093, 0]
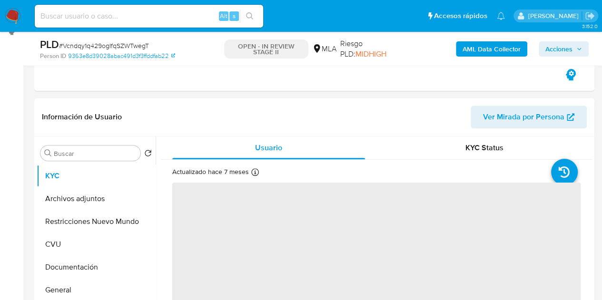
scroll to position [231, 0]
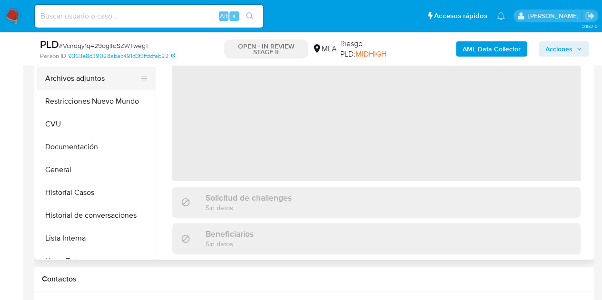
click at [81, 73] on button "Archivos adjuntos" at bounding box center [92, 78] width 111 height 23
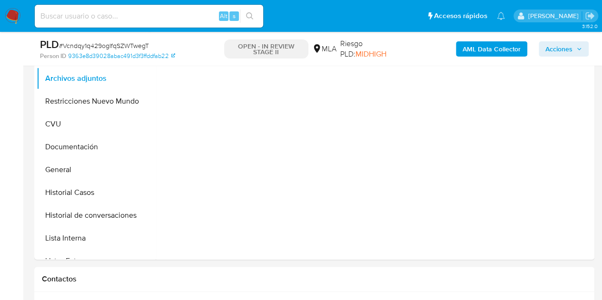
select select "10"
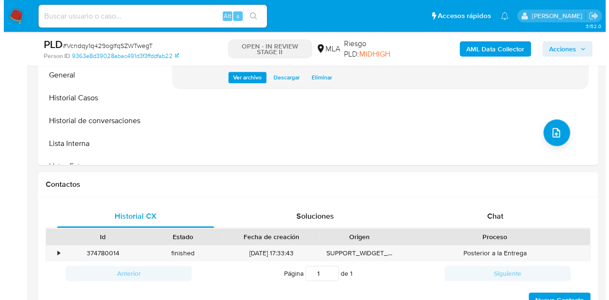
scroll to position [300, 0]
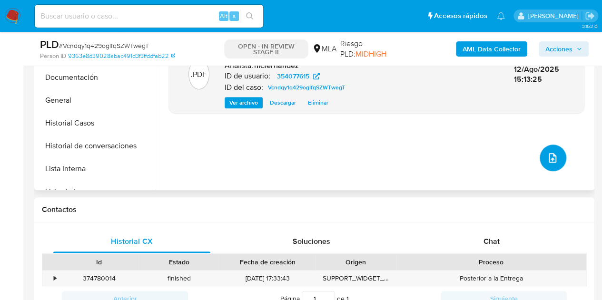
click at [555, 161] on button "upload-file" at bounding box center [553, 158] width 27 height 27
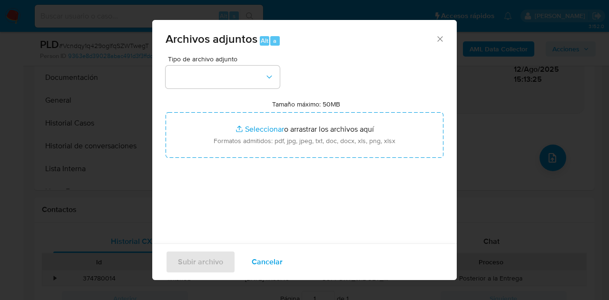
click at [282, 73] on div "Tipo de archivo adjunto Tamaño máximo: 50MB Seleccionar archivos Seleccionar o …" at bounding box center [305, 168] width 278 height 225
drag, startPoint x: 267, startPoint y: 79, endPoint x: 270, endPoint y: 86, distance: 7.7
click at [267, 79] on icon "button" at bounding box center [270, 77] width 10 height 10
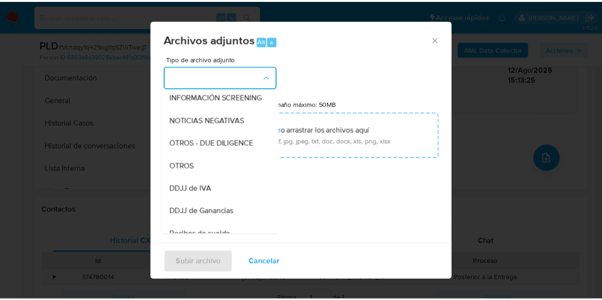
scroll to position [155, 0]
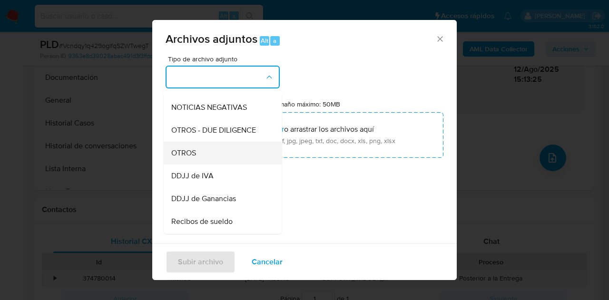
click at [220, 165] on div "OTROS" at bounding box center [219, 153] width 97 height 23
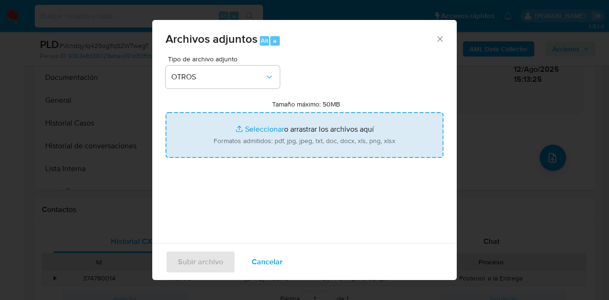
click at [233, 131] on input "Tamaño máximo: 50MB Seleccionar archivos" at bounding box center [305, 135] width 278 height 46
type input "C:\fakepath\Prestamo solicitado.jpg"
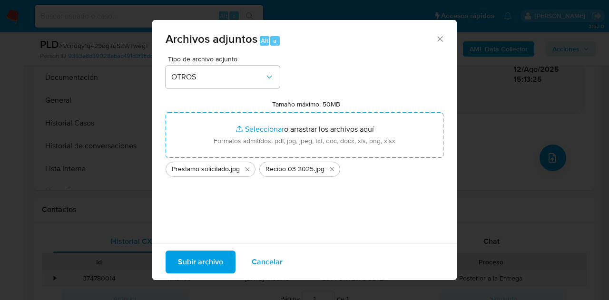
click at [186, 266] on span "Subir archivo" at bounding box center [200, 262] width 45 height 21
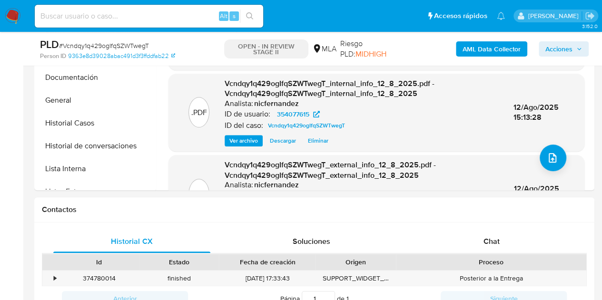
click at [503, 241] on div "Chat" at bounding box center [491, 241] width 157 height 23
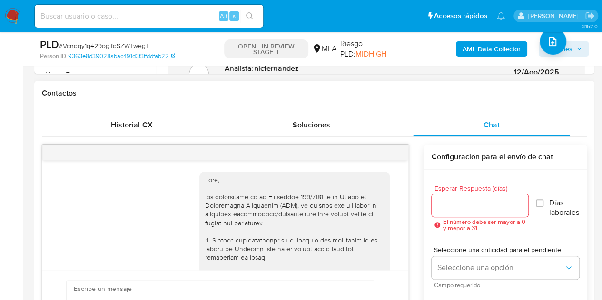
scroll to position [954, 0]
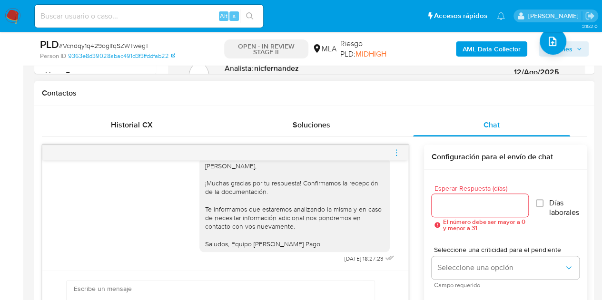
click at [403, 154] on div at bounding box center [225, 152] width 366 height 15
click at [399, 150] on icon "menu-action" at bounding box center [396, 152] width 9 height 9
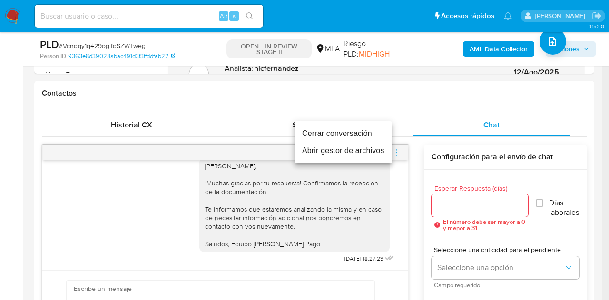
click at [354, 128] on li "Cerrar conversación" at bounding box center [344, 133] width 98 height 17
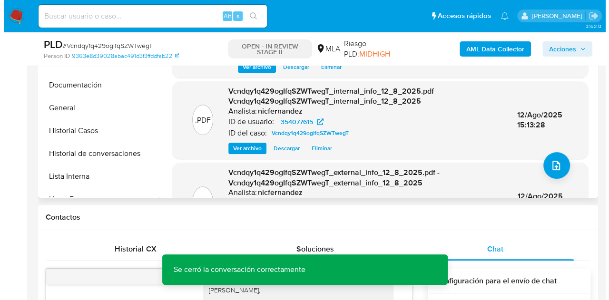
scroll to position [290, 0]
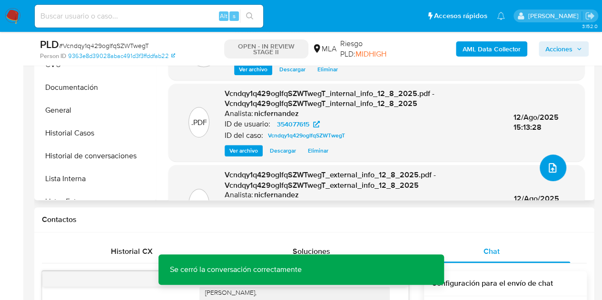
click at [552, 162] on span "upload-file" at bounding box center [552, 167] width 11 height 11
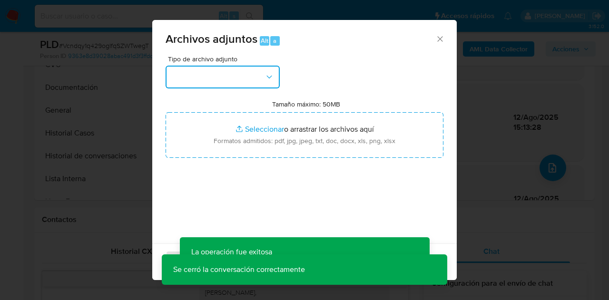
click at [273, 70] on button "button" at bounding box center [223, 77] width 114 height 23
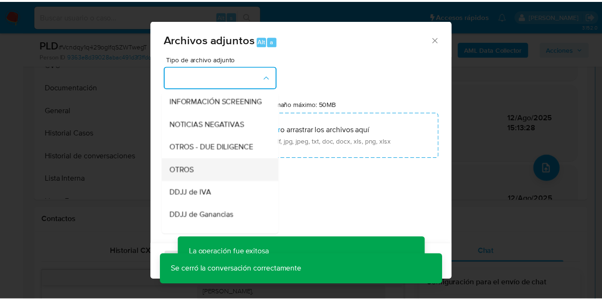
scroll to position [142, 0]
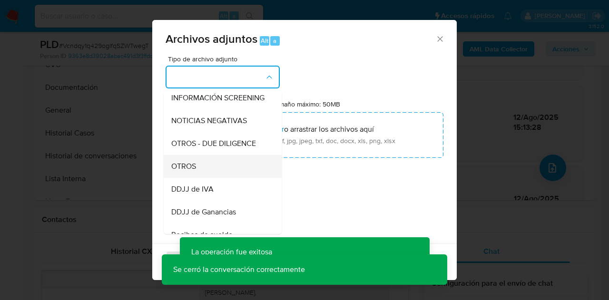
click at [237, 170] on div "OTROS" at bounding box center [219, 166] width 97 height 23
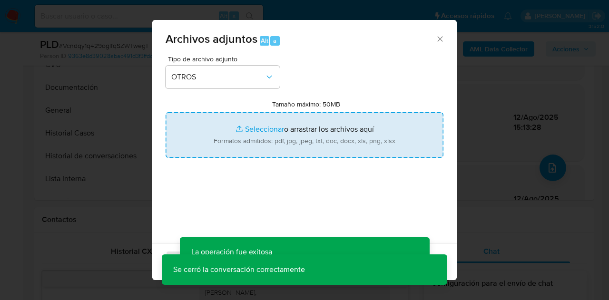
click at [254, 132] on input "Tamaño máximo: 50MB Seleccionar archivos" at bounding box center [305, 135] width 278 height 46
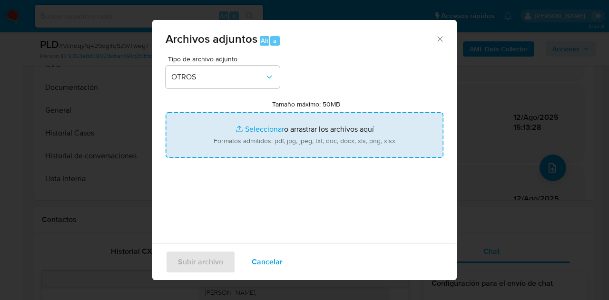
type input "C:\fakepath\Caselog NO ROI Vcndqy1q429ogIfqSZWTwegT.docx"
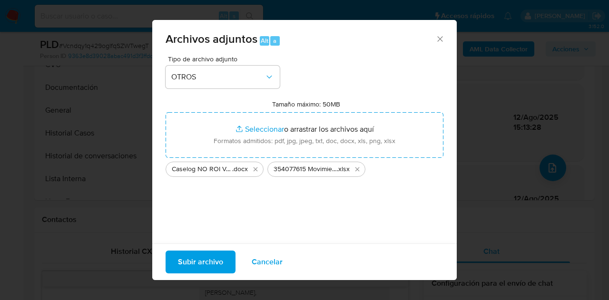
click at [208, 256] on span "Subir archivo" at bounding box center [200, 262] width 45 height 21
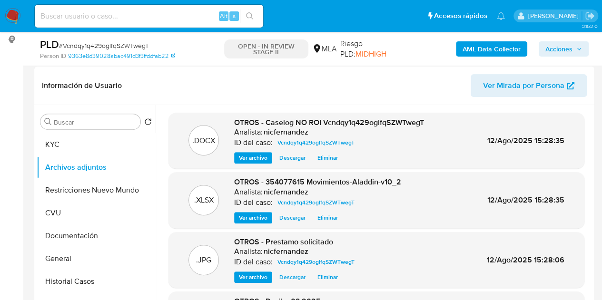
scroll to position [188, 0]
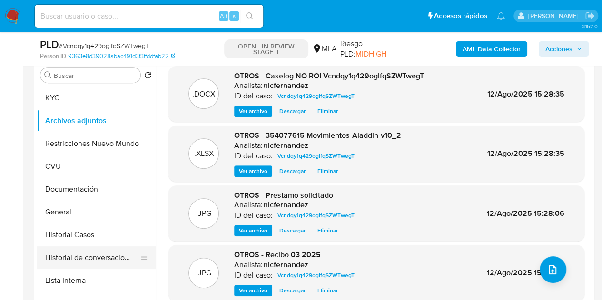
click at [100, 260] on button "Historial de conversaciones" at bounding box center [92, 257] width 111 height 23
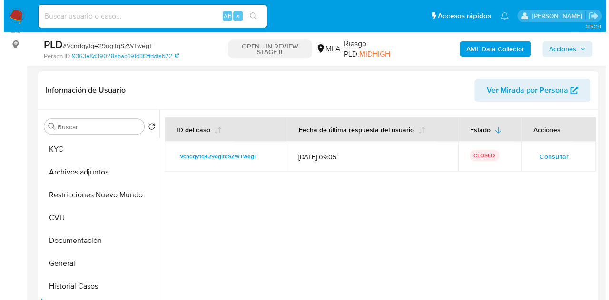
scroll to position [126, 0]
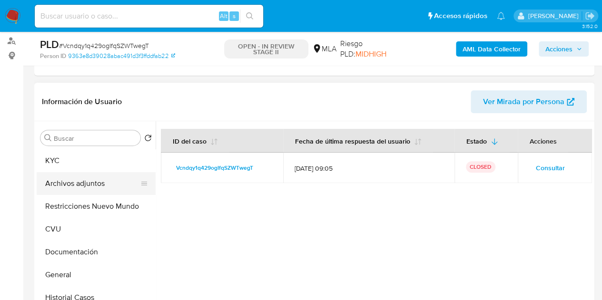
click at [79, 187] on button "Archivos adjuntos" at bounding box center [92, 183] width 111 height 23
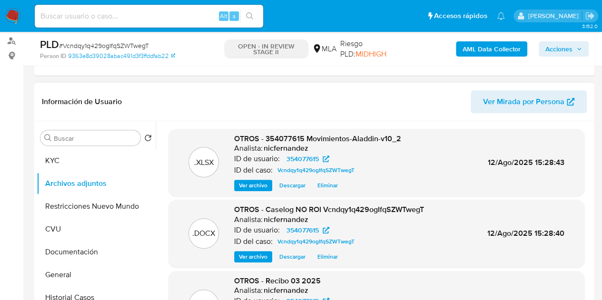
click at [244, 255] on span "Ver archivo" at bounding box center [253, 257] width 29 height 10
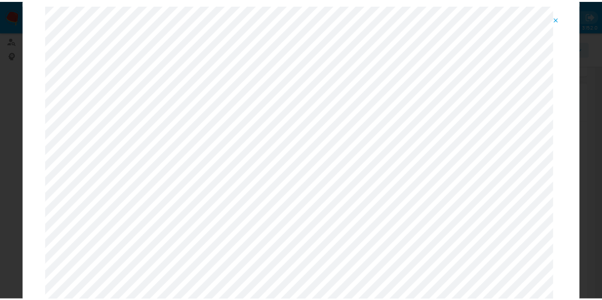
scroll to position [0, 0]
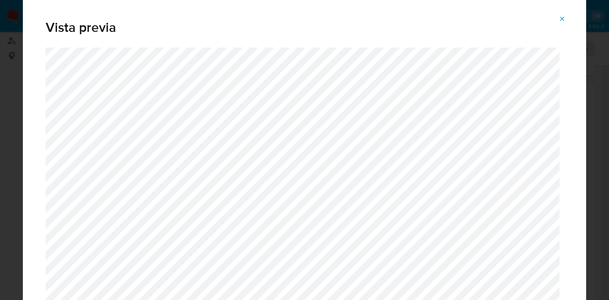
click at [564, 16] on icon "Attachment preview" at bounding box center [563, 19] width 8 height 8
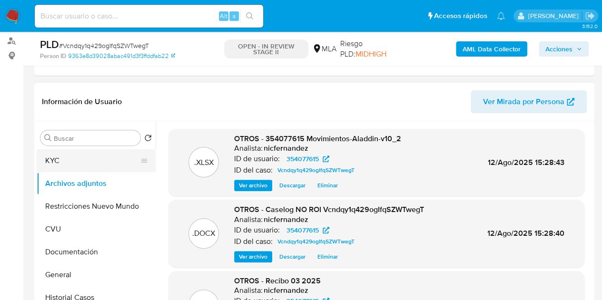
click at [84, 166] on button "KYC" at bounding box center [92, 160] width 111 height 23
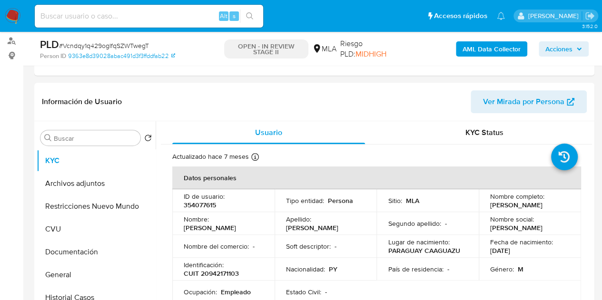
click at [582, 47] on button "Acciones" at bounding box center [564, 48] width 50 height 15
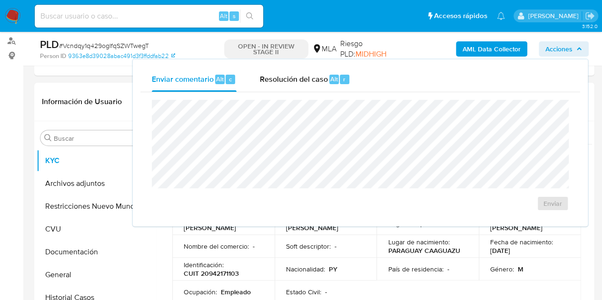
click at [295, 87] on div "Resolución del caso Alt r" at bounding box center [304, 79] width 91 height 25
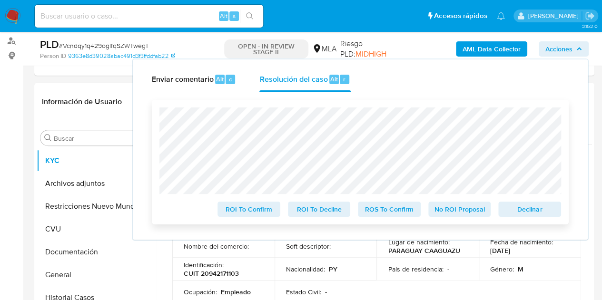
click at [458, 207] on span "No ROI Proposal" at bounding box center [459, 209] width 49 height 13
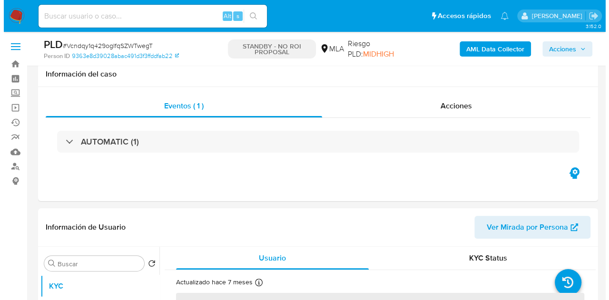
scroll to position [121, 0]
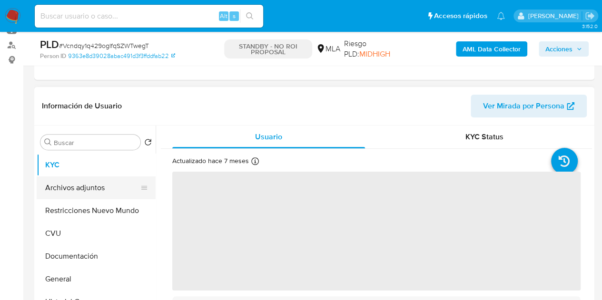
click at [69, 189] on button "Archivos adjuntos" at bounding box center [92, 188] width 111 height 23
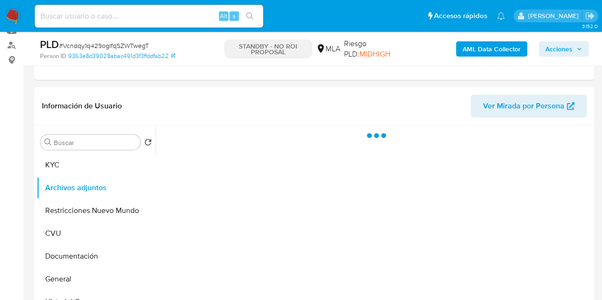
select select "10"
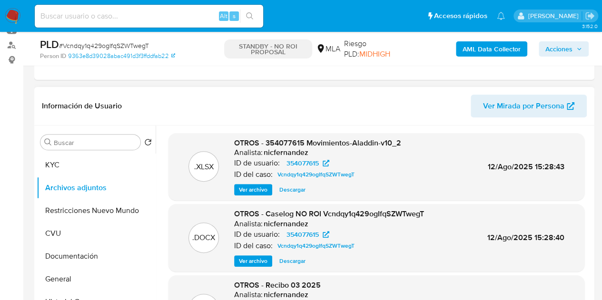
click at [255, 258] on span "Ver archivo" at bounding box center [253, 261] width 29 height 10
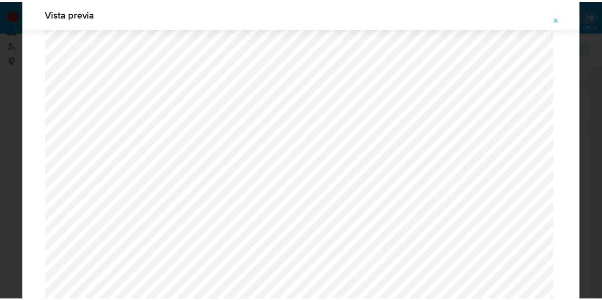
scroll to position [0, 0]
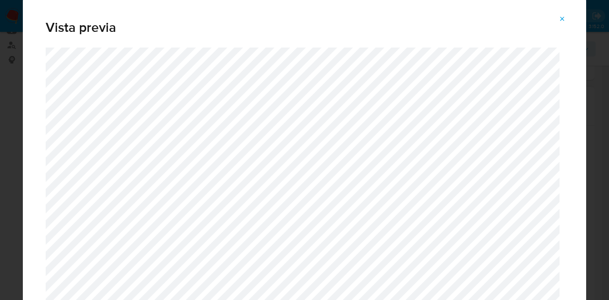
click at [567, 15] on button "Attachment preview" at bounding box center [562, 18] width 21 height 15
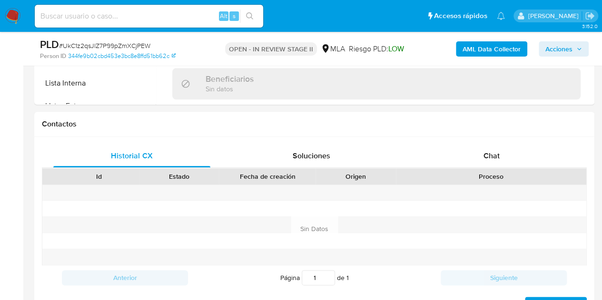
scroll to position [466, 0]
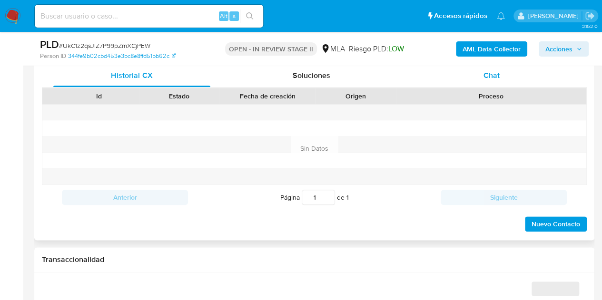
click at [500, 85] on div "Chat" at bounding box center [491, 75] width 157 height 23
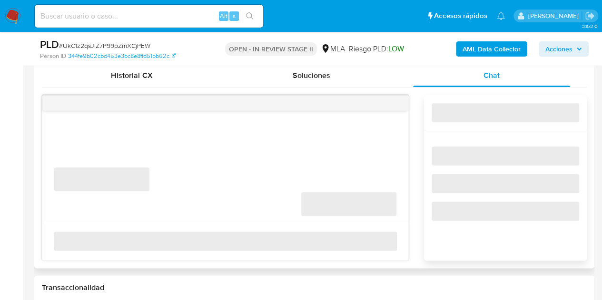
select select "10"
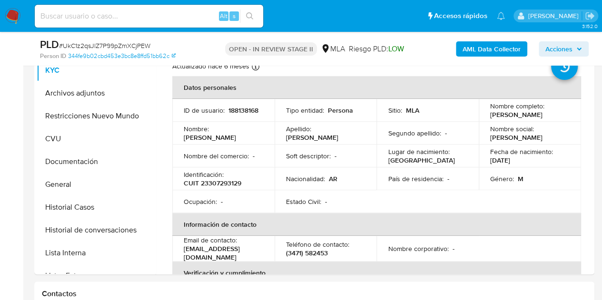
scroll to position [203, 0]
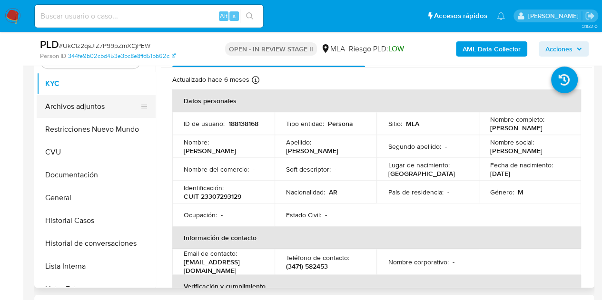
click at [81, 109] on button "Archivos adjuntos" at bounding box center [92, 106] width 111 height 23
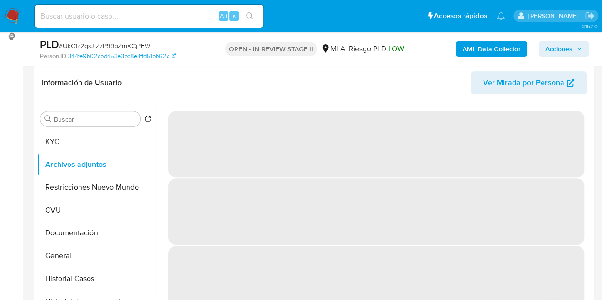
scroll to position [143, 0]
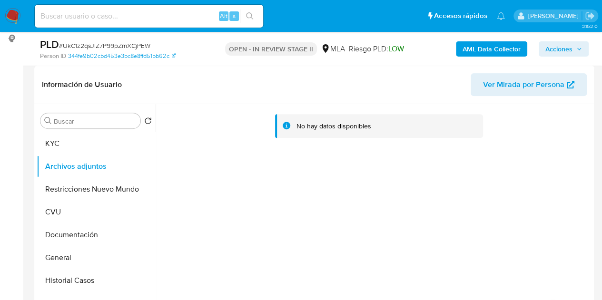
click at [475, 49] on b "AML Data Collector" at bounding box center [492, 48] width 58 height 15
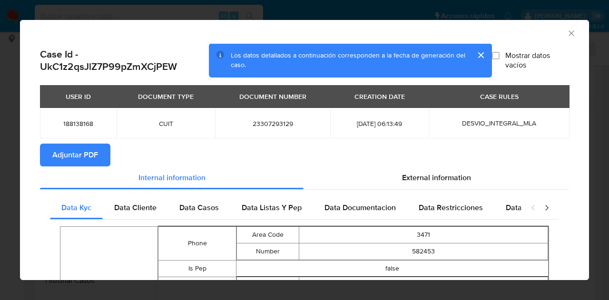
click at [85, 150] on span "Adjuntar PDF" at bounding box center [75, 155] width 46 height 21
click at [281, 152] on section "Adjuntar PDF" at bounding box center [304, 155] width 529 height 23
click at [567, 35] on icon "Cerrar ventana" at bounding box center [572, 34] width 10 height 10
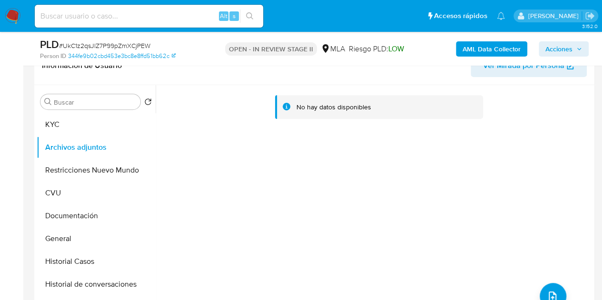
scroll to position [167, 0]
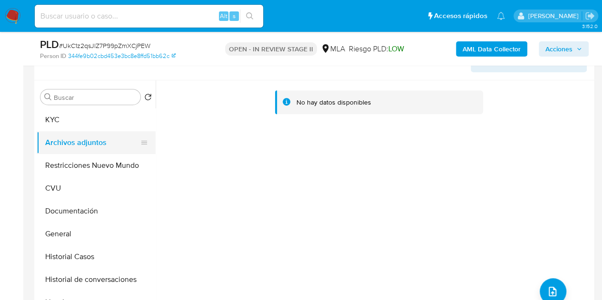
click at [60, 131] on button "Archivos adjuntos" at bounding box center [92, 142] width 111 height 23
click at [72, 128] on button "KYC" at bounding box center [92, 119] width 111 height 23
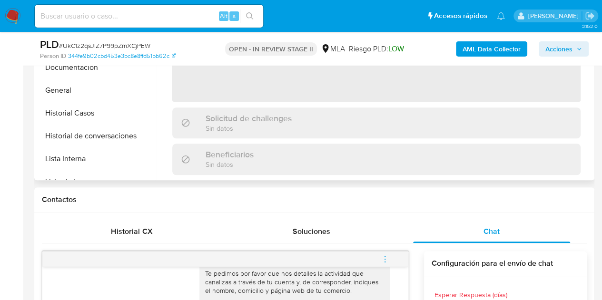
scroll to position [317, 0]
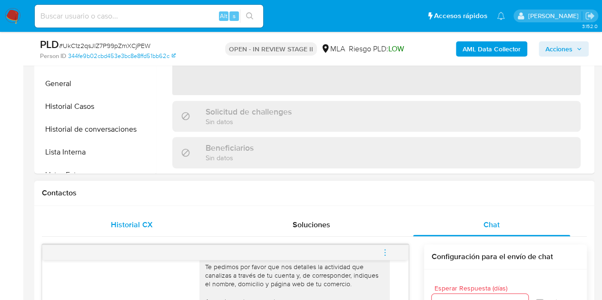
click at [142, 234] on div "Historial CX" at bounding box center [131, 225] width 157 height 23
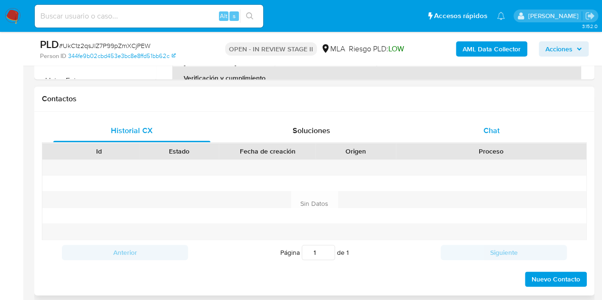
click at [483, 133] on span "Chat" at bounding box center [491, 130] width 16 height 11
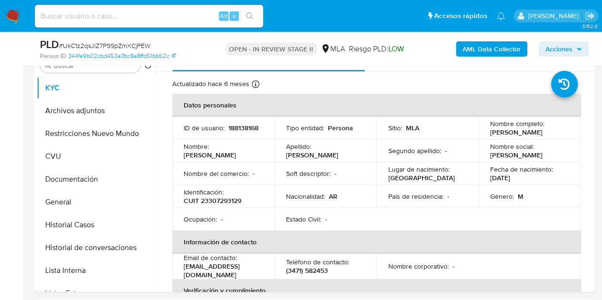
scroll to position [169, 0]
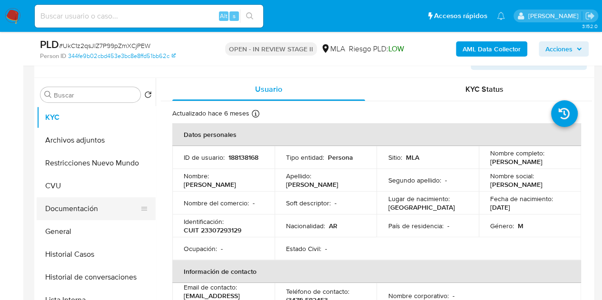
click at [63, 205] on button "Documentación" at bounding box center [92, 208] width 111 height 23
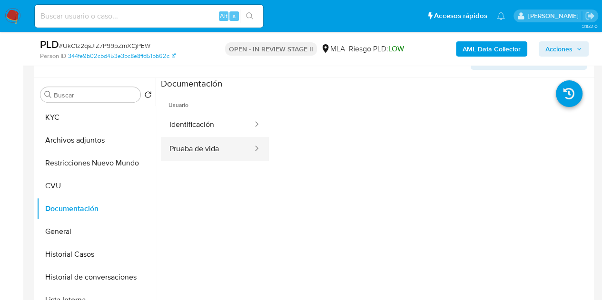
click at [219, 146] on button "Prueba de vida" at bounding box center [207, 149] width 93 height 24
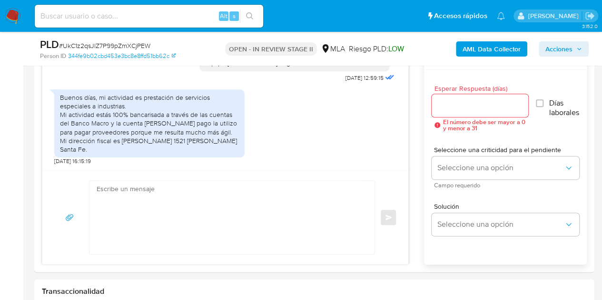
scroll to position [496, 0]
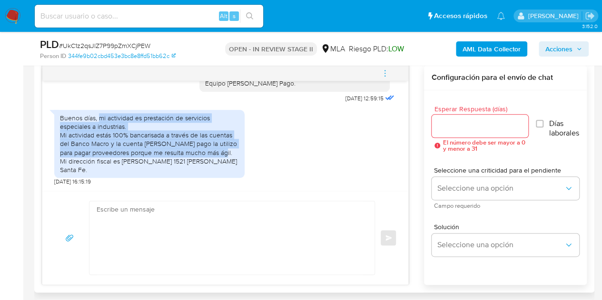
drag, startPoint x: 99, startPoint y: 110, endPoint x: 223, endPoint y: 140, distance: 127.3
click at [223, 140] on div "Buenos días, mi actividad es prestación de servicios especiales a industrias. M…" at bounding box center [149, 144] width 179 height 60
copy div "mi actividad es prestación de servicios especiales a industrias. Mi actividad e…"
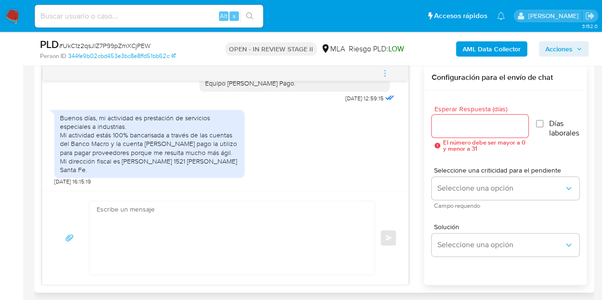
click at [276, 156] on div "Buenos días, mi actividad es prestación de servicios especiales a industrias. M…" at bounding box center [225, 145] width 342 height 81
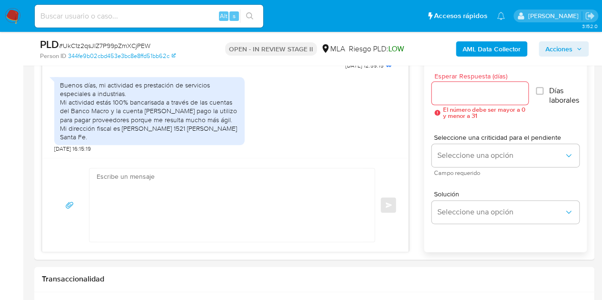
scroll to position [531, 0]
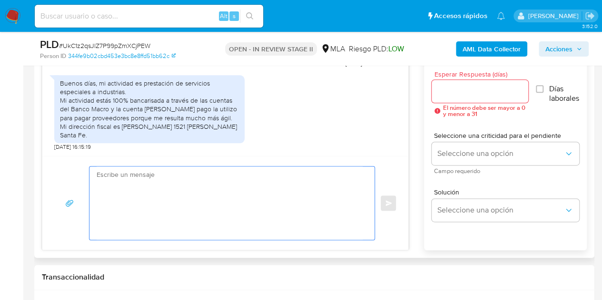
click at [227, 177] on textarea at bounding box center [230, 203] width 266 height 73
paste textarea "Hola, ¡Muchas gracias por tu respuesta! Confirmamos la recepción de la document…"
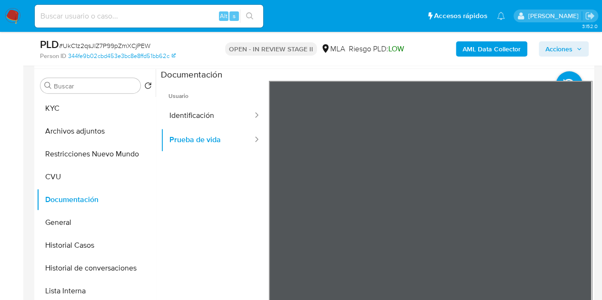
scroll to position [114, 0]
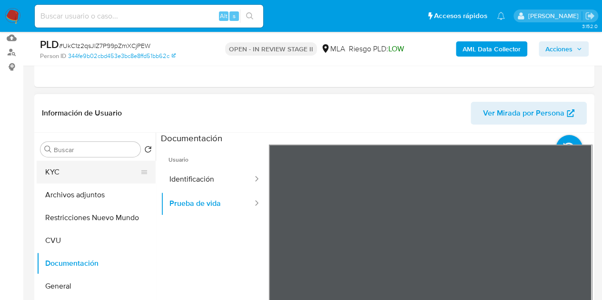
click at [69, 172] on button "KYC" at bounding box center [92, 172] width 111 height 23
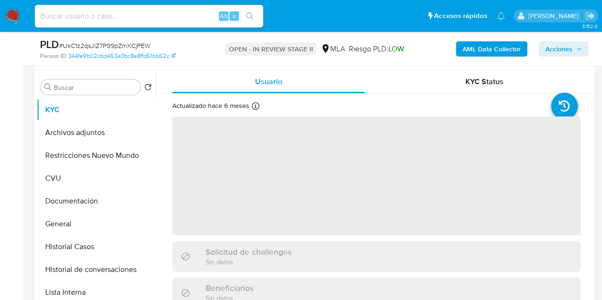
scroll to position [181, 0]
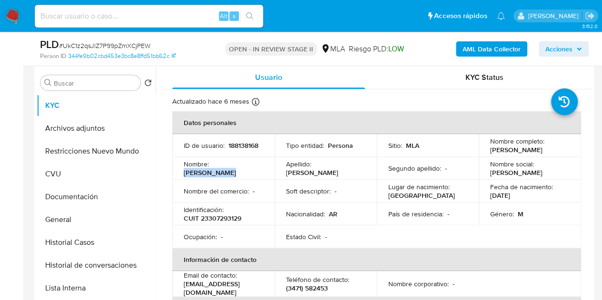
drag, startPoint x: 233, startPoint y: 172, endPoint x: 423, endPoint y: 134, distance: 193.6
click at [260, 171] on div "Nombre : Sergio Fabian" at bounding box center [223, 168] width 79 height 17
copy p "Sergio Fabian"
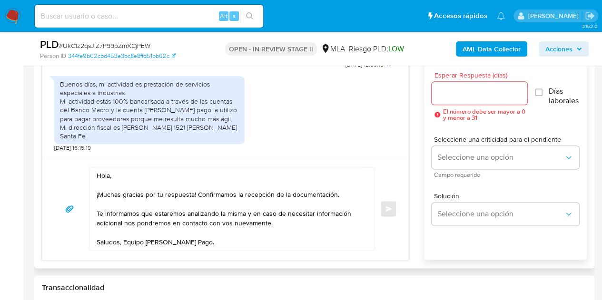
scroll to position [539, 0]
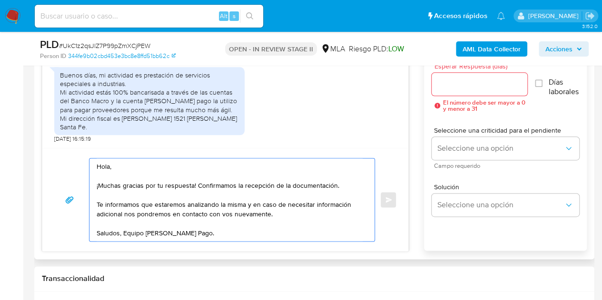
click at [109, 166] on textarea "Hola, ¡Muchas gracias por tu respuesta! Confirmamos la recepción de la document…" at bounding box center [230, 199] width 266 height 83
paste textarea "Sergio Fabian"
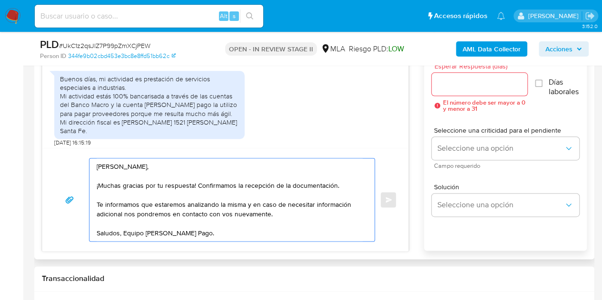
scroll to position [1158, 0]
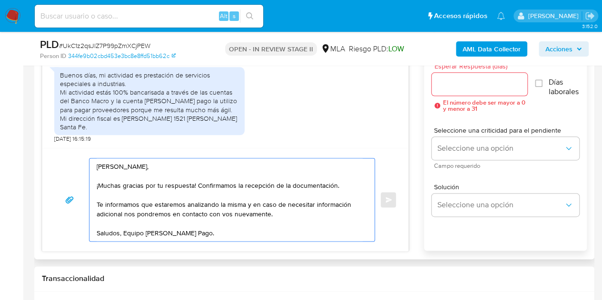
click at [248, 227] on textarea "Hola Sergio Fabian, ¡Muchas gracias por tu respuesta! Confirmamos la recepción …" at bounding box center [230, 199] width 266 height 83
type textarea "Hola Sergio Fabian, ¡Muchas gracias por tu respuesta! Confirmamos la recepción …"
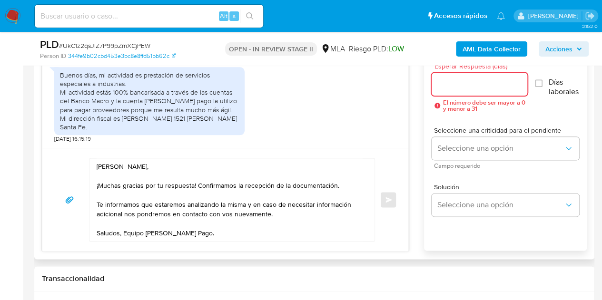
click at [448, 84] on input "Esperar Respuesta (días)" at bounding box center [480, 84] width 96 height 12
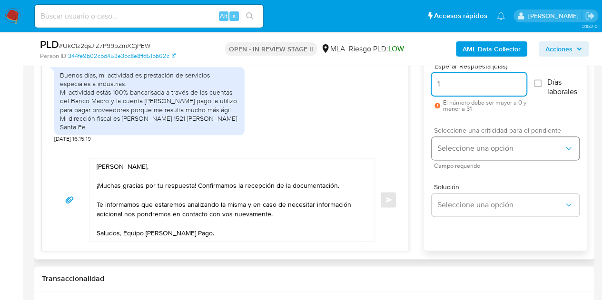
type input "1"
click at [461, 147] on span "Seleccione una opción" at bounding box center [500, 149] width 127 height 10
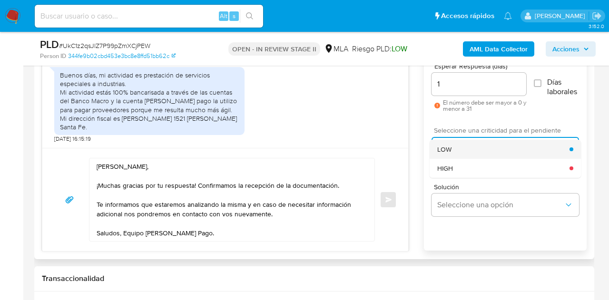
click at [460, 149] on div "LOW" at bounding box center [503, 149] width 132 height 19
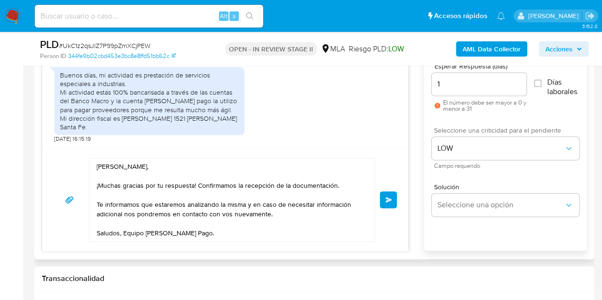
click at [325, 228] on textarea "Hola Sergio Fabian, ¡Muchas gracias por tu respuesta! Confirmamos la recepción …" at bounding box center [230, 199] width 266 height 83
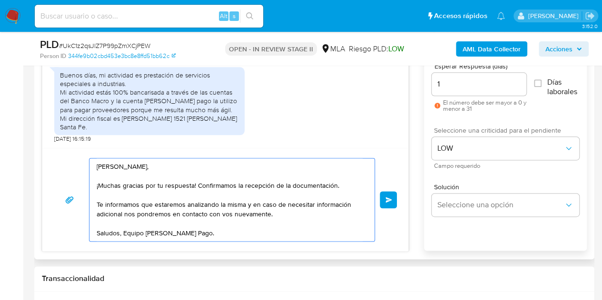
click at [391, 197] on span "Enviar" at bounding box center [388, 200] width 7 height 6
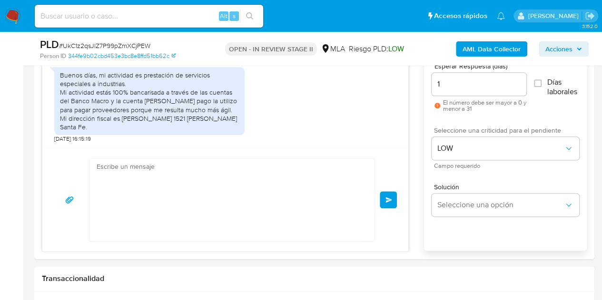
scroll to position [1272, 0]
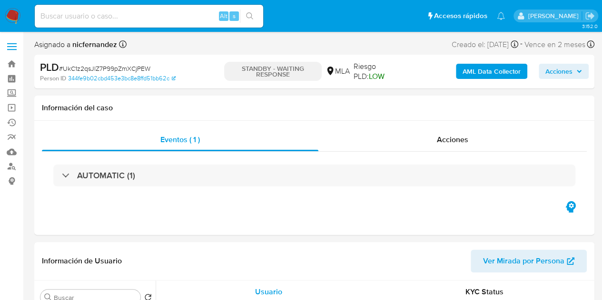
select select "10"
click at [211, 206] on div "Eventos ( 1 ) Acciones AUTOMATIC (1)" at bounding box center [314, 178] width 560 height 114
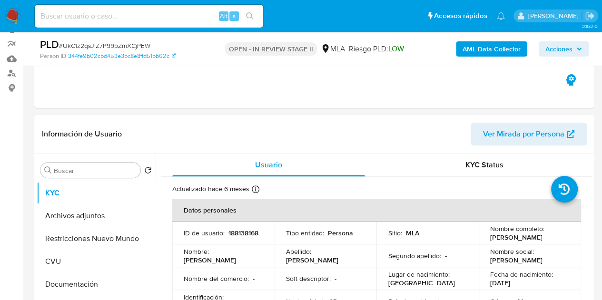
scroll to position [122, 0]
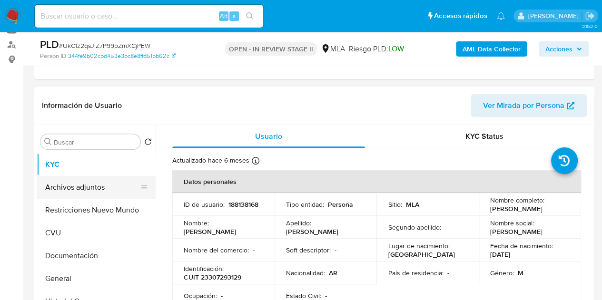
click at [73, 187] on button "Archivos adjuntos" at bounding box center [92, 187] width 111 height 23
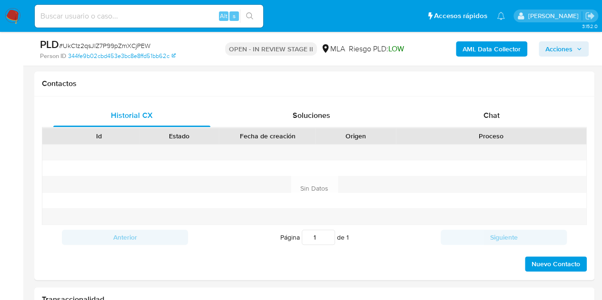
scroll to position [457, 0]
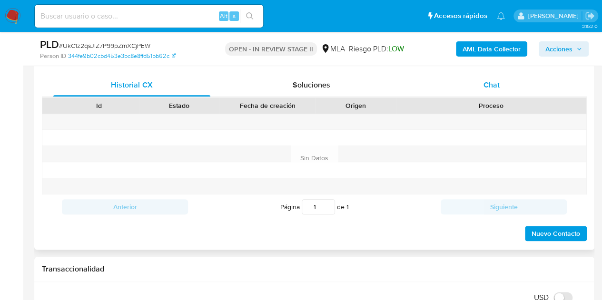
click at [502, 80] on div "Chat" at bounding box center [491, 85] width 157 height 23
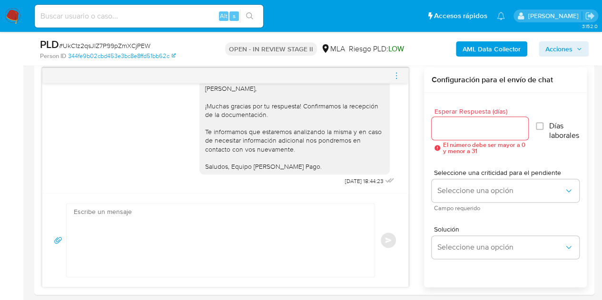
scroll to position [428, 0]
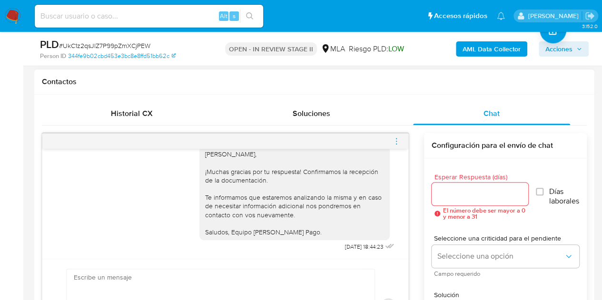
click at [399, 139] on icon "menu-action" at bounding box center [396, 141] width 9 height 9
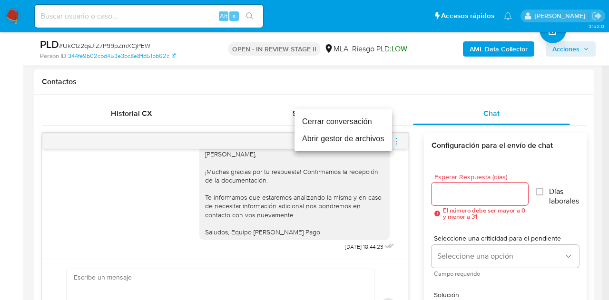
click at [356, 123] on li "Cerrar conversación" at bounding box center [344, 121] width 98 height 17
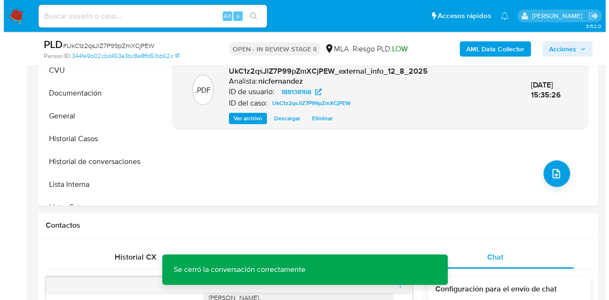
scroll to position [298, 0]
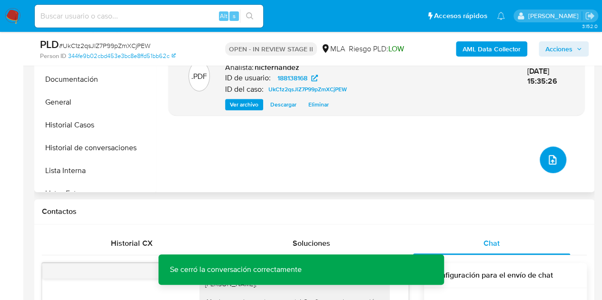
click at [542, 168] on button "upload-file" at bounding box center [553, 160] width 27 height 27
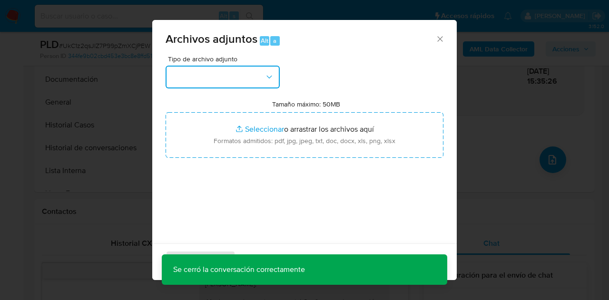
drag, startPoint x: 264, startPoint y: 76, endPoint x: 267, endPoint y: 87, distance: 11.4
click at [263, 77] on button "button" at bounding box center [223, 77] width 114 height 23
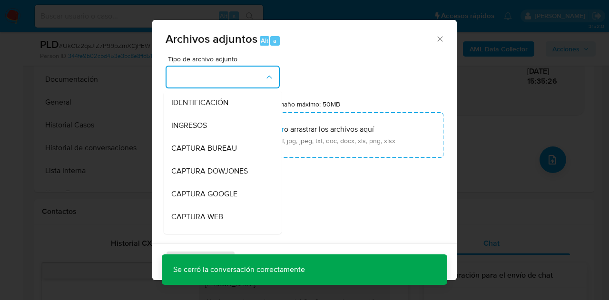
scroll to position [132, 0]
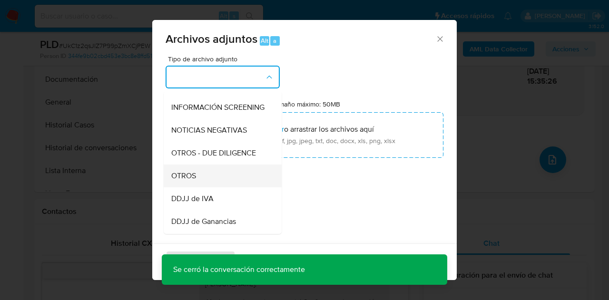
click at [216, 176] on div "OTROS" at bounding box center [219, 176] width 97 height 23
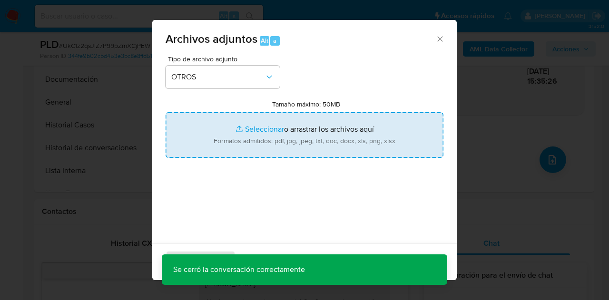
click at [244, 131] on input "Tamaño máximo: 50MB Seleccionar archivos" at bounding box center [305, 135] width 278 height 46
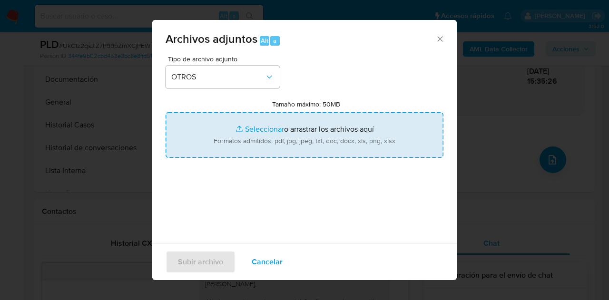
type input "C:\fakepath\NOSIS_Manager_InformeIndividual_23307293129_654930_20250807095317.p…"
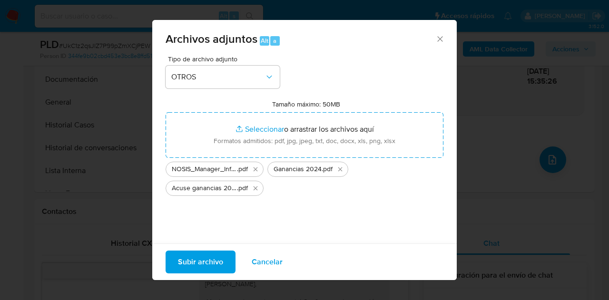
click at [192, 262] on span "Subir archivo" at bounding box center [200, 262] width 45 height 21
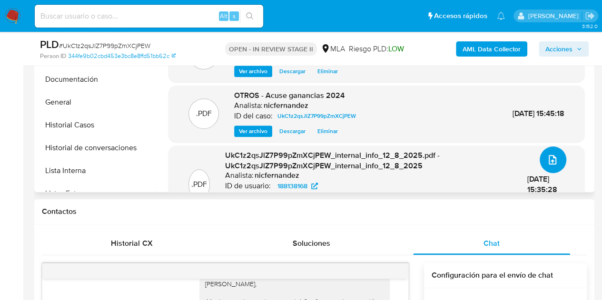
click at [548, 157] on icon "upload-file" at bounding box center [552, 159] width 11 height 11
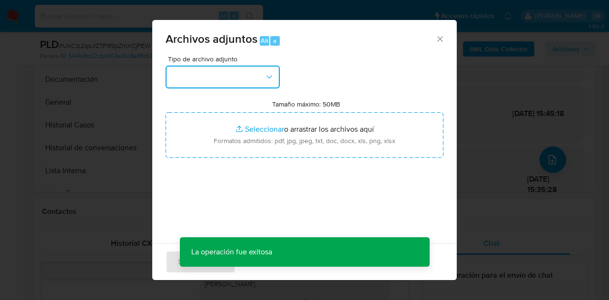
click at [254, 80] on button "button" at bounding box center [223, 77] width 114 height 23
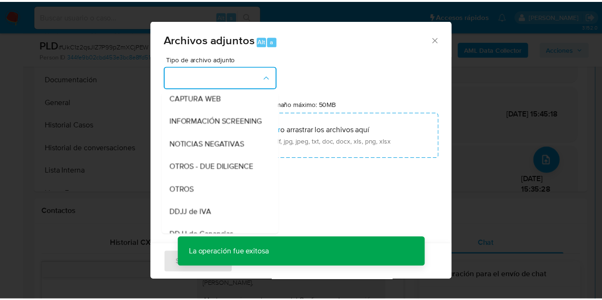
scroll to position [156, 0]
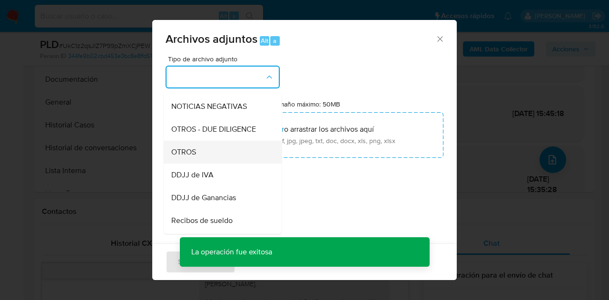
click at [220, 161] on div "OTROS" at bounding box center [219, 152] width 97 height 23
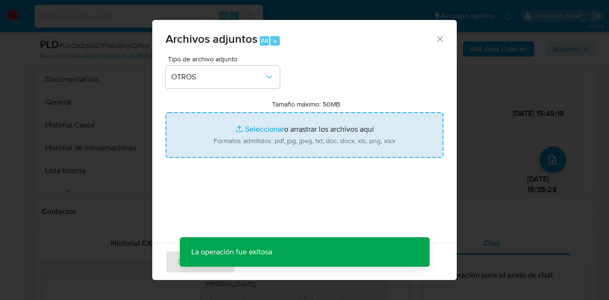
click at [247, 128] on input "Tamaño máximo: 50MB Seleccionar archivos" at bounding box center [305, 135] width 278 height 46
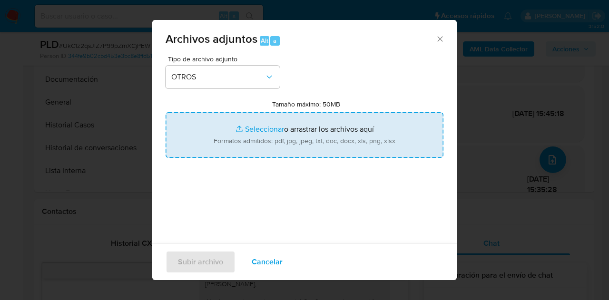
type input "C:\fakepath\Caselog NO ROI UkC1z2qsJlZ7P99pZmXCjPEW.docx"
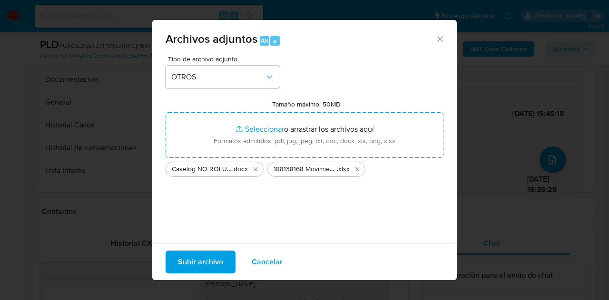
click at [198, 261] on span "Subir archivo" at bounding box center [200, 262] width 45 height 21
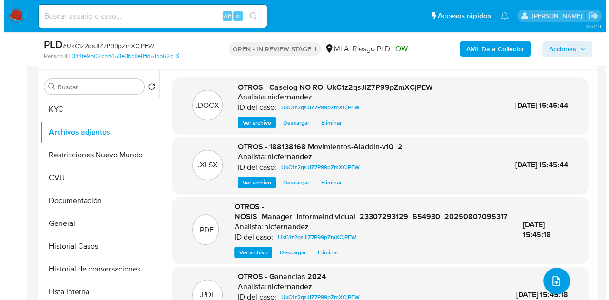
scroll to position [188, 0]
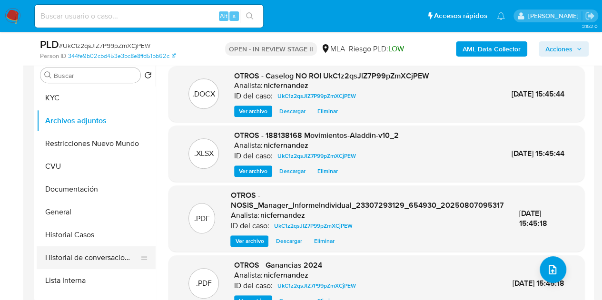
click at [91, 257] on button "Historial de conversaciones" at bounding box center [92, 257] width 111 height 23
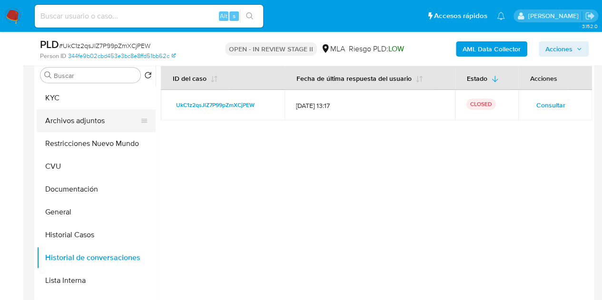
click at [80, 125] on button "Archivos adjuntos" at bounding box center [92, 120] width 111 height 23
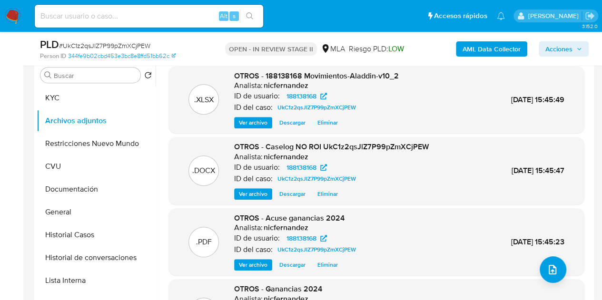
click at [250, 191] on span "Ver archivo" at bounding box center [253, 194] width 29 height 10
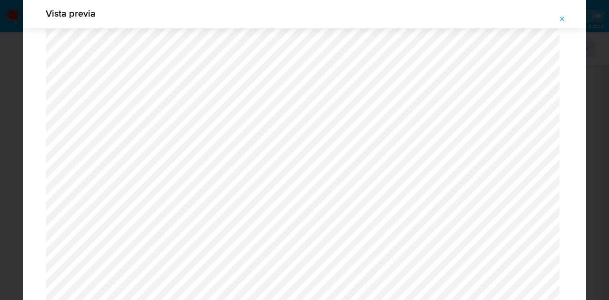
scroll to position [1227, 0]
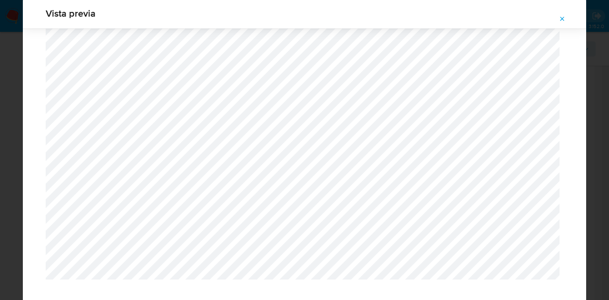
click at [560, 20] on icon "Attachment preview" at bounding box center [563, 19] width 8 height 8
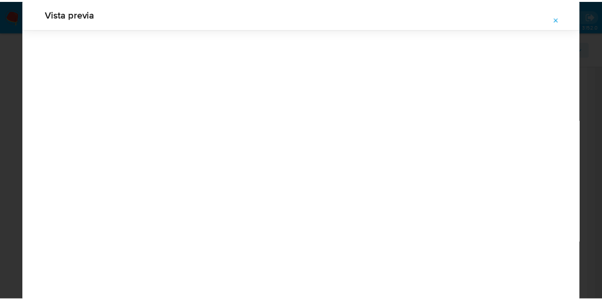
scroll to position [30, 0]
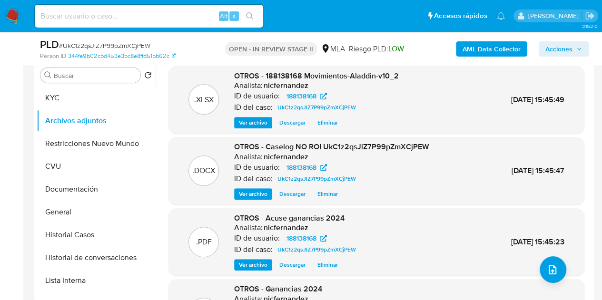
drag, startPoint x: 587, startPoint y: 101, endPoint x: 591, endPoint y: 155, distance: 53.5
click at [591, 155] on div ".XLSX OTROS - 188138168 Movimientos-Aladdin-v10_2 Analista: nicfernandez ID de …" at bounding box center [374, 181] width 436 height 244
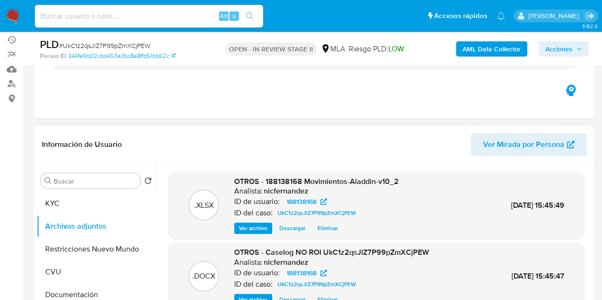
click at [272, 140] on header "Información de Usuario Ver Mirada por Persona" at bounding box center [314, 144] width 545 height 23
drag, startPoint x: 570, startPoint y: 45, endPoint x: 552, endPoint y: 50, distance: 18.8
click at [570, 45] on span "Acciones" at bounding box center [558, 48] width 27 height 15
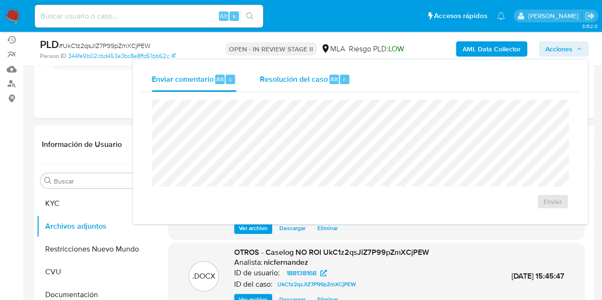
click at [294, 86] on div "Resolución del caso Alt r" at bounding box center [304, 79] width 91 height 25
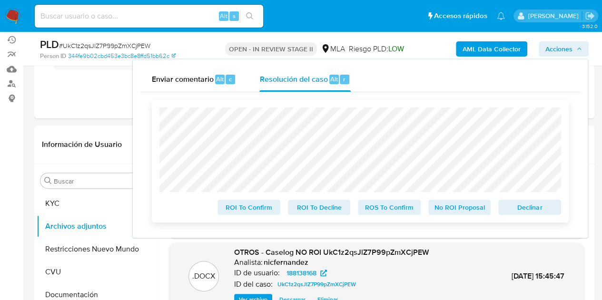
click at [452, 207] on span "No ROI Proposal" at bounding box center [459, 207] width 49 height 13
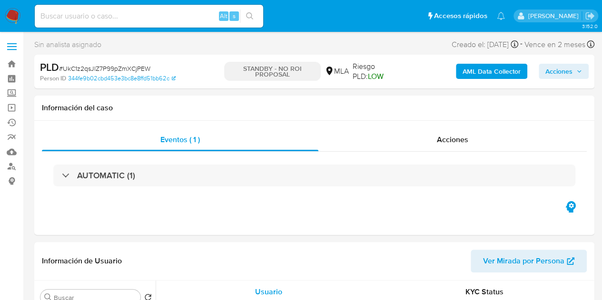
select select "10"
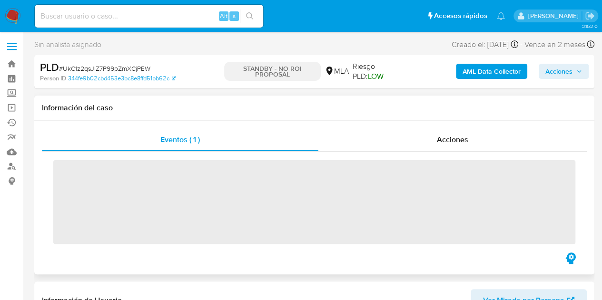
drag, startPoint x: 280, startPoint y: 157, endPoint x: 351, endPoint y: 154, distance: 71.5
click at [280, 157] on div "‌" at bounding box center [314, 201] width 545 height 99
click at [418, 137] on div "Acciones" at bounding box center [452, 139] width 268 height 23
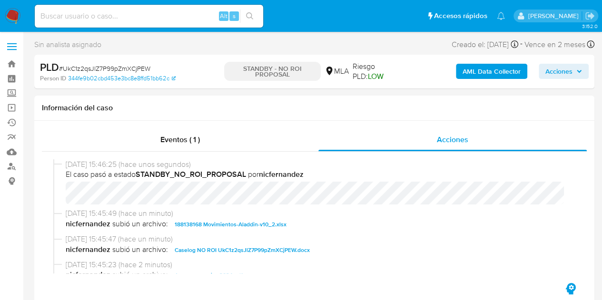
select select "10"
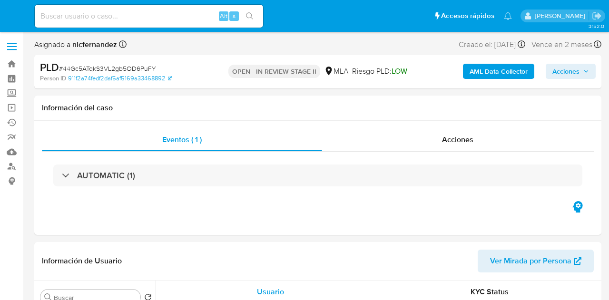
select select "10"
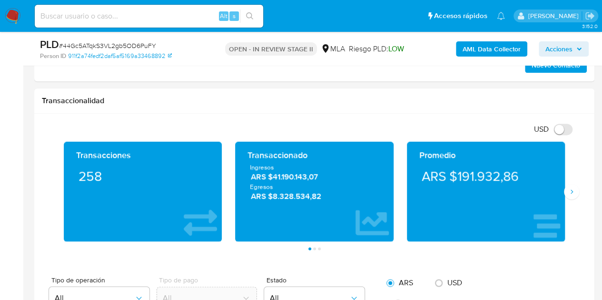
scroll to position [596, 0]
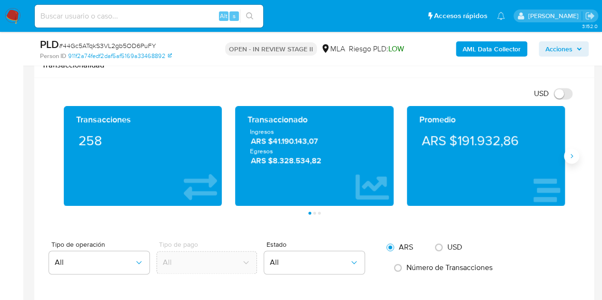
click at [570, 156] on icon "Siguiente" at bounding box center [572, 156] width 8 height 8
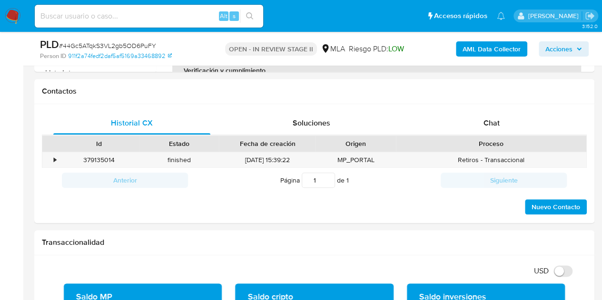
click at [503, 118] on div "Chat" at bounding box center [491, 123] width 157 height 23
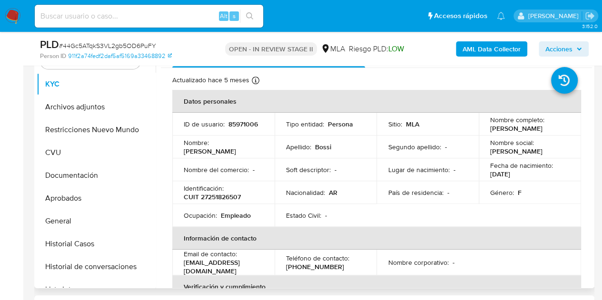
scroll to position [200, 0]
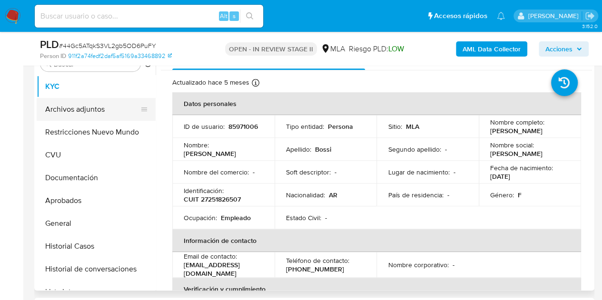
click at [86, 101] on button "Archivos adjuntos" at bounding box center [92, 109] width 111 height 23
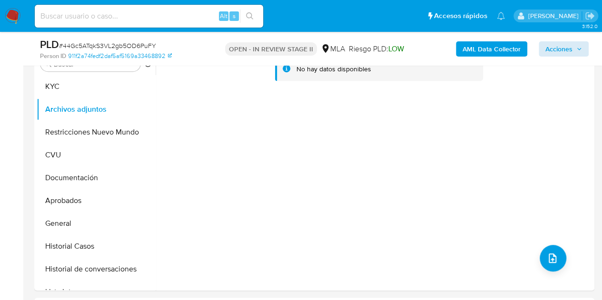
scroll to position [140, 0]
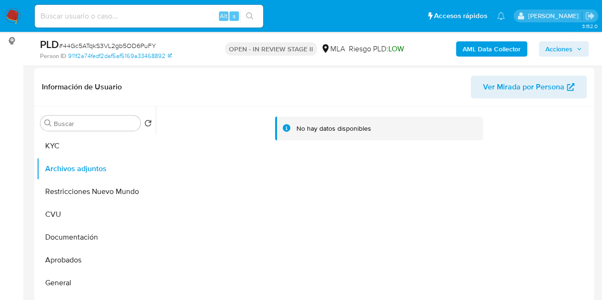
click at [487, 50] on b "AML Data Collector" at bounding box center [492, 48] width 58 height 15
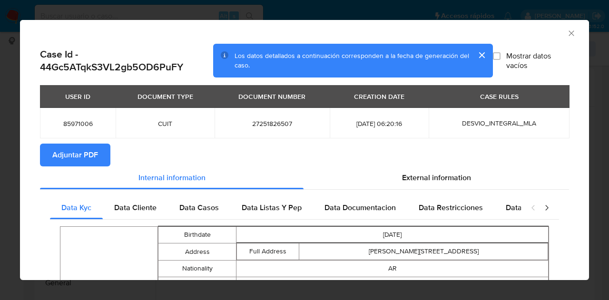
click at [87, 155] on span "Adjuntar PDF" at bounding box center [75, 155] width 46 height 21
click at [567, 30] on icon "Cerrar ventana" at bounding box center [572, 34] width 10 height 10
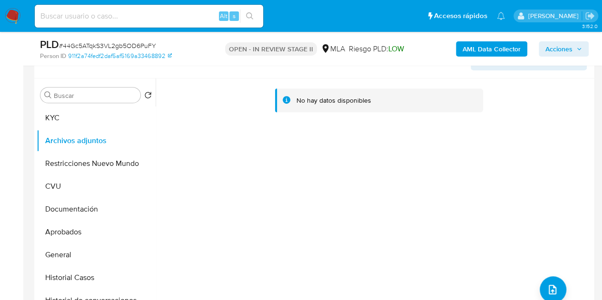
scroll to position [137, 0]
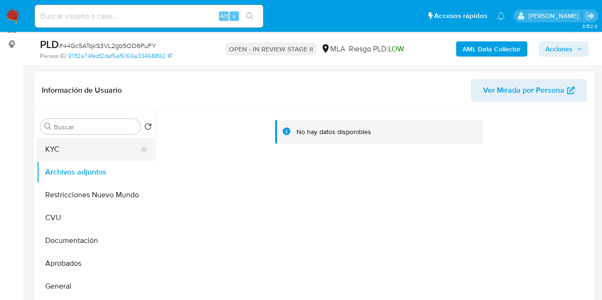
click at [73, 150] on button "KYC" at bounding box center [92, 149] width 111 height 23
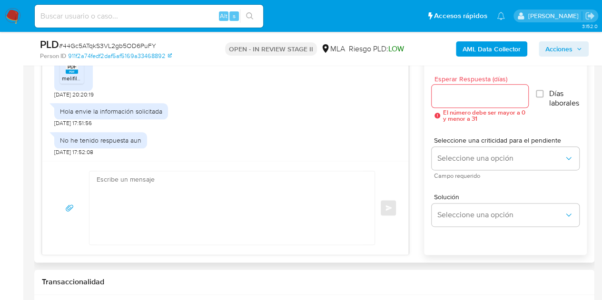
scroll to position [531, 0]
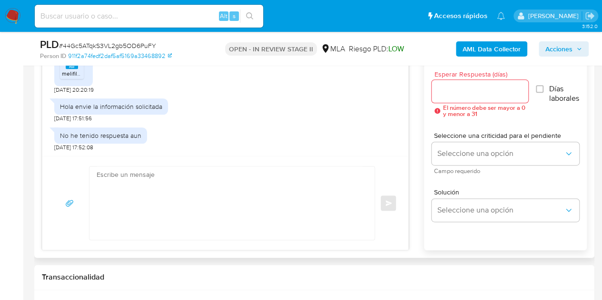
click at [315, 189] on textarea at bounding box center [230, 203] width 266 height 73
paste textarea "Hola, ¡Muchas gracias por tu respuesta! Confirmamos la recepción de la document…"
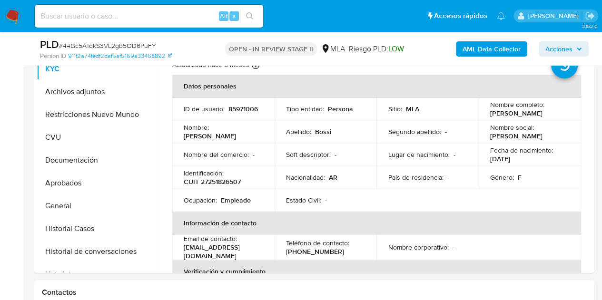
scroll to position [211, 0]
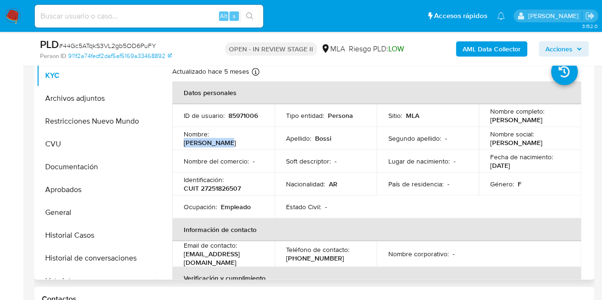
drag, startPoint x: 213, startPoint y: 142, endPoint x: 248, endPoint y: 139, distance: 34.8
click at [236, 139] on p "[PERSON_NAME]" at bounding box center [210, 142] width 52 height 9
copy p "[PERSON_NAME]"
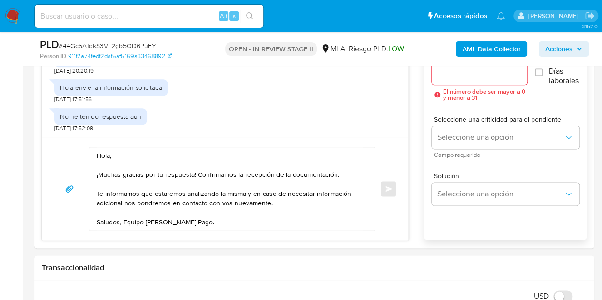
scroll to position [554, 0]
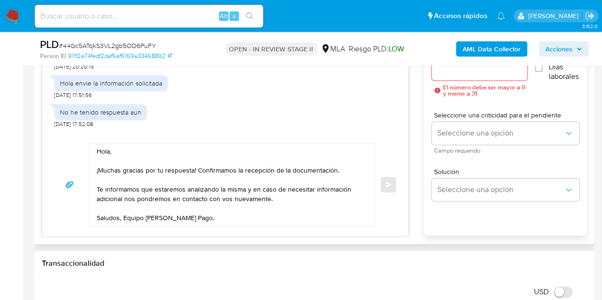
click at [110, 151] on textarea "Hola, ¡Muchas gracias por tu respuesta! Confirmamos la recepción de la document…" at bounding box center [230, 184] width 266 height 83
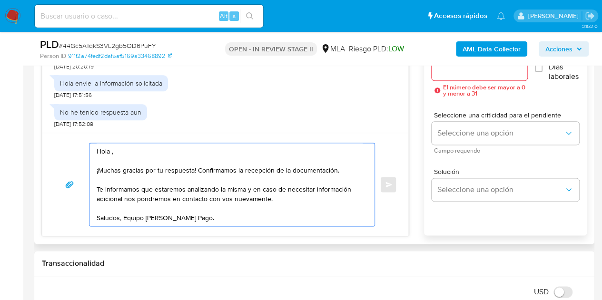
paste textarea "[PERSON_NAME]"
drag, startPoint x: 125, startPoint y: 148, endPoint x: 300, endPoint y: 158, distance: 175.9
click at [300, 159] on textarea "[PERSON_NAME], ¡Muchas gracias por tu respuesta! Confirmamos la recepción de la…" at bounding box center [230, 184] width 266 height 83
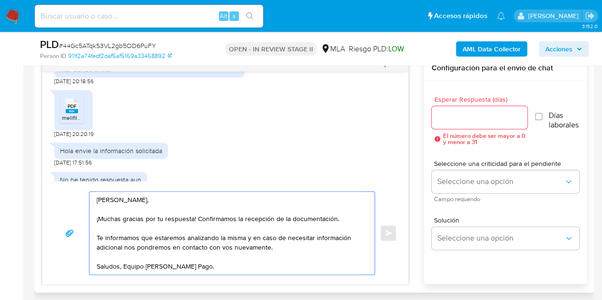
scroll to position [859, 0]
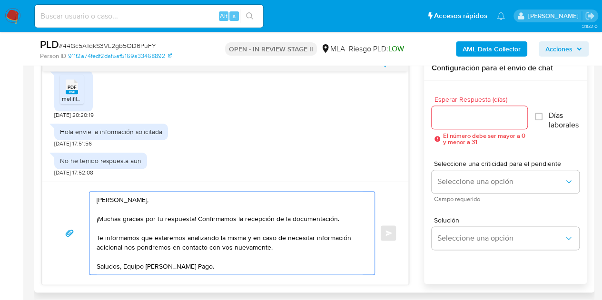
click at [283, 263] on textarea "[PERSON_NAME], ¡Muchas gracias por tu respuesta! Confirmamos la recepción de la…" at bounding box center [230, 233] width 266 height 83
type textarea "[PERSON_NAME], ¡Muchas gracias por tu respuesta! Confirmamos la recepción de la…"
click at [447, 121] on input "Esperar Respuesta (días)" at bounding box center [480, 117] width 96 height 12
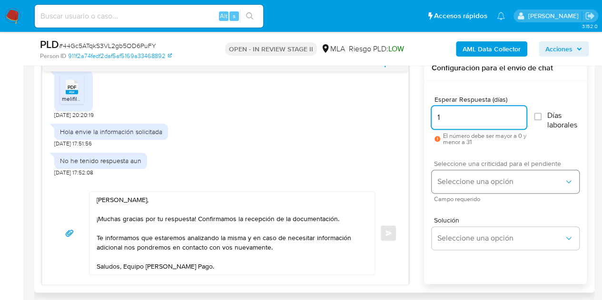
type input "1"
click at [462, 181] on span "Seleccione una opción" at bounding box center [500, 182] width 127 height 10
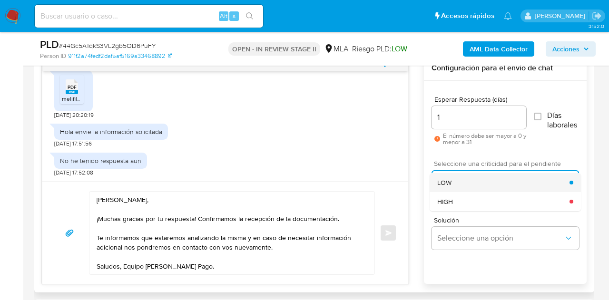
click at [455, 177] on div "LOW" at bounding box center [503, 182] width 132 height 19
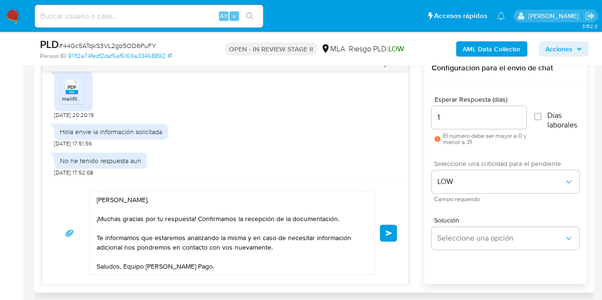
click at [403, 197] on div "Hola Maria Gisela, ¡Muchas gracias por tu respuesta! Confirmamos la recepción d…" at bounding box center [225, 232] width 366 height 103
click at [386, 230] on span "Enviar" at bounding box center [388, 233] width 7 height 6
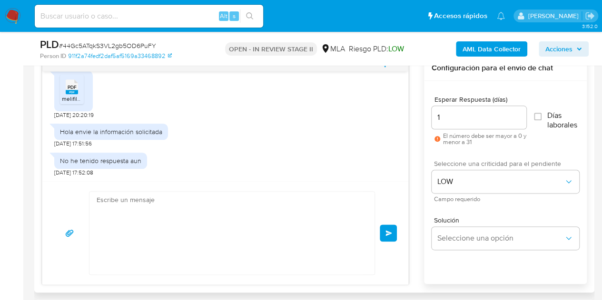
scroll to position [974, 0]
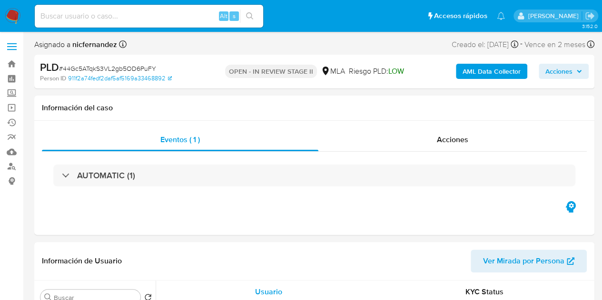
select select "10"
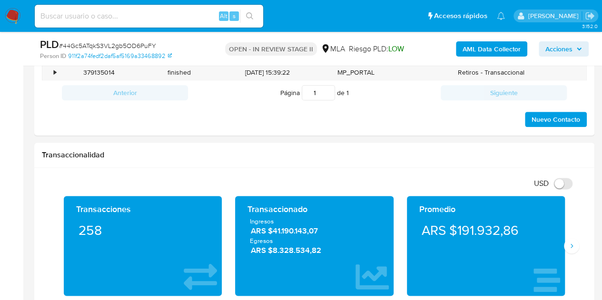
scroll to position [380, 0]
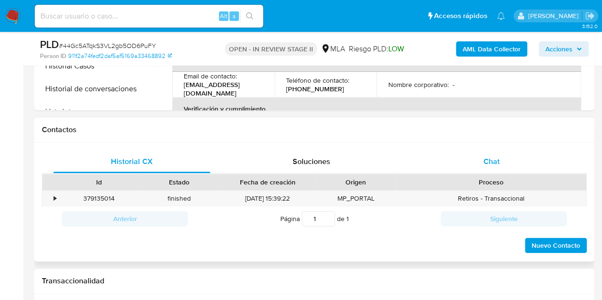
click at [503, 166] on div "Chat" at bounding box center [491, 161] width 157 height 23
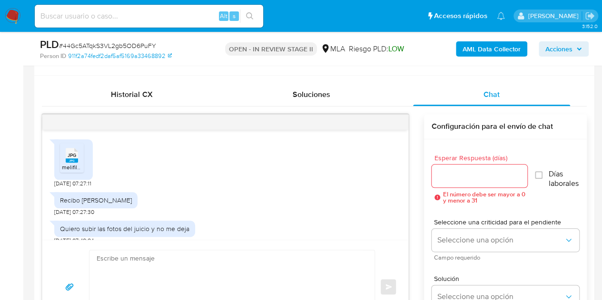
scroll to position [378, 0]
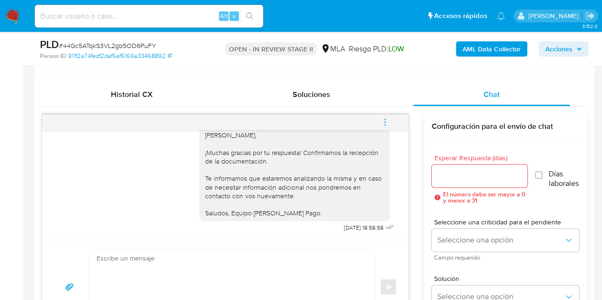
click at [386, 124] on icon "menu-action" at bounding box center [385, 122] width 9 height 9
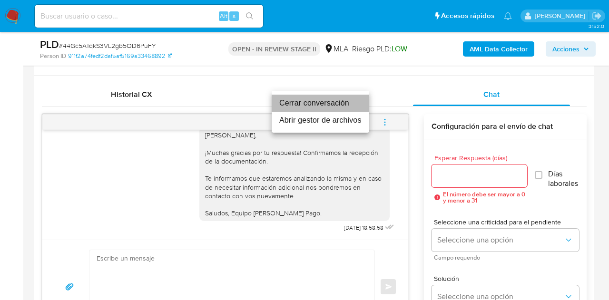
click at [342, 105] on li "Cerrar conversación" at bounding box center [321, 103] width 98 height 17
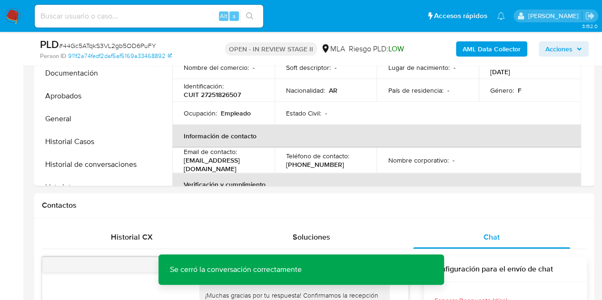
scroll to position [152, 0]
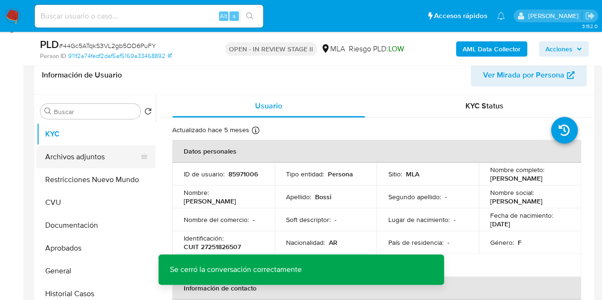
click at [64, 167] on button "Archivos adjuntos" at bounding box center [92, 157] width 111 height 23
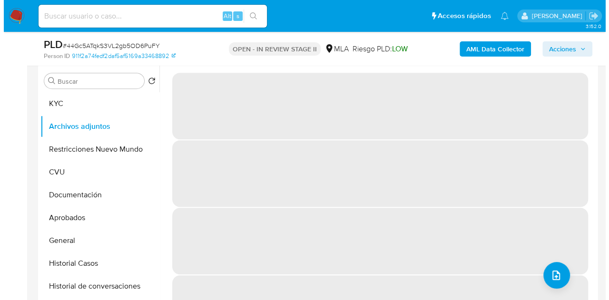
scroll to position [178, 0]
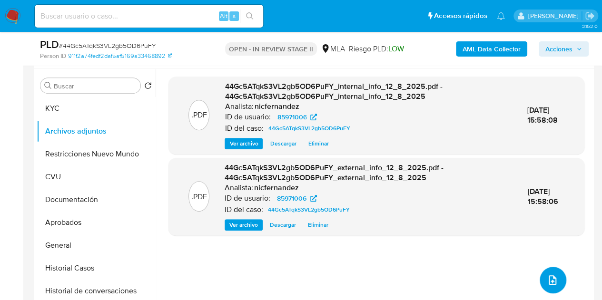
click at [551, 279] on icon "upload-file" at bounding box center [552, 280] width 11 height 11
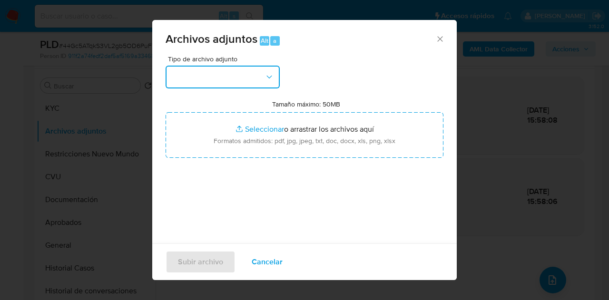
click at [265, 80] on icon "button" at bounding box center [270, 77] width 10 height 10
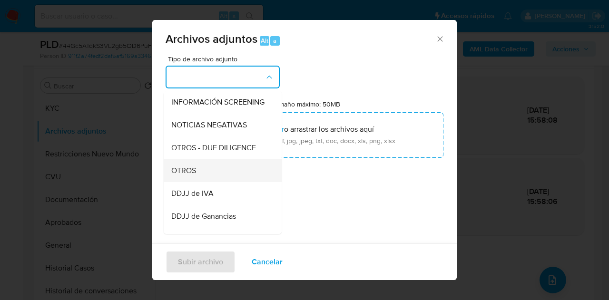
scroll to position [140, 0]
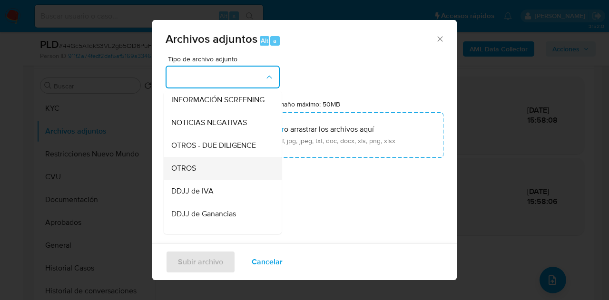
click at [226, 180] on div "OTROS" at bounding box center [219, 168] width 97 height 23
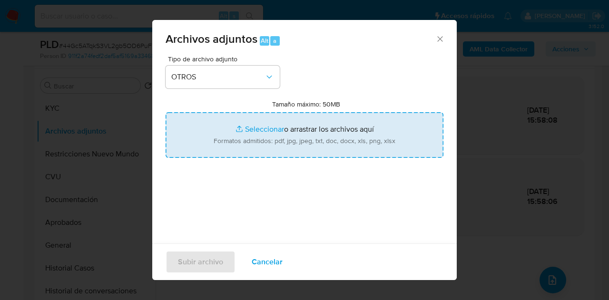
click at [247, 123] on input "Tamaño máximo: 50MB Seleccionar archivos" at bounding box center [305, 135] width 278 height 46
click at [249, 127] on input "Tamaño máximo: 50MB Seleccionar archivos" at bounding box center [305, 135] width 278 height 46
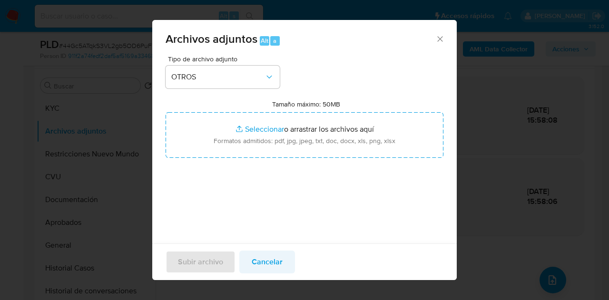
type input "C:\fakepath\LIQUIDACION DE LA PRESTACION DINERARIA POR INCAPACIDAD LABORAL PERM…"
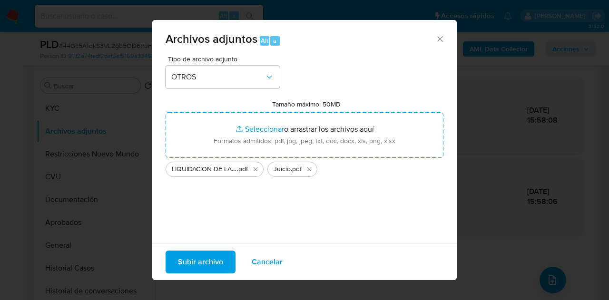
click at [200, 259] on span "Subir archivo" at bounding box center [200, 262] width 45 height 21
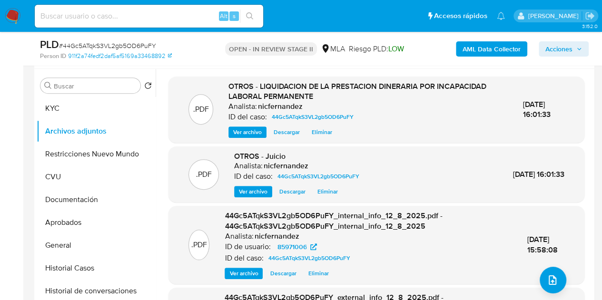
click at [186, 225] on div ".PDF 44Gc5ATqkS3VL2gb5OD6PuFY_internal_info_12_8_2025.pdf - 44Gc5ATqkS3VL2gb5OD…" at bounding box center [376, 245] width 406 height 68
click at [552, 277] on icon "upload-file" at bounding box center [552, 280] width 11 height 11
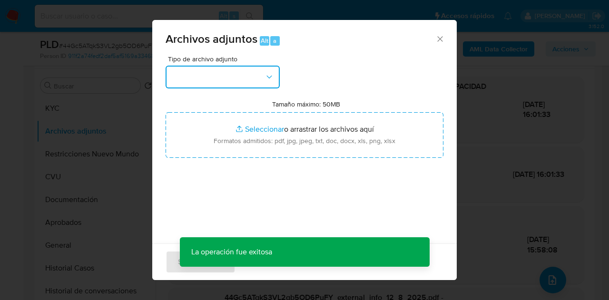
drag, startPoint x: 267, startPoint y: 77, endPoint x: 272, endPoint y: 89, distance: 13.3
click at [267, 77] on icon "button" at bounding box center [270, 77] width 10 height 10
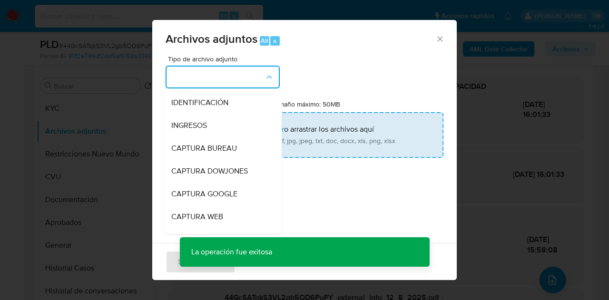
drag, startPoint x: 274, startPoint y: 109, endPoint x: 286, endPoint y: 143, distance: 36.0
click at [287, 143] on div "Tipo de archivo adjunto IDENTIFICACIÓN INGRESOS CAPTURA BUREAU CAPTURA DOWJONES…" at bounding box center [305, 168] width 278 height 225
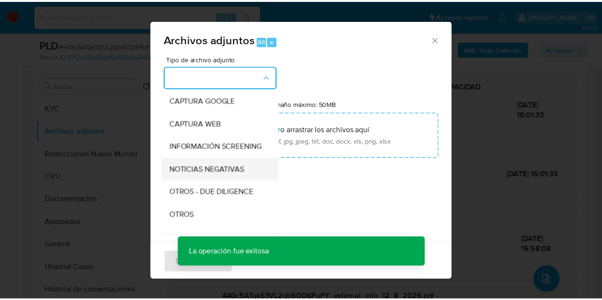
scroll to position [95, 0]
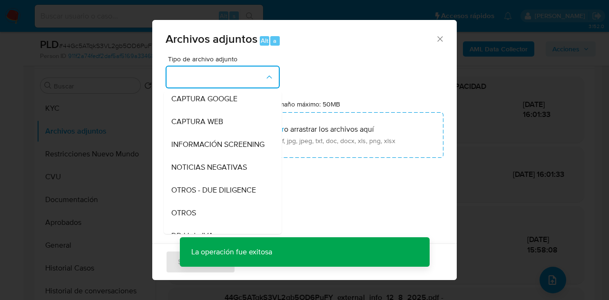
drag, startPoint x: 198, startPoint y: 221, endPoint x: 240, endPoint y: 171, distance: 65.5
click at [199, 219] on div "OTROS" at bounding box center [219, 213] width 97 height 23
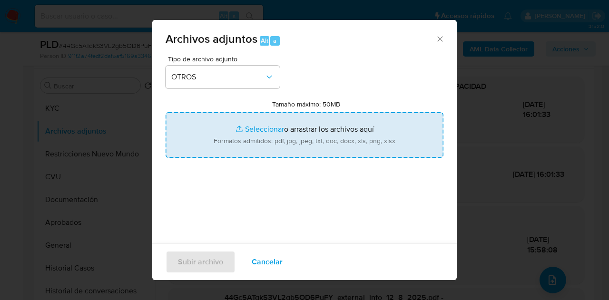
click at [264, 135] on input "Tamaño máximo: 50MB Seleccionar archivos" at bounding box center [305, 135] width 278 height 46
type input "C:\fakepath\Caselog NO ROI 44Gc5ATqkS3VL2gb5OD6PuFY.docx"
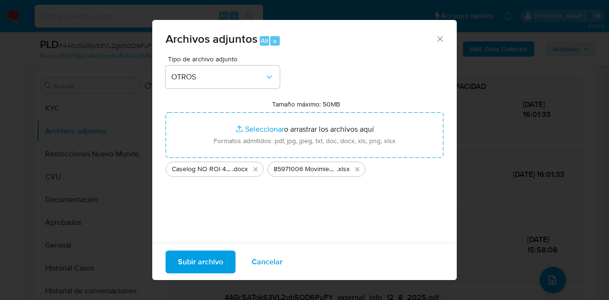
click at [206, 260] on span "Subir archivo" at bounding box center [200, 262] width 45 height 21
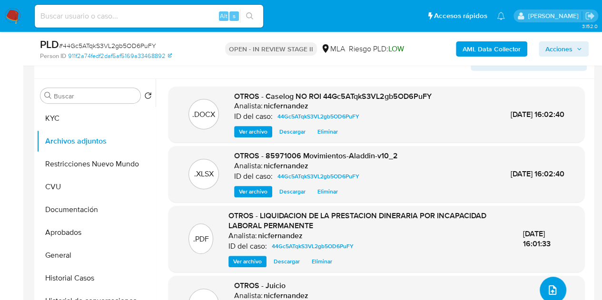
scroll to position [206, 0]
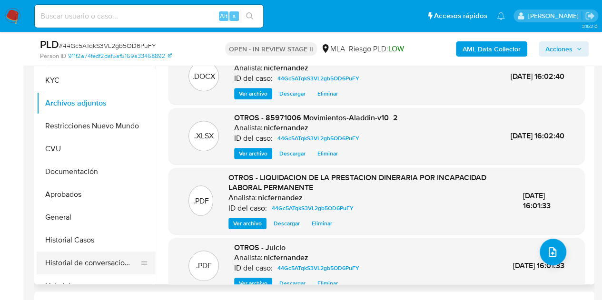
click at [89, 263] on button "Historial de conversaciones" at bounding box center [92, 263] width 111 height 23
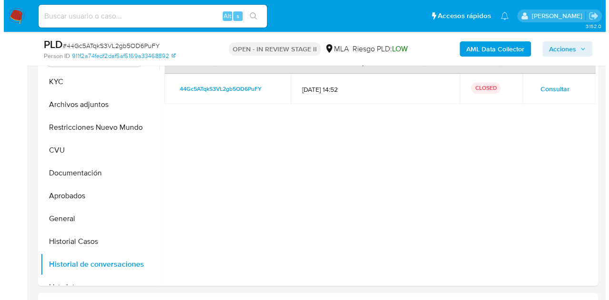
scroll to position [167, 0]
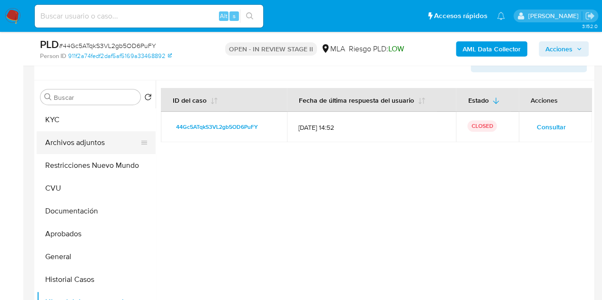
click at [62, 142] on button "Archivos adjuntos" at bounding box center [92, 142] width 111 height 23
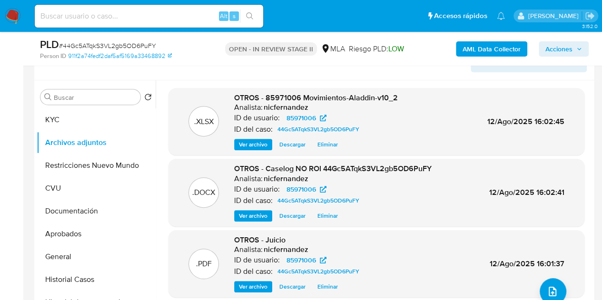
click at [243, 214] on span "Ver archivo" at bounding box center [253, 216] width 29 height 10
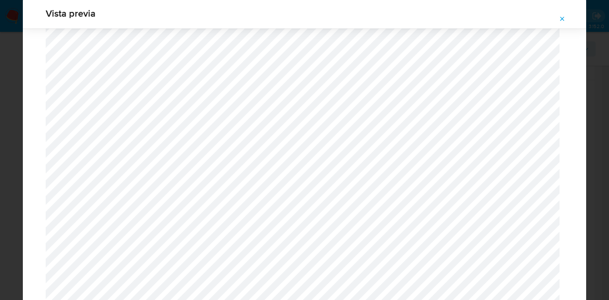
scroll to position [1094, 0]
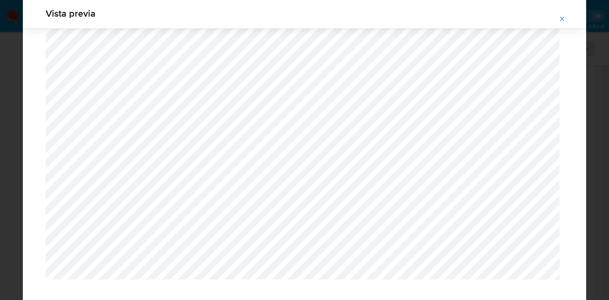
click at [558, 18] on button "Attachment preview" at bounding box center [562, 18] width 21 height 15
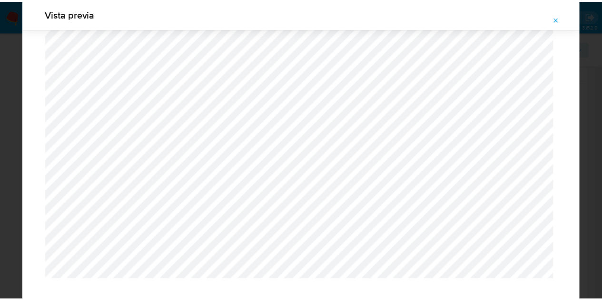
scroll to position [30, 0]
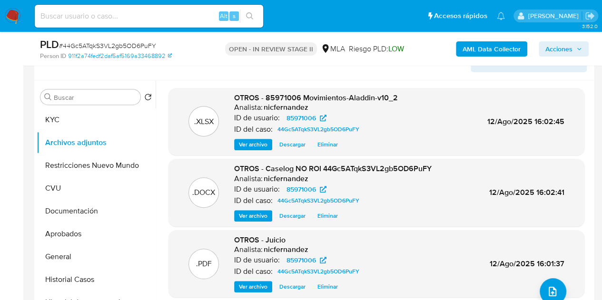
click at [259, 118] on p "ID de usuario:" at bounding box center [257, 118] width 46 height 10
click at [263, 211] on span "Ver archivo" at bounding box center [253, 216] width 29 height 10
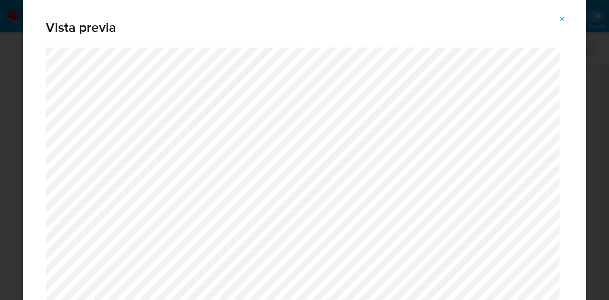
click at [561, 19] on icon "Attachment preview" at bounding box center [563, 19] width 8 height 8
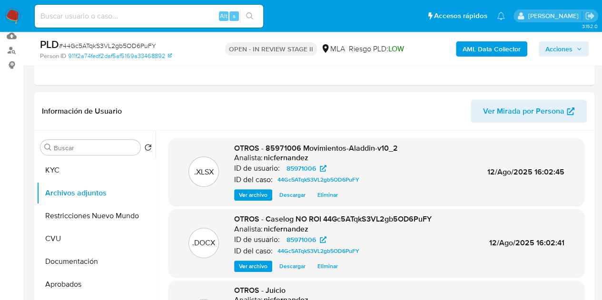
scroll to position [114, 0]
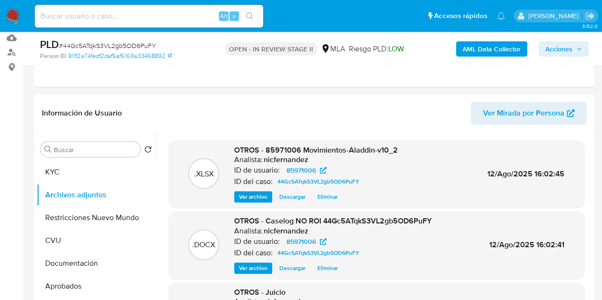
click at [564, 57] on div "AML Data Collector Acciones" at bounding box center [498, 49] width 180 height 22
click at [552, 48] on span "Acciones" at bounding box center [558, 48] width 27 height 15
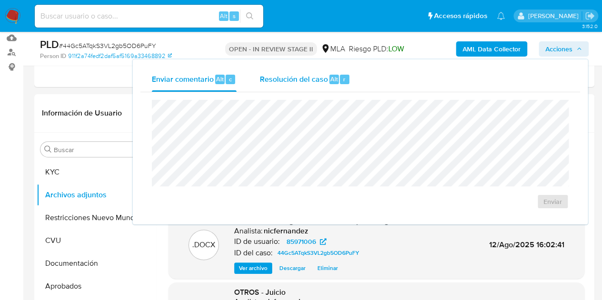
click at [258, 70] on button "Resolución del caso Alt r" at bounding box center [305, 79] width 114 height 25
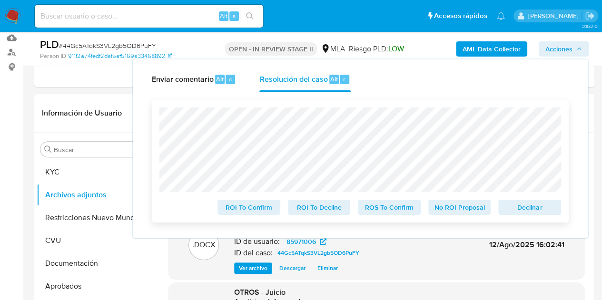
click at [447, 202] on span "No ROI Proposal" at bounding box center [459, 207] width 49 height 13
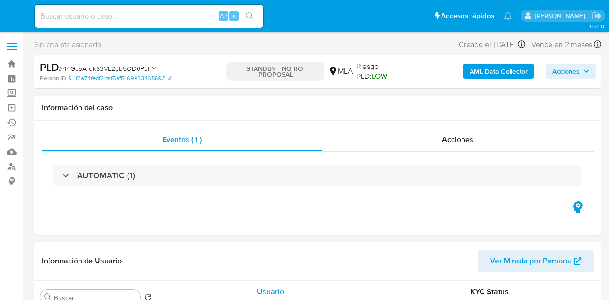
select select "10"
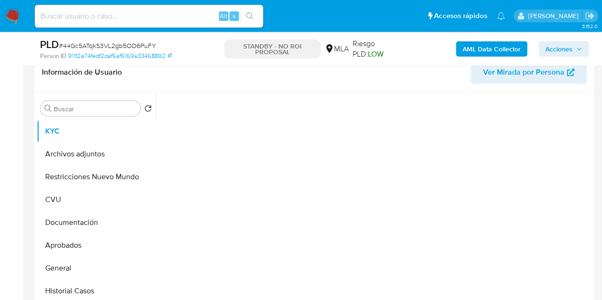
scroll to position [203, 0]
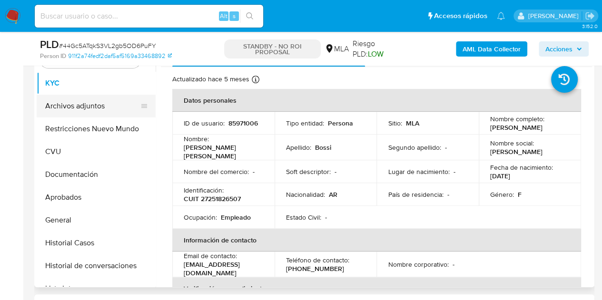
click at [74, 105] on button "Archivos adjuntos" at bounding box center [92, 106] width 111 height 23
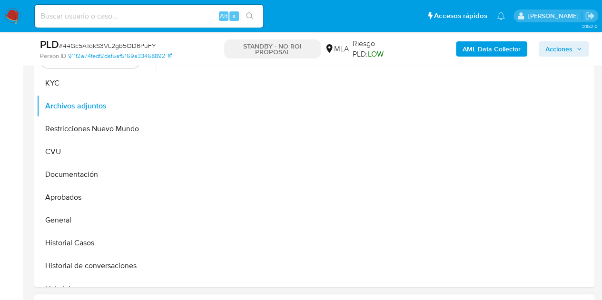
select select "10"
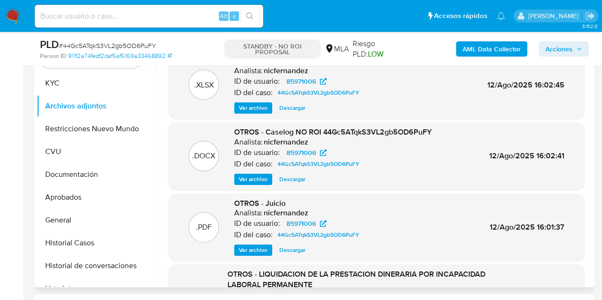
click at [246, 175] on span "Ver archivo" at bounding box center [253, 180] width 29 height 10
click at [248, 180] on div "Ver archivo Ver archivo Descargar" at bounding box center [332, 179] width 197 height 11
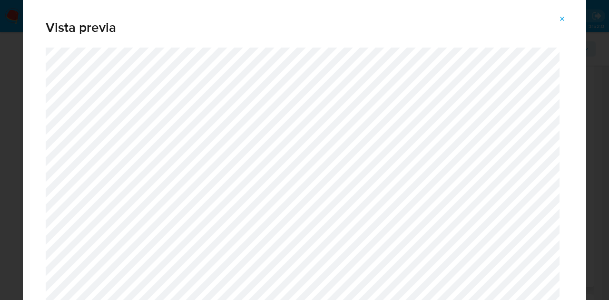
click at [558, 14] on button "Attachment preview" at bounding box center [562, 18] width 21 height 15
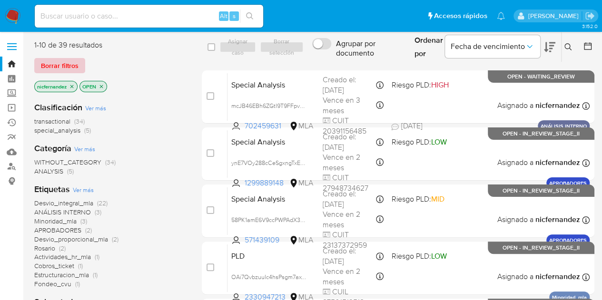
click at [57, 62] on span "Borrar filtros" at bounding box center [60, 65] width 38 height 13
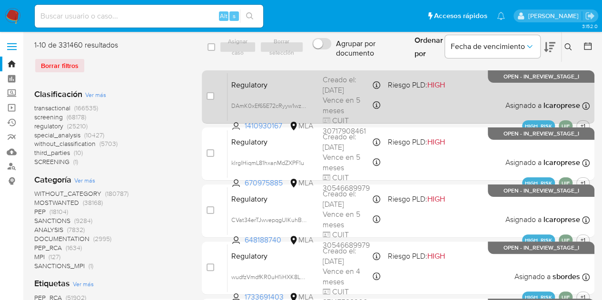
drag, startPoint x: 173, startPoint y: 142, endPoint x: 414, endPoint y: 105, distance: 243.6
click at [179, 142] on div "transactional (166535) screening (68178) regulatory (25210) special_analysis (1…" at bounding box center [110, 135] width 152 height 63
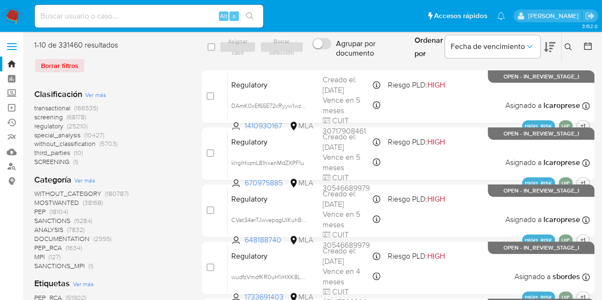
click at [563, 44] on button at bounding box center [570, 46] width 16 height 11
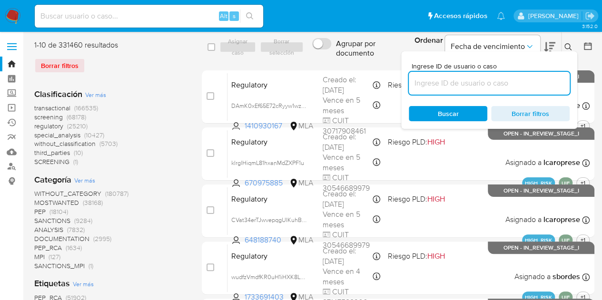
click at [473, 83] on input at bounding box center [489, 83] width 161 height 12
type input "142127381"
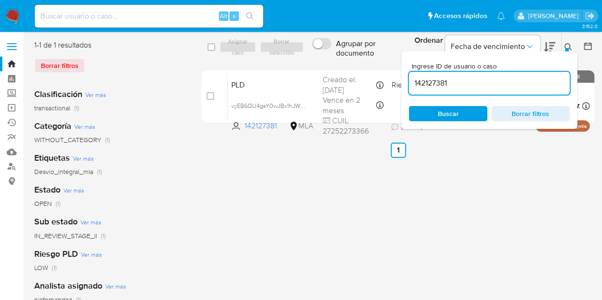
click at [568, 49] on icon at bounding box center [567, 46] width 7 height 7
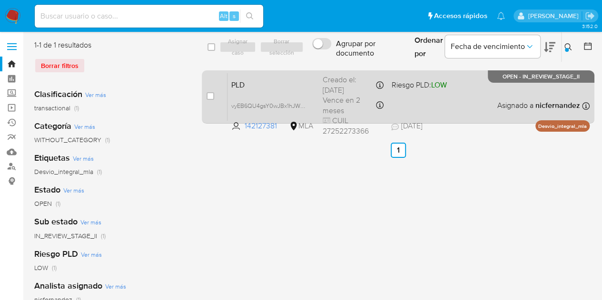
click at [268, 83] on span "PLD" at bounding box center [273, 84] width 84 height 12
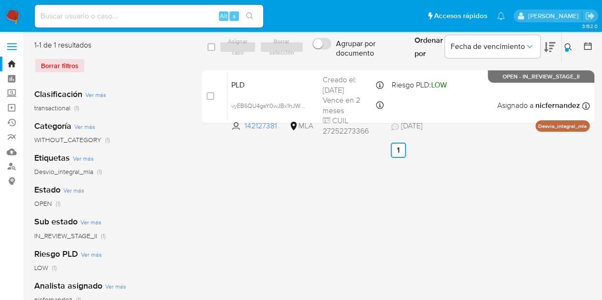
click at [565, 44] on icon at bounding box center [567, 46] width 7 height 7
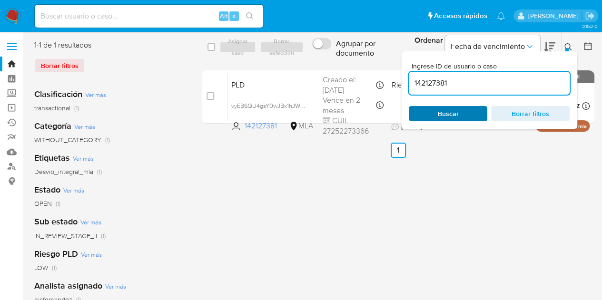
click at [471, 109] on span "Buscar" at bounding box center [447, 113] width 65 height 13
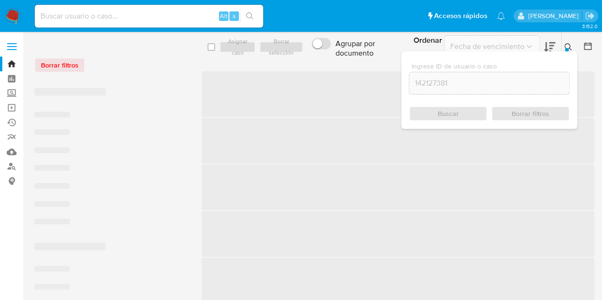
click at [559, 48] on div "Ordenar por Fecha de vencimiento" at bounding box center [483, 47] width 155 height 30
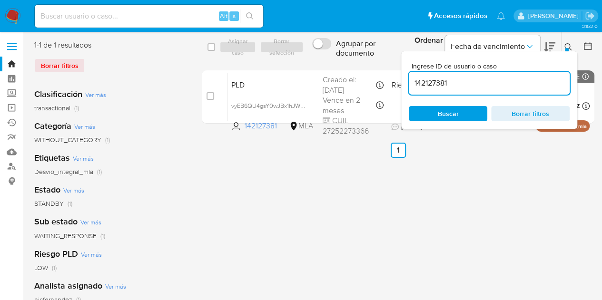
click at [562, 47] on button at bounding box center [570, 46] width 16 height 11
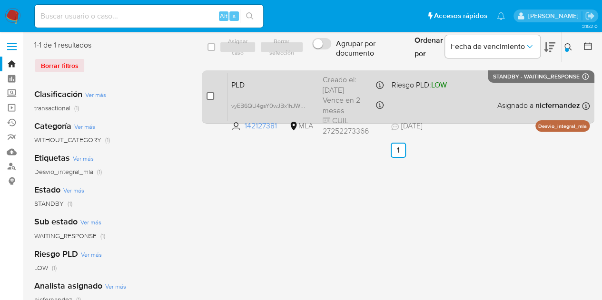
click at [210, 95] on input "checkbox" at bounding box center [211, 96] width 8 height 8
checkbox input "true"
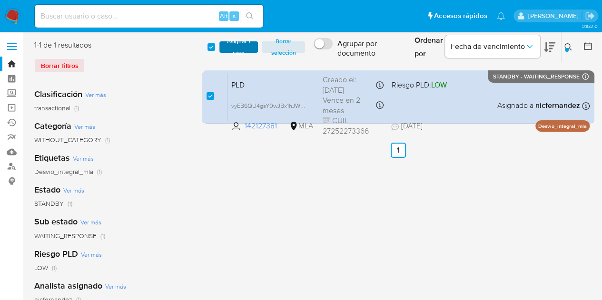
drag, startPoint x: 228, startPoint y: 53, endPoint x: 232, endPoint y: 49, distance: 5.7
click at [230, 51] on span "Asignar 1 caso" at bounding box center [239, 47] width 30 height 10
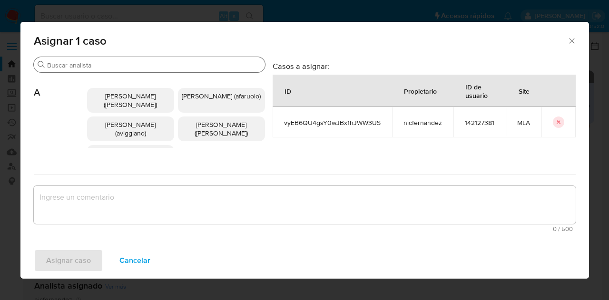
click at [93, 65] on input "Buscar" at bounding box center [154, 65] width 214 height 9
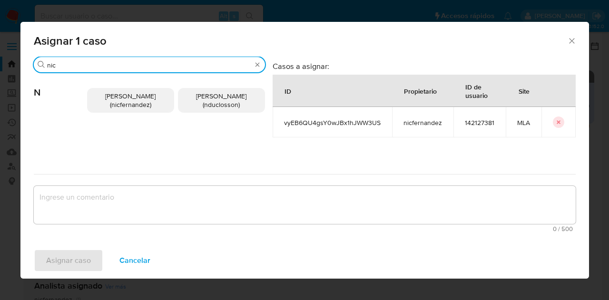
type input "nic"
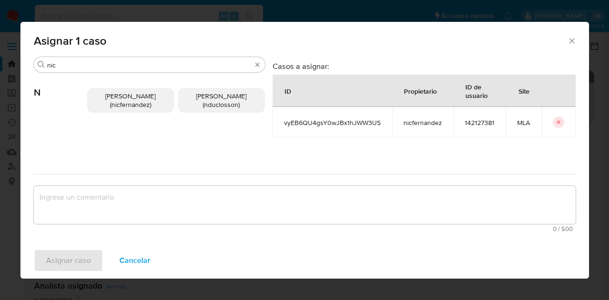
click at [112, 94] on span "Nicolas Fernandez Allen (nicfernandez)" at bounding box center [130, 100] width 50 height 18
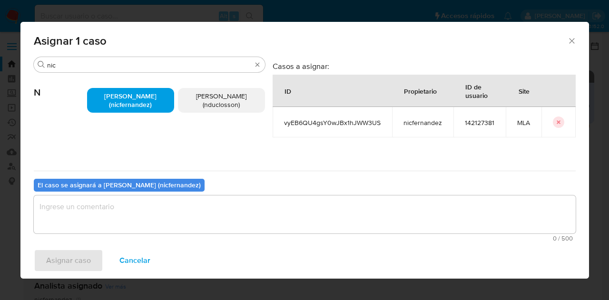
click at [130, 211] on textarea "assign-modal" at bounding box center [305, 215] width 542 height 38
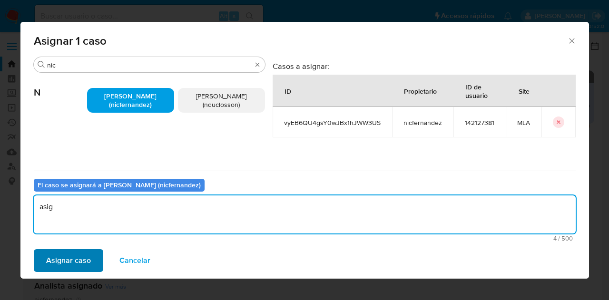
type textarea "asig"
click at [77, 253] on span "Asignar caso" at bounding box center [68, 260] width 45 height 21
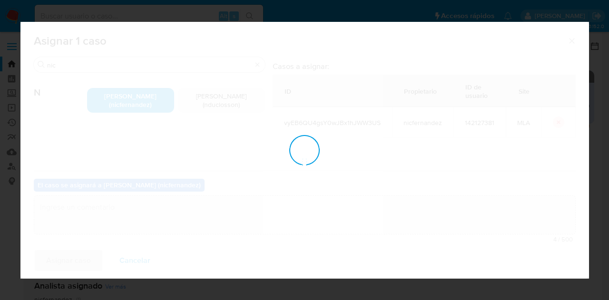
checkbox input "false"
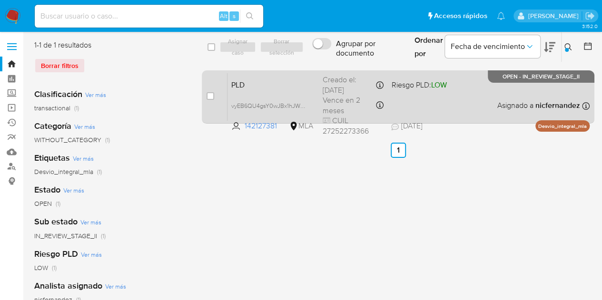
click at [256, 83] on span "PLD" at bounding box center [273, 84] width 84 height 12
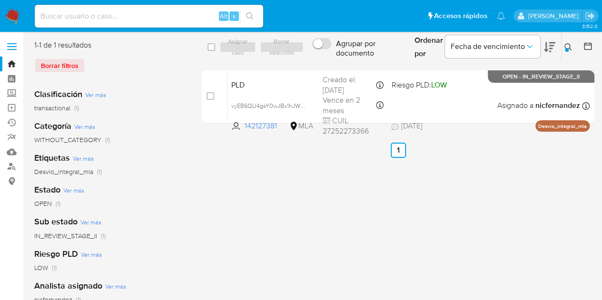
click at [568, 46] on icon at bounding box center [568, 47] width 8 height 8
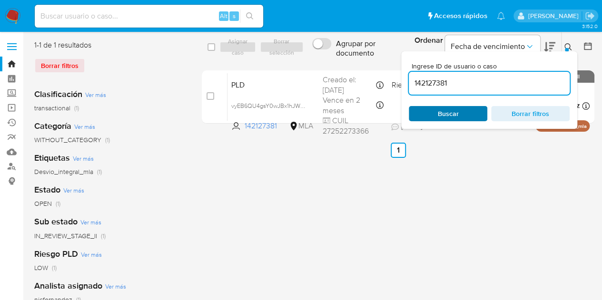
click at [443, 113] on span "Buscar" at bounding box center [448, 113] width 21 height 15
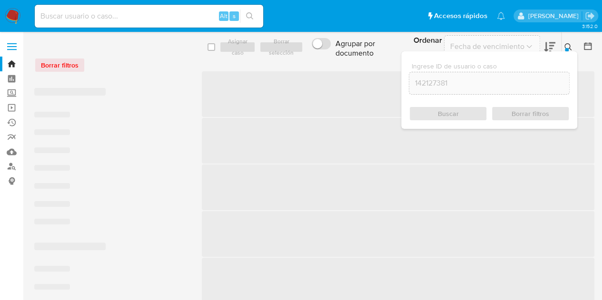
click at [568, 49] on div at bounding box center [567, 50] width 4 height 4
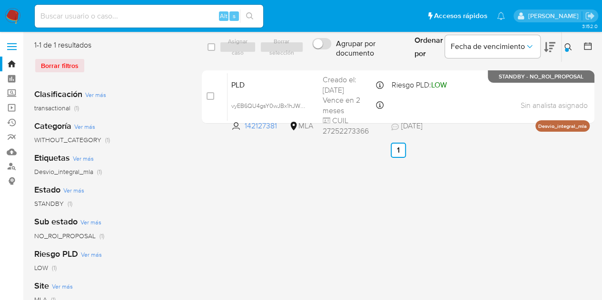
click at [569, 44] on icon at bounding box center [567, 46] width 7 height 7
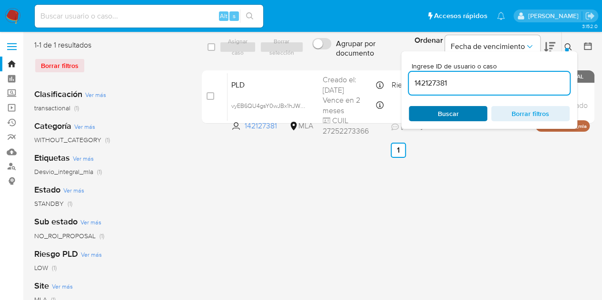
click at [471, 118] on span "Buscar" at bounding box center [447, 113] width 65 height 13
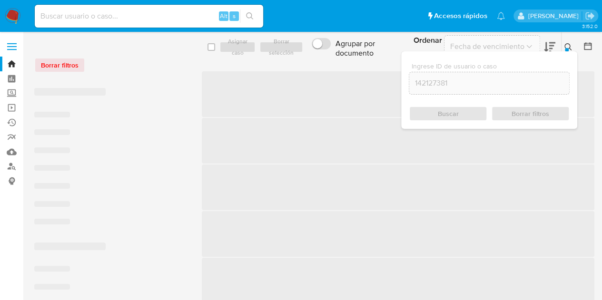
click at [565, 48] on div at bounding box center [567, 50] width 4 height 4
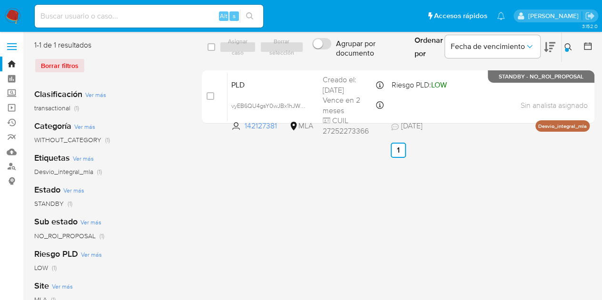
drag, startPoint x: 570, startPoint y: 47, endPoint x: 560, endPoint y: 52, distance: 10.9
click at [570, 47] on icon at bounding box center [567, 46] width 7 height 7
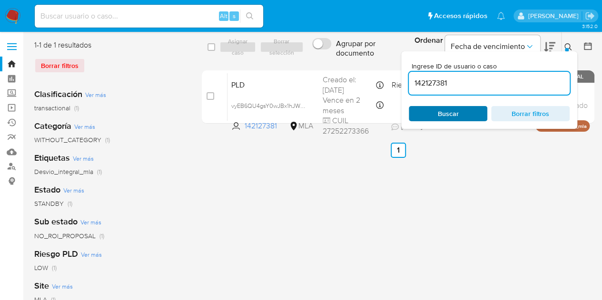
click at [453, 112] on span "Buscar" at bounding box center [448, 113] width 21 height 15
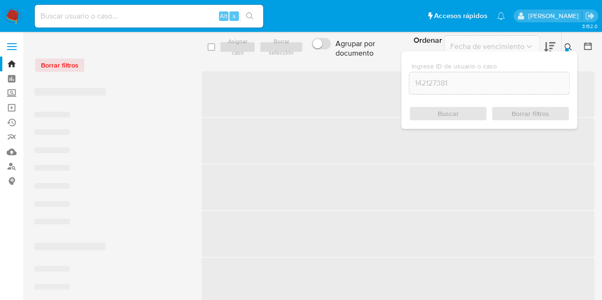
click at [572, 44] on button at bounding box center [570, 46] width 16 height 11
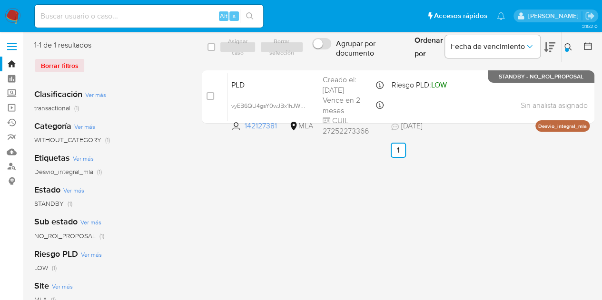
click at [239, 81] on span "PLD" at bounding box center [273, 84] width 84 height 12
click at [565, 44] on icon at bounding box center [567, 46] width 7 height 7
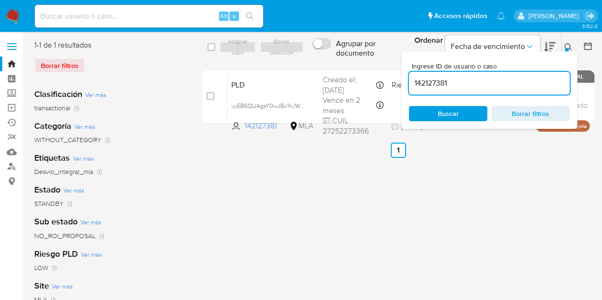
drag, startPoint x: 480, startPoint y: 81, endPoint x: 295, endPoint y: 39, distance: 190.0
click at [295, 39] on div "select-all-cases-checkbox Asignar caso Borrar selección Agrupar por documento O…" at bounding box center [398, 47] width 393 height 31
type input "62185703"
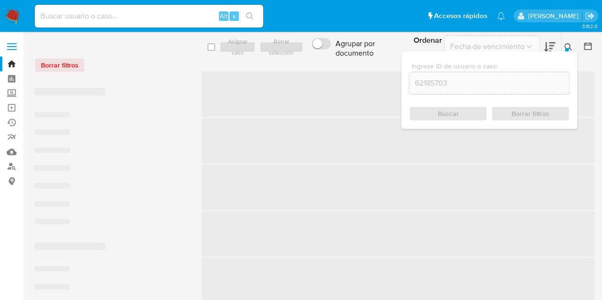
click at [571, 44] on icon at bounding box center [568, 47] width 8 height 8
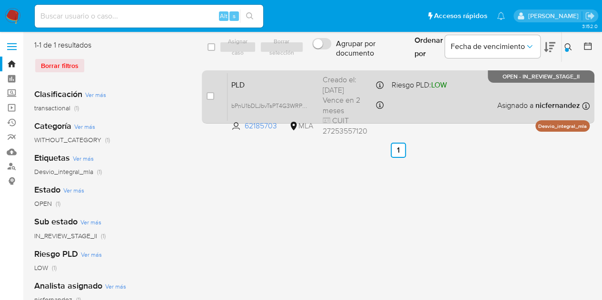
click at [267, 80] on span "PLD" at bounding box center [273, 84] width 84 height 12
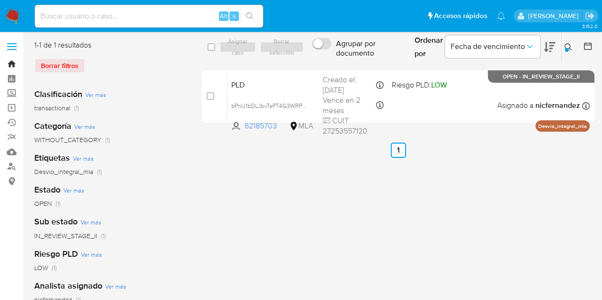
click at [13, 66] on link "Bandeja" at bounding box center [56, 64] width 113 height 15
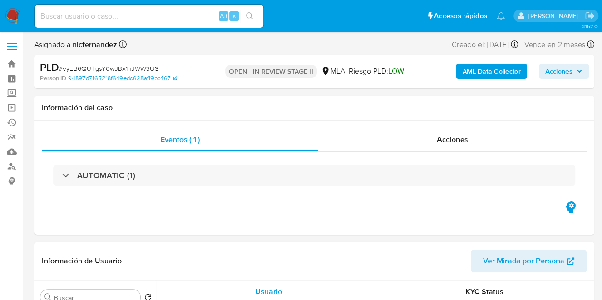
select select "10"
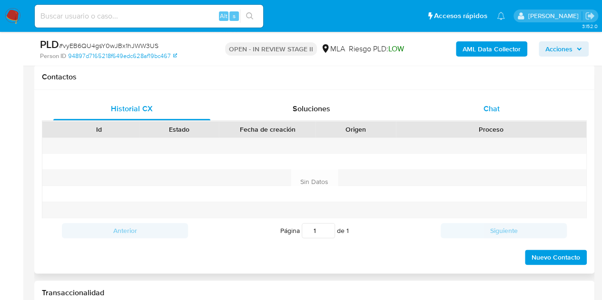
scroll to position [435, 0]
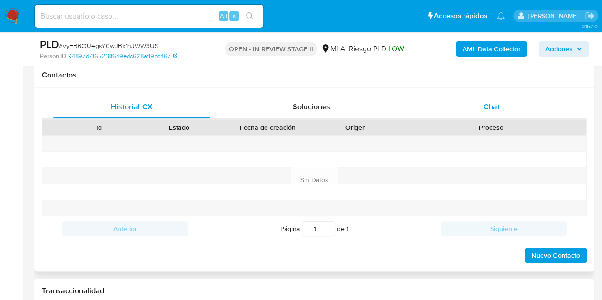
click at [508, 98] on div "Chat" at bounding box center [491, 107] width 157 height 23
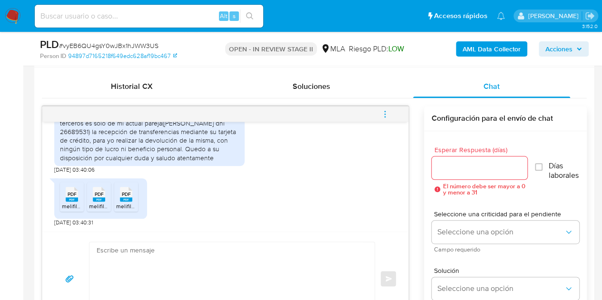
scroll to position [1044, 0]
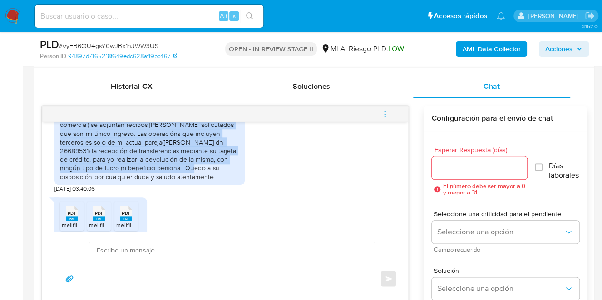
drag, startPoint x: 59, startPoint y: 142, endPoint x: 136, endPoint y: 191, distance: 91.1
click at [136, 185] on div "Mi cuenta [PERSON_NAME] pago es de uso personal(no comercial) se adjuntan recib…" at bounding box center [149, 146] width 190 height 77
copy div "Mi cuenta de mercado pago es de uso personal(no comercial) se adjuntan recibos …"
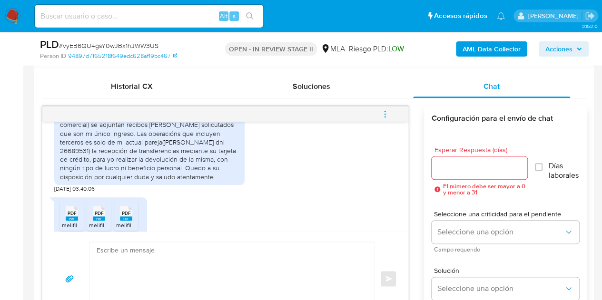
click at [308, 191] on div "Mi cuenta de mercado pago es de uso personal(no comercial) se adjuntan recibos …" at bounding box center [225, 147] width 342 height 89
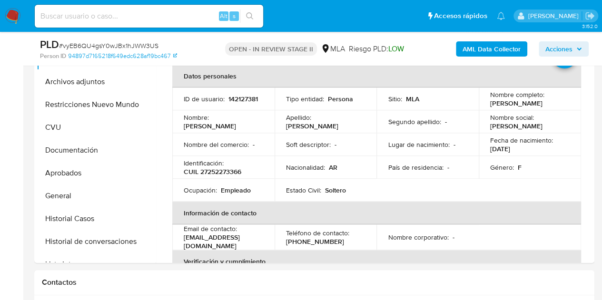
scroll to position [216, 0]
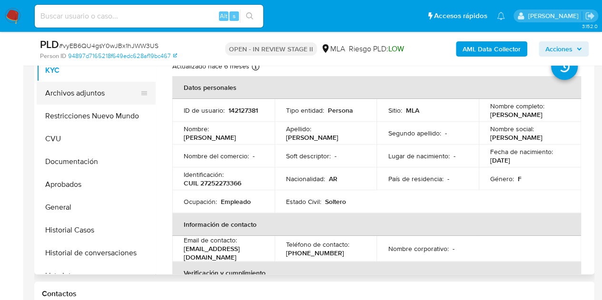
click at [69, 91] on button "Archivos adjuntos" at bounding box center [92, 93] width 111 height 23
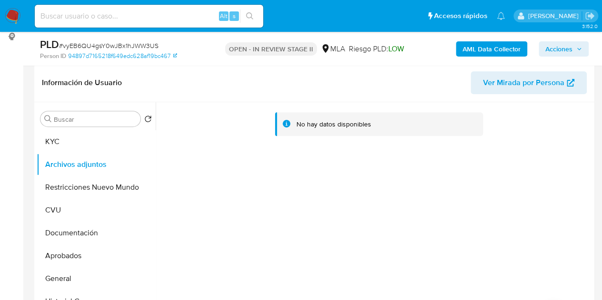
scroll to position [138, 0]
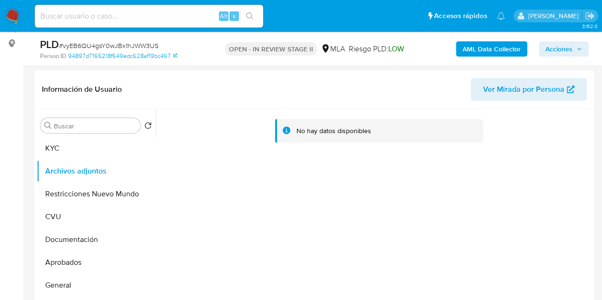
click at [496, 55] on b "AML Data Collector" at bounding box center [492, 48] width 58 height 15
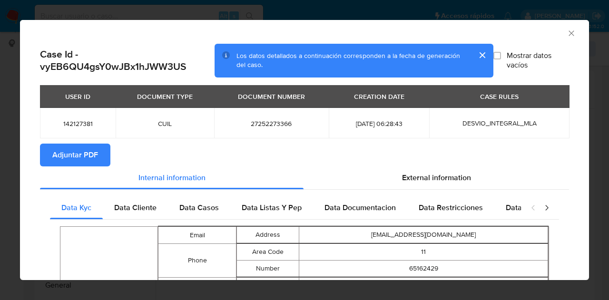
click at [79, 152] on span "Adjuntar PDF" at bounding box center [75, 155] width 46 height 21
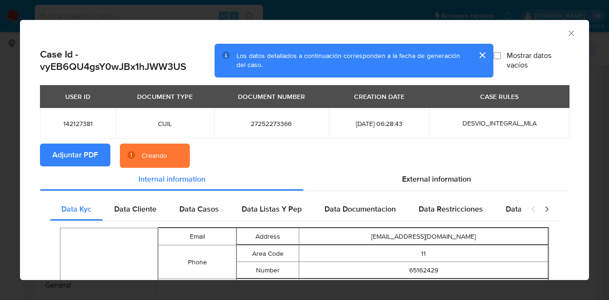
click at [230, 153] on section "Adjuntar PDF Creando" at bounding box center [304, 156] width 529 height 25
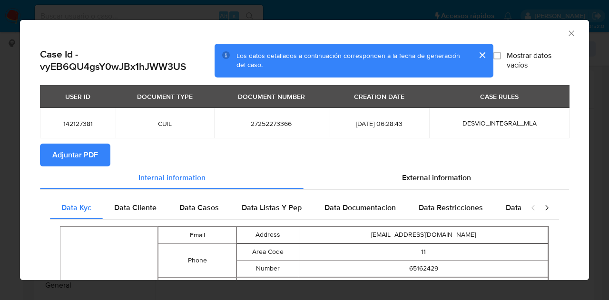
click at [569, 31] on icon "Cerrar ventana" at bounding box center [571, 32] width 5 height 5
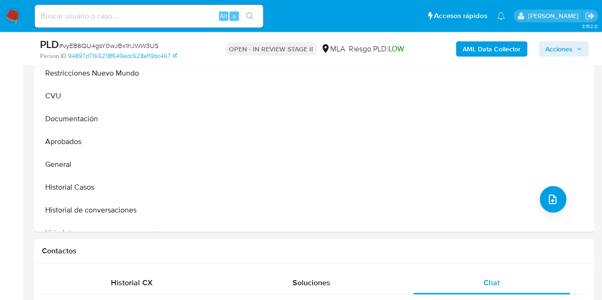
scroll to position [239, 0]
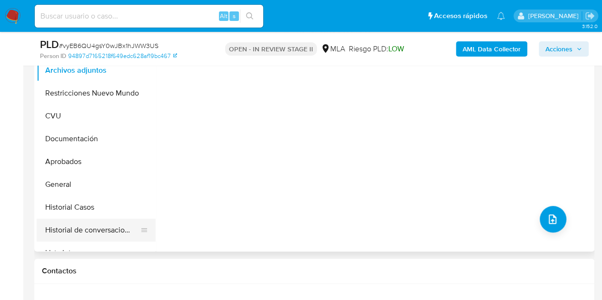
click at [94, 227] on button "Historial de conversaciones" at bounding box center [92, 230] width 111 height 23
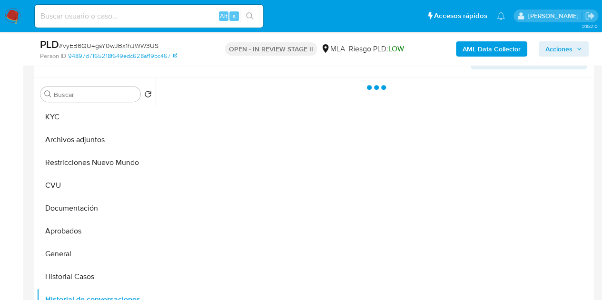
scroll to position [178, 0]
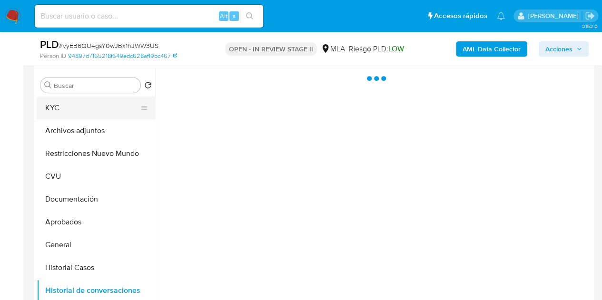
click at [83, 106] on button "KYC" at bounding box center [92, 108] width 111 height 23
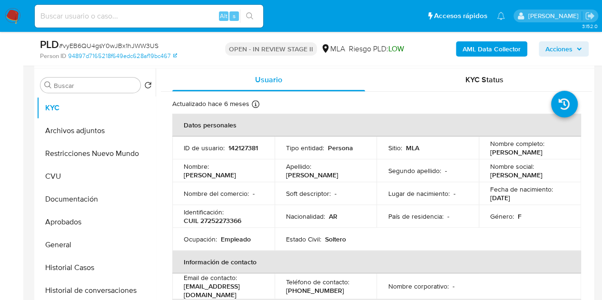
drag, startPoint x: 209, startPoint y: 181, endPoint x: 195, endPoint y: 179, distance: 13.9
click at [208, 179] on p "[PERSON_NAME]" at bounding box center [210, 175] width 52 height 9
drag, startPoint x: 184, startPoint y: 179, endPoint x: 240, endPoint y: 181, distance: 56.2
click at [240, 179] on div "Nombre : Natalia Evangelina" at bounding box center [223, 170] width 79 height 17
copy p "[PERSON_NAME]"
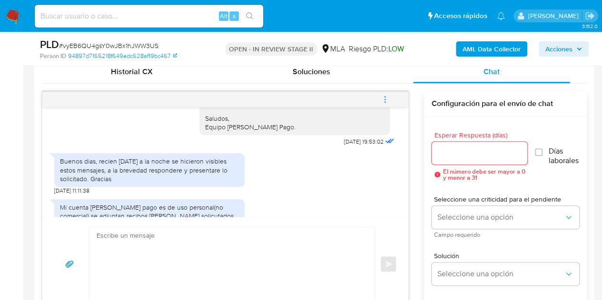
scroll to position [1089, 0]
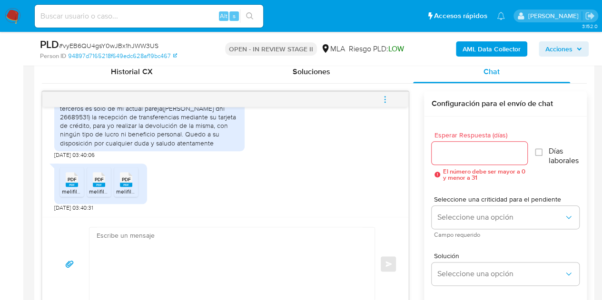
drag, startPoint x: 263, startPoint y: 150, endPoint x: 332, endPoint y: 166, distance: 71.3
click at [263, 150] on div "Mi cuenta de mercado pago es de uso personal(no comercial) se adjuntan recibos …" at bounding box center [225, 113] width 342 height 89
click at [290, 263] on textarea at bounding box center [230, 263] width 266 height 73
paste textarea "Hola [PERSON_NAME], ¡Muchas gracias por tu respuesta! Confirmamos la recepción …"
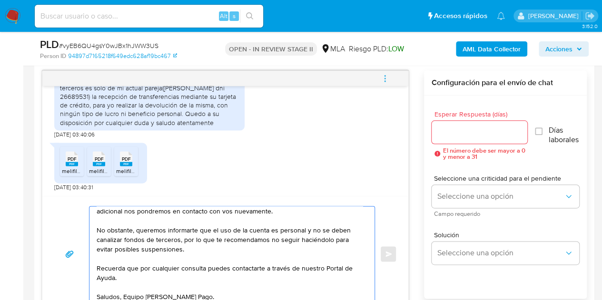
scroll to position [54, 0]
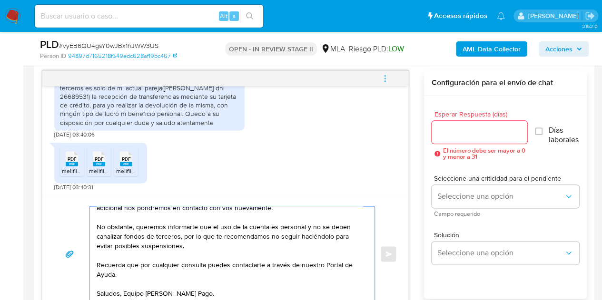
type textarea "Hola [PERSON_NAME], ¡Muchas gracias por tu respuesta! Confirmamos la recepción …"
click at [451, 138] on div at bounding box center [480, 132] width 96 height 23
click at [452, 135] on input "Esperar Respuesta (días)" at bounding box center [480, 132] width 96 height 12
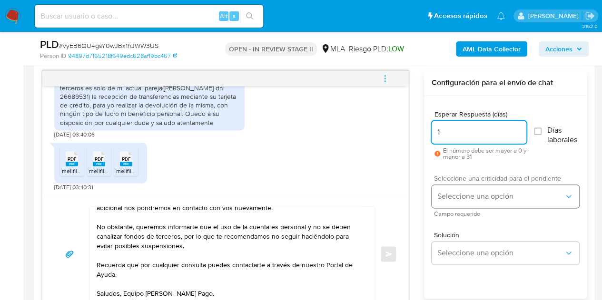
type input "1"
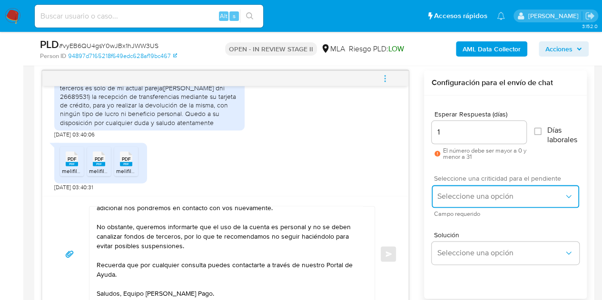
click at [462, 195] on span "Seleccione una opción" at bounding box center [500, 197] width 127 height 10
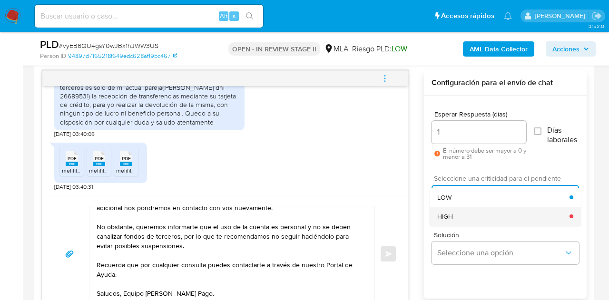
click at [463, 212] on div "HIGH" at bounding box center [503, 216] width 132 height 19
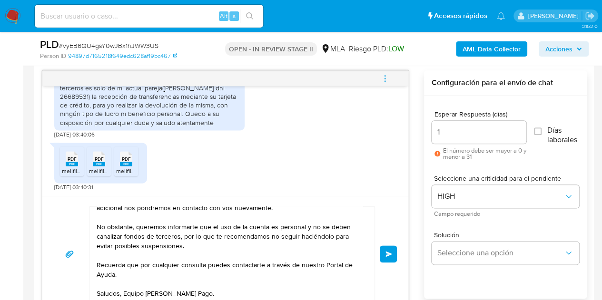
click at [420, 213] on div "17/07/2025 19:51:53 Hola, Esperamos que te encuentres muy bien. Te consultamos …" at bounding box center [314, 191] width 545 height 242
click at [389, 248] on button "Enviar" at bounding box center [388, 254] width 17 height 17
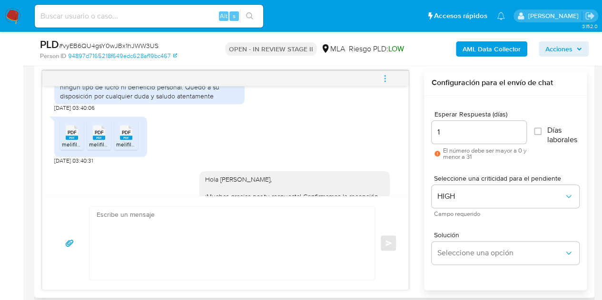
scroll to position [1272, 0]
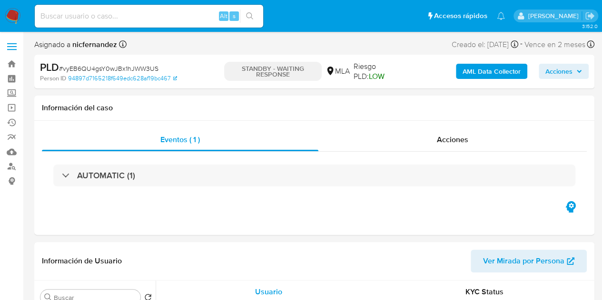
select select "10"
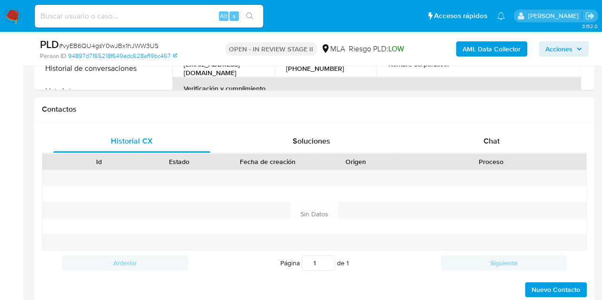
scroll to position [438, 0]
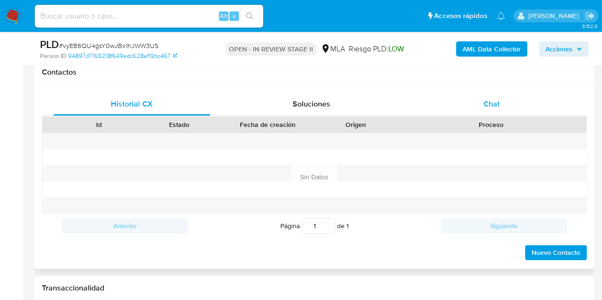
click at [498, 106] on span "Chat" at bounding box center [491, 104] width 16 height 11
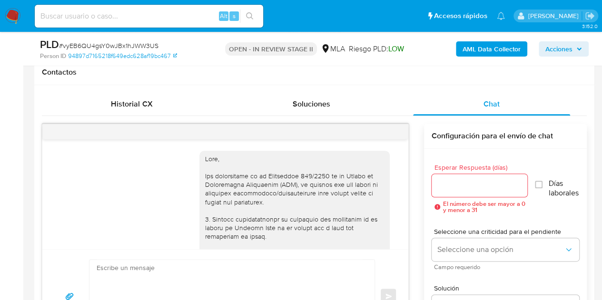
scroll to position [1272, 0]
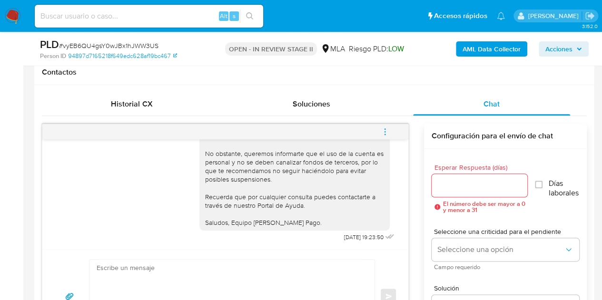
click at [382, 131] on icon "menu-action" at bounding box center [385, 132] width 9 height 9
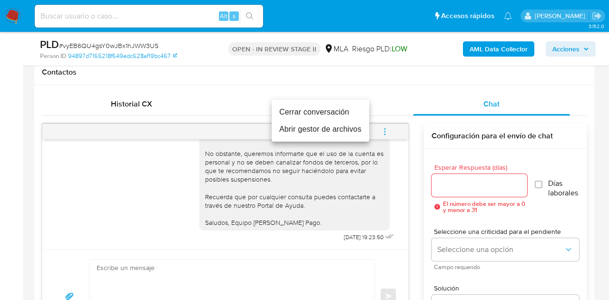
click at [341, 112] on li "Cerrar conversación" at bounding box center [321, 112] width 98 height 17
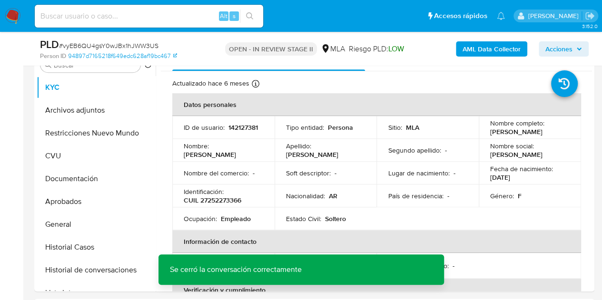
scroll to position [185, 0]
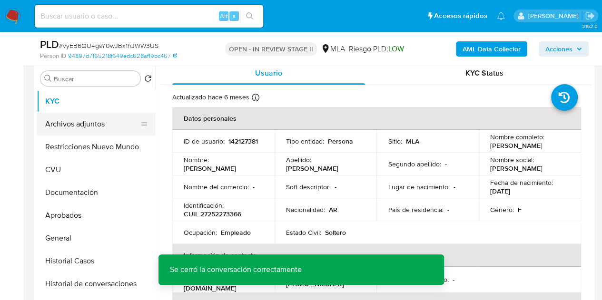
click at [84, 127] on button "Archivos adjuntos" at bounding box center [92, 124] width 111 height 23
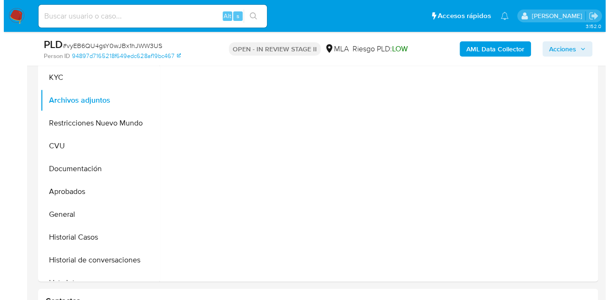
scroll to position [211, 0]
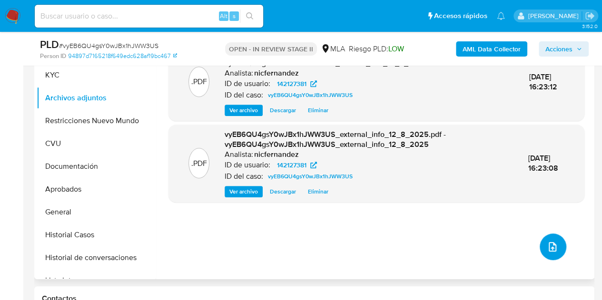
click at [542, 245] on button "upload-file" at bounding box center [553, 247] width 27 height 27
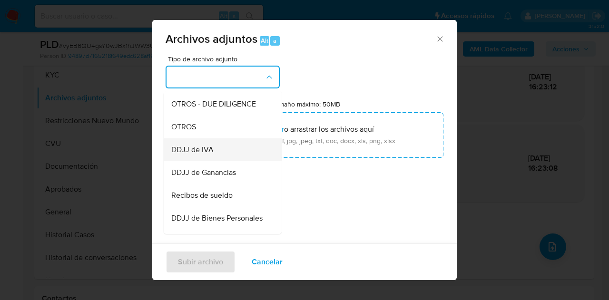
scroll to position [186, 0]
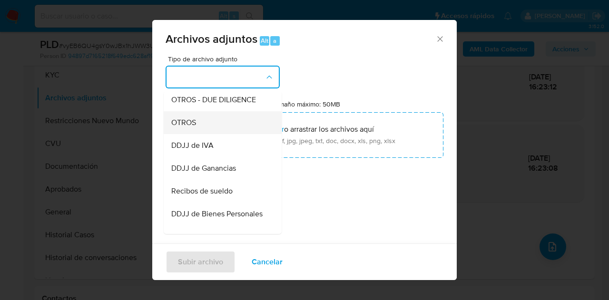
click at [200, 134] on div "OTROS" at bounding box center [219, 122] width 97 height 23
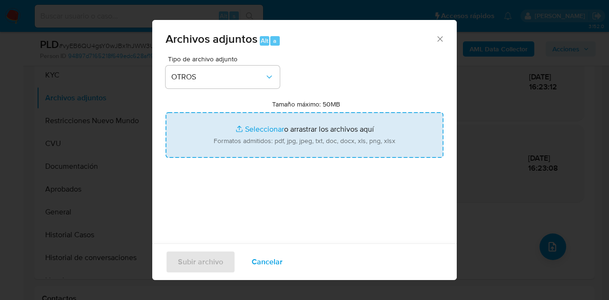
click at [242, 131] on input "Tamaño máximo: 50MB Seleccionar archivos" at bounding box center [305, 135] width 278 height 46
type input "C:\fakepath\Recibo 06 2025.pdf"
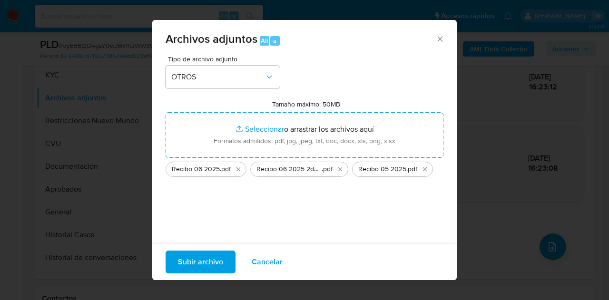
click at [195, 262] on span "Subir archivo" at bounding box center [200, 262] width 45 height 21
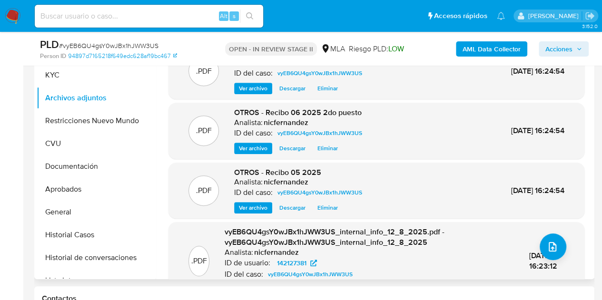
drag, startPoint x: 215, startPoint y: 179, endPoint x: 224, endPoint y: 182, distance: 9.5
click at [215, 179] on div ".PDF" at bounding box center [203, 191] width 30 height 30
click at [547, 245] on icon "upload-file" at bounding box center [552, 246] width 11 height 11
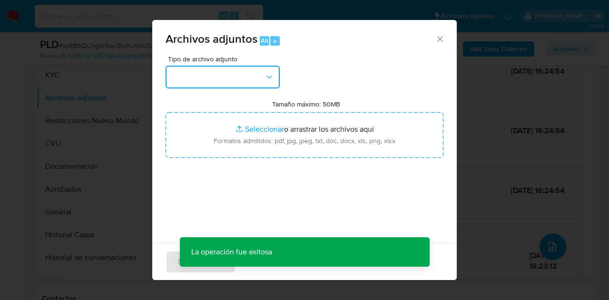
click at [263, 79] on button "button" at bounding box center [223, 77] width 114 height 23
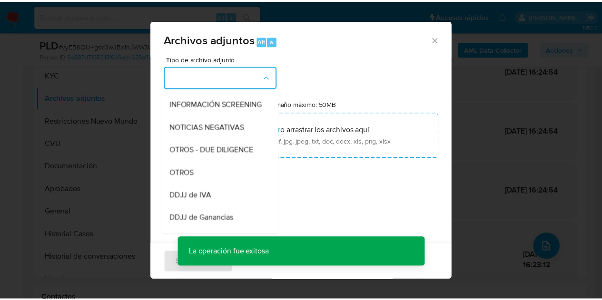
scroll to position [140, 0]
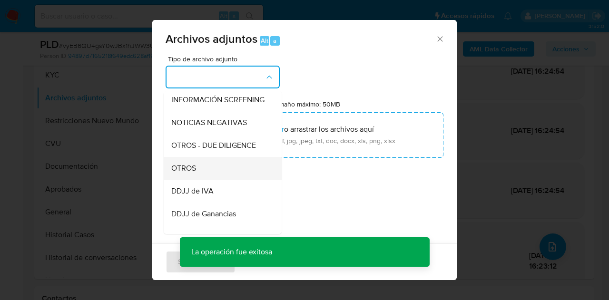
click at [236, 174] on div "OTROS" at bounding box center [219, 168] width 97 height 23
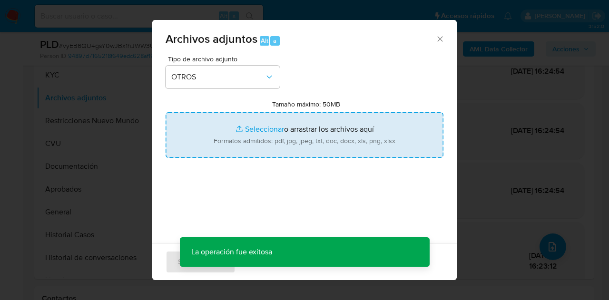
click at [263, 125] on input "Tamaño máximo: 50MB Seleccionar archivos" at bounding box center [305, 135] width 278 height 46
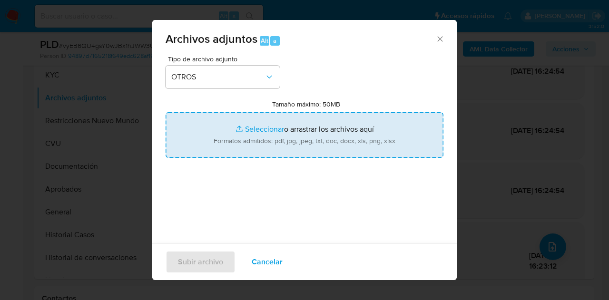
type input "C:\fakepath\Caselog NO ROI vyEB6QU4gsY0wJBx1hJWW3US.docx"
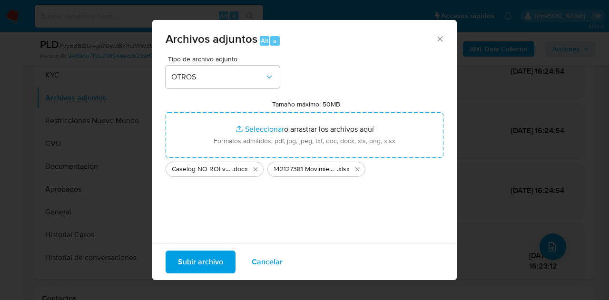
click at [216, 257] on span "Subir archivo" at bounding box center [200, 262] width 45 height 21
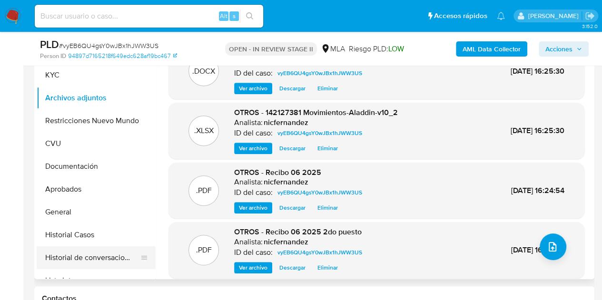
drag, startPoint x: 99, startPoint y: 256, endPoint x: 120, endPoint y: 249, distance: 21.4
click at [99, 256] on button "Historial de conversaciones" at bounding box center [92, 257] width 111 height 23
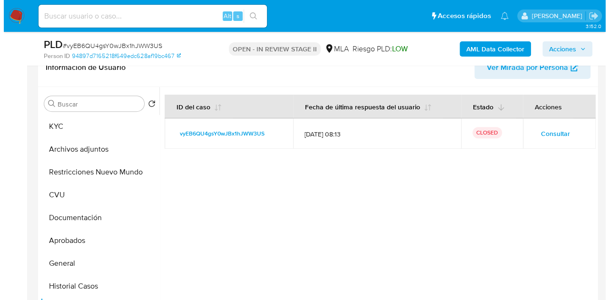
scroll to position [167, 0]
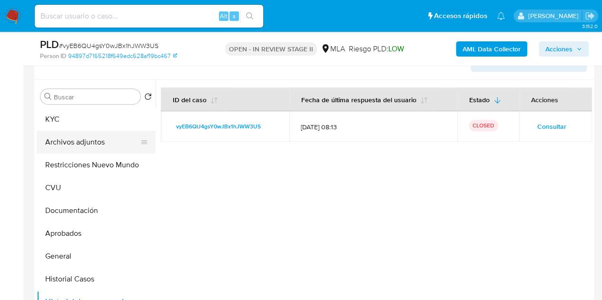
click at [86, 145] on button "Archivos adjuntos" at bounding box center [92, 142] width 111 height 23
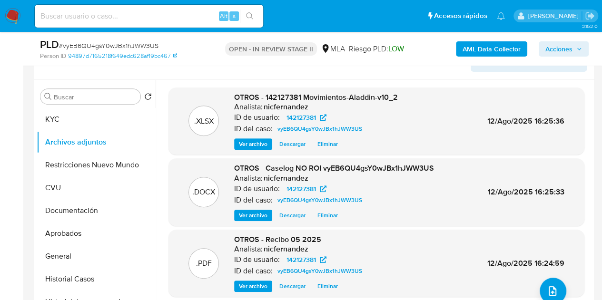
click at [254, 212] on span "Ver archivo" at bounding box center [253, 216] width 29 height 10
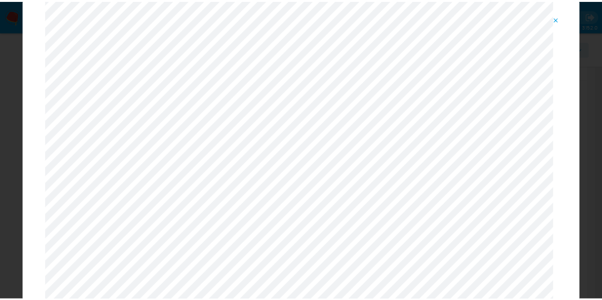
scroll to position [0, 0]
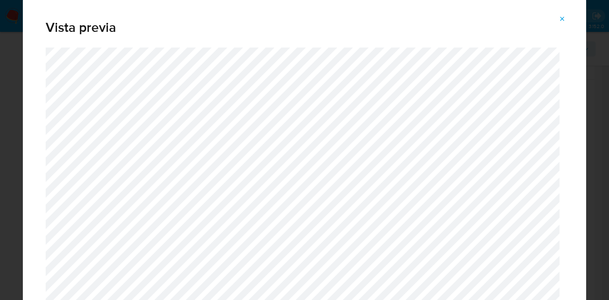
click at [567, 17] on button "Attachment preview" at bounding box center [562, 18] width 21 height 15
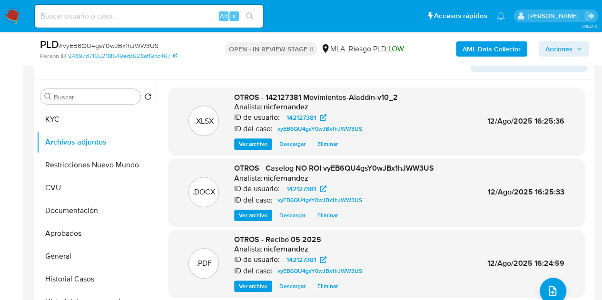
click at [279, 107] on h6 "nicfernandez" at bounding box center [286, 107] width 45 height 10
click at [562, 50] on span "Acciones" at bounding box center [558, 48] width 27 height 15
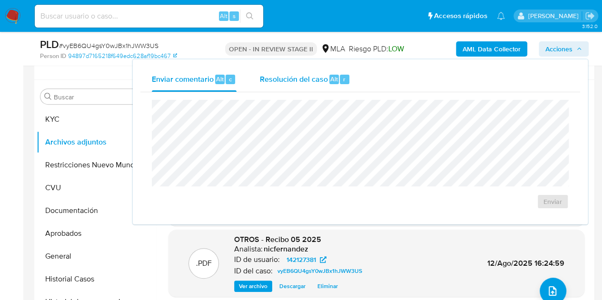
click at [331, 71] on div "Resolución del caso Alt r" at bounding box center [304, 79] width 91 height 25
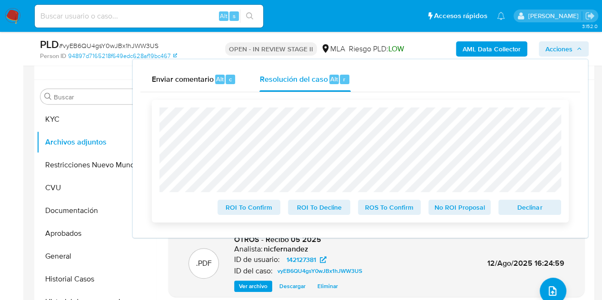
click at [454, 213] on span "No ROI Proposal" at bounding box center [459, 207] width 49 height 13
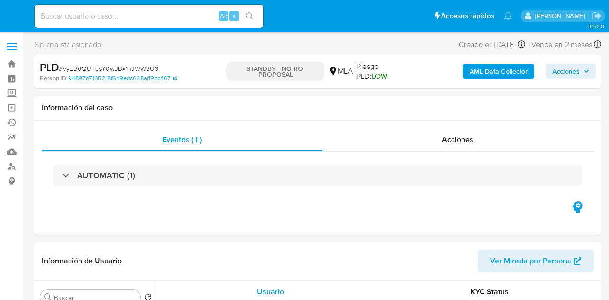
select select "10"
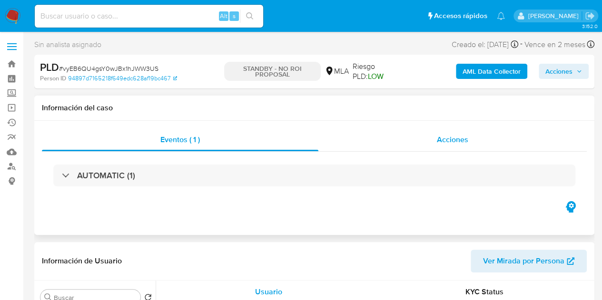
drag, startPoint x: 430, startPoint y: 145, endPoint x: 514, endPoint y: 131, distance: 84.9
click at [431, 145] on div "Acciones" at bounding box center [452, 139] width 268 height 23
select select "10"
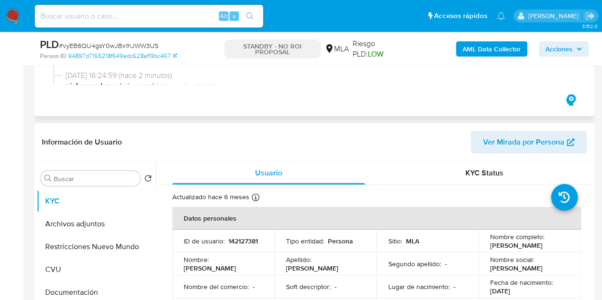
scroll to position [159, 0]
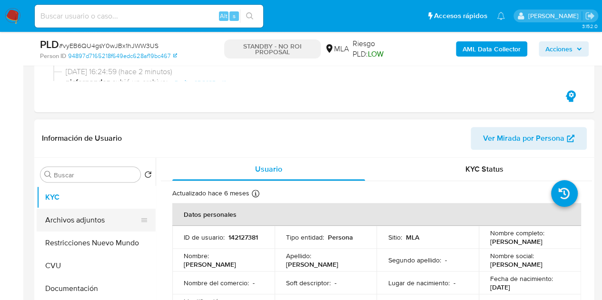
click at [98, 221] on button "Archivos adjuntos" at bounding box center [92, 220] width 111 height 23
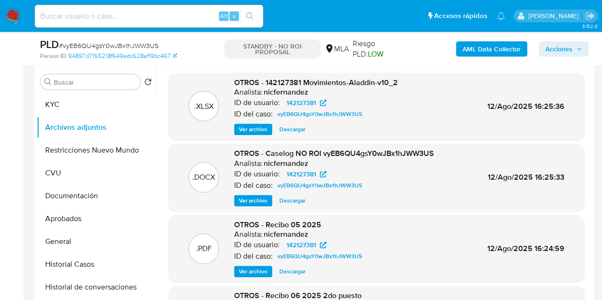
scroll to position [248, 0]
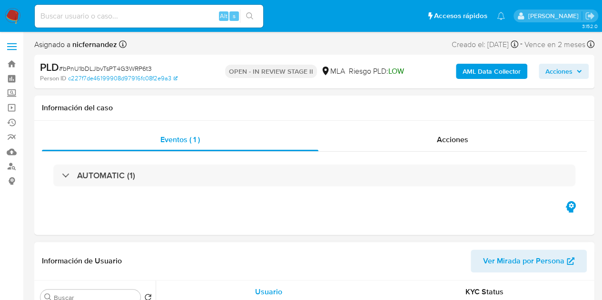
select select "10"
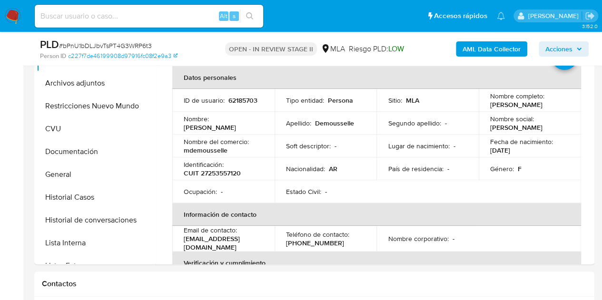
scroll to position [175, 0]
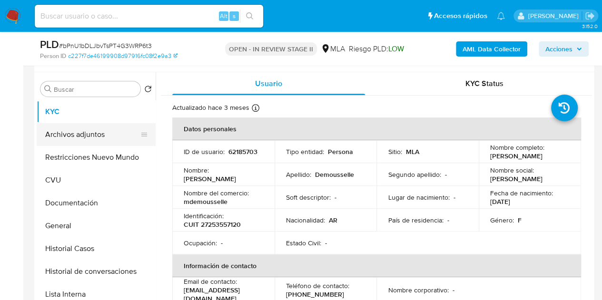
click at [101, 128] on button "Archivos adjuntos" at bounding box center [92, 134] width 111 height 23
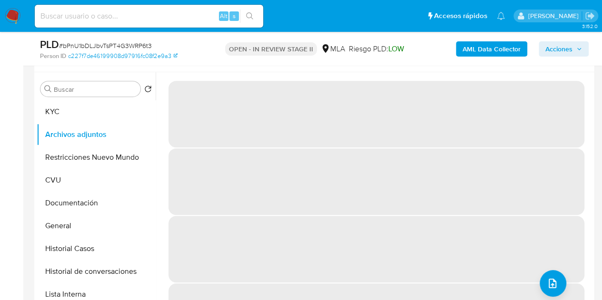
scroll to position [126, 0]
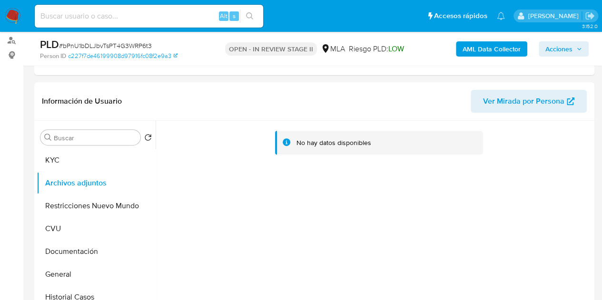
click at [480, 49] on b "AML Data Collector" at bounding box center [492, 48] width 58 height 15
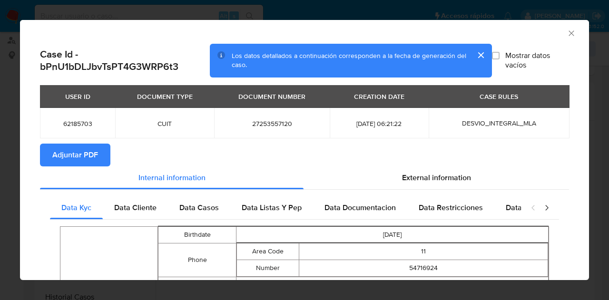
click at [84, 157] on span "Adjuntar PDF" at bounding box center [75, 155] width 46 height 21
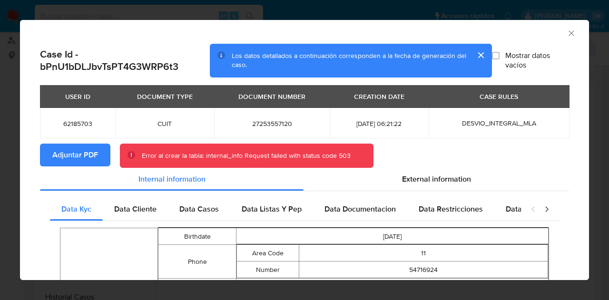
click at [567, 34] on icon "Cerrar ventana" at bounding box center [572, 34] width 10 height 10
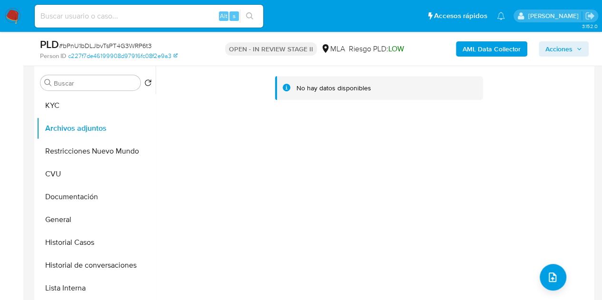
scroll to position [136, 0]
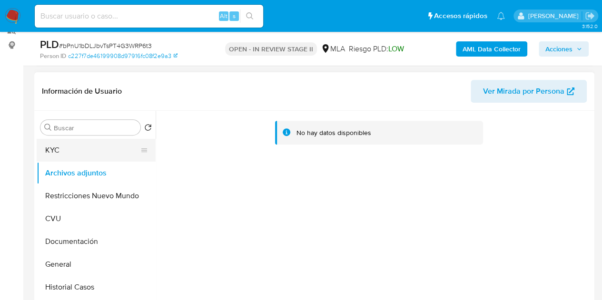
click at [69, 155] on button "KYC" at bounding box center [92, 150] width 111 height 23
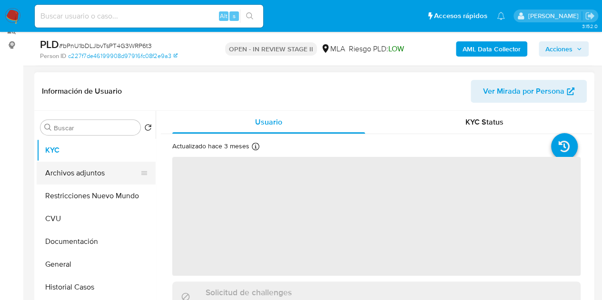
click at [73, 182] on button "Archivos adjuntos" at bounding box center [92, 173] width 111 height 23
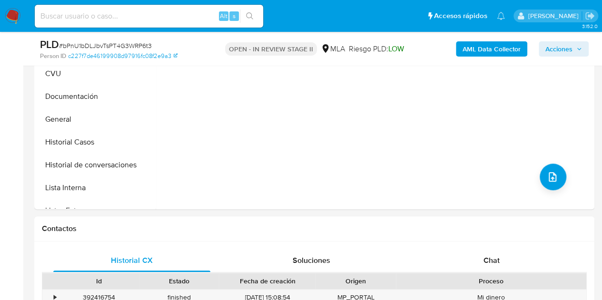
scroll to position [156, 0]
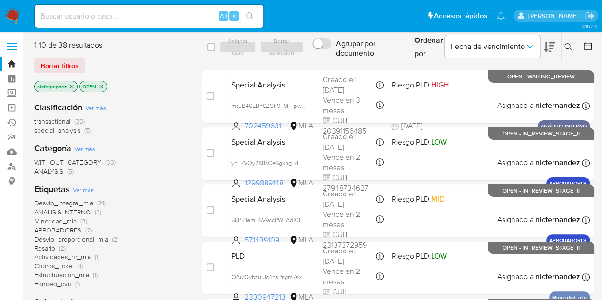
drag, startPoint x: 0, startPoint y: 0, endPoint x: 144, endPoint y: 61, distance: 156.1
click at [152, 59] on div "Borrar filtros" at bounding box center [110, 65] width 152 height 15
click at [71, 69] on span "Borrar filtros" at bounding box center [60, 65] width 38 height 13
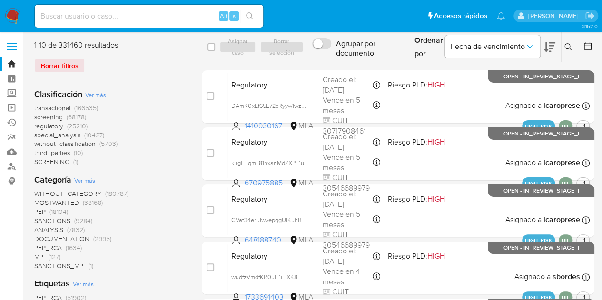
click at [571, 43] on button at bounding box center [570, 46] width 16 height 11
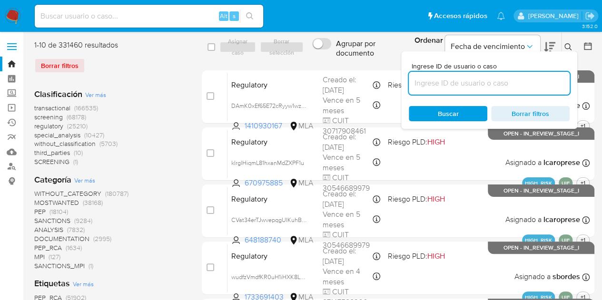
click at [453, 85] on input at bounding box center [489, 83] width 161 height 12
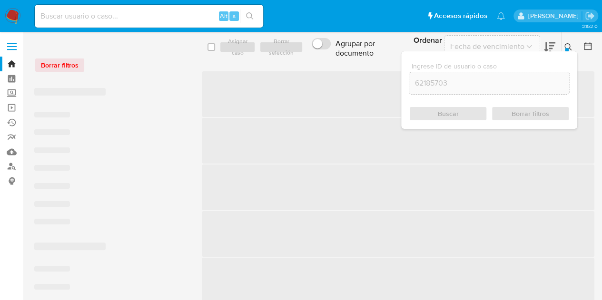
click at [567, 46] on icon at bounding box center [568, 47] width 8 height 8
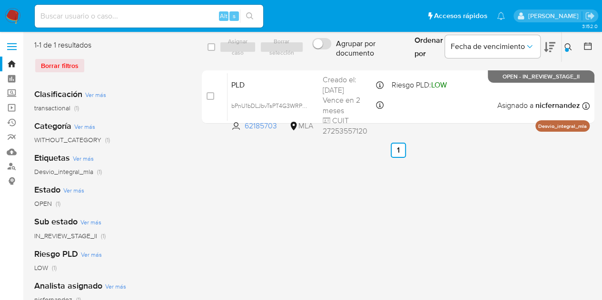
click at [283, 70] on div "select-all-cases-checkbox Asignar caso Borrar selección Agrupar por documento O…" at bounding box center [398, 84] width 393 height 88
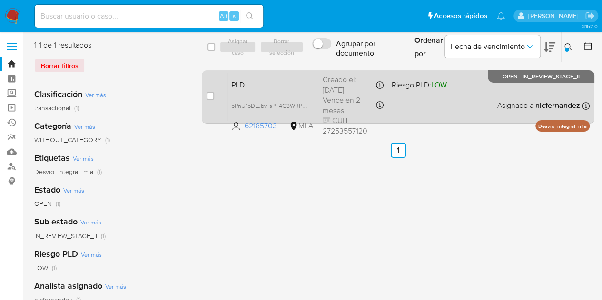
click at [278, 82] on span "PLD" at bounding box center [273, 84] width 84 height 12
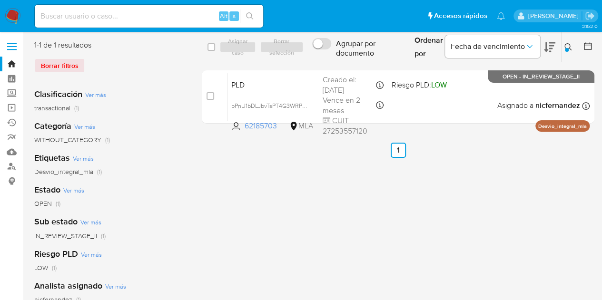
click at [566, 47] on icon at bounding box center [568, 47] width 8 height 8
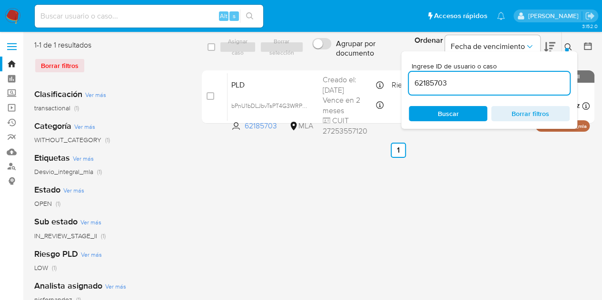
click at [431, 122] on div "Ingrese ID de usuario o caso 62185703 Buscar Borrar filtros" at bounding box center [489, 90] width 176 height 78
click at [572, 48] on button at bounding box center [570, 46] width 16 height 11
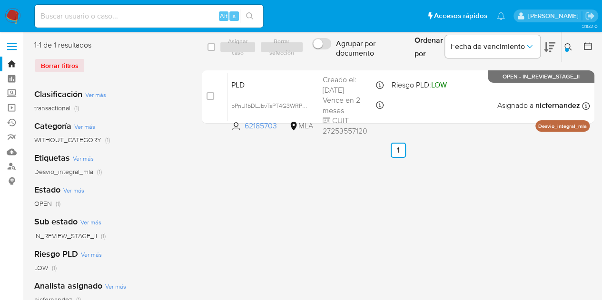
click at [574, 47] on button at bounding box center [570, 46] width 16 height 11
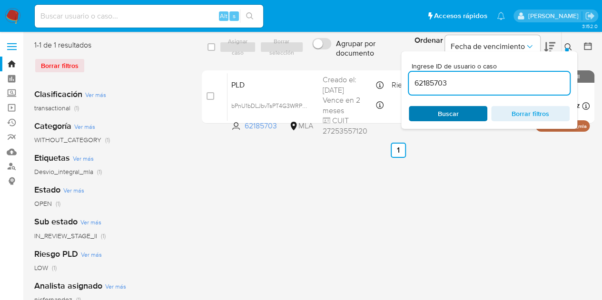
click at [472, 109] on span "Buscar" at bounding box center [447, 113] width 65 height 13
click at [570, 46] on icon at bounding box center [567, 46] width 7 height 7
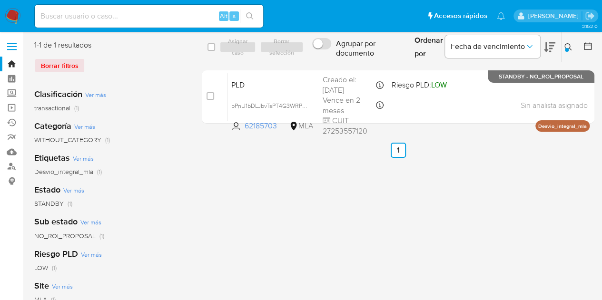
drag, startPoint x: 568, startPoint y: 50, endPoint x: 491, endPoint y: 91, distance: 87.7
click at [568, 50] on button at bounding box center [570, 46] width 16 height 11
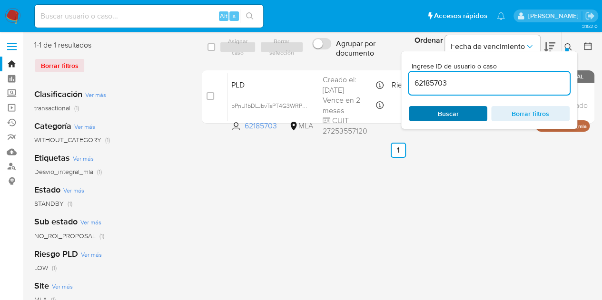
click at [458, 112] on span "Buscar" at bounding box center [447, 113] width 65 height 13
click at [460, 117] on span "Buscar" at bounding box center [447, 113] width 65 height 13
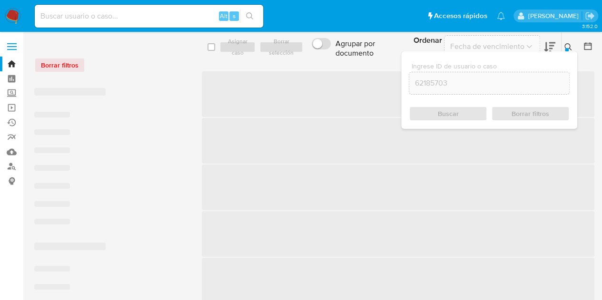
click at [567, 45] on icon at bounding box center [568, 47] width 8 height 8
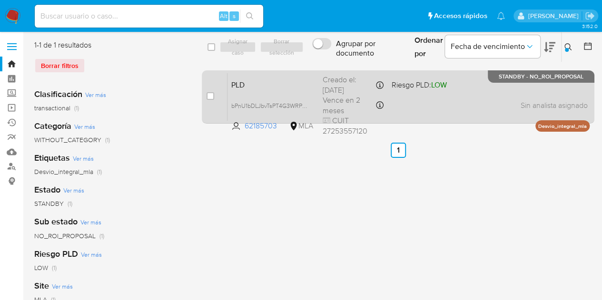
click at [265, 87] on span "PLD" at bounding box center [273, 84] width 84 height 12
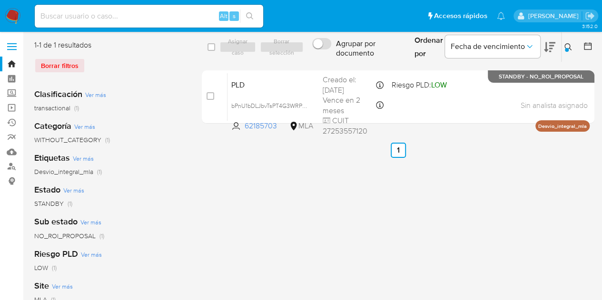
click at [566, 47] on icon at bounding box center [568, 47] width 8 height 8
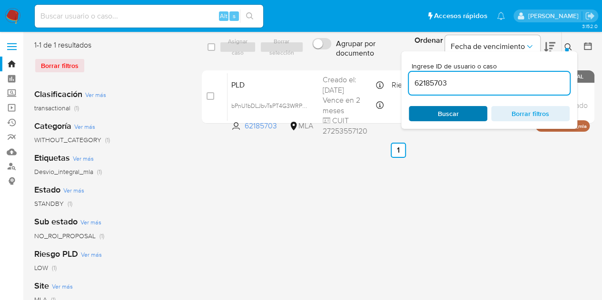
click at [467, 114] on span "Buscar" at bounding box center [447, 113] width 65 height 13
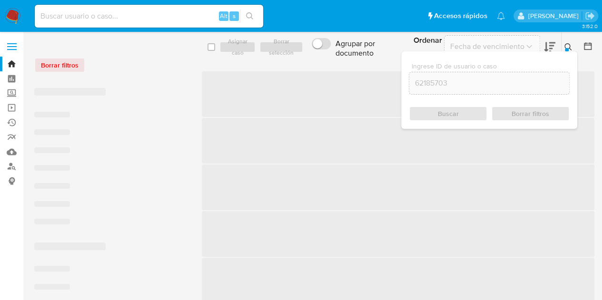
click at [565, 46] on icon at bounding box center [568, 47] width 8 height 8
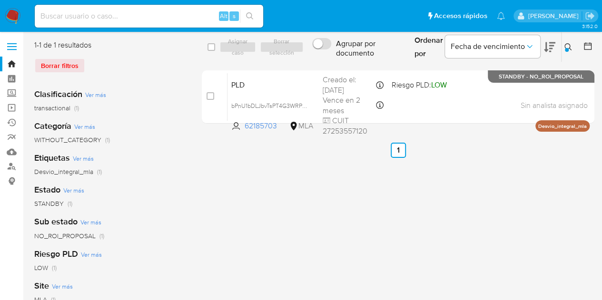
click at [568, 44] on icon at bounding box center [568, 47] width 8 height 8
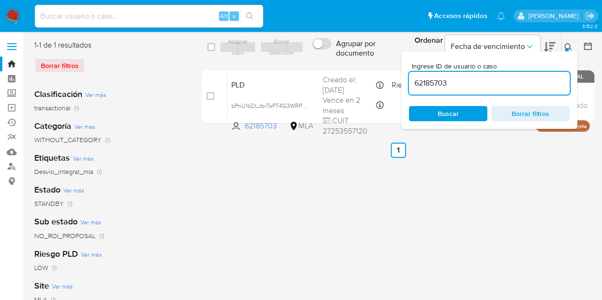
drag, startPoint x: 469, startPoint y: 81, endPoint x: 326, endPoint y: 57, distance: 144.7
click at [326, 57] on div "select-all-cases-checkbox Asignar caso Borrar selección Agrupar por documento O…" at bounding box center [398, 47] width 393 height 31
type input "11624461"
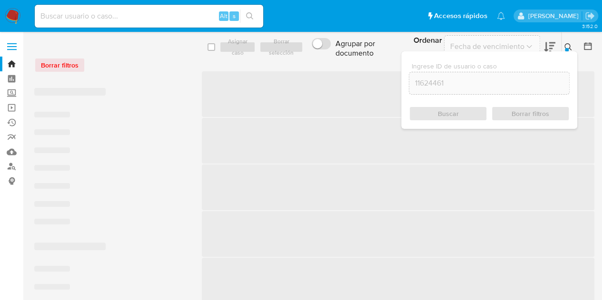
click at [573, 44] on button at bounding box center [570, 46] width 16 height 11
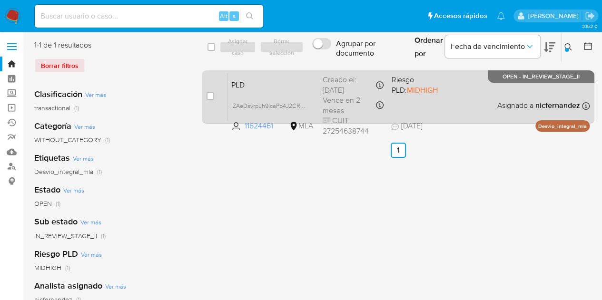
click at [257, 86] on span "PLD" at bounding box center [273, 84] width 84 height 12
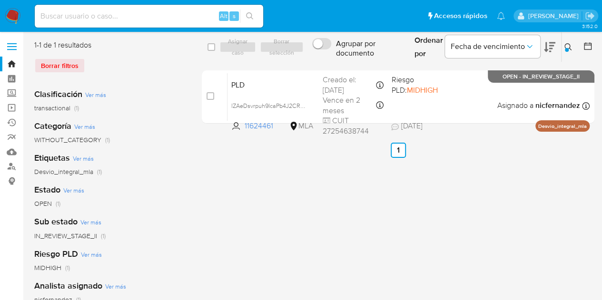
click at [572, 43] on button at bounding box center [570, 46] width 16 height 11
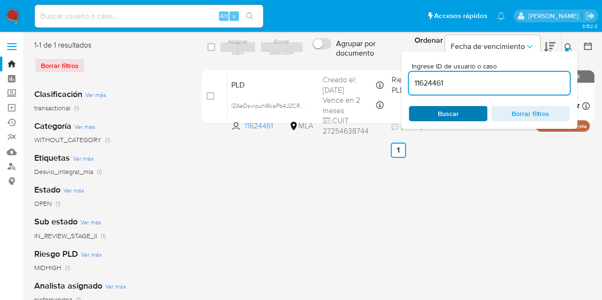
click at [448, 114] on span "Buscar" at bounding box center [448, 113] width 21 height 15
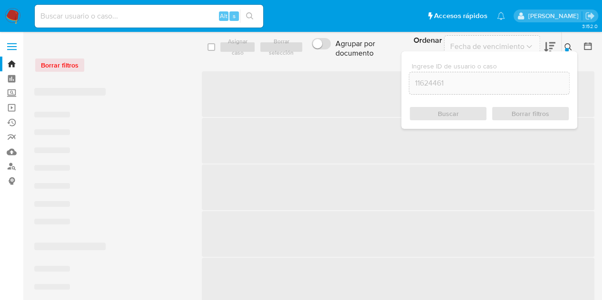
drag, startPoint x: 570, startPoint y: 47, endPoint x: 532, endPoint y: 61, distance: 39.8
click at [569, 46] on icon at bounding box center [567, 46] width 7 height 7
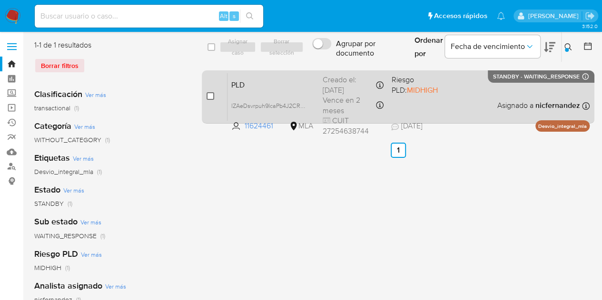
click at [209, 95] on input "checkbox" at bounding box center [211, 96] width 8 height 8
checkbox input "true"
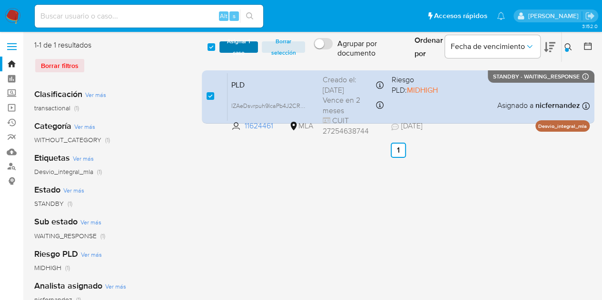
click at [238, 42] on span "Asignar 1 caso" at bounding box center [239, 47] width 30 height 10
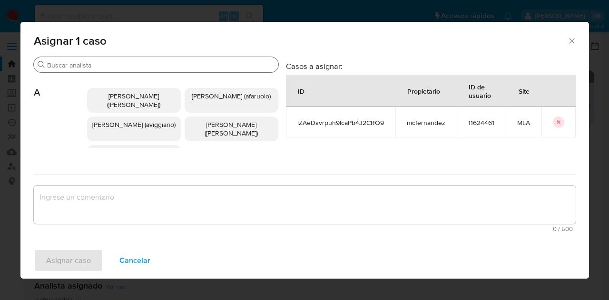
click at [88, 63] on input "Buscar" at bounding box center [160, 65] width 227 height 9
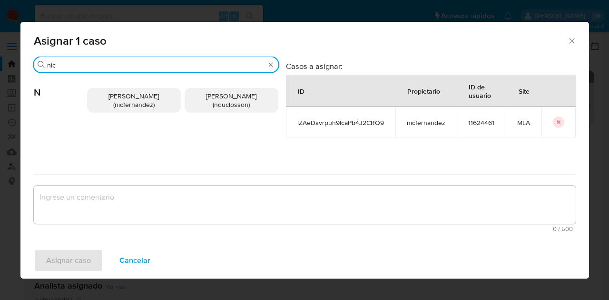
type input "nic"
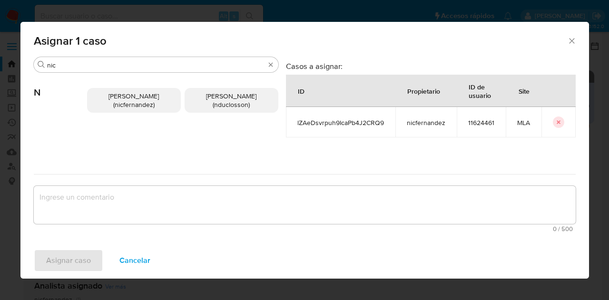
drag, startPoint x: 108, startPoint y: 94, endPoint x: 125, endPoint y: 144, distance: 52.7
click at [109, 94] on span "[PERSON_NAME] (nicfernandez)" at bounding box center [133, 100] width 50 height 18
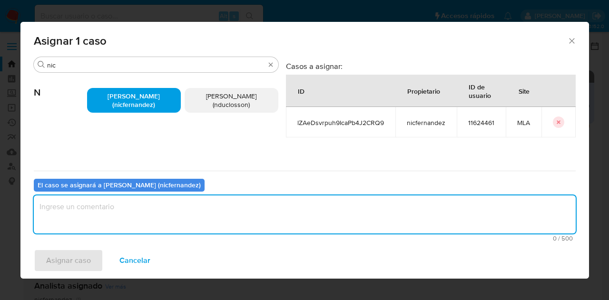
click at [126, 208] on textarea "assign-modal" at bounding box center [305, 215] width 542 height 38
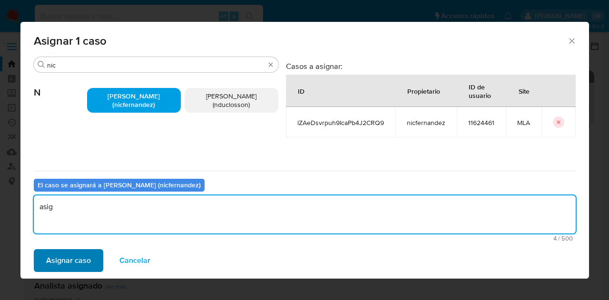
type textarea "asig"
click at [75, 253] on span "Asignar caso" at bounding box center [68, 260] width 45 height 21
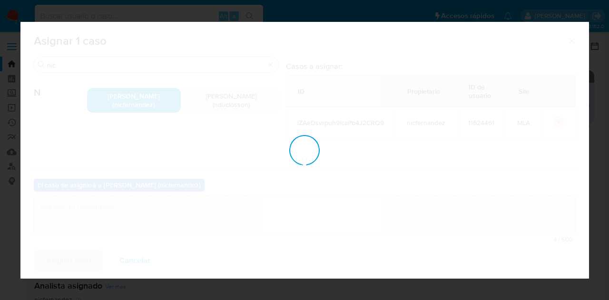
checkbox input "false"
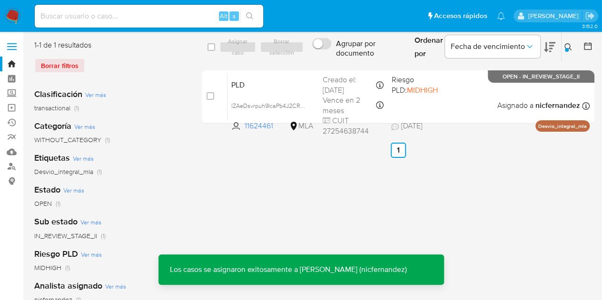
click at [263, 91] on div "PLD lZAeDsvrpuh9IcaPb4J2CRQ9 11624461 MLA Riesgo PLD: MIDHIGH Creado el: [DATE]…" at bounding box center [408, 97] width 362 height 48
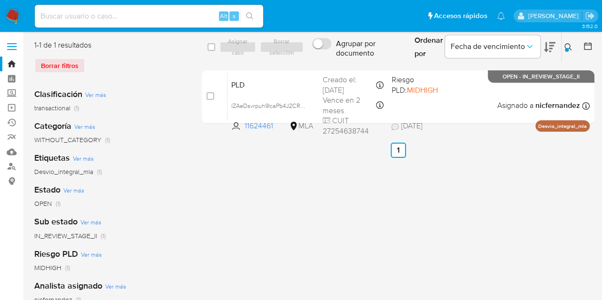
drag, startPoint x: 568, startPoint y: 49, endPoint x: 519, endPoint y: 80, distance: 58.5
click at [566, 49] on button at bounding box center [570, 46] width 16 height 11
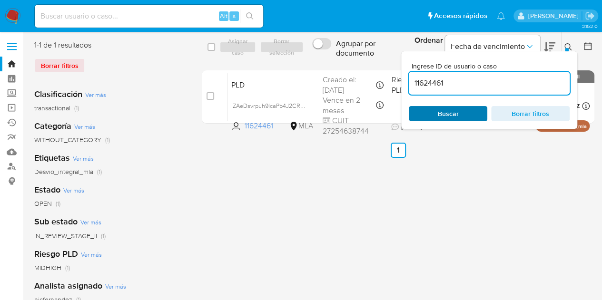
click at [468, 113] on span "Buscar" at bounding box center [447, 113] width 65 height 13
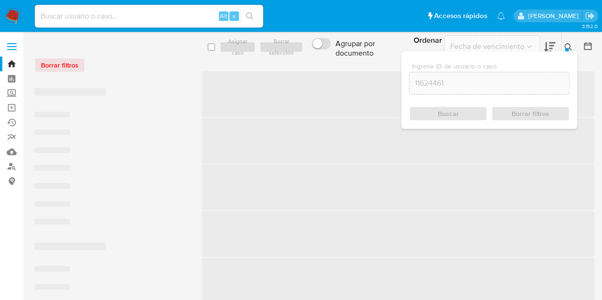
click at [570, 45] on icon at bounding box center [568, 47] width 8 height 8
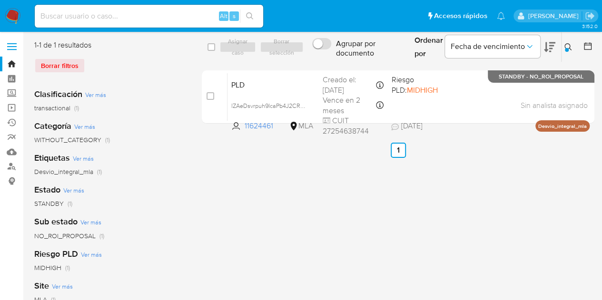
click at [565, 50] on div at bounding box center [567, 50] width 4 height 4
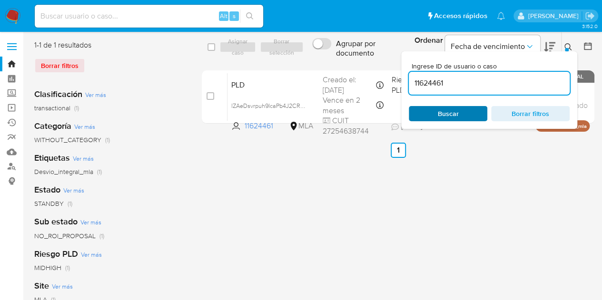
click at [457, 117] on span "Buscar" at bounding box center [448, 113] width 21 height 15
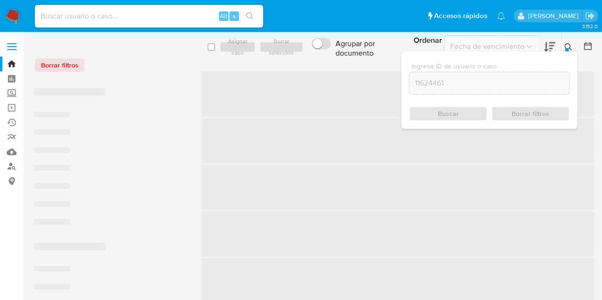
click at [564, 45] on icon at bounding box center [568, 47] width 8 height 8
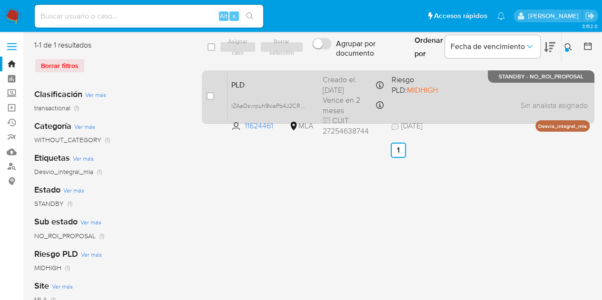
click at [279, 86] on span "PLD" at bounding box center [273, 84] width 84 height 12
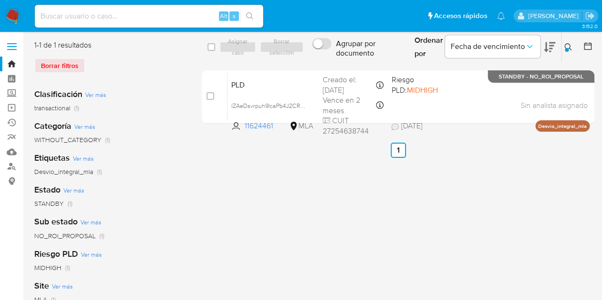
drag, startPoint x: 572, startPoint y: 45, endPoint x: 554, endPoint y: 59, distance: 22.7
click at [572, 45] on button at bounding box center [570, 46] width 16 height 11
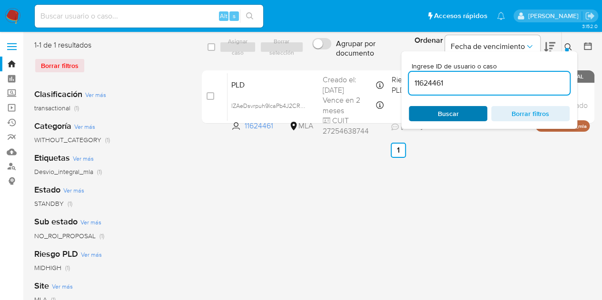
click at [452, 118] on span "Buscar" at bounding box center [448, 113] width 21 height 15
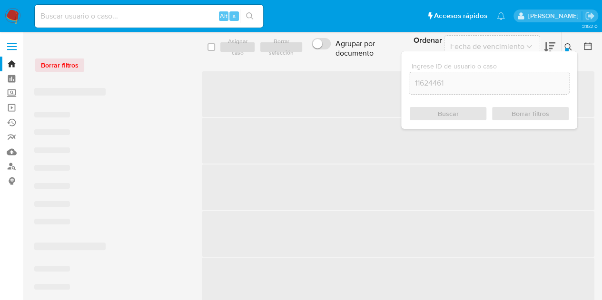
click at [571, 48] on icon at bounding box center [568, 47] width 8 height 8
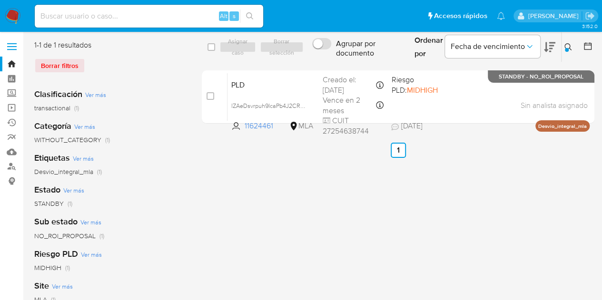
click at [569, 47] on icon at bounding box center [567, 46] width 7 height 7
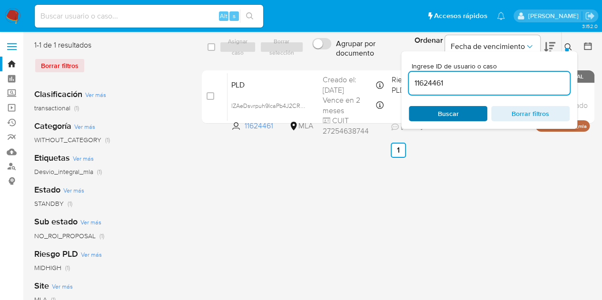
click at [470, 114] on span "Buscar" at bounding box center [447, 113] width 65 height 13
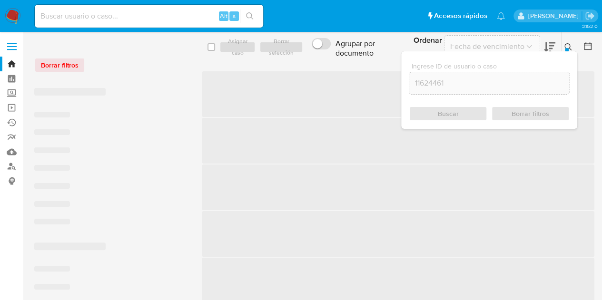
click at [566, 44] on icon at bounding box center [567, 46] width 7 height 7
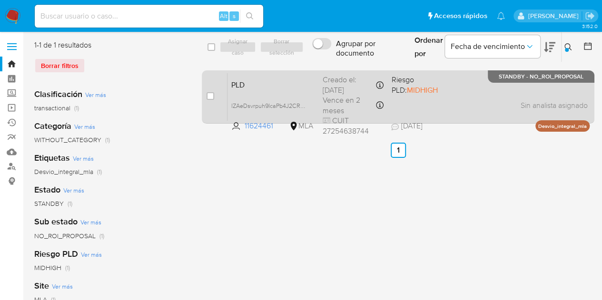
click at [265, 81] on span "PLD" at bounding box center [273, 84] width 84 height 12
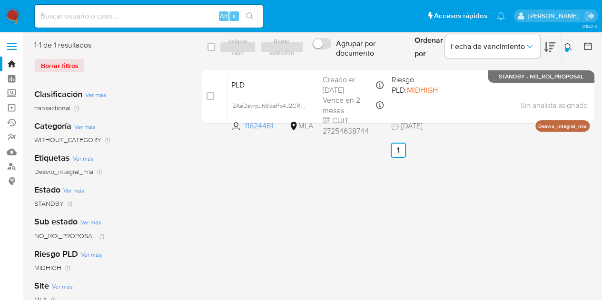
click at [569, 48] on icon at bounding box center [567, 46] width 7 height 7
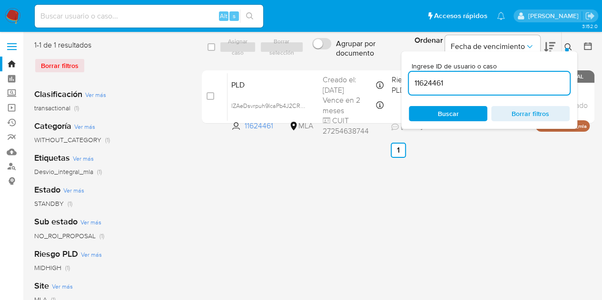
drag, startPoint x: 456, startPoint y: 81, endPoint x: 346, endPoint y: 65, distance: 111.1
click at [346, 65] on div "select-all-cases-checkbox Asignar caso Borrar selección Agrupar por documento O…" at bounding box center [398, 84] width 393 height 88
click at [564, 47] on icon at bounding box center [567, 46] width 7 height 7
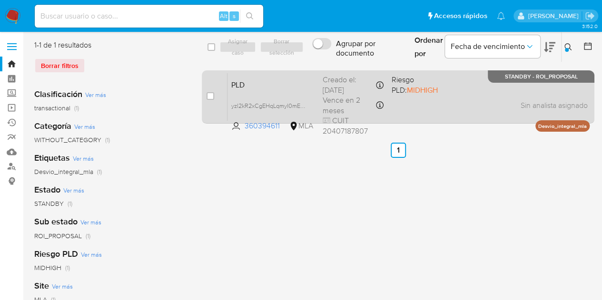
click at [252, 77] on div "PLD yzl2kR2xCgEHqLqmyl0mEX0K 360394611 MLA Riesgo PLD: MIDHIGH Creado el: [DATE…" at bounding box center [408, 97] width 362 height 48
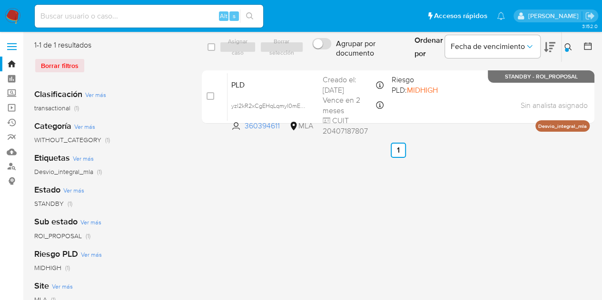
click at [567, 48] on div at bounding box center [567, 50] width 4 height 4
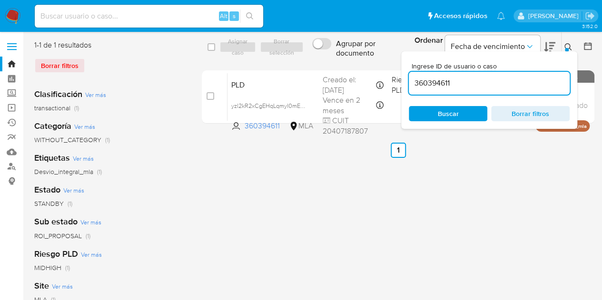
drag, startPoint x: 387, startPoint y: 72, endPoint x: 362, endPoint y: 67, distance: 25.8
click at [362, 67] on div "select-all-cases-checkbox Asignar caso Borrar selección Agrupar por documento O…" at bounding box center [398, 84] width 393 height 88
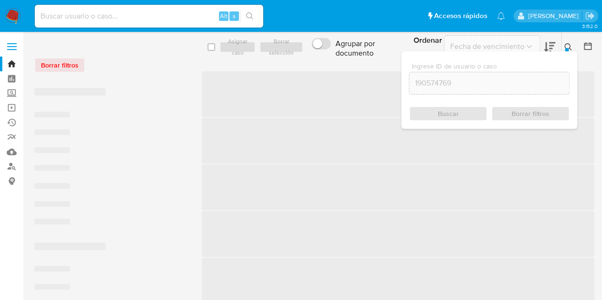
click at [567, 45] on icon at bounding box center [568, 47] width 8 height 8
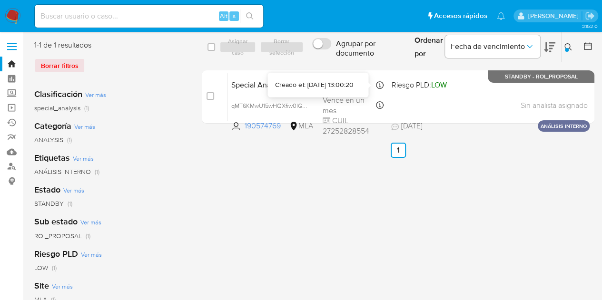
click at [275, 81] on div "Creado el: [DATE] 13:00:20" at bounding box center [314, 85] width 78 height 10
click at [566, 47] on icon at bounding box center [568, 47] width 8 height 8
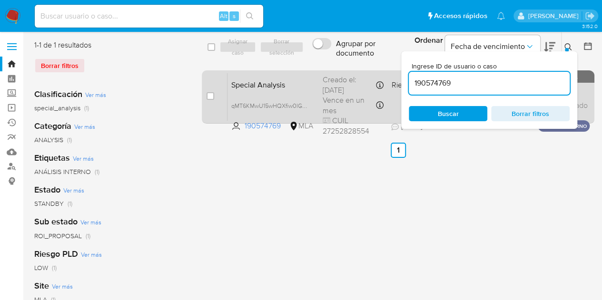
drag, startPoint x: 479, startPoint y: 86, endPoint x: 335, endPoint y: 71, distance: 144.5
click at [335, 71] on div "select-all-cases-checkbox Asignar caso Borrar selección Agrupar por documento O…" at bounding box center [398, 84] width 393 height 88
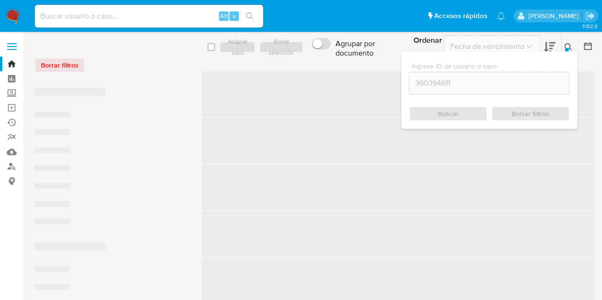
click at [565, 44] on icon at bounding box center [567, 46] width 7 height 7
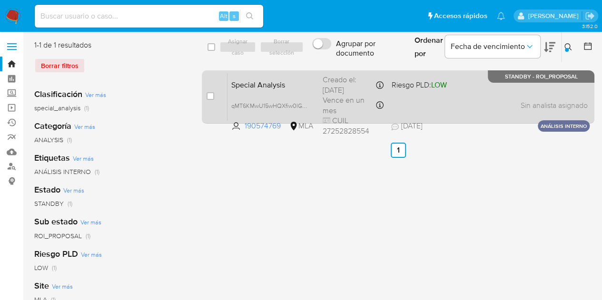
click at [257, 88] on span "Special Analysis" at bounding box center [273, 84] width 84 height 12
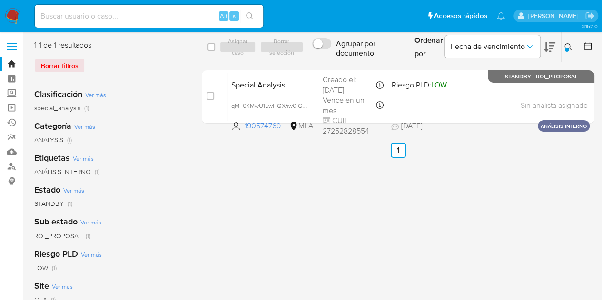
click at [574, 47] on button at bounding box center [570, 46] width 16 height 11
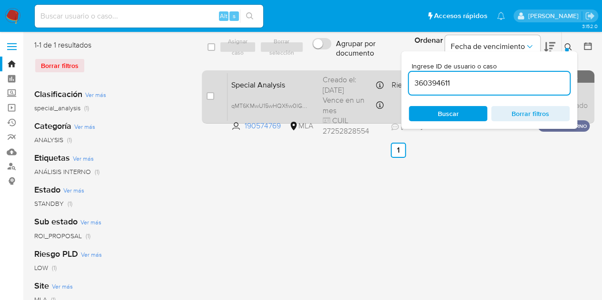
drag, startPoint x: 465, startPoint y: 85, endPoint x: 375, endPoint y: 71, distance: 91.0
click at [377, 71] on div "select-all-cases-checkbox Asignar caso Borrar selección Agrupar por documento O…" at bounding box center [398, 84] width 393 height 88
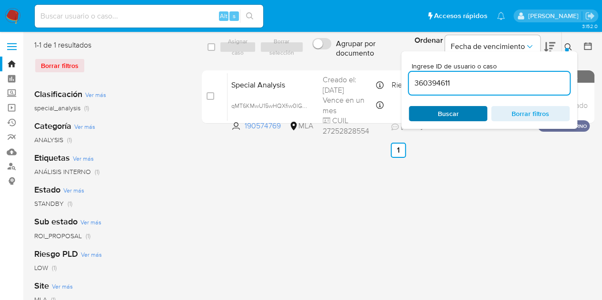
click at [460, 110] on span "Buscar" at bounding box center [447, 113] width 65 height 13
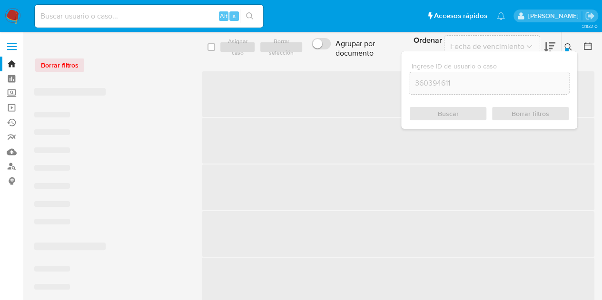
click at [568, 46] on icon at bounding box center [568, 47] width 8 height 8
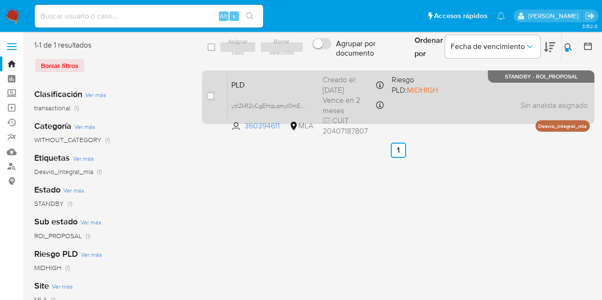
click at [282, 89] on span "PLD" at bounding box center [273, 84] width 84 height 12
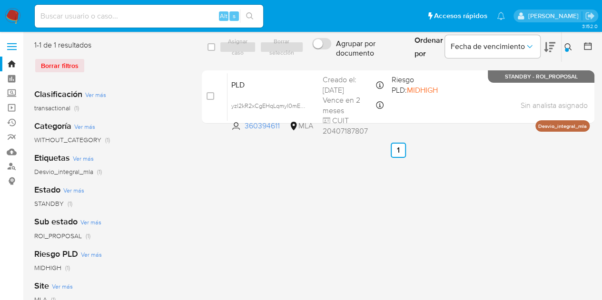
click at [566, 50] on div at bounding box center [567, 50] width 4 height 4
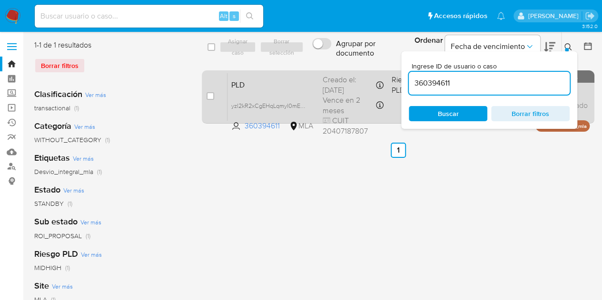
drag, startPoint x: 404, startPoint y: 84, endPoint x: 333, endPoint y: 74, distance: 72.1
click at [334, 74] on div "select-all-cases-checkbox Asignar caso Borrar selección Agrupar por documento O…" at bounding box center [398, 84] width 393 height 88
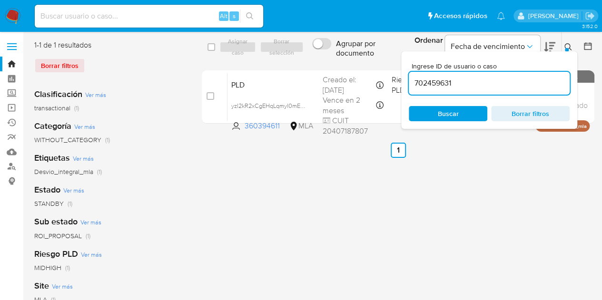
type input "702459631"
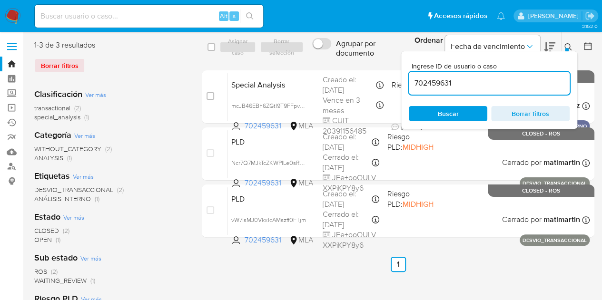
click at [566, 46] on icon at bounding box center [568, 47] width 8 height 8
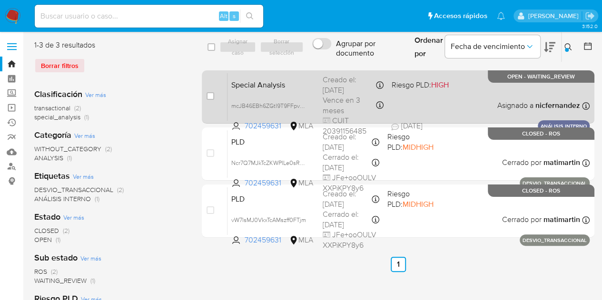
click at [215, 99] on div "case-item-checkbox No es posible asignar el caso" at bounding box center [217, 97] width 21 height 48
click at [209, 97] on input "checkbox" at bounding box center [211, 96] width 8 height 8
checkbox input "true"
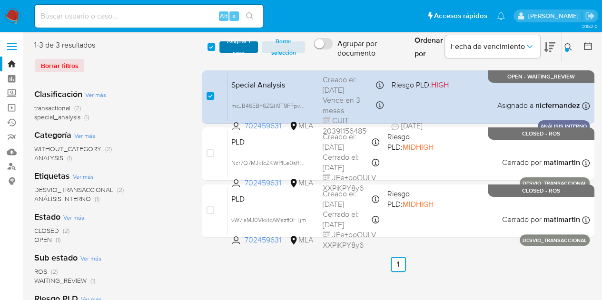
click at [223, 50] on button "Asignar 1 caso" at bounding box center [238, 46] width 39 height 11
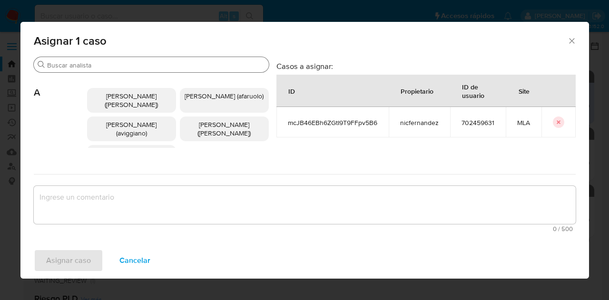
click at [80, 59] on div "Buscar" at bounding box center [151, 64] width 235 height 15
click at [79, 61] on input "Buscar" at bounding box center [156, 65] width 218 height 9
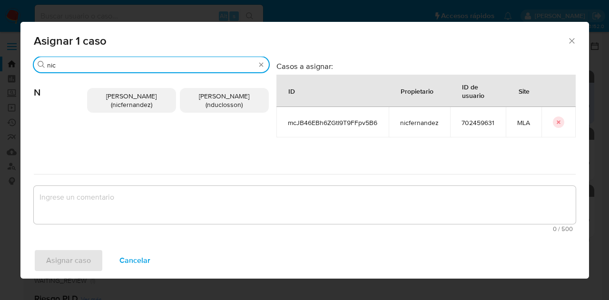
type input "nic"
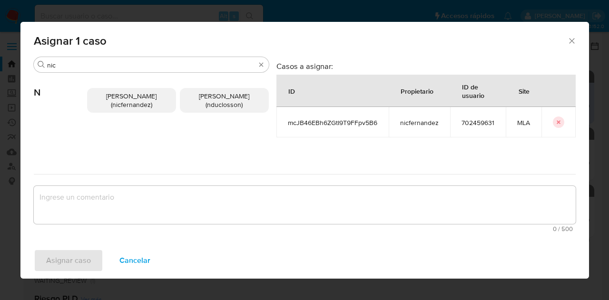
click at [130, 103] on span "Nicolas Fernandez Allen (nicfernandez)" at bounding box center [131, 100] width 50 height 18
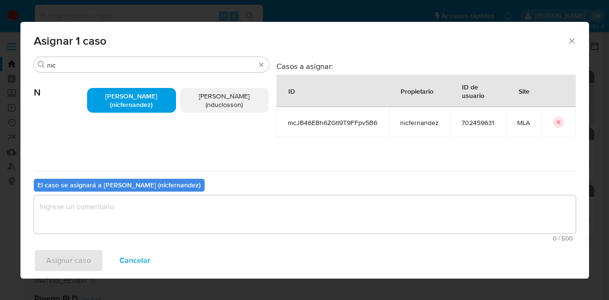
click at [150, 215] on textarea "assign-modal" at bounding box center [305, 215] width 542 height 38
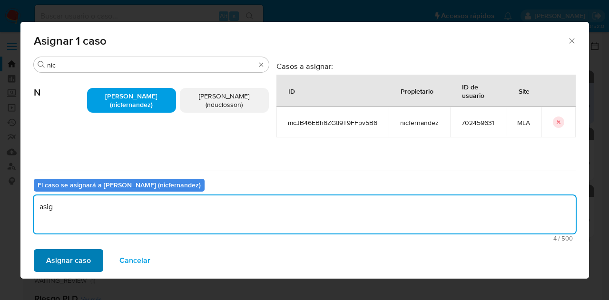
type textarea "asig"
click at [78, 256] on span "Asignar caso" at bounding box center [68, 260] width 45 height 21
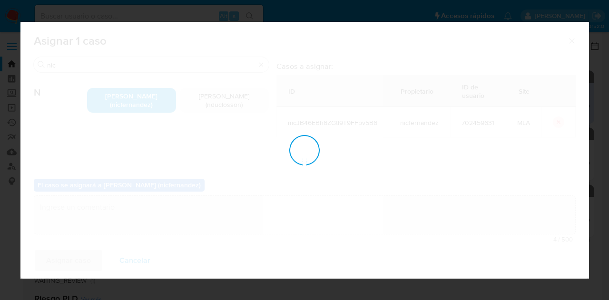
checkbox input "false"
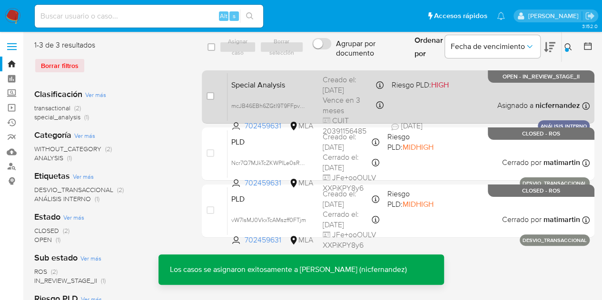
click at [262, 92] on div "Special Analysis mcJB46EBh6ZGtI9T9FFpv5B6 702459631 MLA Riesgo PLD: HIGH Creado…" at bounding box center [408, 97] width 362 height 48
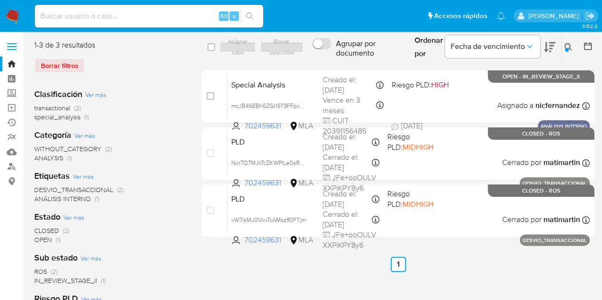
click at [567, 42] on button at bounding box center [570, 46] width 16 height 11
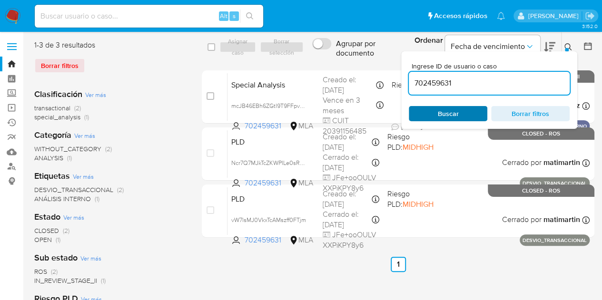
click at [473, 108] on span "Buscar" at bounding box center [447, 113] width 65 height 13
click at [570, 45] on icon at bounding box center [568, 47] width 8 height 8
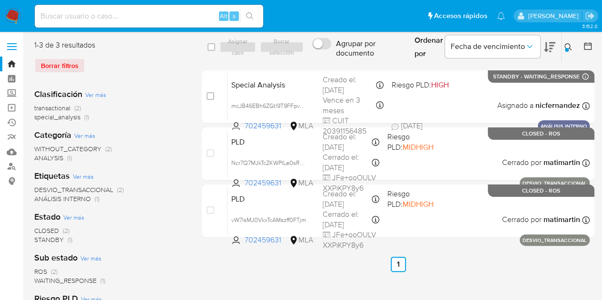
click at [566, 45] on icon at bounding box center [568, 47] width 8 height 8
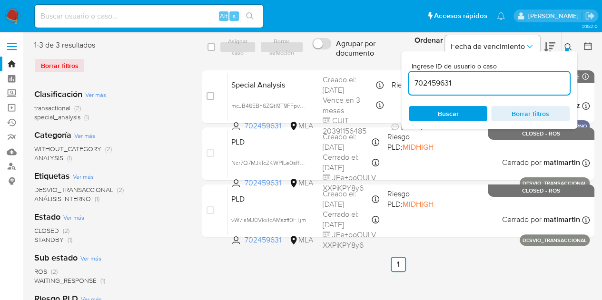
drag, startPoint x: 477, startPoint y: 84, endPoint x: 336, endPoint y: 54, distance: 144.5
click at [336, 54] on div "select-all-cases-checkbox Asignar caso Borrar selección Agrupar por documento O…" at bounding box center [398, 47] width 393 height 31
type input "126664714"
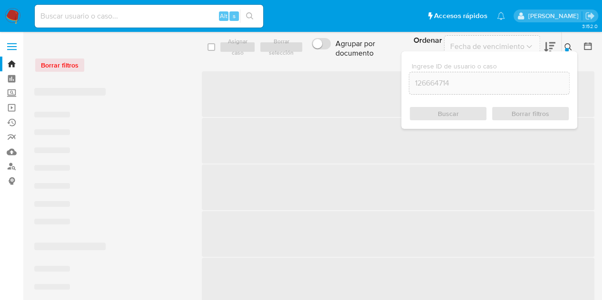
click at [567, 46] on icon at bounding box center [568, 47] width 8 height 8
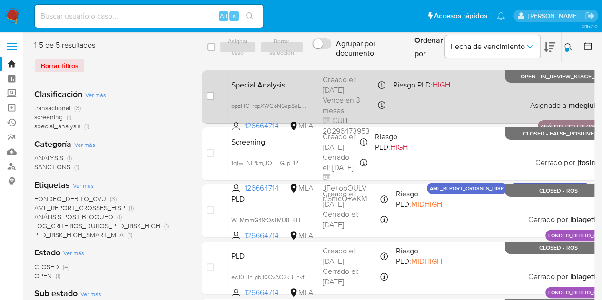
click at [486, 99] on div "Special Analysis opzHCTrcpXWCoN6ap8aEfeCH 126664714 MLA Riesgo PLD: HIGH Creado…" at bounding box center [416, 97] width 379 height 48
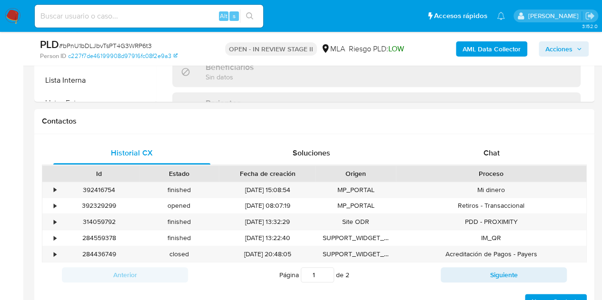
scroll to position [416, 0]
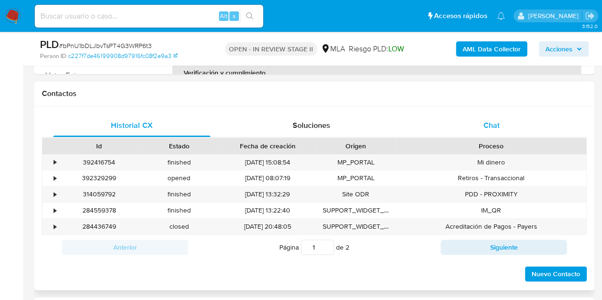
click at [504, 126] on div "Chat" at bounding box center [491, 125] width 157 height 23
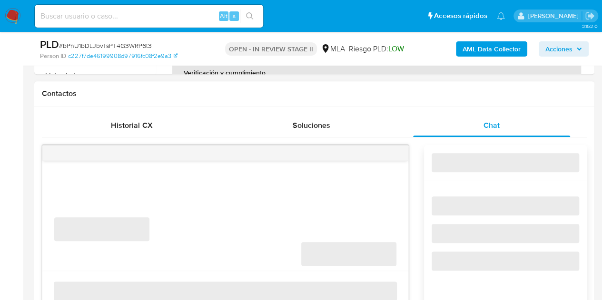
select select "10"
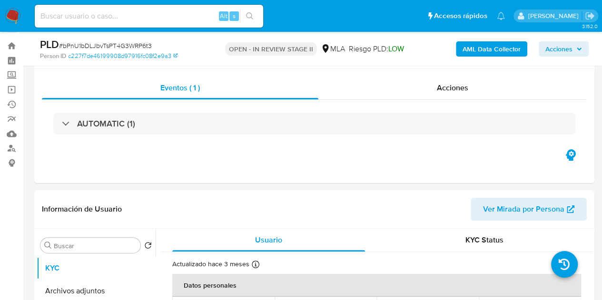
scroll to position [0, 0]
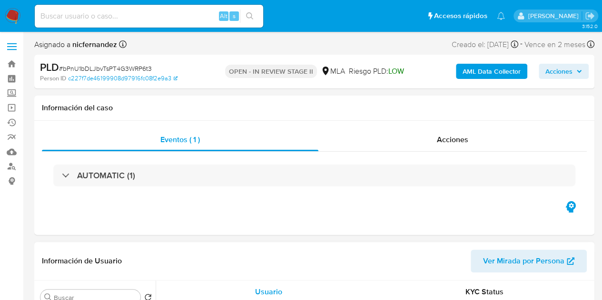
click at [522, 256] on span "Ver Mirada por Persona" at bounding box center [523, 261] width 81 height 23
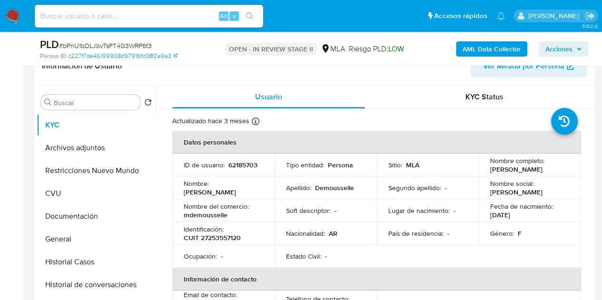
scroll to position [182, 0]
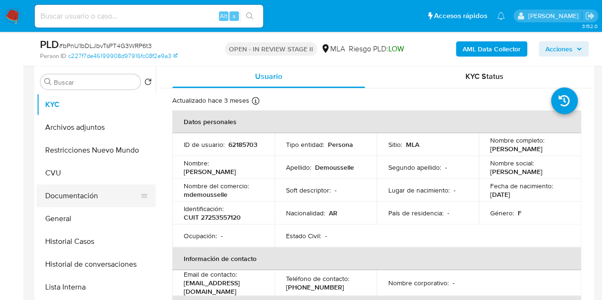
click at [78, 190] on button "Documentación" at bounding box center [92, 196] width 111 height 23
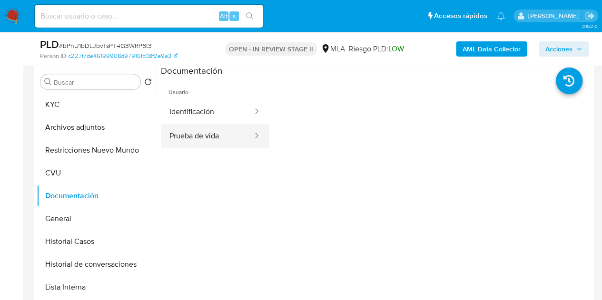
click at [203, 132] on button "Prueba de vida" at bounding box center [207, 136] width 93 height 24
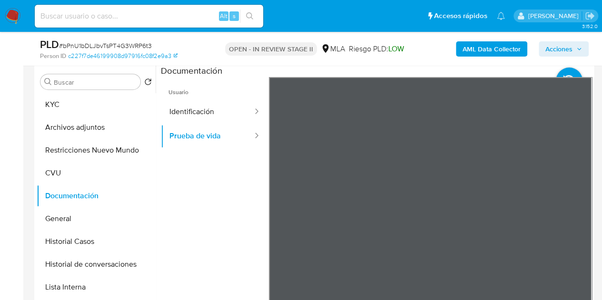
scroll to position [153, 0]
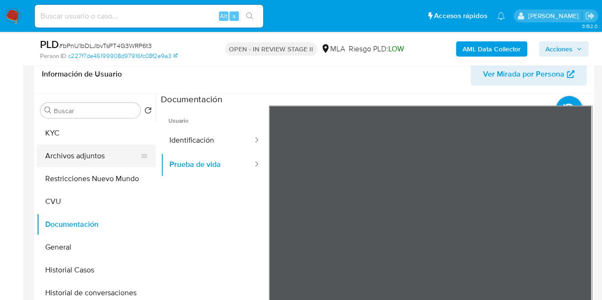
click at [104, 161] on button "Archivos adjuntos" at bounding box center [92, 156] width 111 height 23
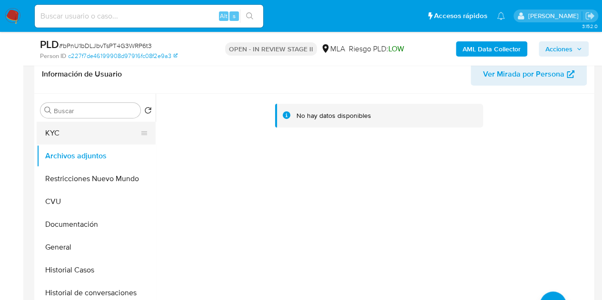
click at [82, 135] on button "KYC" at bounding box center [92, 133] width 111 height 23
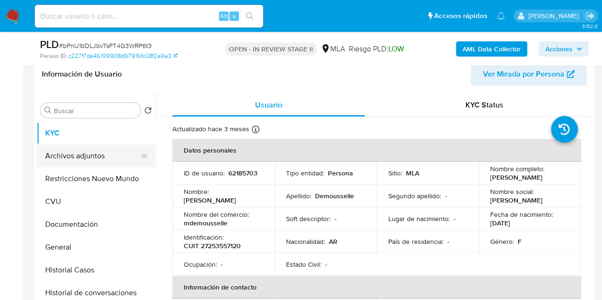
click at [108, 150] on button "Archivos adjuntos" at bounding box center [92, 156] width 111 height 23
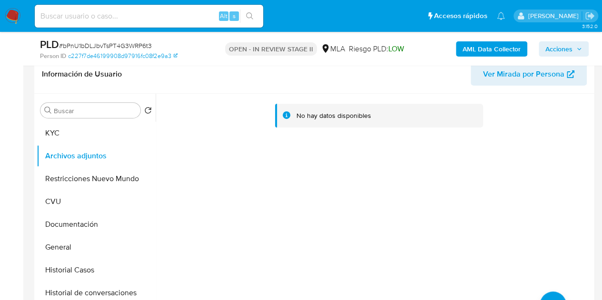
click at [184, 216] on div "No hay datos disponibles" at bounding box center [374, 216] width 436 height 244
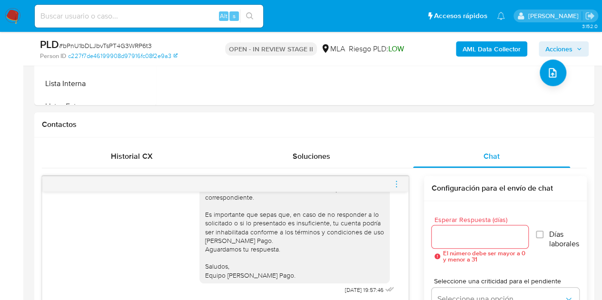
scroll to position [393, 0]
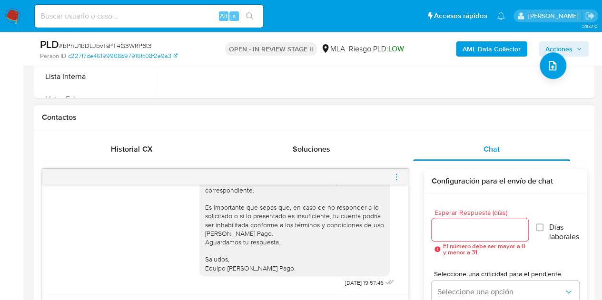
click at [394, 177] on icon "menu-action" at bounding box center [396, 177] width 9 height 9
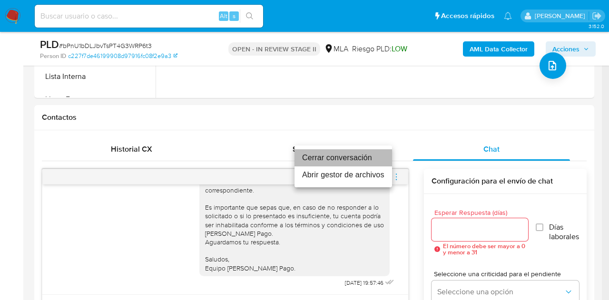
click at [354, 158] on li "Cerrar conversación" at bounding box center [344, 157] width 98 height 17
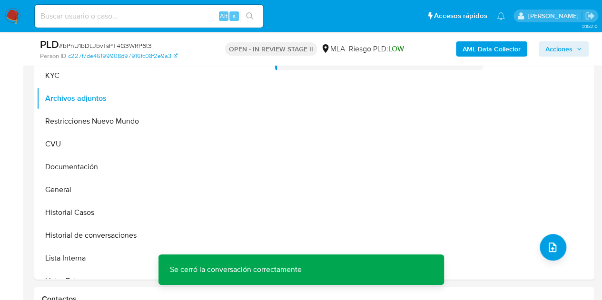
scroll to position [208, 0]
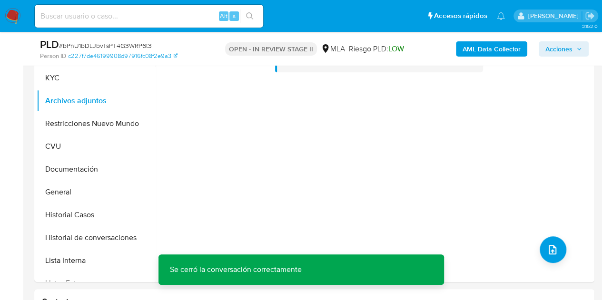
click at [497, 46] on b "AML Data Collector" at bounding box center [492, 48] width 58 height 15
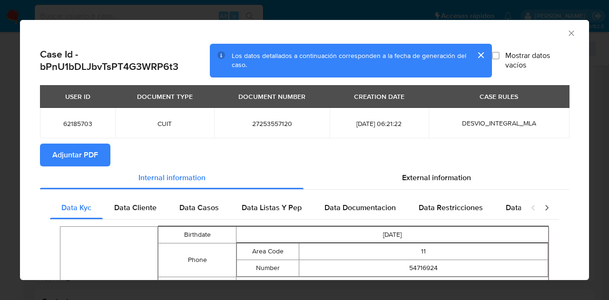
click at [91, 154] on span "Adjuntar PDF" at bounding box center [75, 155] width 46 height 21
click at [569, 34] on icon "Cerrar ventana" at bounding box center [571, 32] width 5 height 5
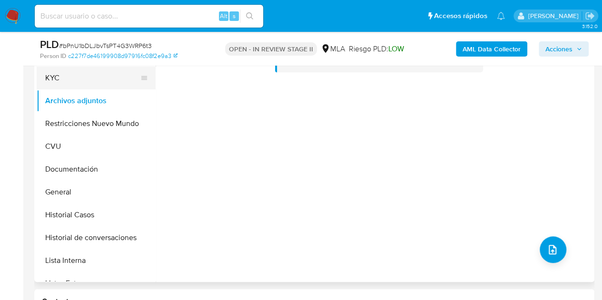
click at [68, 79] on button "KYC" at bounding box center [92, 78] width 111 height 23
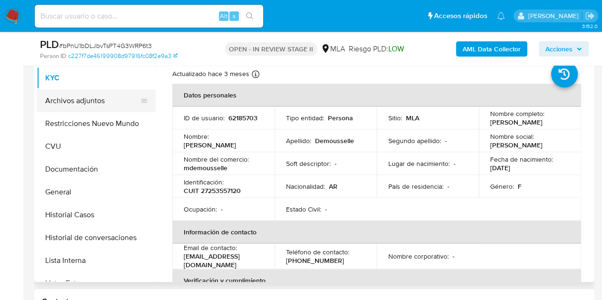
click at [84, 96] on button "Archivos adjuntos" at bounding box center [92, 100] width 111 height 23
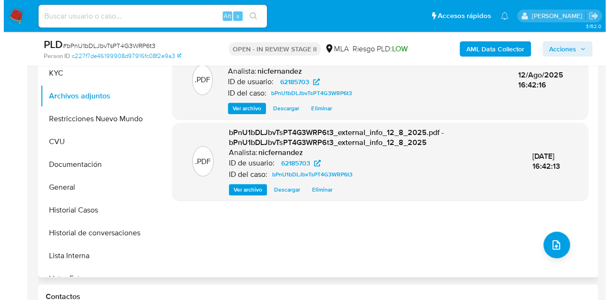
scroll to position [227, 0]
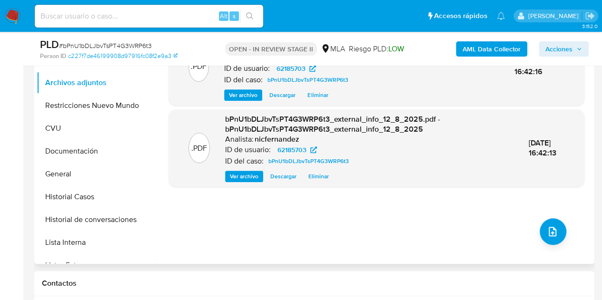
click at [536, 237] on div ".PDF bPnU1bDLJbvTsPT4G3WRP6t3_internal_info_12_8_2025.pdf - bPnU1bDLJbvTsPT4G3W…" at bounding box center [376, 142] width 416 height 228
click at [554, 224] on button "upload-file" at bounding box center [553, 231] width 27 height 27
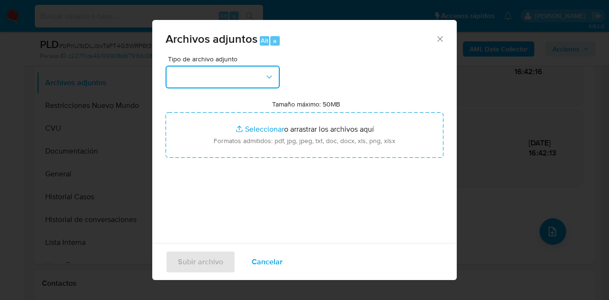
click at [264, 73] on button "button" at bounding box center [223, 77] width 114 height 23
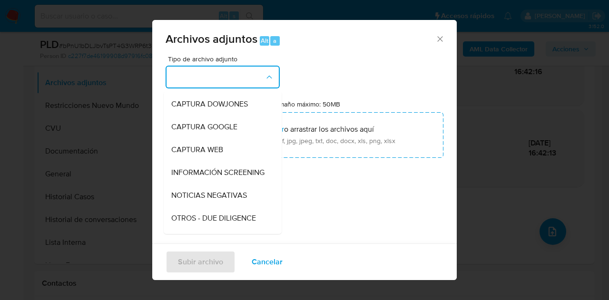
scroll to position [100, 0]
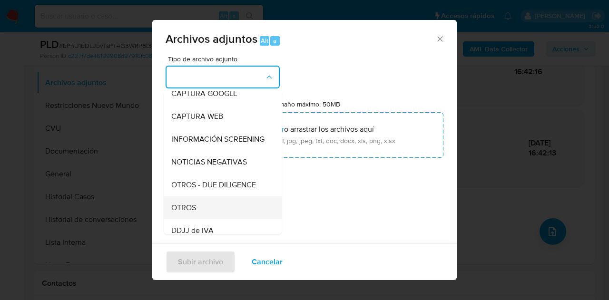
click at [227, 214] on div "OTROS" at bounding box center [219, 208] width 97 height 23
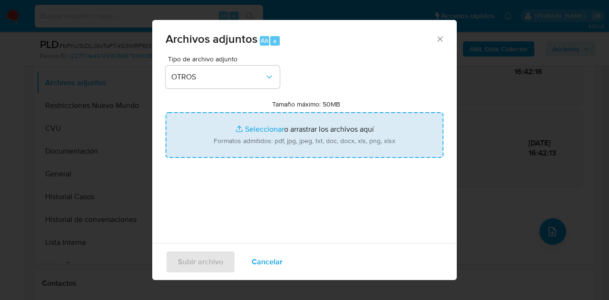
click at [262, 128] on input "Tamaño máximo: 50MB Seleccionar archivos" at bounding box center [305, 135] width 278 height 46
type input "C:\fakepath\62185703 Movimientos-Aladdin-v10_2.xlsx"
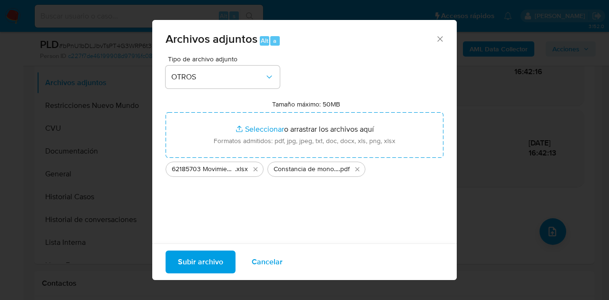
click at [192, 260] on span "Subir archivo" at bounding box center [200, 262] width 45 height 21
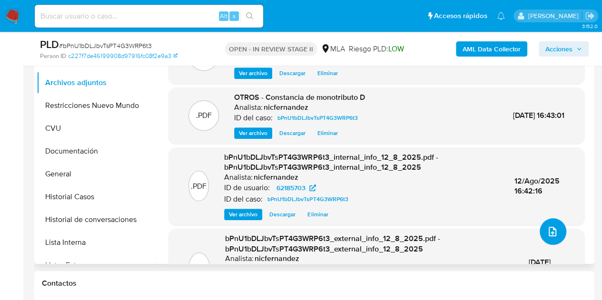
click at [547, 229] on icon "upload-file" at bounding box center [552, 231] width 11 height 11
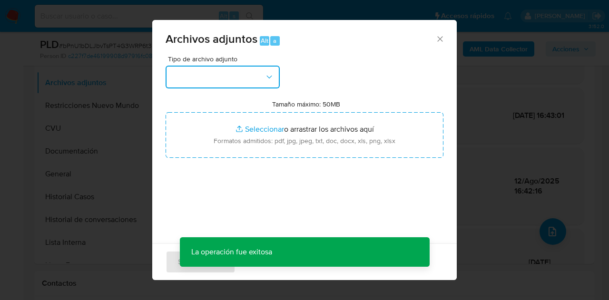
drag, startPoint x: 252, startPoint y: 79, endPoint x: 262, endPoint y: 88, distance: 13.2
click at [253, 80] on button "button" at bounding box center [223, 77] width 114 height 23
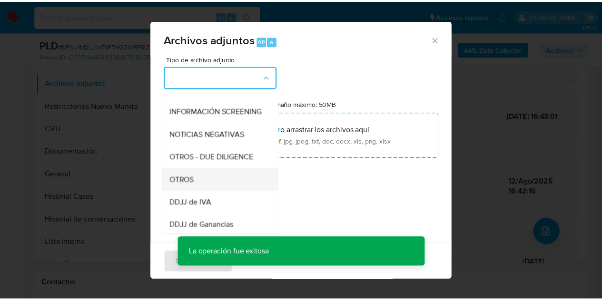
scroll to position [129, 0]
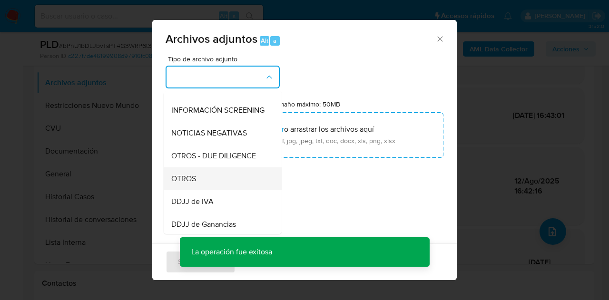
click at [241, 189] on div "OTROS" at bounding box center [219, 179] width 97 height 23
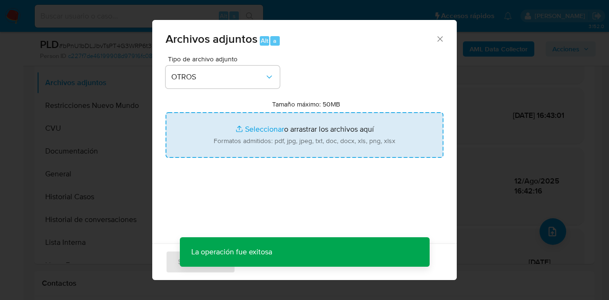
click at [256, 131] on input "Tamaño máximo: 50MB Seleccionar archivos" at bounding box center [305, 135] width 278 height 46
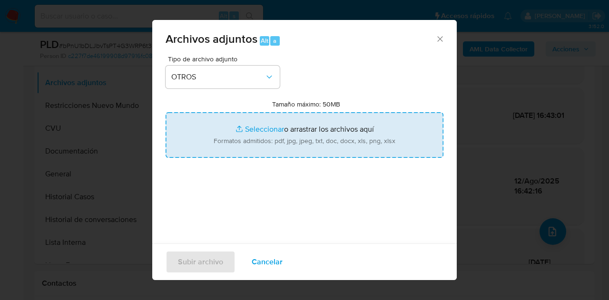
type input "C:\fakepath\Caselog NO ROI bPnU1bDLJbvTsPT4G3WRP6t3.docx"
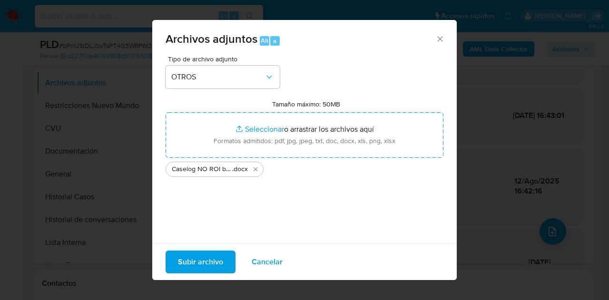
click at [192, 262] on span "Subir archivo" at bounding box center [200, 262] width 45 height 21
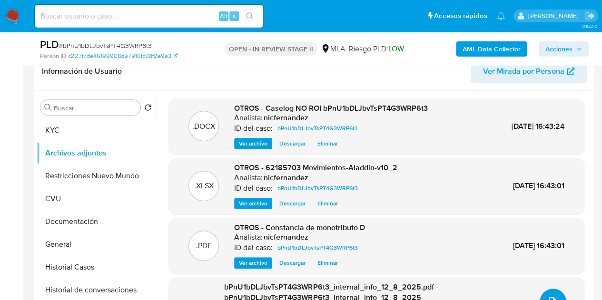
scroll to position [171, 0]
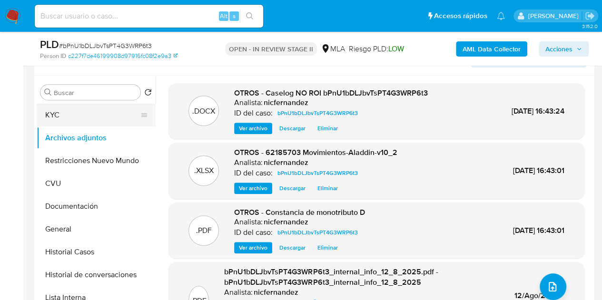
click at [67, 108] on button "KYC" at bounding box center [92, 115] width 111 height 23
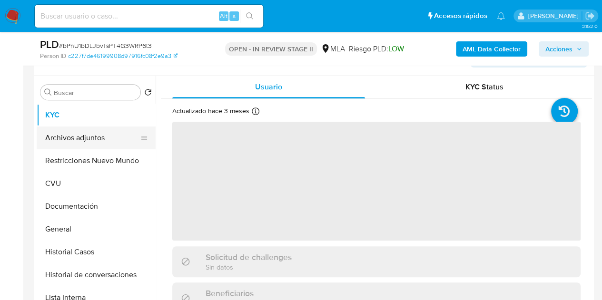
click at [75, 131] on button "Archivos adjuntos" at bounding box center [92, 138] width 111 height 23
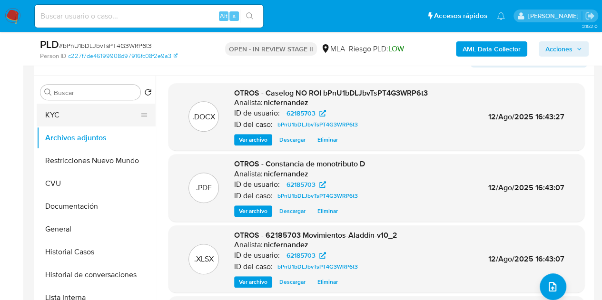
click at [77, 109] on button "KYC" at bounding box center [92, 115] width 111 height 23
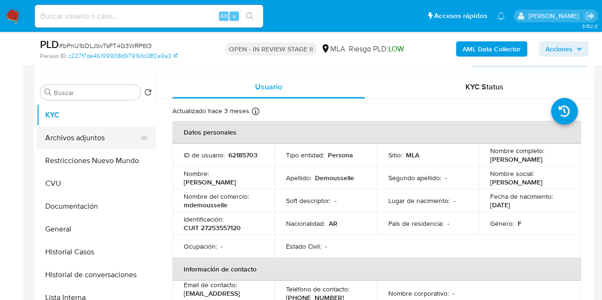
click at [97, 136] on button "Archivos adjuntos" at bounding box center [92, 138] width 111 height 23
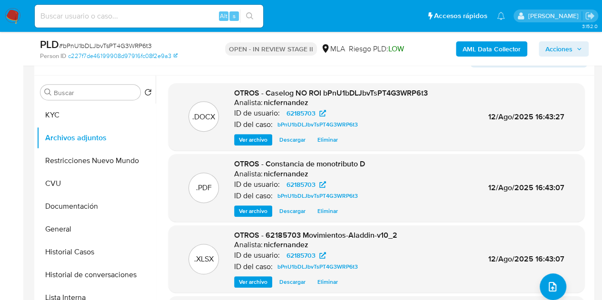
click at [269, 95] on span "OTROS - Caselog NO ROI bPnU1bDLJbvTsPT4G3WRP6t3" at bounding box center [331, 93] width 194 height 11
click at [89, 278] on button "Historial de conversaciones" at bounding box center [92, 275] width 111 height 23
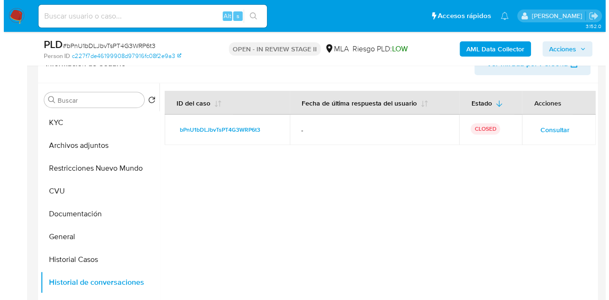
scroll to position [159, 0]
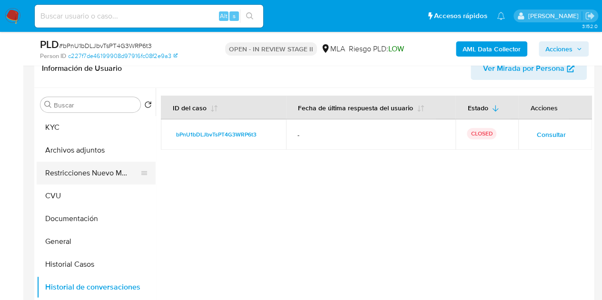
click at [79, 170] on button "Restricciones Nuevo Mundo" at bounding box center [92, 173] width 111 height 23
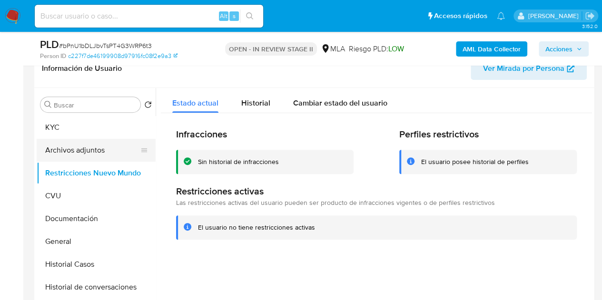
click at [64, 151] on button "Archivos adjuntos" at bounding box center [92, 150] width 111 height 23
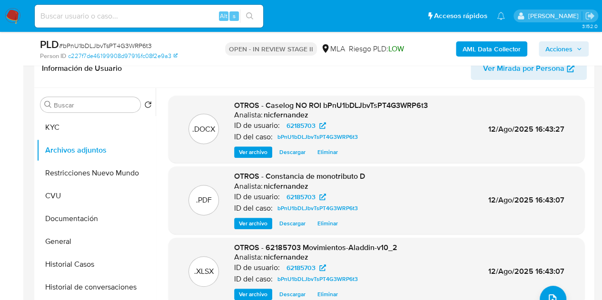
click at [265, 100] on span "OTROS - Caselog NO ROI bPnU1bDLJbvTsPT4G3WRP6t3" at bounding box center [331, 105] width 194 height 11
click at [248, 151] on span "Ver archivo" at bounding box center [253, 153] width 29 height 10
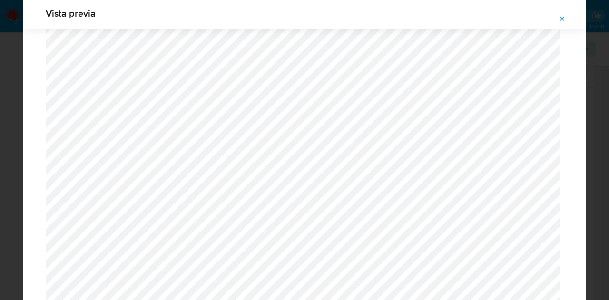
scroll to position [1214, 0]
click at [563, 22] on span "Attachment preview" at bounding box center [563, 18] width 8 height 13
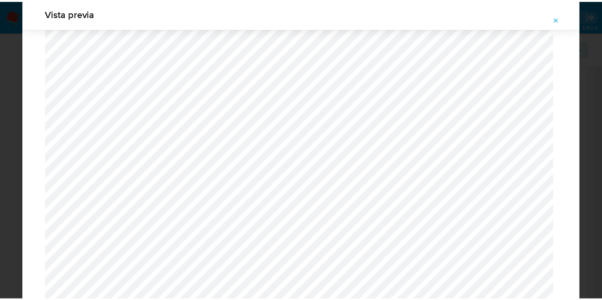
scroll to position [30, 0]
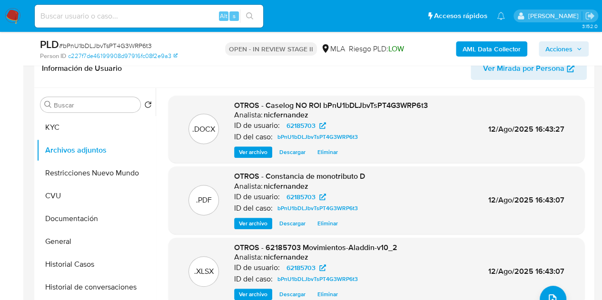
click at [570, 53] on span "Acciones" at bounding box center [558, 48] width 27 height 15
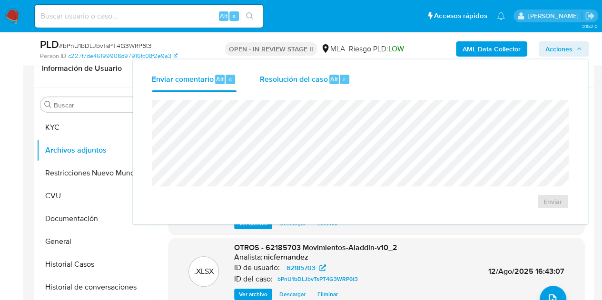
click at [300, 81] on span "Resolución del caso" at bounding box center [293, 78] width 68 height 11
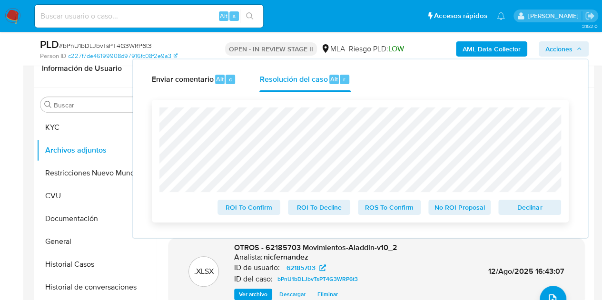
click at [465, 212] on span "No ROI Proposal" at bounding box center [459, 207] width 49 height 13
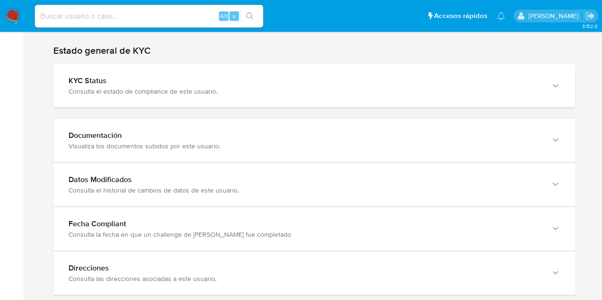
scroll to position [933, 0]
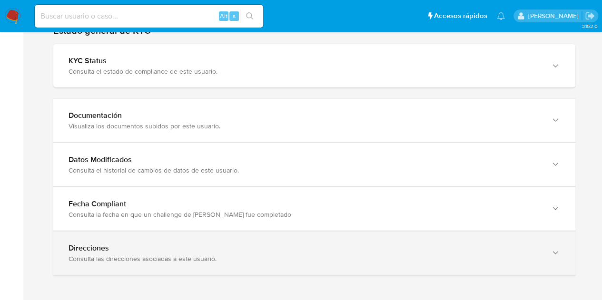
click at [513, 262] on div "Direcciones Consulta las direcciones asociadas a este usuario." at bounding box center [314, 253] width 522 height 43
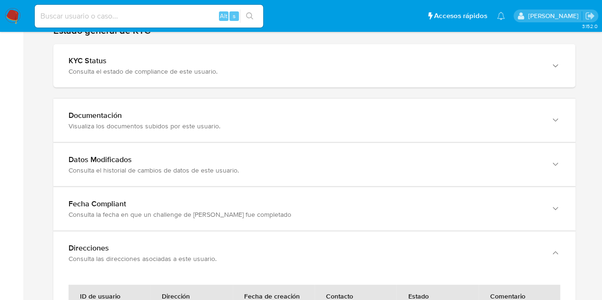
scroll to position [1073, 0]
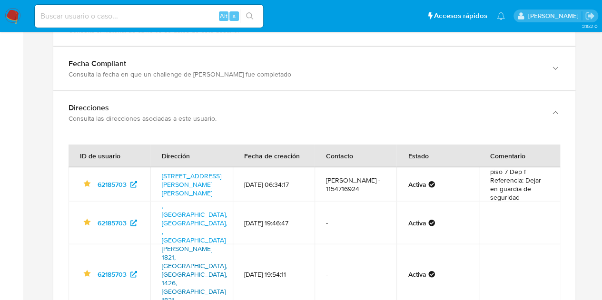
click at [205, 244] on link "Ortega Y Gasset 1821, Buenos Aires, Capital Federal, 1426, Argentina 1821" at bounding box center [194, 274] width 65 height 61
click at [193, 171] on link "Calle Zapata 31, Palermo, Capital Federal, 1426, Argentina 31" at bounding box center [191, 184] width 59 height 27
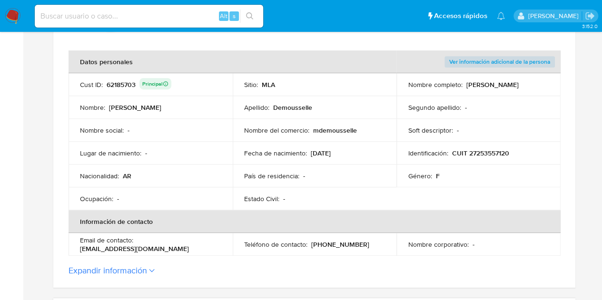
scroll to position [172, 0]
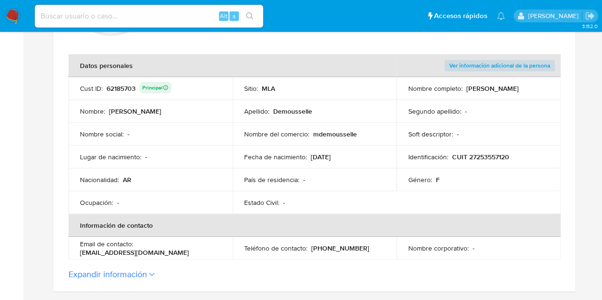
drag, startPoint x: 314, startPoint y: 135, endPoint x: 370, endPoint y: 137, distance: 56.2
click at [369, 137] on div "Nombre del comercio : mdemousselle" at bounding box center [314, 134] width 141 height 9
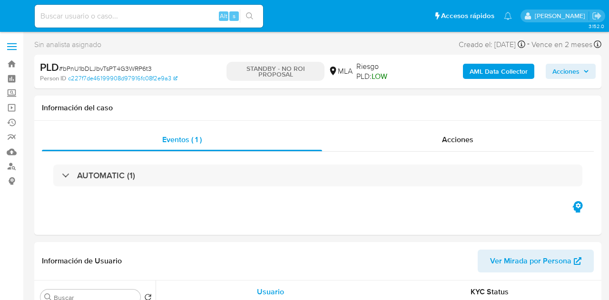
select select "10"
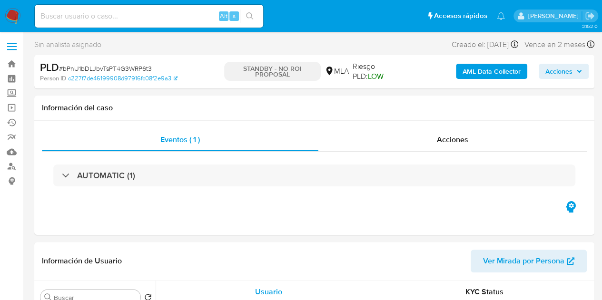
select select "10"
click at [263, 200] on div "Eventos ( 1 ) Acciones AUTOMATIC (1)" at bounding box center [314, 178] width 560 height 114
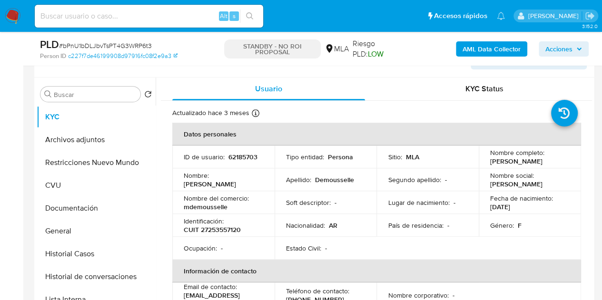
scroll to position [187, 0]
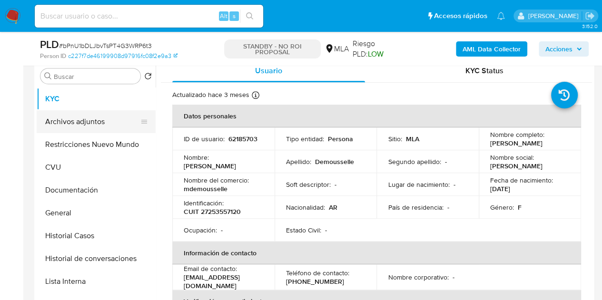
click at [82, 112] on button "Archivos adjuntos" at bounding box center [92, 121] width 111 height 23
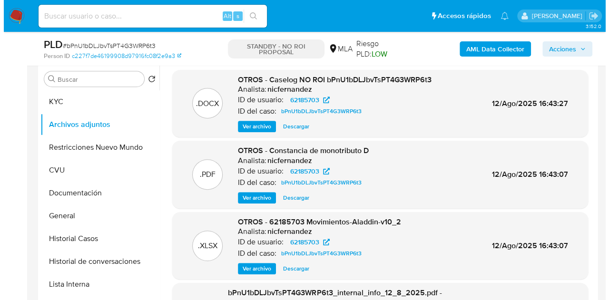
scroll to position [146, 0]
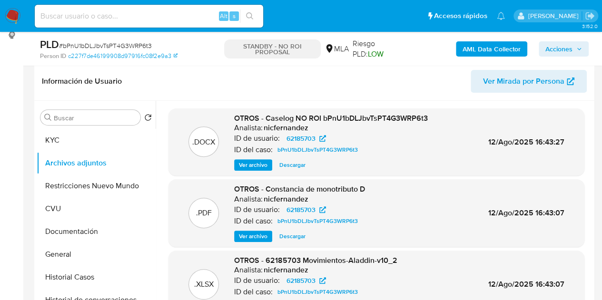
click at [247, 167] on span "Ver archivo" at bounding box center [253, 165] width 29 height 10
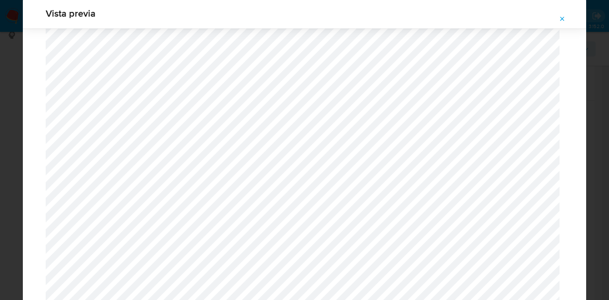
scroll to position [89, 0]
click at [563, 14] on span "Attachment preview" at bounding box center [563, 18] width 8 height 13
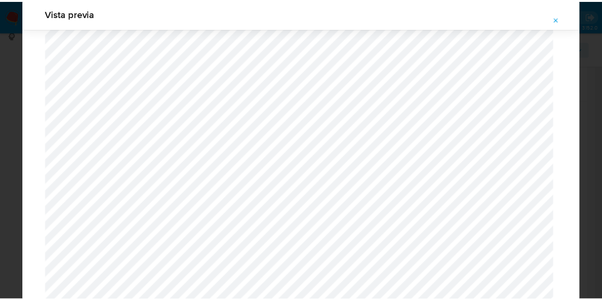
scroll to position [30, 0]
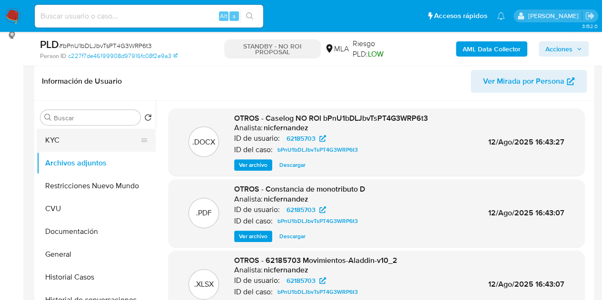
click at [67, 140] on button "KYC" at bounding box center [92, 140] width 111 height 23
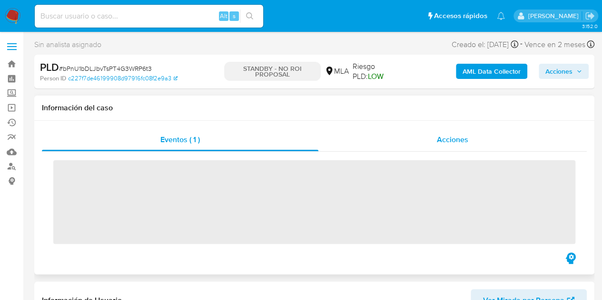
click at [405, 143] on div "Acciones" at bounding box center [452, 139] width 268 height 23
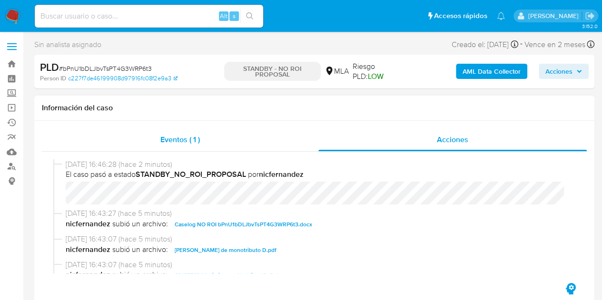
select select "10"
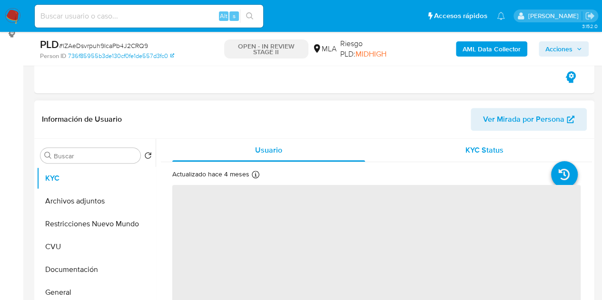
scroll to position [149, 0]
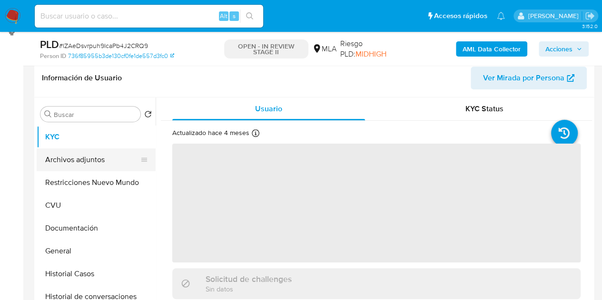
click at [68, 154] on button "Archivos adjuntos" at bounding box center [92, 159] width 111 height 23
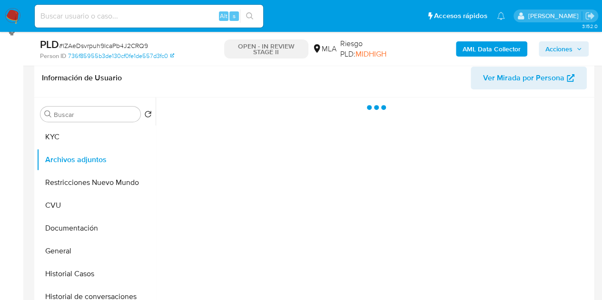
select select "10"
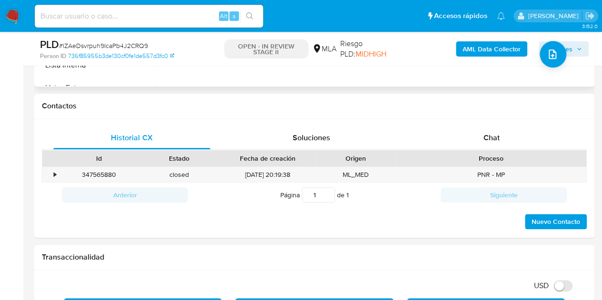
scroll to position [444, 0]
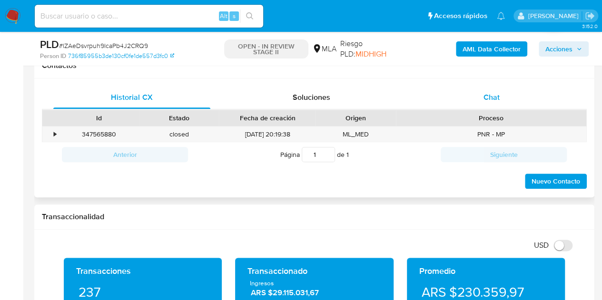
click at [494, 96] on span "Chat" at bounding box center [491, 97] width 16 height 11
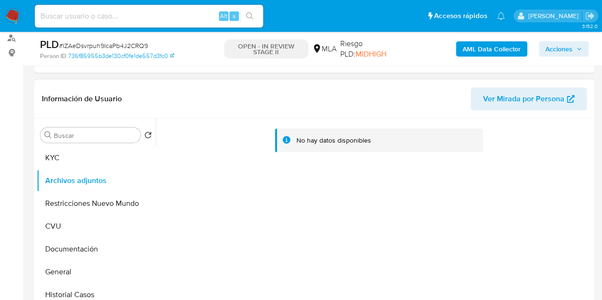
scroll to position [97, 0]
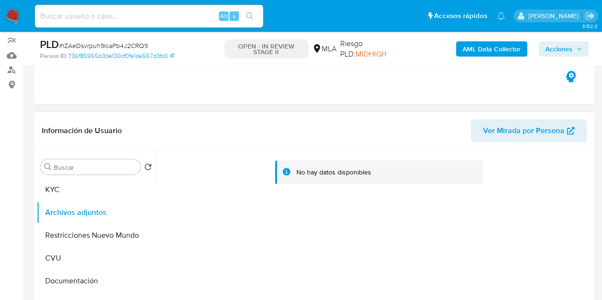
click at [474, 47] on b "AML Data Collector" at bounding box center [492, 48] width 58 height 15
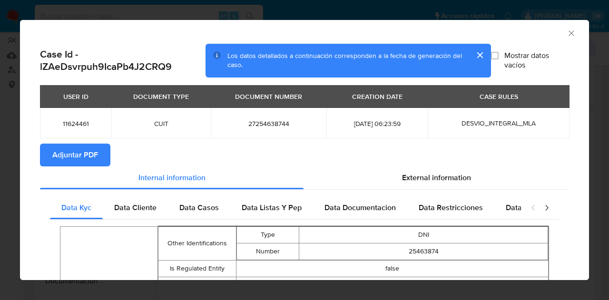
click at [86, 147] on span "Adjuntar PDF" at bounding box center [75, 155] width 46 height 21
click at [569, 34] on div "AML Data Collector" at bounding box center [304, 32] width 569 height 24
click at [567, 34] on icon "Cerrar ventana" at bounding box center [572, 34] width 10 height 10
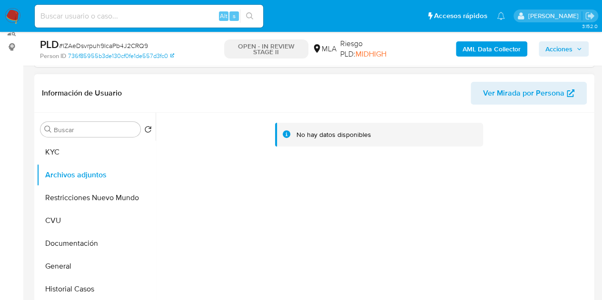
scroll to position [144, 0]
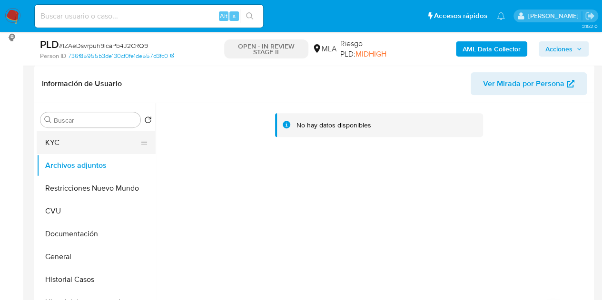
click at [97, 143] on button "KYC" at bounding box center [92, 142] width 111 height 23
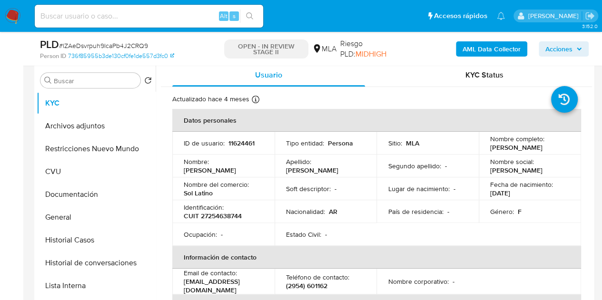
scroll to position [181, 0]
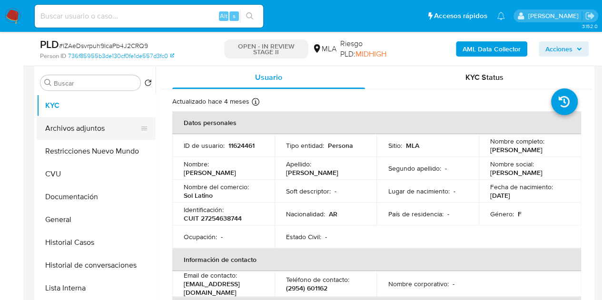
click at [80, 126] on button "Archivos adjuntos" at bounding box center [92, 128] width 111 height 23
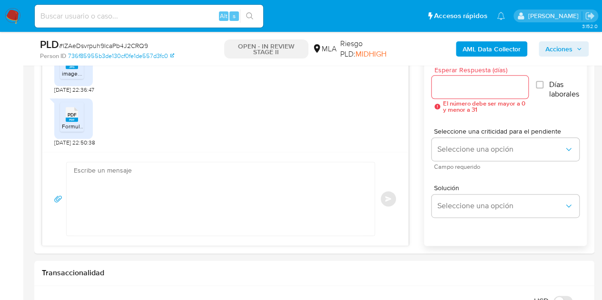
scroll to position [531, 0]
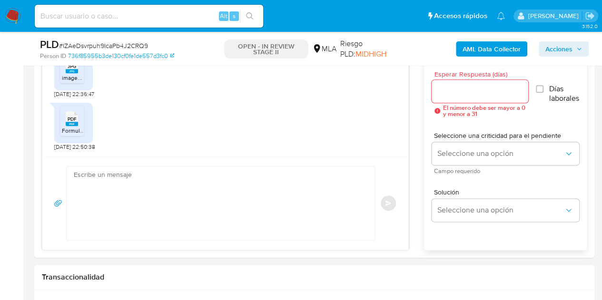
click at [192, 281] on div "Transaccionalidad" at bounding box center [314, 277] width 560 height 25
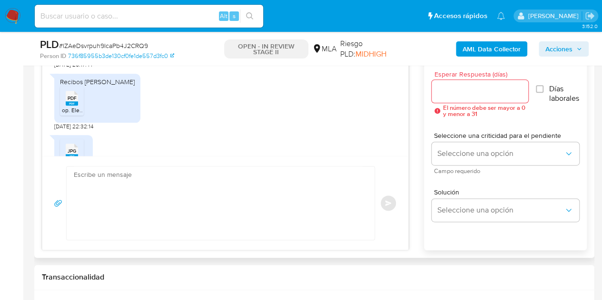
scroll to position [913, 0]
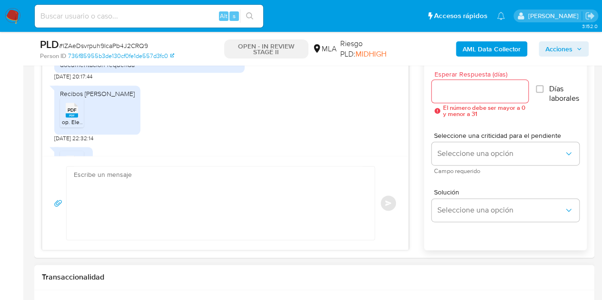
click at [200, 285] on div "Transaccionalidad" at bounding box center [314, 277] width 560 height 25
click at [72, 118] on rect at bounding box center [72, 115] width 12 height 4
click at [201, 248] on div "Enviar" at bounding box center [225, 203] width 366 height 94
drag, startPoint x: 184, startPoint y: 127, endPoint x: 364, endPoint y: 123, distance: 179.4
click at [184, 127] on div "Recibos [PERSON_NAME] PDF PDF op. Elect.[PERSON_NAME] [DOMAIN_NAME] Victorica L…" at bounding box center [225, 111] width 342 height 61
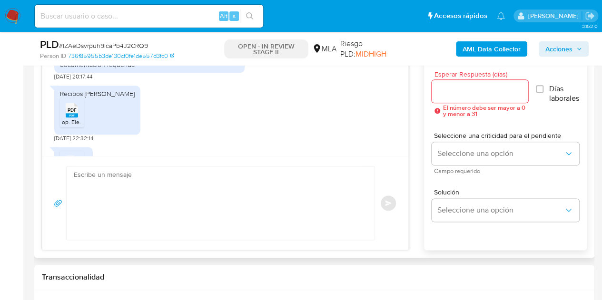
scroll to position [1089, 0]
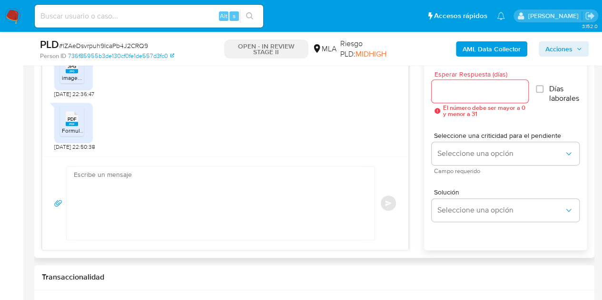
click at [72, 119] on span "PDF" at bounding box center [72, 119] width 9 height 6
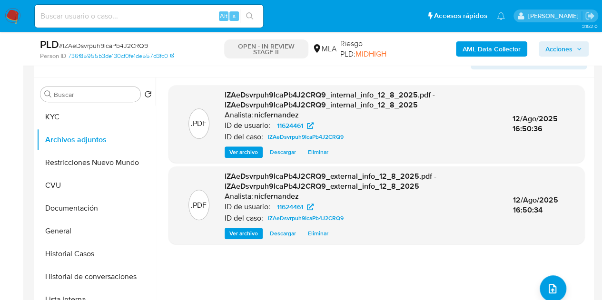
scroll to position [163, 0]
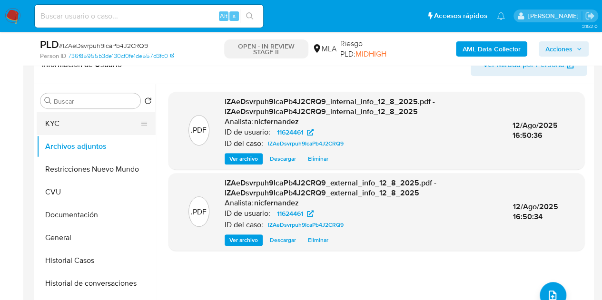
click at [88, 129] on button "KYC" at bounding box center [92, 123] width 111 height 23
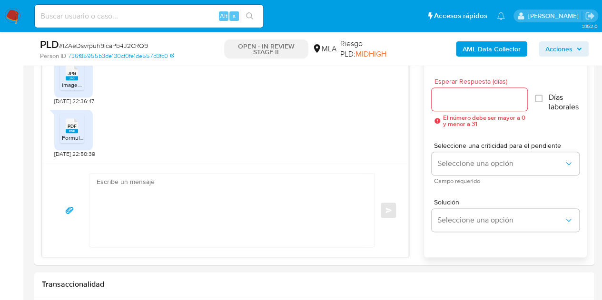
scroll to position [544, 0]
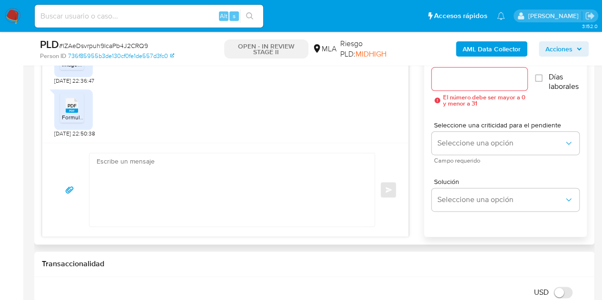
click at [238, 192] on textarea at bounding box center [230, 189] width 266 height 73
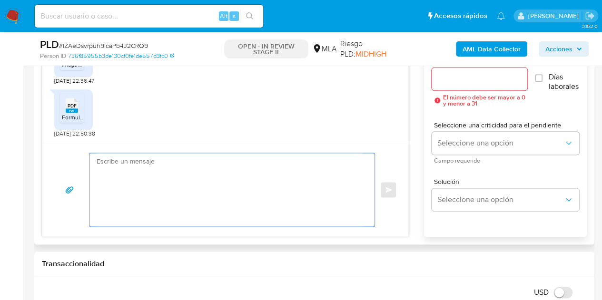
paste textarea "Hola, ¡Muchas gracias por tu respuesta! Confirmamos la recepción de la document…"
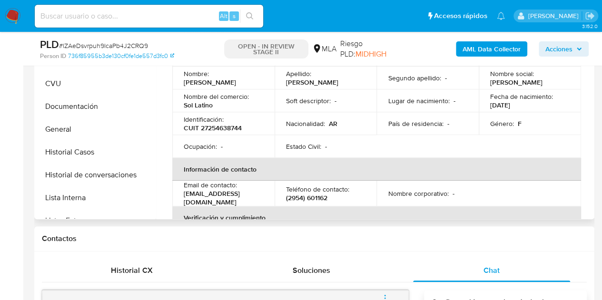
scroll to position [253, 0]
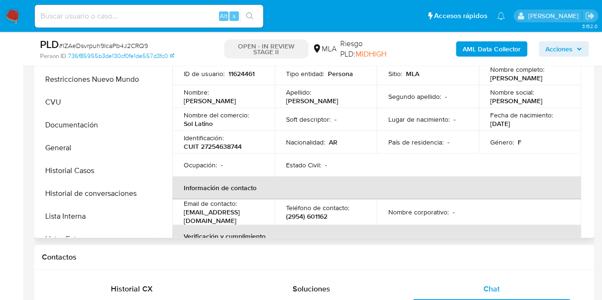
drag, startPoint x: 212, startPoint y: 99, endPoint x: 405, endPoint y: 106, distance: 192.9
click at [262, 93] on td "Nombre : Laura Elisabet" at bounding box center [223, 96] width 102 height 23
copy p "Laura Elisabet"
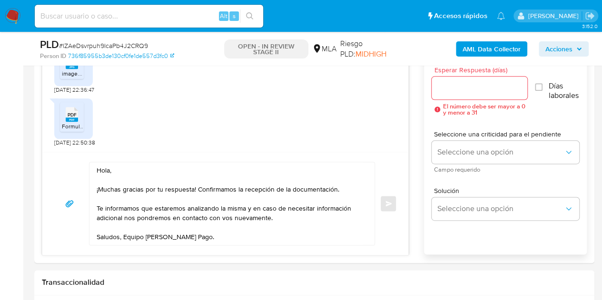
scroll to position [563, 0]
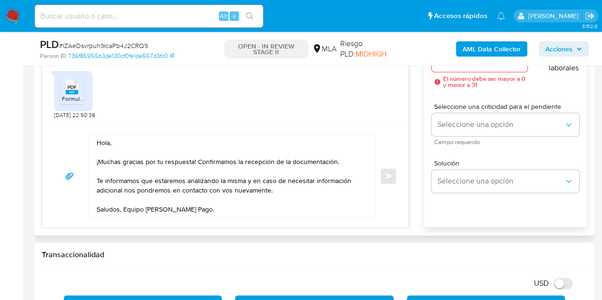
click at [109, 141] on textarea "Hola, ¡Muchas gracias por tu respuesta! Confirmamos la recepción de la document…" at bounding box center [230, 176] width 266 height 83
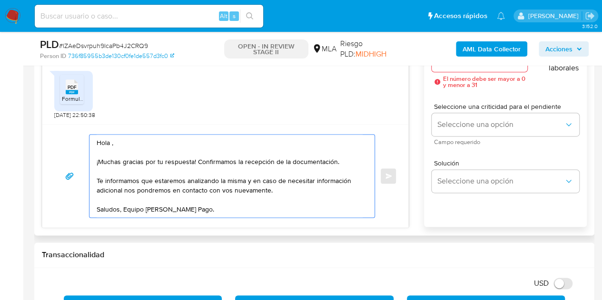
paste textarea "[PERSON_NAME]"
click at [202, 144] on textarea "[PERSON_NAME], ¡Muchas gracias por tu respuesta! Confirmamos la recepción de la…" at bounding box center [230, 176] width 266 height 83
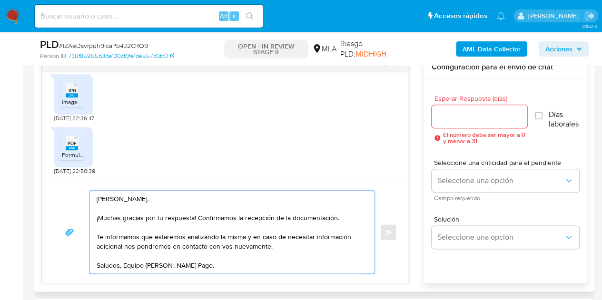
type textarea "[PERSON_NAME], ¡Muchas gracias por tu respuesta! Confirmamos la recepción de la…"
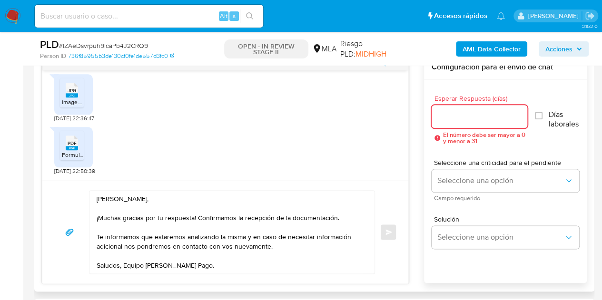
click at [466, 119] on input "Esperar Respuesta (días)" at bounding box center [480, 116] width 96 height 12
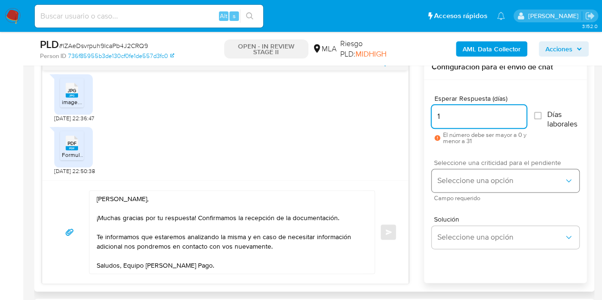
type input "1"
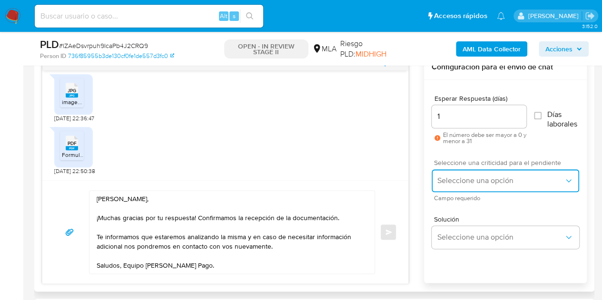
click at [455, 172] on button "Seleccione una opción" at bounding box center [506, 180] width 148 height 23
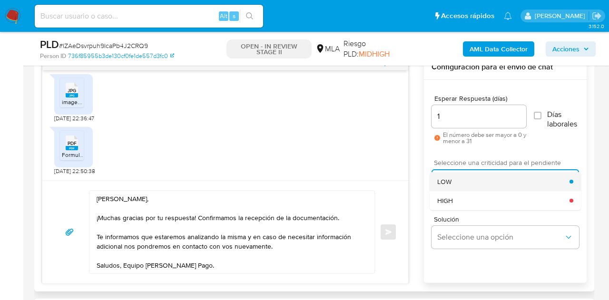
click at [458, 182] on div "LOW" at bounding box center [503, 181] width 132 height 19
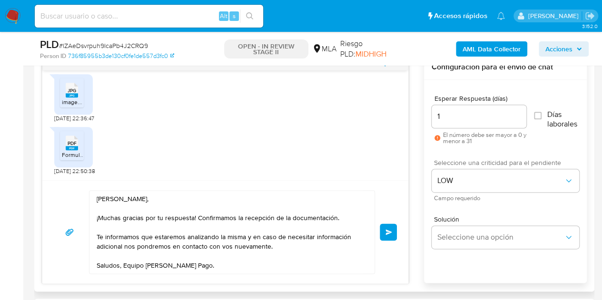
click at [422, 197] on div "17/07/2025 19:51:52 Hola, Esperamos que te encuentres muy bien. Te consultamos …" at bounding box center [314, 169] width 545 height 229
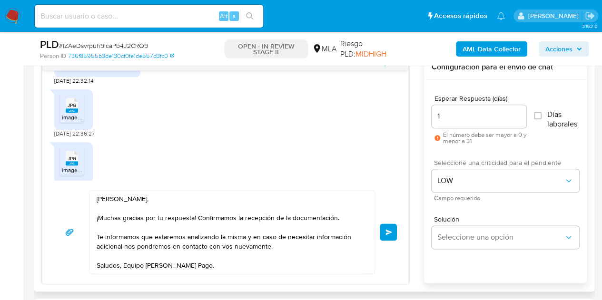
scroll to position [1089, 0]
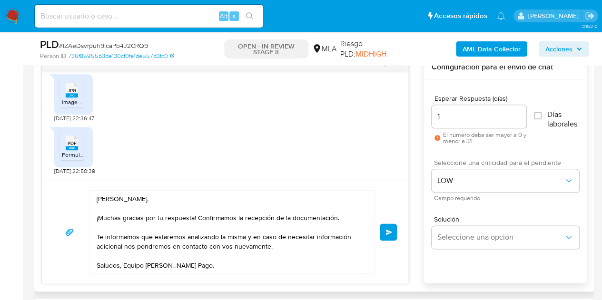
click at [391, 231] on span "Enviar" at bounding box center [388, 232] width 7 height 6
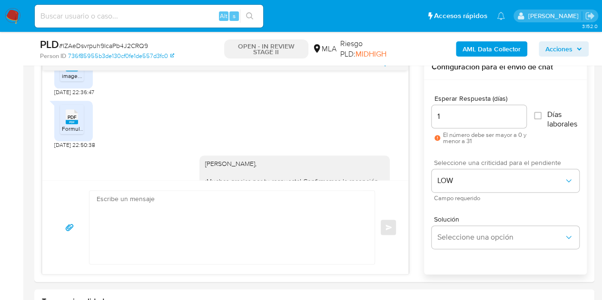
scroll to position [1203, 0]
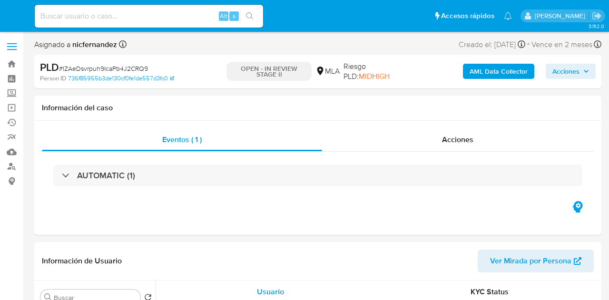
select select "10"
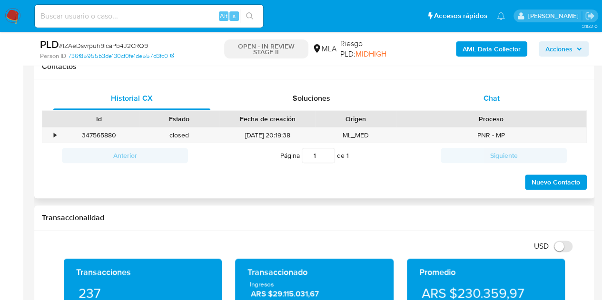
click at [508, 105] on div "Chat" at bounding box center [491, 98] width 157 height 23
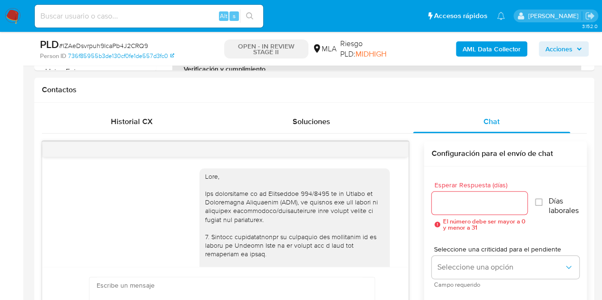
scroll to position [1203, 0]
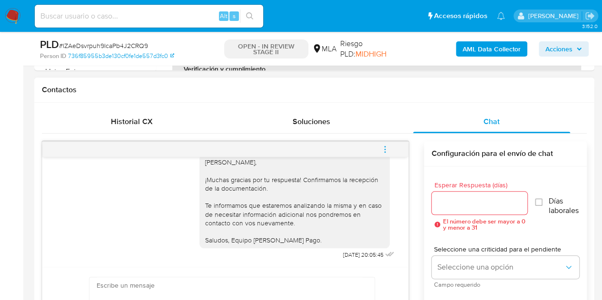
click at [388, 150] on icon "menu-action" at bounding box center [385, 149] width 9 height 9
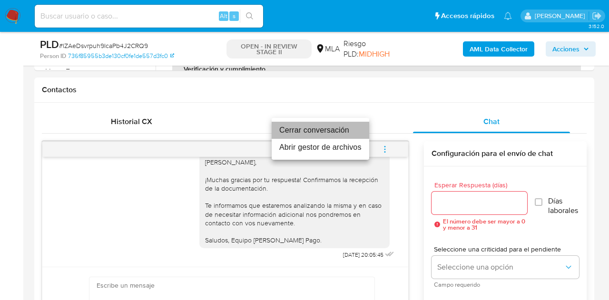
click at [345, 129] on li "Cerrar conversación" at bounding box center [321, 130] width 98 height 17
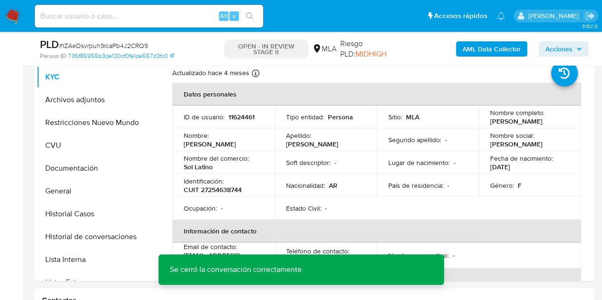
scroll to position [177, 0]
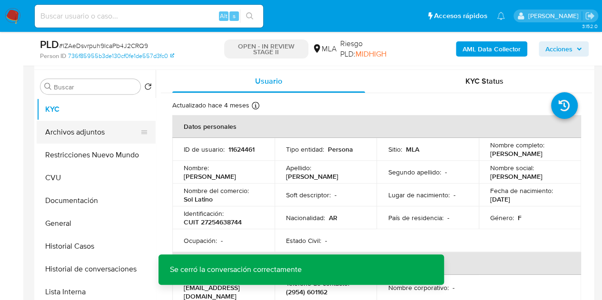
click at [63, 125] on button "Archivos adjuntos" at bounding box center [92, 132] width 111 height 23
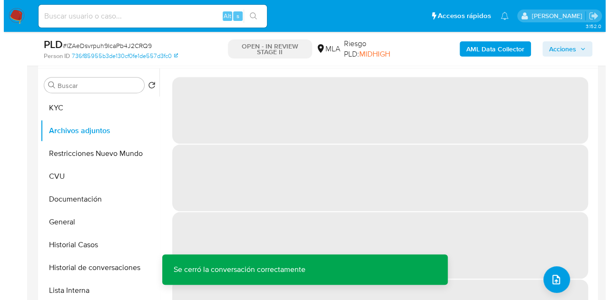
scroll to position [231, 0]
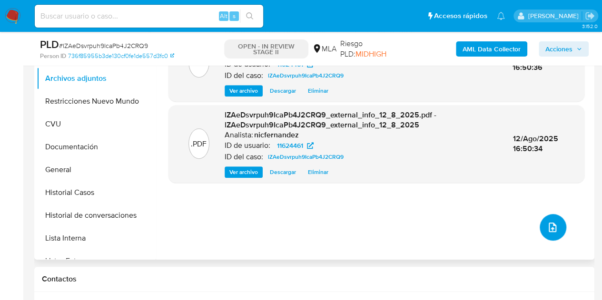
click at [551, 223] on icon "upload-file" at bounding box center [552, 227] width 11 height 11
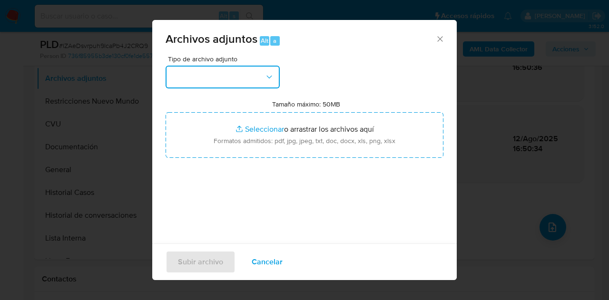
click at [268, 77] on icon "button" at bounding box center [268, 76] width 5 height 3
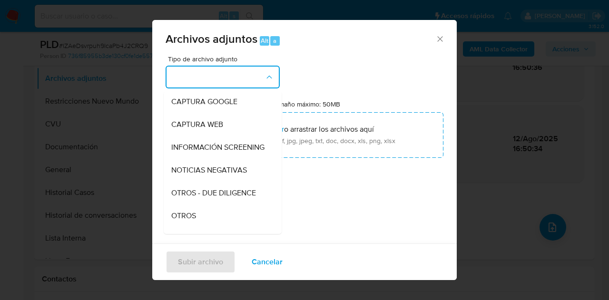
scroll to position [122, 0]
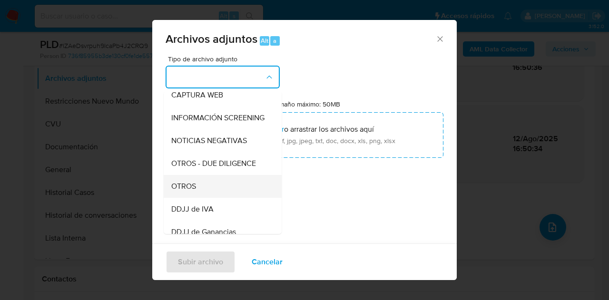
click at [218, 191] on div "OTROS" at bounding box center [219, 186] width 97 height 23
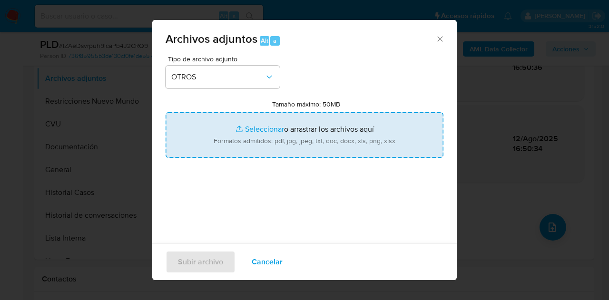
click at [264, 125] on input "Tamaño máximo: 50MB Seleccionar archivos" at bounding box center [305, 135] width 278 height 46
type input "C:\fakepath\Recibo 07 2025.jpg"
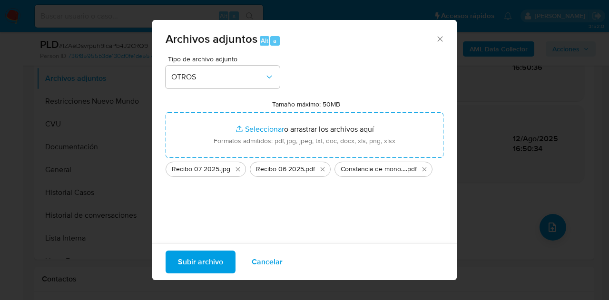
click at [201, 262] on span "Subir archivo" at bounding box center [200, 262] width 45 height 21
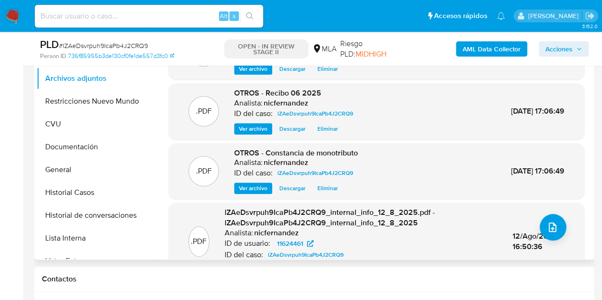
click at [541, 215] on div ".PDF lZAeDsvrpuh9IcaPb4J2CRQ9_internal_info_12_8_2025.pdf - lZAeDsvrpuh9IcaPb4J…" at bounding box center [376, 241] width 406 height 68
click at [549, 223] on icon "upload-file" at bounding box center [552, 227] width 11 height 11
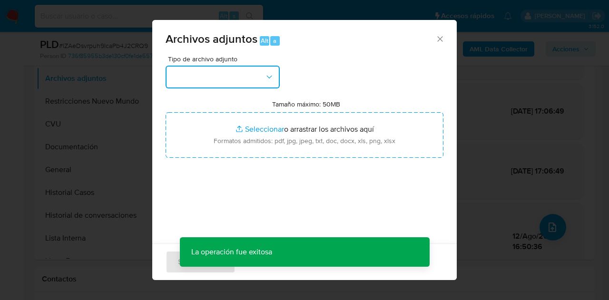
click at [267, 86] on button "button" at bounding box center [223, 77] width 114 height 23
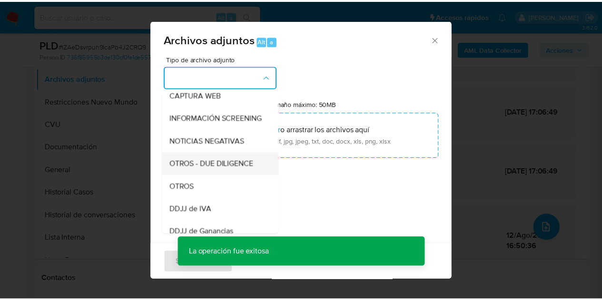
scroll to position [123, 0]
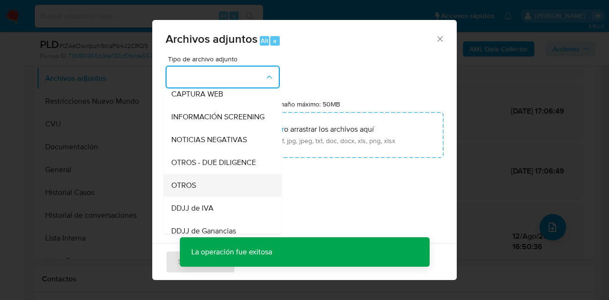
click at [216, 197] on div "OTROS" at bounding box center [219, 185] width 97 height 23
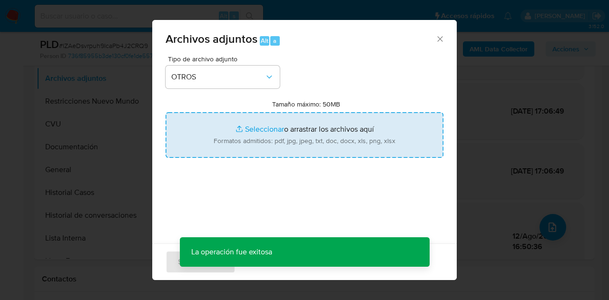
click at [254, 128] on input "Tamaño máximo: 50MB Seleccionar archivos" at bounding box center [305, 135] width 278 height 46
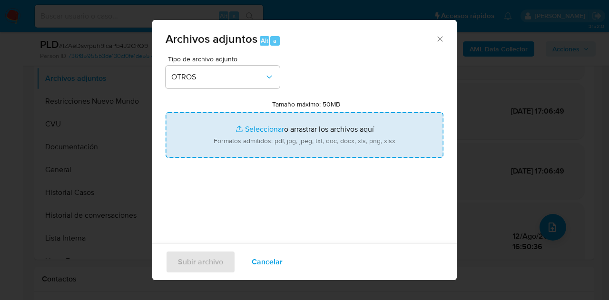
type input "C:\fakepath\Caselog NO ROI lZAeDsvrpuh9IcaPb4J2CRQ9.docx"
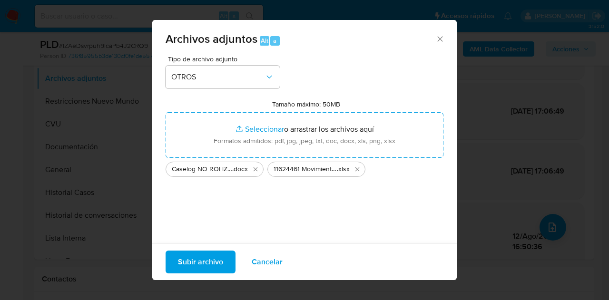
click at [207, 264] on span "Subir archivo" at bounding box center [200, 262] width 45 height 21
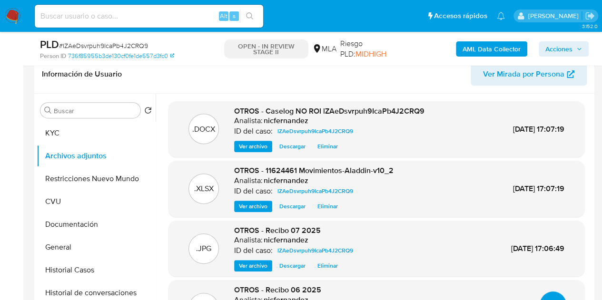
scroll to position [151, 0]
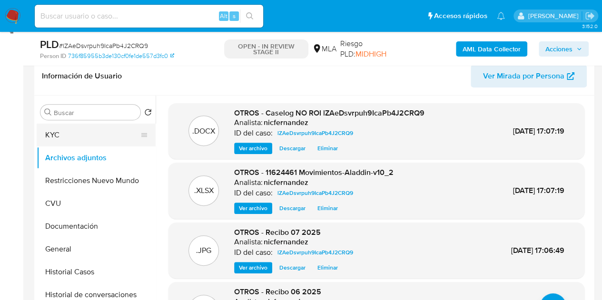
click at [85, 138] on button "KYC" at bounding box center [92, 135] width 111 height 23
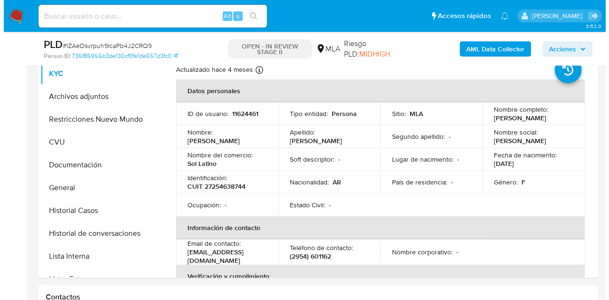
scroll to position [187, 0]
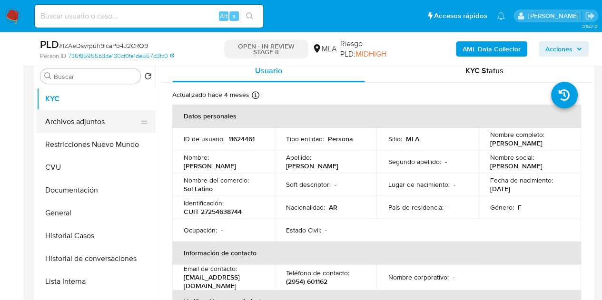
click at [59, 126] on button "Archivos adjuntos" at bounding box center [92, 121] width 111 height 23
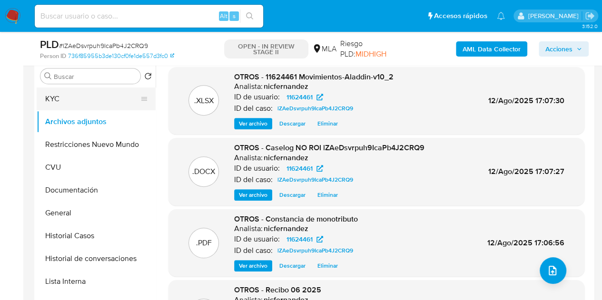
click at [69, 93] on button "KYC" at bounding box center [92, 99] width 111 height 23
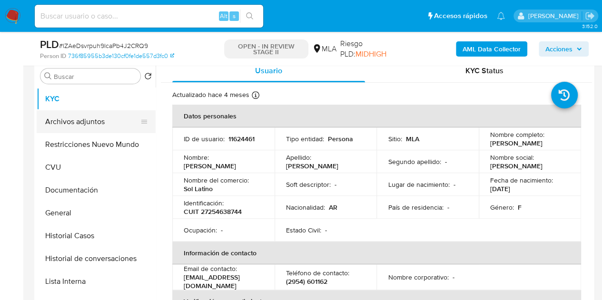
click at [82, 120] on button "Archivos adjuntos" at bounding box center [92, 121] width 111 height 23
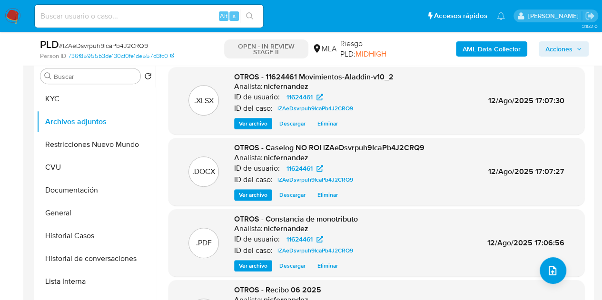
click at [239, 150] on span "OTROS - Caselog NO ROI lZAeDsvrpuh9IcaPb4J2CRQ9" at bounding box center [329, 147] width 190 height 11
click at [258, 185] on div "OTROS - Caselog NO ROI lZAeDsvrpuh9IcaPb4J2CRQ9 Analista: nicfernandez ID de us…" at bounding box center [329, 172] width 190 height 58
click at [258, 190] on span "Ver archivo" at bounding box center [253, 195] width 29 height 10
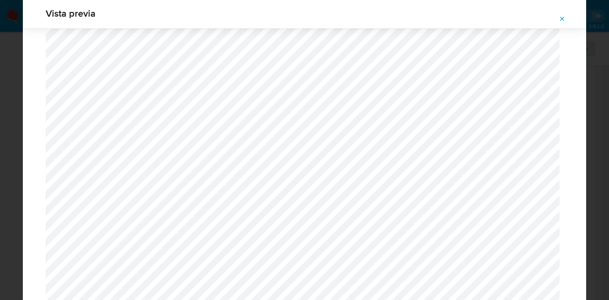
scroll to position [1299, 0]
click at [562, 20] on icon "Attachment preview" at bounding box center [563, 19] width 8 height 8
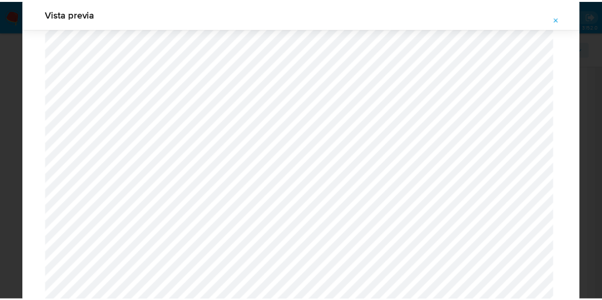
scroll to position [30, 0]
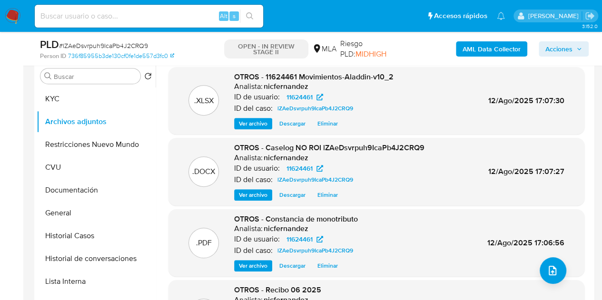
click at [557, 47] on span "Acciones" at bounding box center [558, 48] width 27 height 15
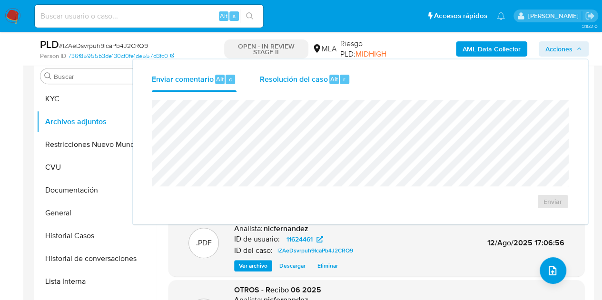
click at [289, 85] on div "Resolución del caso Alt r" at bounding box center [304, 79] width 91 height 25
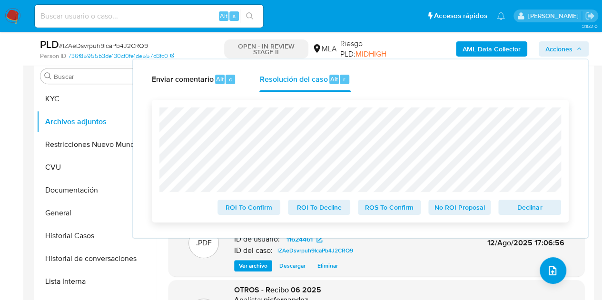
click at [465, 210] on span "No ROI Proposal" at bounding box center [459, 207] width 49 height 13
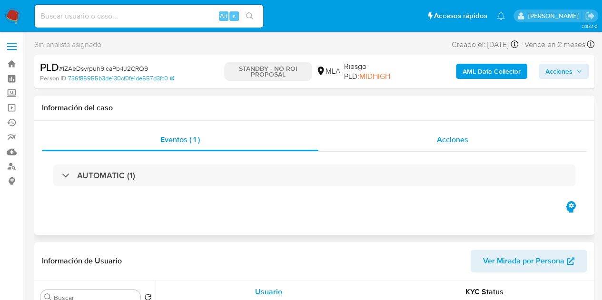
click at [435, 145] on div "Acciones" at bounding box center [452, 139] width 268 height 23
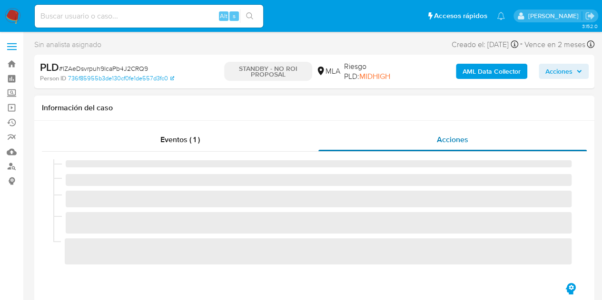
select select "10"
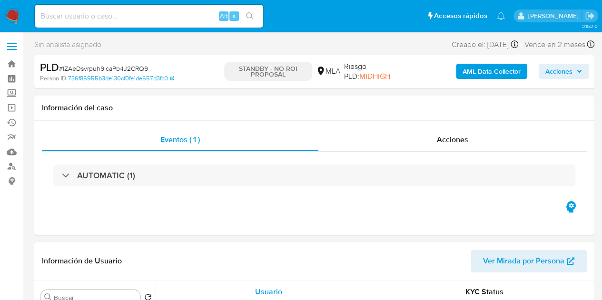
select select "10"
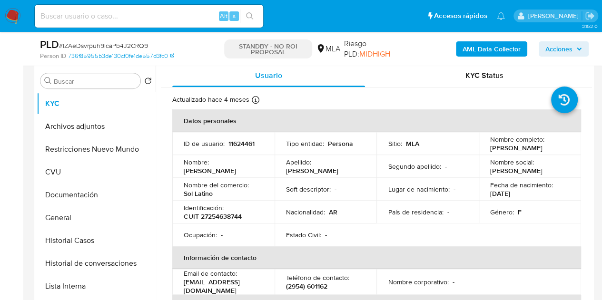
scroll to position [205, 0]
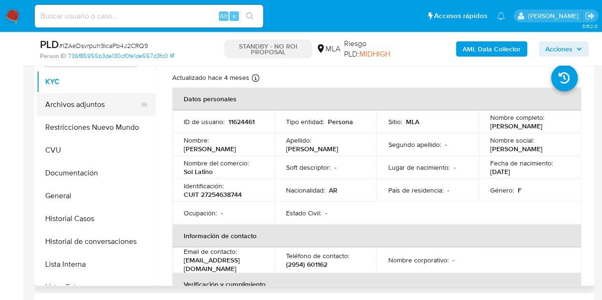
click at [66, 103] on button "Archivos adjuntos" at bounding box center [92, 104] width 111 height 23
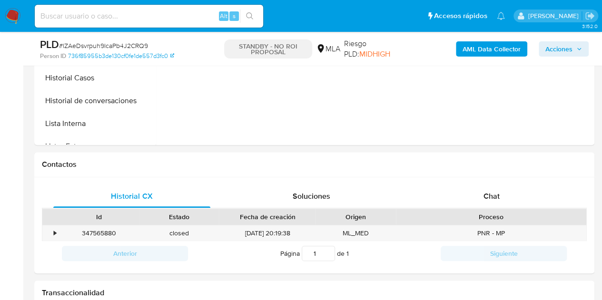
scroll to position [393, 0]
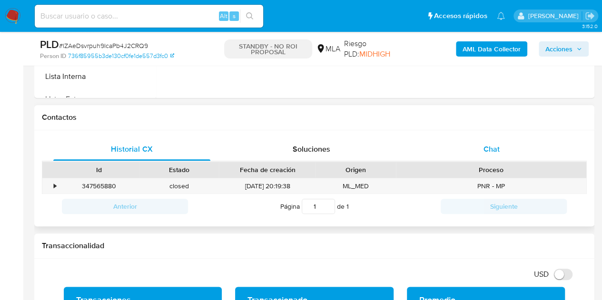
click at [516, 149] on div "Chat" at bounding box center [491, 149] width 157 height 23
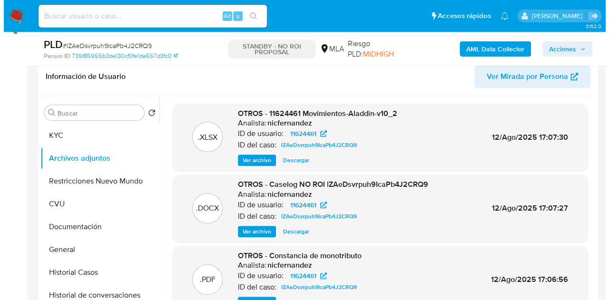
scroll to position [174, 0]
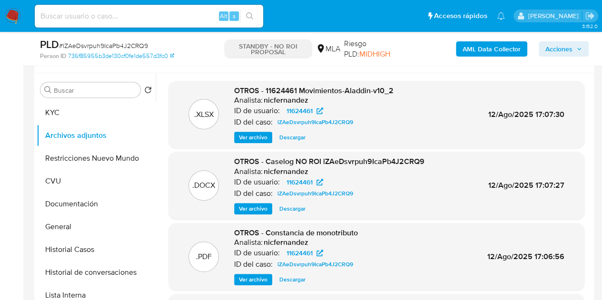
click at [254, 208] on span "Ver archivo" at bounding box center [253, 209] width 29 height 10
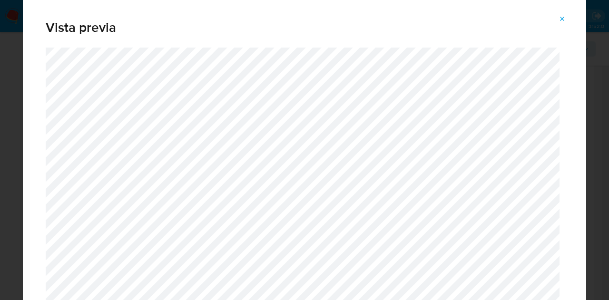
click at [560, 20] on icon "Attachment preview" at bounding box center [563, 19] width 8 height 8
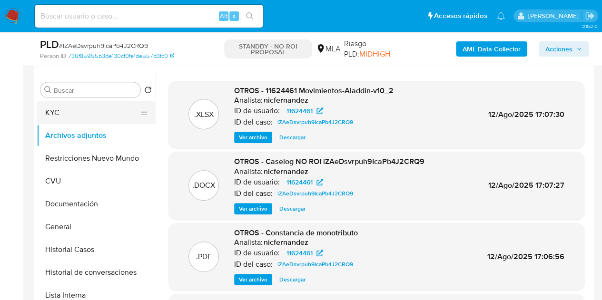
click at [99, 108] on button "KYC" at bounding box center [92, 112] width 111 height 23
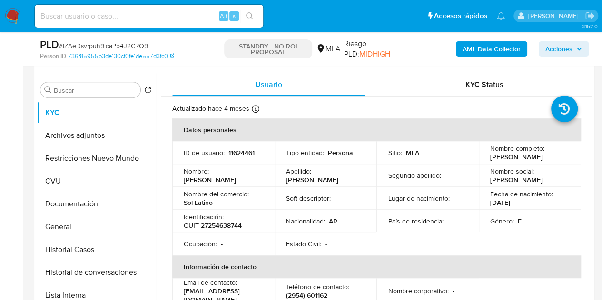
click at [253, 156] on p "11624461" at bounding box center [241, 152] width 26 height 9
drag, startPoint x: 157, startPoint y: 194, endPoint x: 146, endPoint y: 186, distance: 13.7
click at [157, 194] on div "Usuario KYC Status Actualizado [DATE] Creado: [DATE] 05:19:11 Actualizado: [DAT…" at bounding box center [374, 195] width 436 height 244
click at [89, 139] on button "Archivos adjuntos" at bounding box center [92, 135] width 111 height 23
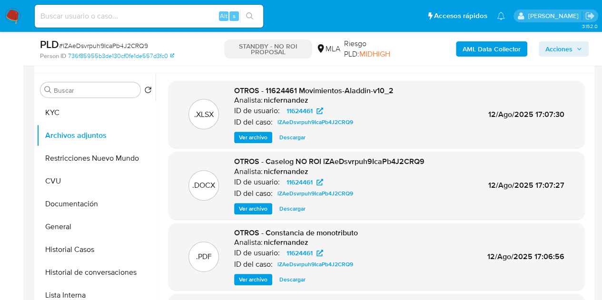
click at [249, 206] on span "Ver archivo" at bounding box center [253, 209] width 29 height 10
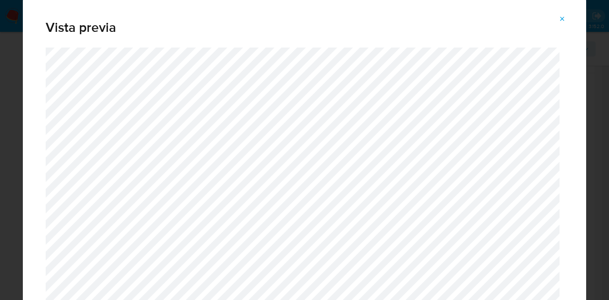
click at [559, 16] on icon "Attachment preview" at bounding box center [563, 19] width 8 height 8
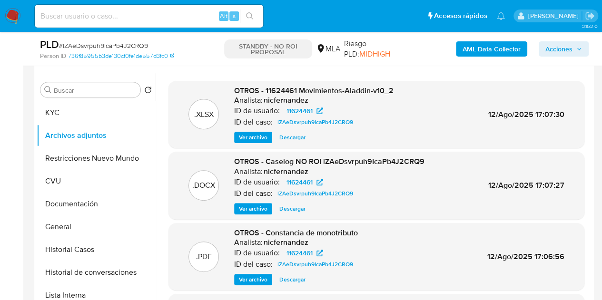
click at [238, 201] on div "OTROS - Caselog NO ROI lZAeDsvrpuh9IcaPb4J2CRQ9 Analista: nicfernandez ID de us…" at bounding box center [329, 186] width 190 height 58
click at [246, 209] on span "Ver archivo" at bounding box center [253, 209] width 29 height 10
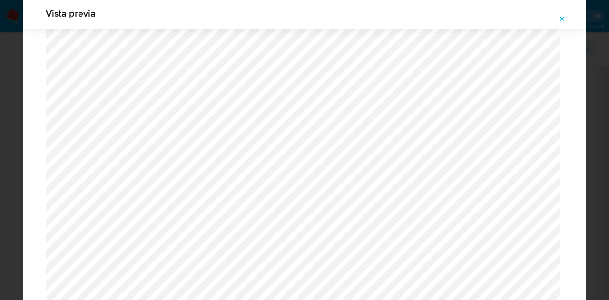
scroll to position [1242, 0]
click at [562, 20] on icon "Attachment preview" at bounding box center [563, 19] width 8 height 8
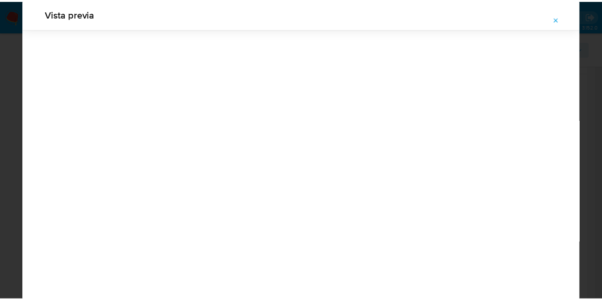
scroll to position [30, 0]
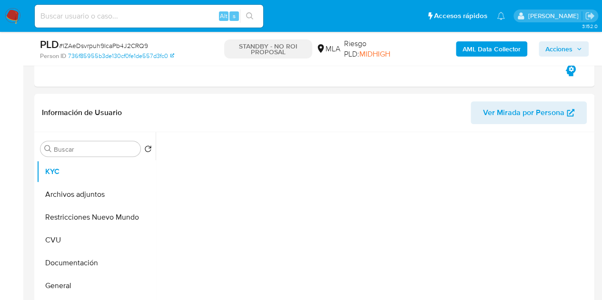
scroll to position [197, 0]
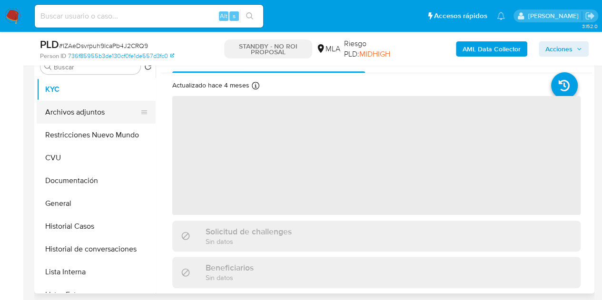
click at [67, 118] on button "Archivos adjuntos" at bounding box center [92, 112] width 111 height 23
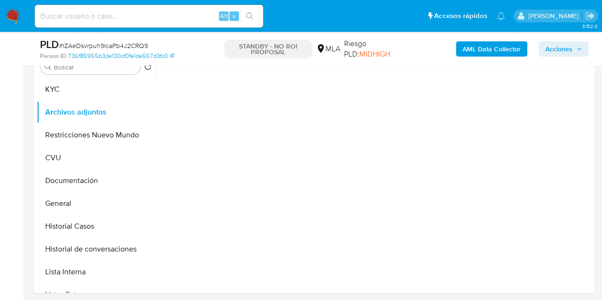
select select "10"
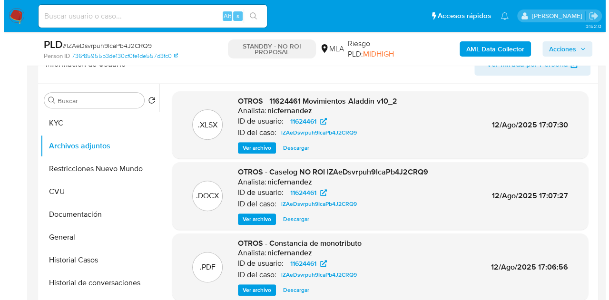
scroll to position [156, 0]
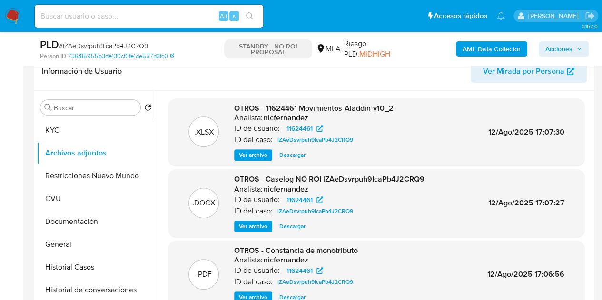
click at [248, 224] on span "Ver archivo" at bounding box center [253, 227] width 29 height 10
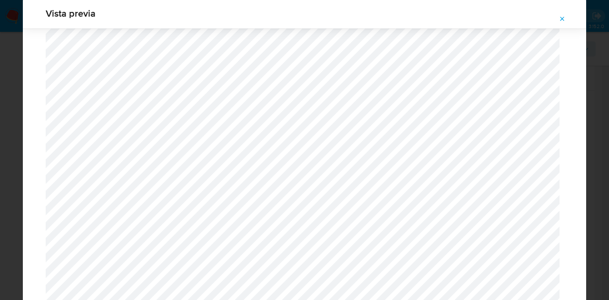
scroll to position [1748, 0]
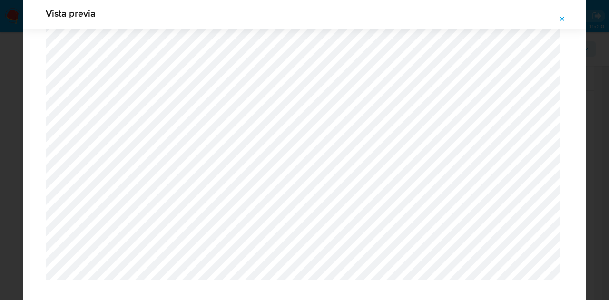
click at [565, 18] on icon "Attachment preview" at bounding box center [563, 19] width 8 height 8
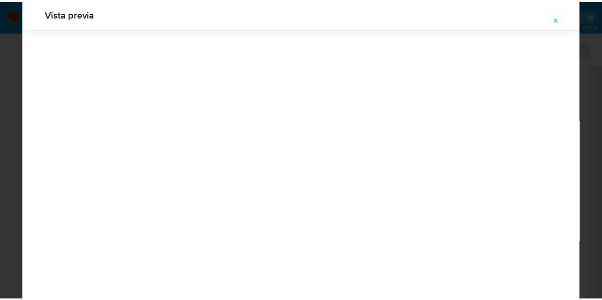
scroll to position [30, 0]
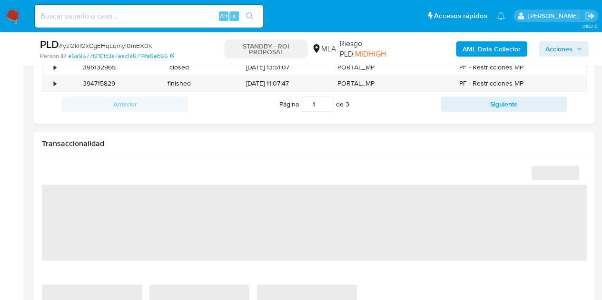
select select "10"
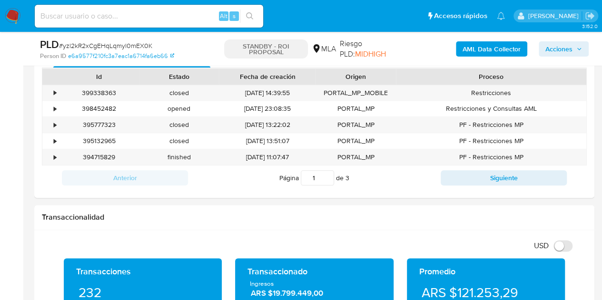
scroll to position [463, 0]
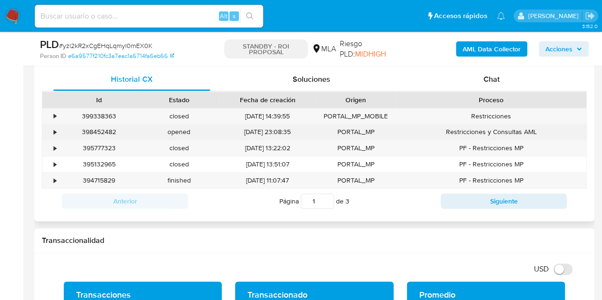
click at [108, 135] on div "398452482" at bounding box center [99, 132] width 80 height 16
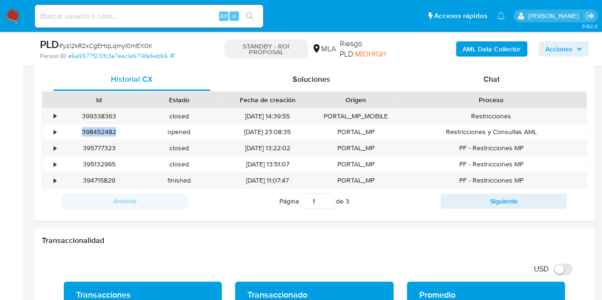
copy div "398452482"
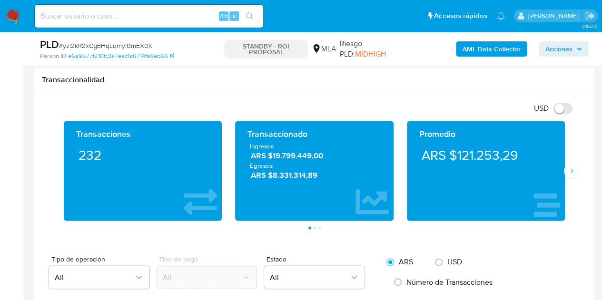
scroll to position [641, 0]
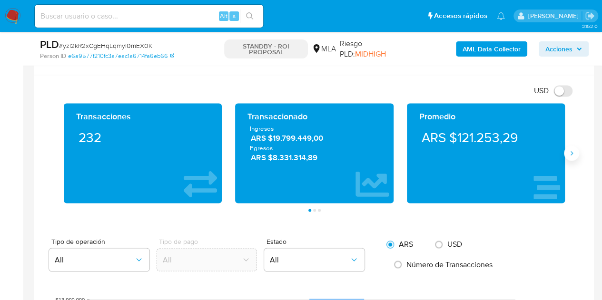
click at [572, 151] on icon "Siguiente" at bounding box center [572, 153] width 8 height 8
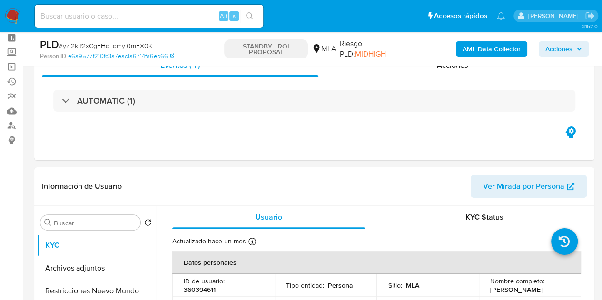
scroll to position [28, 0]
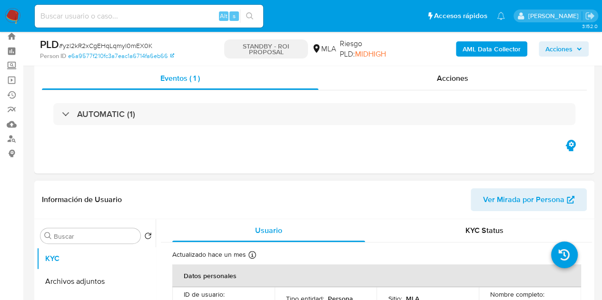
click at [511, 194] on span "Ver Mirada por Persona" at bounding box center [523, 199] width 81 height 23
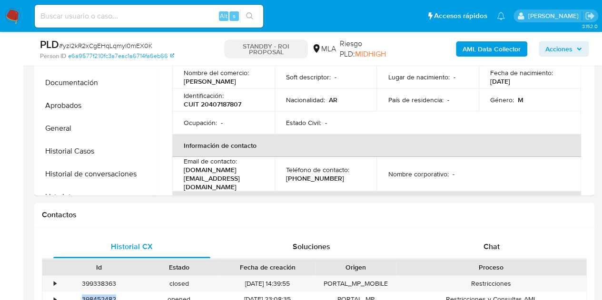
scroll to position [300, 0]
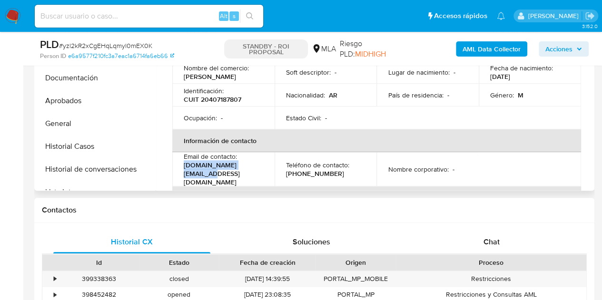
drag, startPoint x: 183, startPoint y: 169, endPoint x: 262, endPoint y: 166, distance: 79.5
click at [262, 166] on td "Email de contacto : [DOMAIN_NAME][EMAIL_ADDRESS][DOMAIN_NAME]" at bounding box center [223, 169] width 102 height 34
copy p "[DOMAIN_NAME][EMAIL_ADDRESS][DOMAIN_NAME]"
click at [239, 172] on p "[DOMAIN_NAME][EMAIL_ADDRESS][DOMAIN_NAME]" at bounding box center [222, 174] width 76 height 26
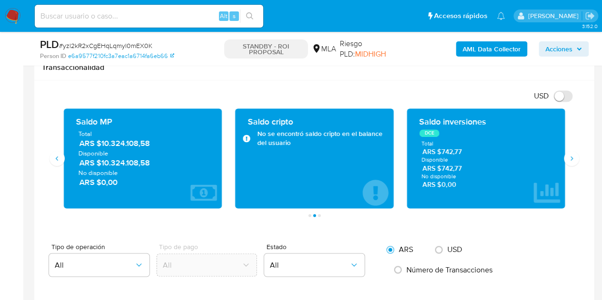
scroll to position [633, 0]
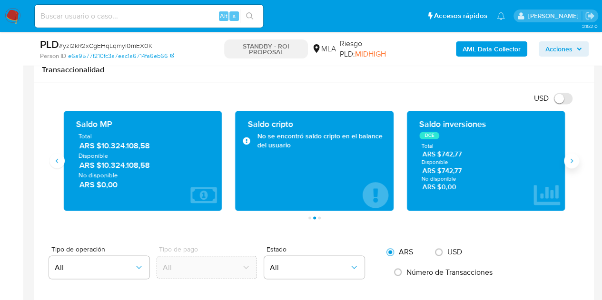
click at [574, 157] on icon "Siguiente" at bounding box center [572, 161] width 8 height 8
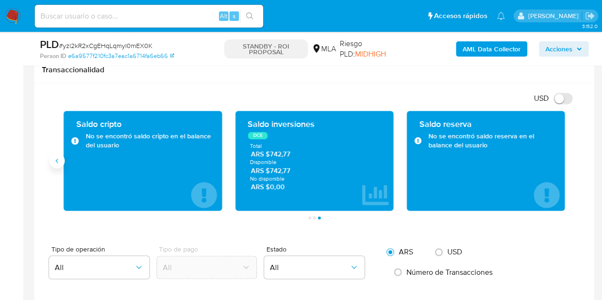
click at [61, 162] on button "Anterior" at bounding box center [56, 160] width 15 height 15
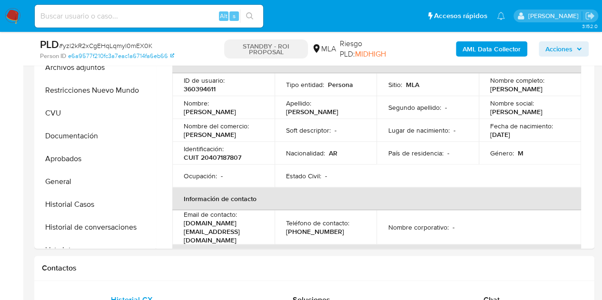
scroll to position [240, 0]
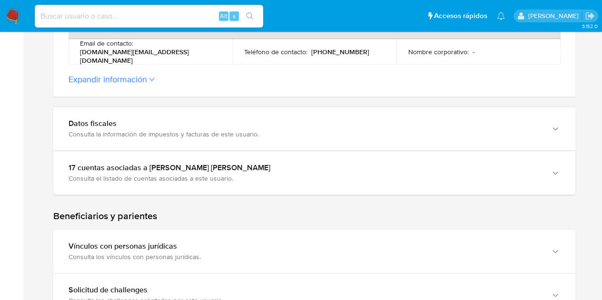
scroll to position [398, 0]
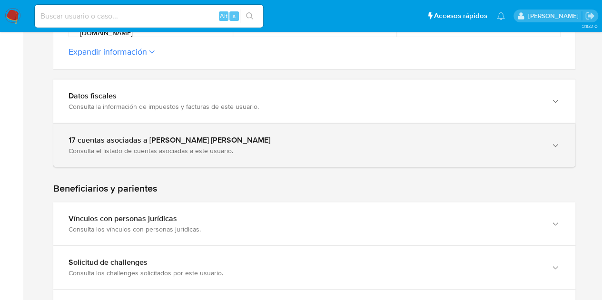
click at [536, 153] on div "17 cuentas asociadas a [PERSON_NAME] [PERSON_NAME] Consulta el listado de cuent…" at bounding box center [314, 145] width 522 height 43
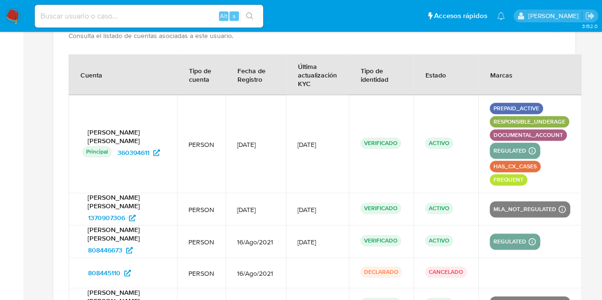
scroll to position [511, 0]
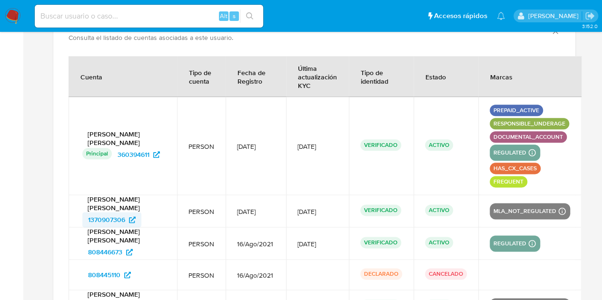
click at [115, 213] on span "1370907306" at bounding box center [106, 219] width 37 height 15
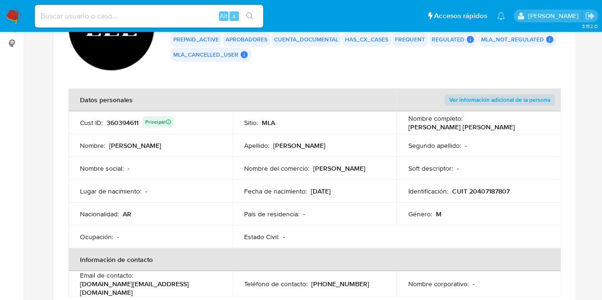
scroll to position [220, 0]
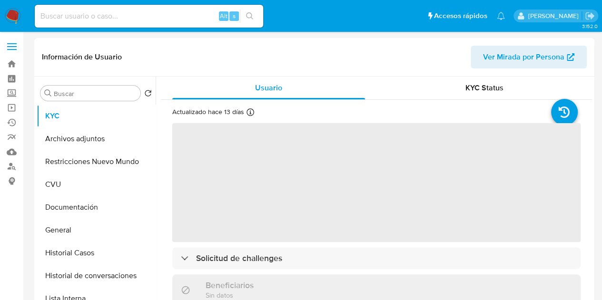
select select "10"
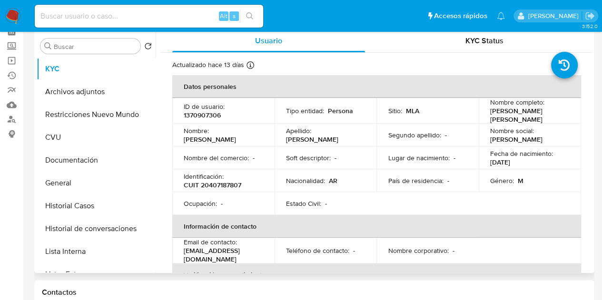
scroll to position [49, 0]
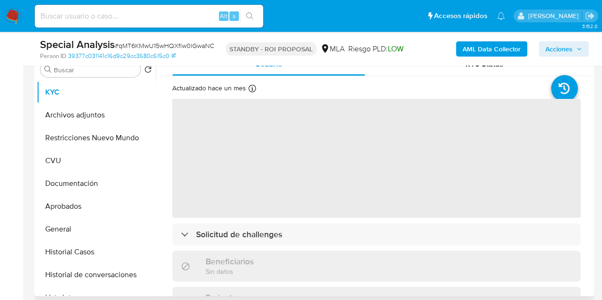
scroll to position [197, 0]
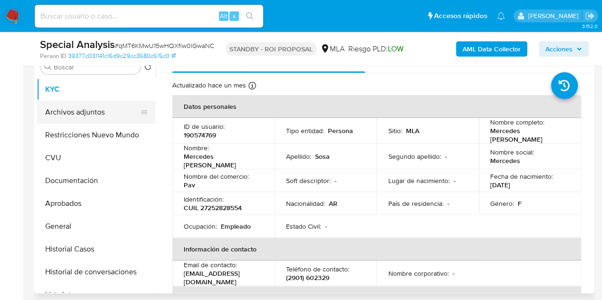
select select "10"
click at [84, 117] on button "Archivos adjuntos" at bounding box center [92, 112] width 111 height 23
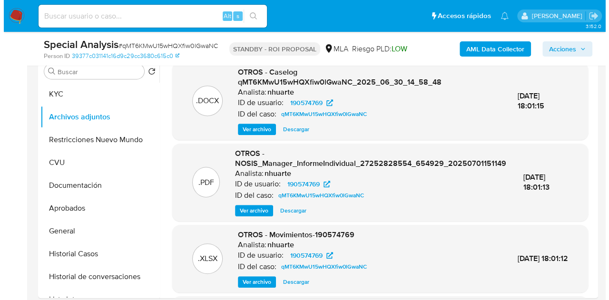
scroll to position [172, 0]
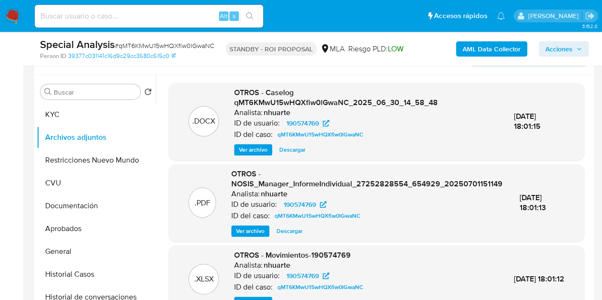
click at [252, 151] on span "Ver archivo" at bounding box center [253, 150] width 29 height 10
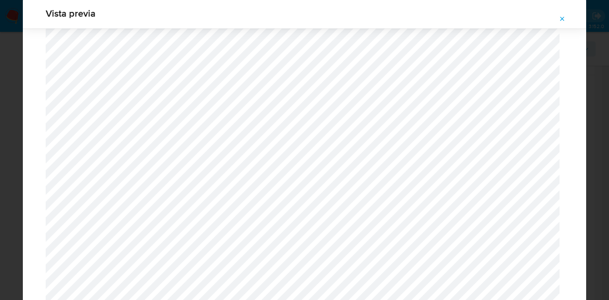
scroll to position [936, 0]
click at [567, 19] on button "Attachment preview" at bounding box center [562, 18] width 21 height 15
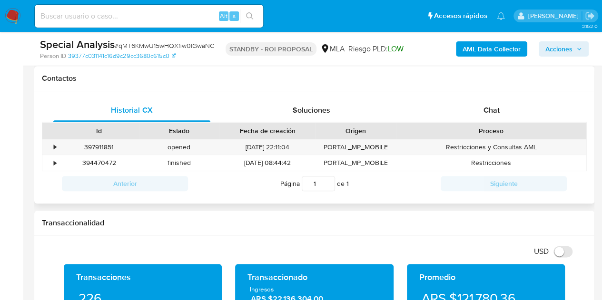
scroll to position [426, 0]
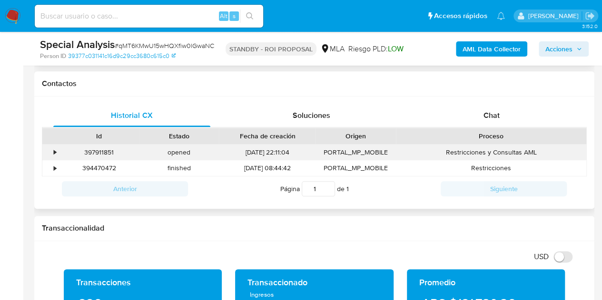
click at [104, 150] on div "397911851" at bounding box center [99, 153] width 80 height 16
copy div "397911851"
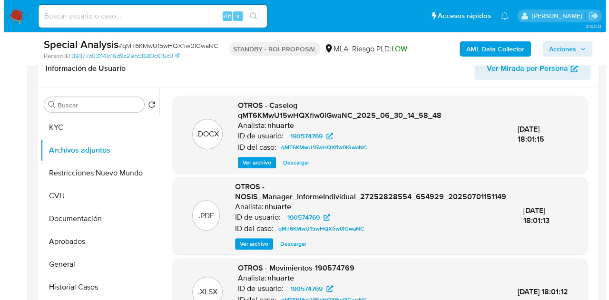
scroll to position [157, 0]
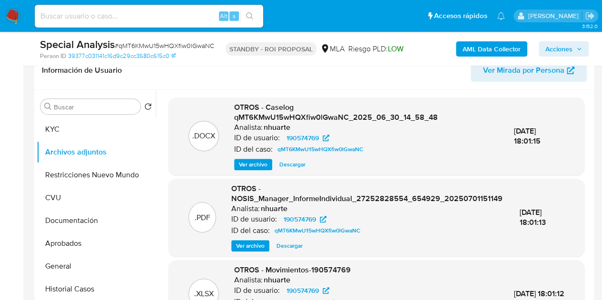
click at [251, 161] on span "Ver archivo" at bounding box center [253, 165] width 29 height 10
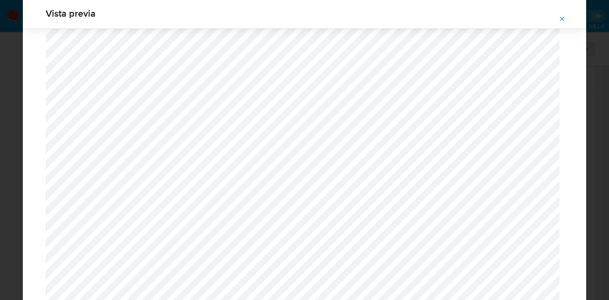
scroll to position [1000, 0]
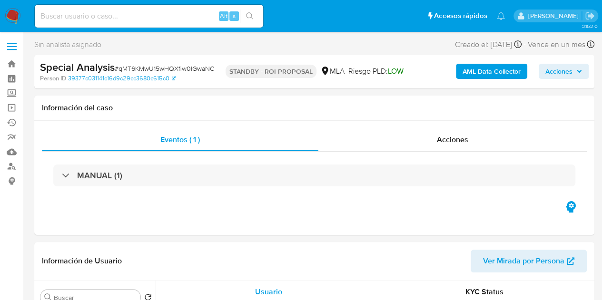
select select "10"
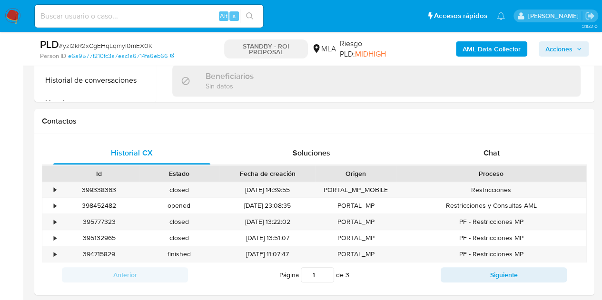
scroll to position [402, 0]
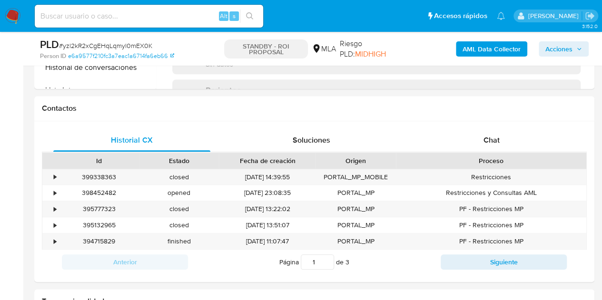
select select "10"
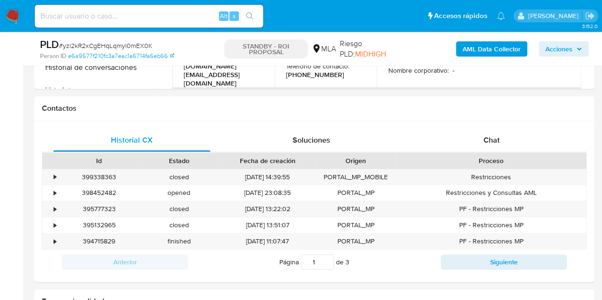
scroll to position [411, 0]
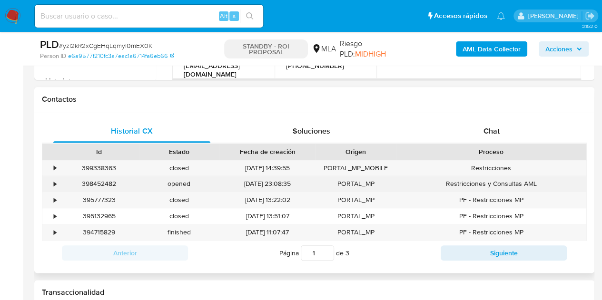
click at [104, 182] on div "398452482" at bounding box center [99, 184] width 80 height 16
copy div "398452482"
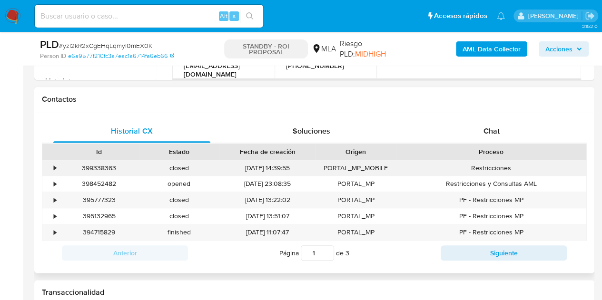
click at [121, 174] on div "399338363" at bounding box center [99, 168] width 80 height 16
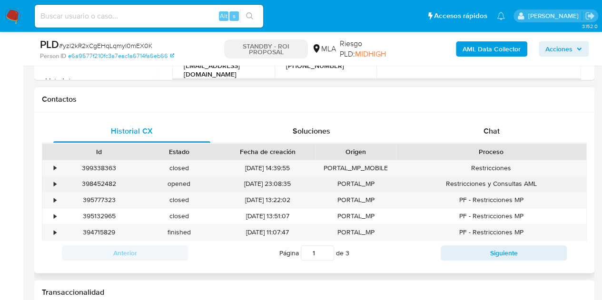
click at [106, 185] on div "398452482" at bounding box center [99, 184] width 80 height 16
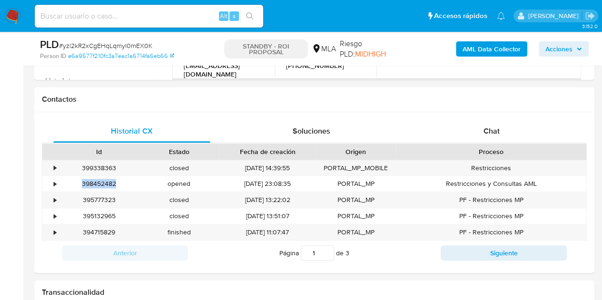
copy div "398452482"
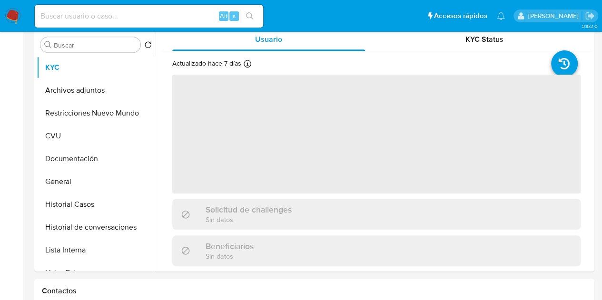
scroll to position [326, 0]
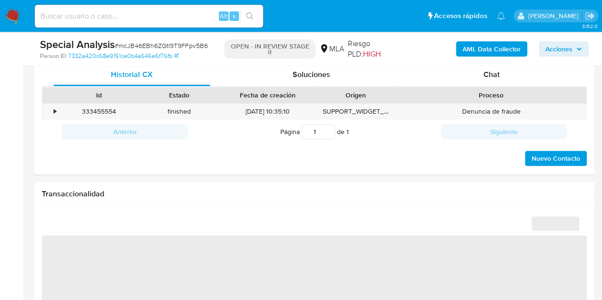
select select "10"
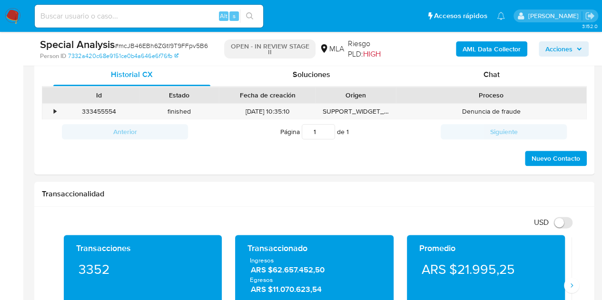
scroll to position [446, 0]
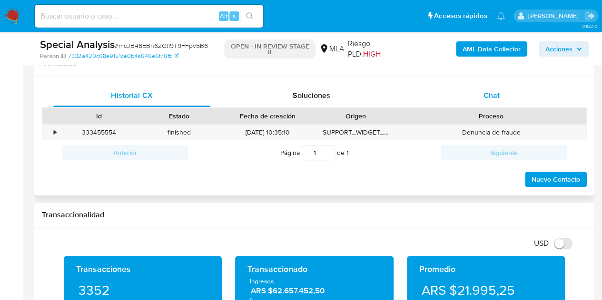
click at [497, 93] on span "Chat" at bounding box center [491, 95] width 16 height 11
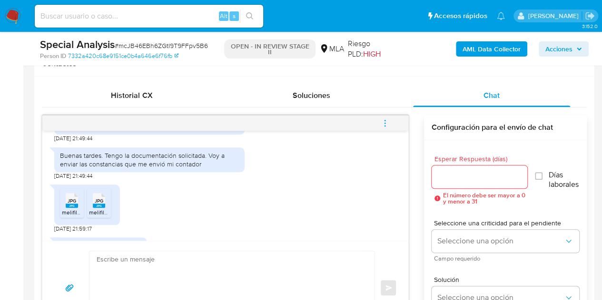
scroll to position [1006, 0]
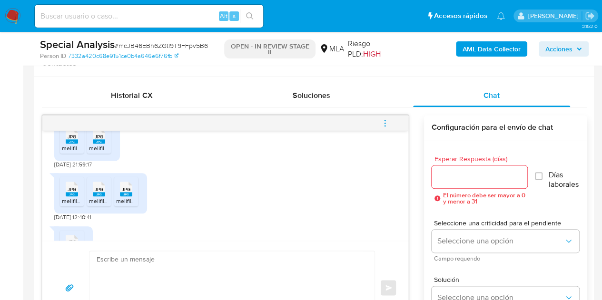
click at [74, 152] on span "melifile4123936348880431804.jpg" at bounding box center [106, 148] width 89 height 8
click at [103, 144] on rect at bounding box center [99, 141] width 12 height 4
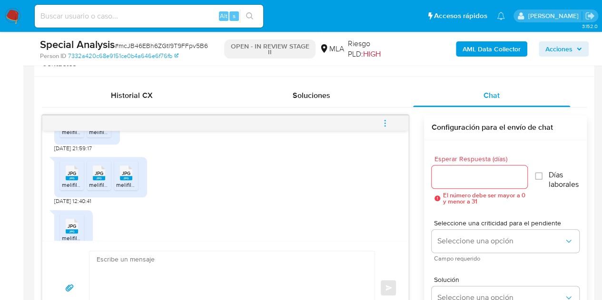
scroll to position [1062, 0]
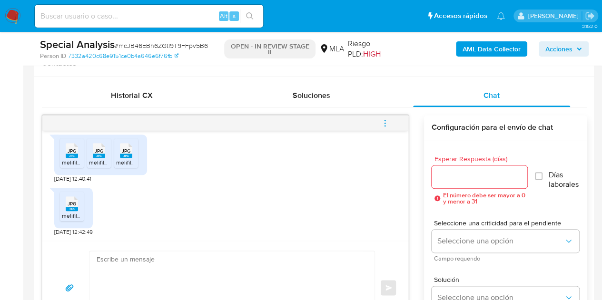
click at [69, 160] on span "melifile8096850639220569412.jpg" at bounding box center [107, 162] width 90 height 8
click at [100, 157] on rect at bounding box center [99, 156] width 12 height 4
click at [133, 155] on div "JPG JPG" at bounding box center [126, 149] width 20 height 19
click at [76, 205] on span "JPG" at bounding box center [72, 204] width 9 height 6
click at [151, 195] on div "JPG JPG melifile8511207752983192798.jpg 08/08/2025 12:42:49" at bounding box center [225, 209] width 342 height 53
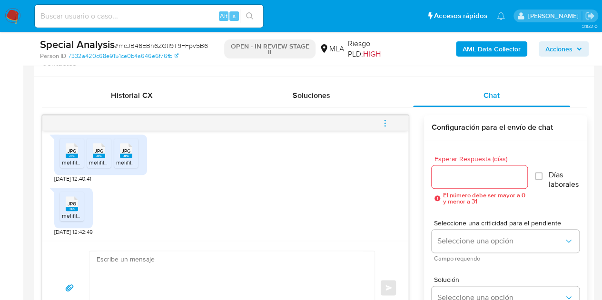
click at [315, 262] on textarea at bounding box center [230, 287] width 266 height 73
paste textarea "Hola Taina, Muchas gracias por la respuesta. Verificamos que la certificación e…"
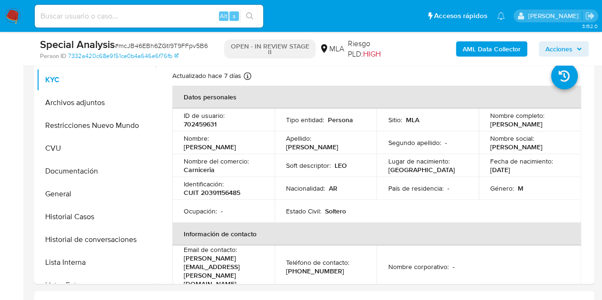
scroll to position [183, 0]
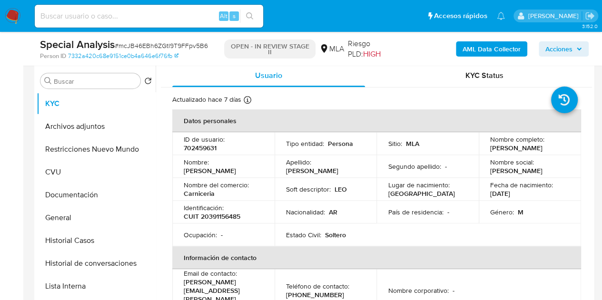
drag, startPoint x: 184, startPoint y: 177, endPoint x: 240, endPoint y: 173, distance: 56.8
click at [240, 173] on div "Nombre : Leonardo Daniel" at bounding box center [223, 166] width 79 height 17
copy p "Leonardo Daniel"
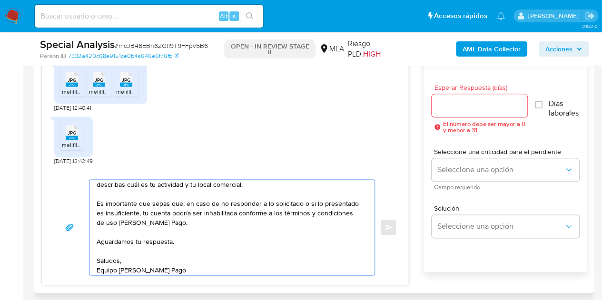
scroll to position [0, 0]
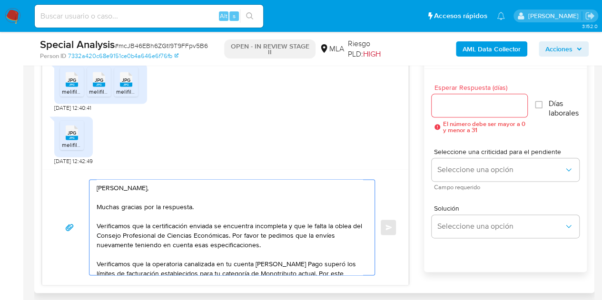
drag, startPoint x: 127, startPoint y: 185, endPoint x: 112, endPoint y: 185, distance: 14.8
click at [112, 185] on textarea "Hola Taina, Muchas gracias por la respuesta. Verificamos que la certificación e…" at bounding box center [230, 227] width 266 height 95
paste textarea "Leonardo Daniel"
click at [175, 187] on textarea "Hola Leonardo Daniel, Muchas gracias por la respuesta. Verificamos que la certi…" at bounding box center [230, 227] width 266 height 95
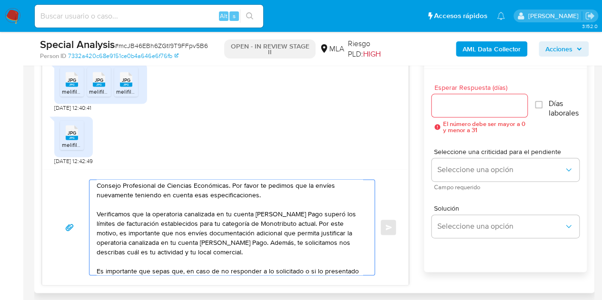
scroll to position [54, 0]
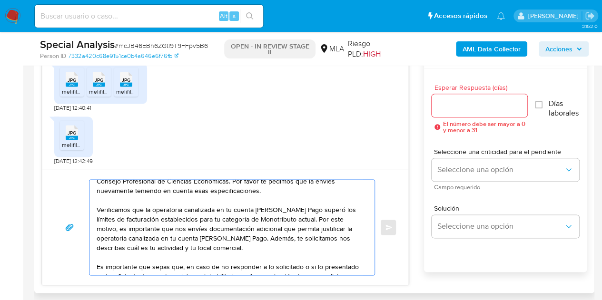
drag, startPoint x: 217, startPoint y: 238, endPoint x: 248, endPoint y: 235, distance: 32.1
click at [248, 235] on textarea "Hola Leonardo Daniel, Muchas gracias por la respuesta. Verificamos que la certi…" at bounding box center [230, 227] width 266 height 95
click at [236, 246] on textarea "Hola Leonardo Daniel, Muchas gracias por la respuesta. Verificamos que la certi…" at bounding box center [230, 227] width 266 height 95
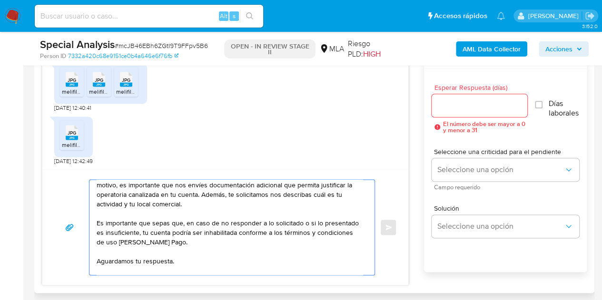
scroll to position [121, 0]
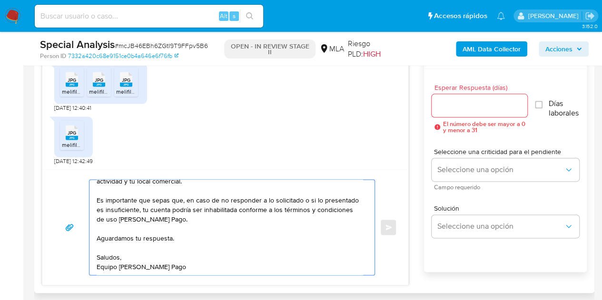
click at [298, 268] on textarea "Hola Leonardo Daniel, Muchas gracias por la respuesta. Verificamos que la certi…" at bounding box center [230, 227] width 266 height 95
type textarea "Hola Leonardo Daniel, Muchas gracias por la respuesta. Verificamos que la certi…"
click at [459, 104] on input "Esperar Respuesta (días)" at bounding box center [480, 105] width 96 height 12
click at [458, 110] on input "Esperar Respuesta (días)" at bounding box center [480, 105] width 96 height 12
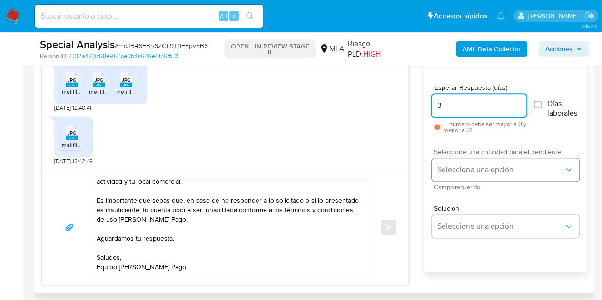
type input "3"
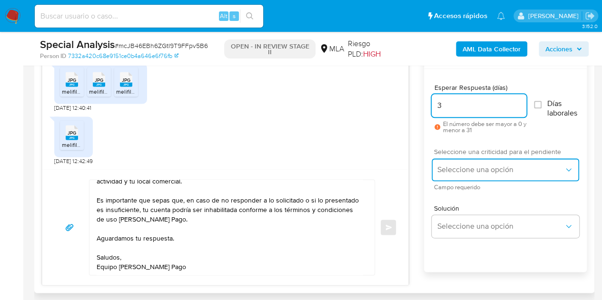
click at [453, 164] on button "Seleccione una opción" at bounding box center [506, 169] width 148 height 23
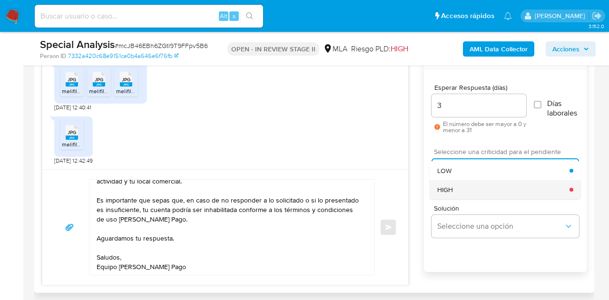
click at [456, 182] on div "HIGH" at bounding box center [503, 189] width 132 height 19
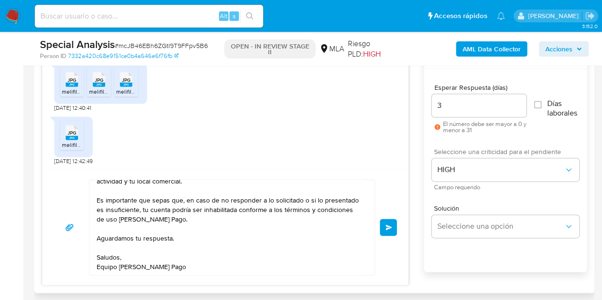
click at [407, 193] on div "Hola Leonardo Daniel, Muchas gracias por la respuesta. Verificamos que la certi…" at bounding box center [225, 227] width 366 height 116
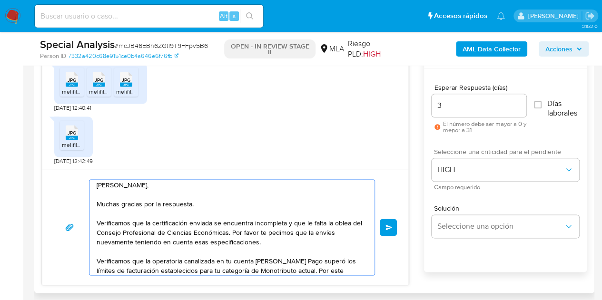
scroll to position [0, 0]
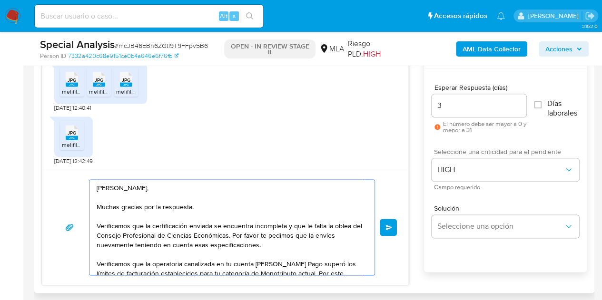
drag, startPoint x: 118, startPoint y: 225, endPoint x: 96, endPoint y: 223, distance: 22.0
click at [97, 223] on textarea "Hola Leonardo Daniel, Muchas gracias por la respuesta. Verificamos que la certi…" at bounding box center [230, 227] width 266 height 95
click at [169, 183] on textarea "Hola Leonardo Daniel, Muchas gracias por la respuesta. Observamos que la certif…" at bounding box center [230, 227] width 266 height 95
click at [206, 202] on textarea "Hola Leonardo Daniel, Muchas gracias por la respuesta. Observamos que la certif…" at bounding box center [230, 227] width 266 height 95
click at [315, 195] on textarea "Hola Leonardo Daniel, Muchas gracias por la respuesta. Observamos que la certif…" at bounding box center [230, 227] width 266 height 95
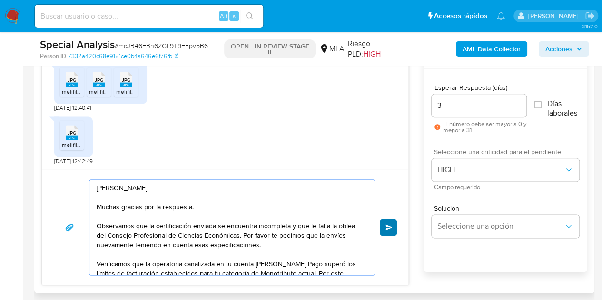
type textarea "Hola Leonardo Daniel, Muchas gracias por la respuesta. Observamos que la certif…"
click at [389, 225] on span "Enviar" at bounding box center [388, 228] width 7 height 6
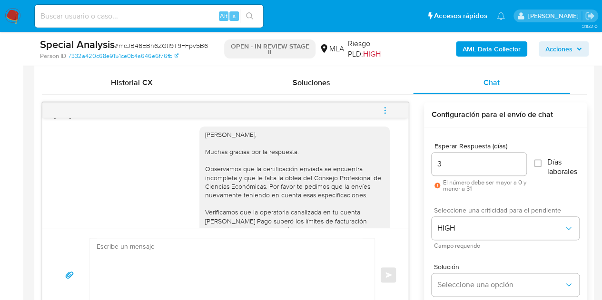
scroll to position [1197, 0]
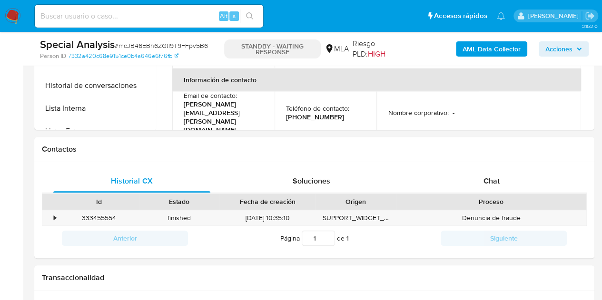
scroll to position [377, 0]
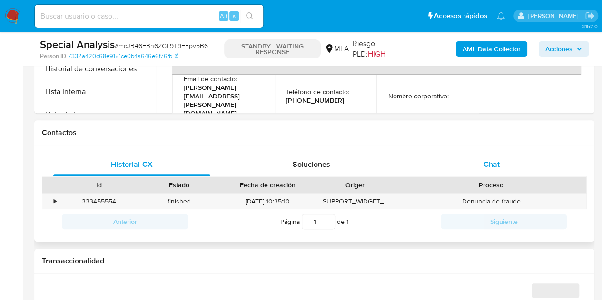
click at [481, 172] on div "Chat" at bounding box center [491, 164] width 157 height 23
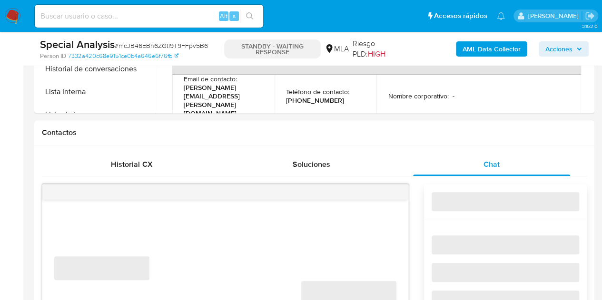
select select "10"
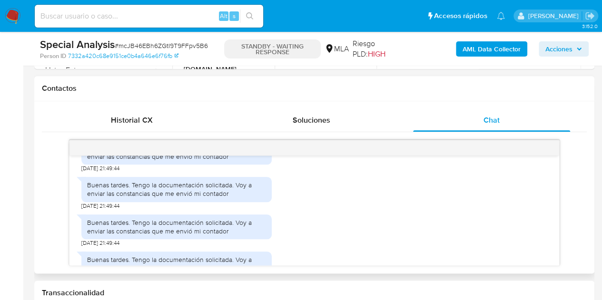
scroll to position [0, 0]
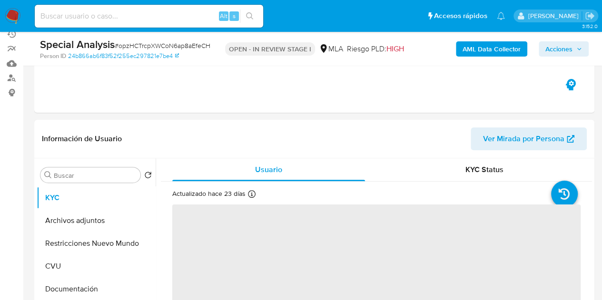
scroll to position [180, 0]
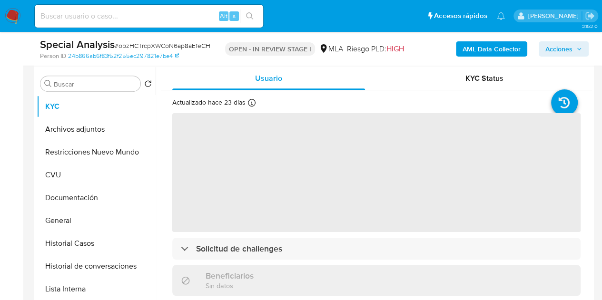
select select "10"
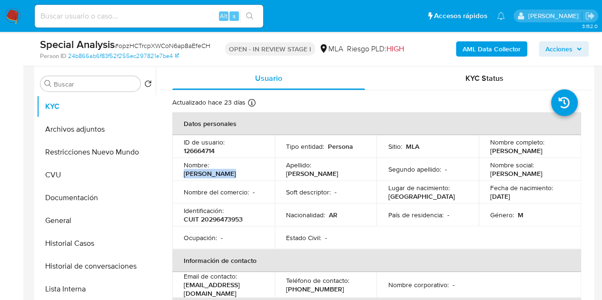
drag, startPoint x: 185, startPoint y: 175, endPoint x: 297, endPoint y: 167, distance: 112.6
click at [260, 171] on div "Nombre : [PERSON_NAME]" at bounding box center [223, 169] width 79 height 17
click at [409, 167] on p "Segundo apellido :" at bounding box center [414, 169] width 53 height 9
drag, startPoint x: 488, startPoint y: 149, endPoint x: 562, endPoint y: 154, distance: 73.9
click at [562, 154] on div "Nombre completo : [PERSON_NAME]" at bounding box center [529, 146] width 79 height 17
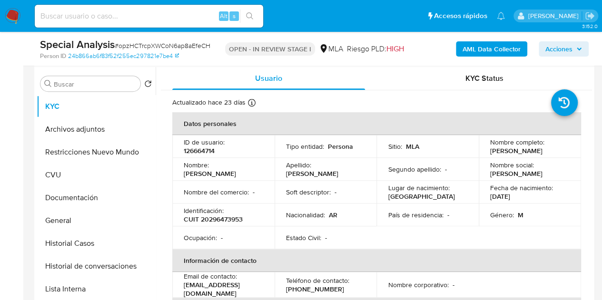
copy p "[PERSON_NAME]"
